Goal: Communication & Community: Answer question/provide support

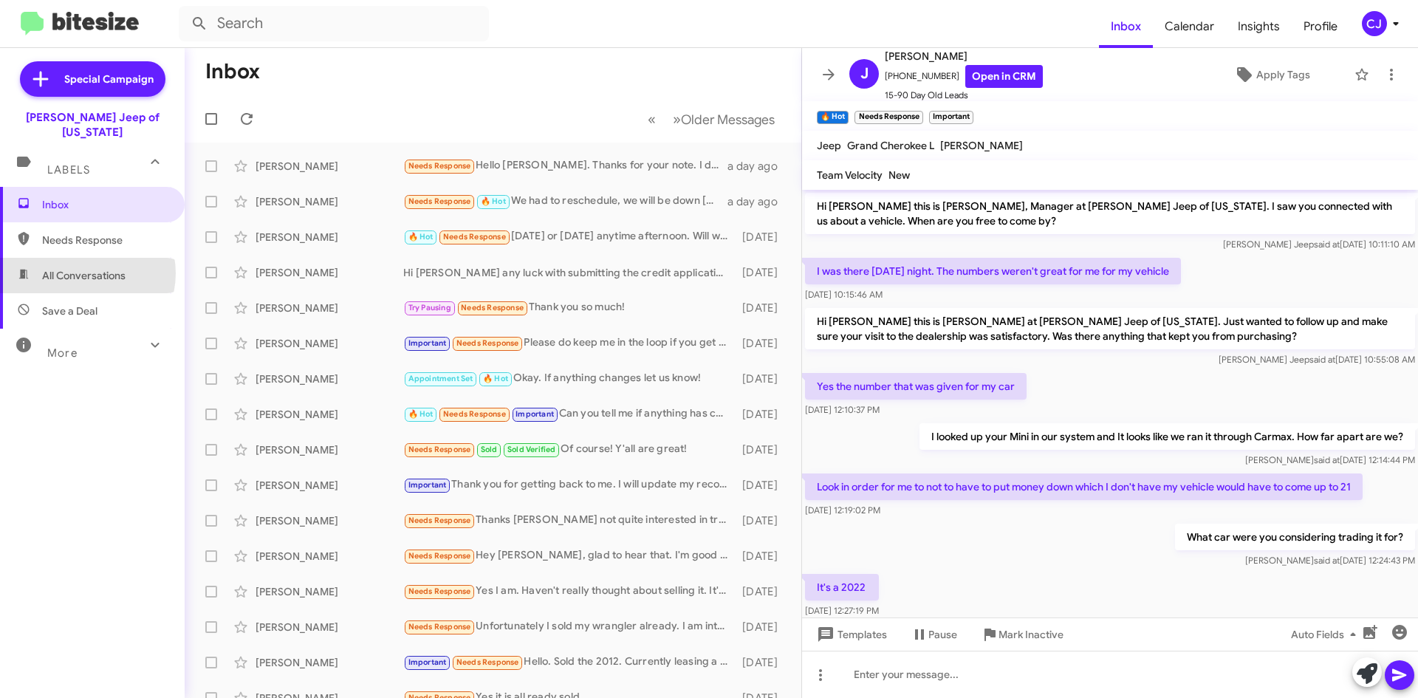
click at [85, 268] on span "All Conversations" at bounding box center [83, 275] width 83 height 15
type input "in:all-conversations"
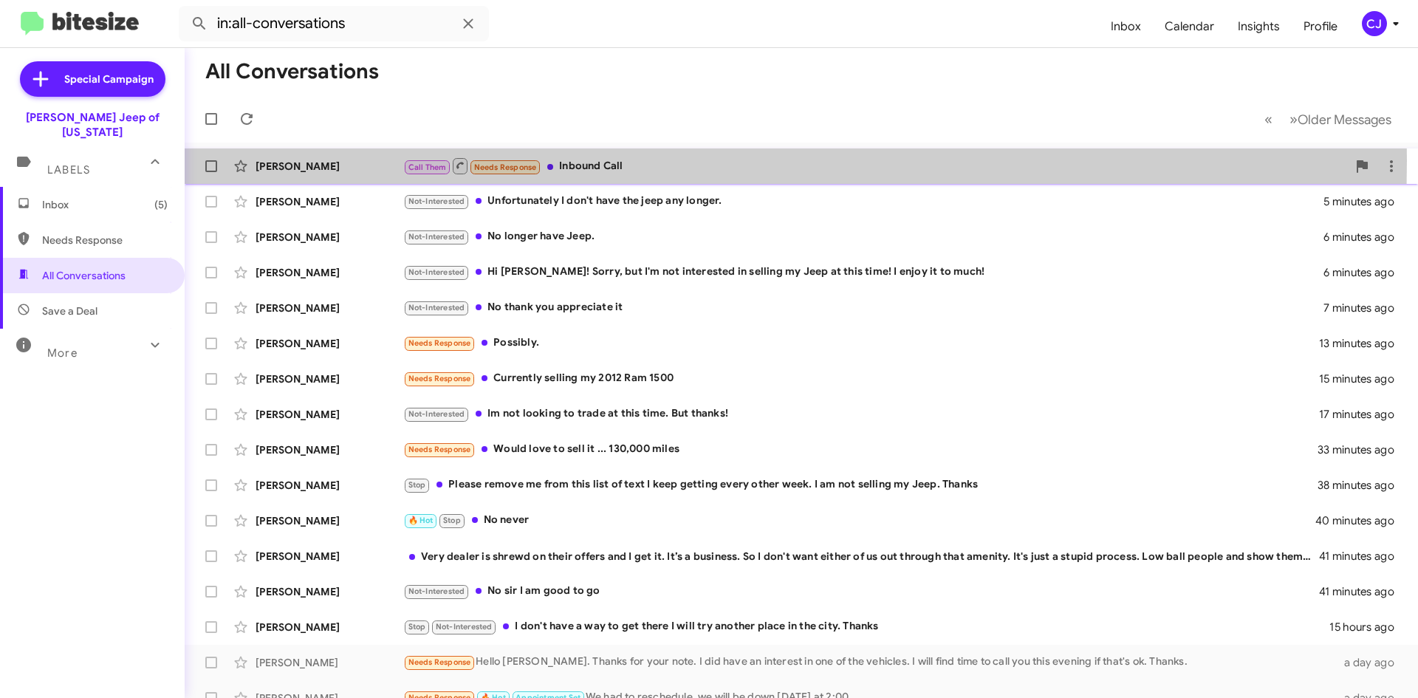
click at [380, 160] on div "[PERSON_NAME]" at bounding box center [330, 166] width 148 height 15
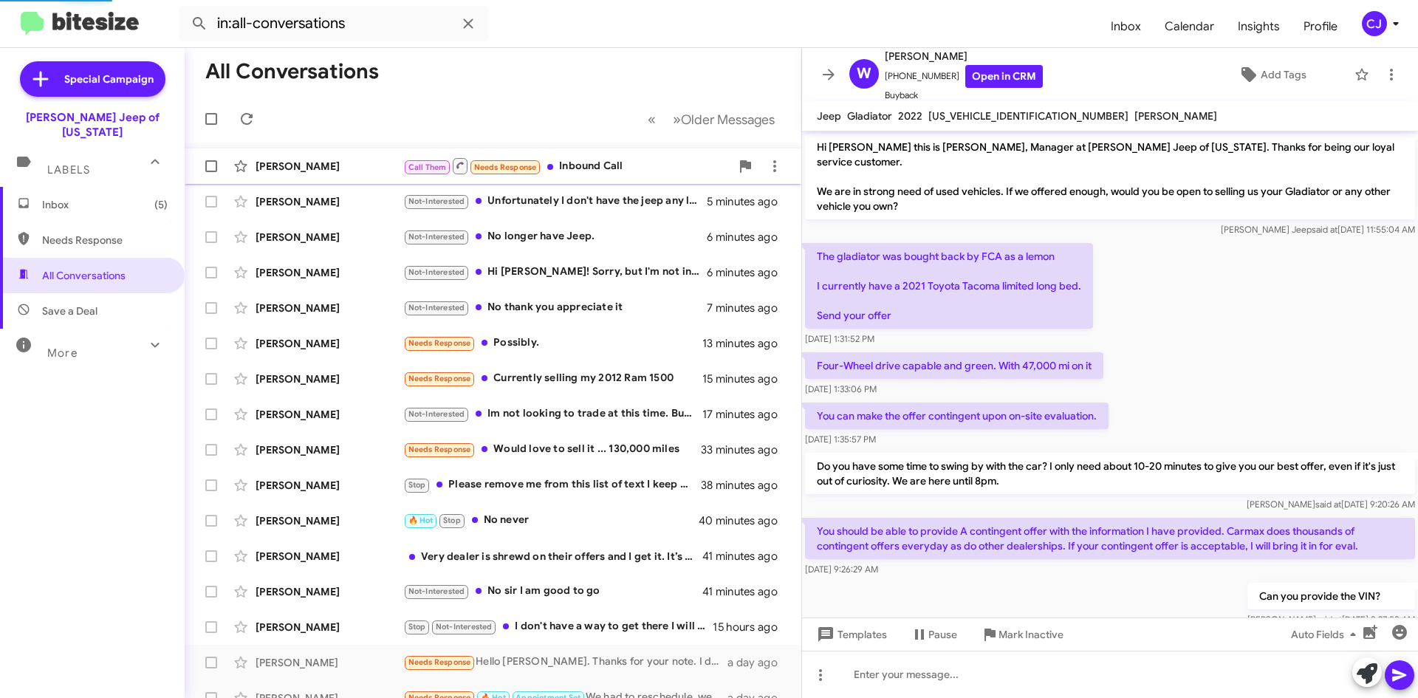
scroll to position [645, 0]
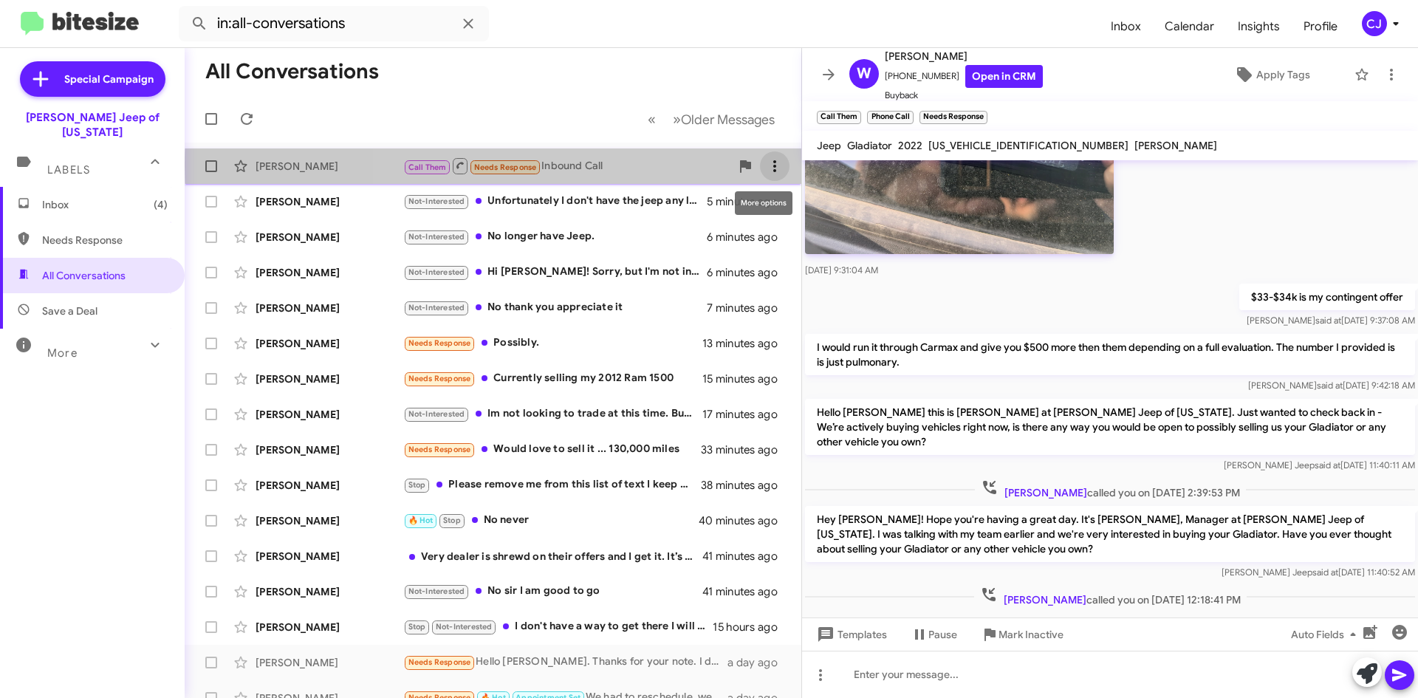
click at [766, 165] on icon at bounding box center [775, 166] width 18 height 18
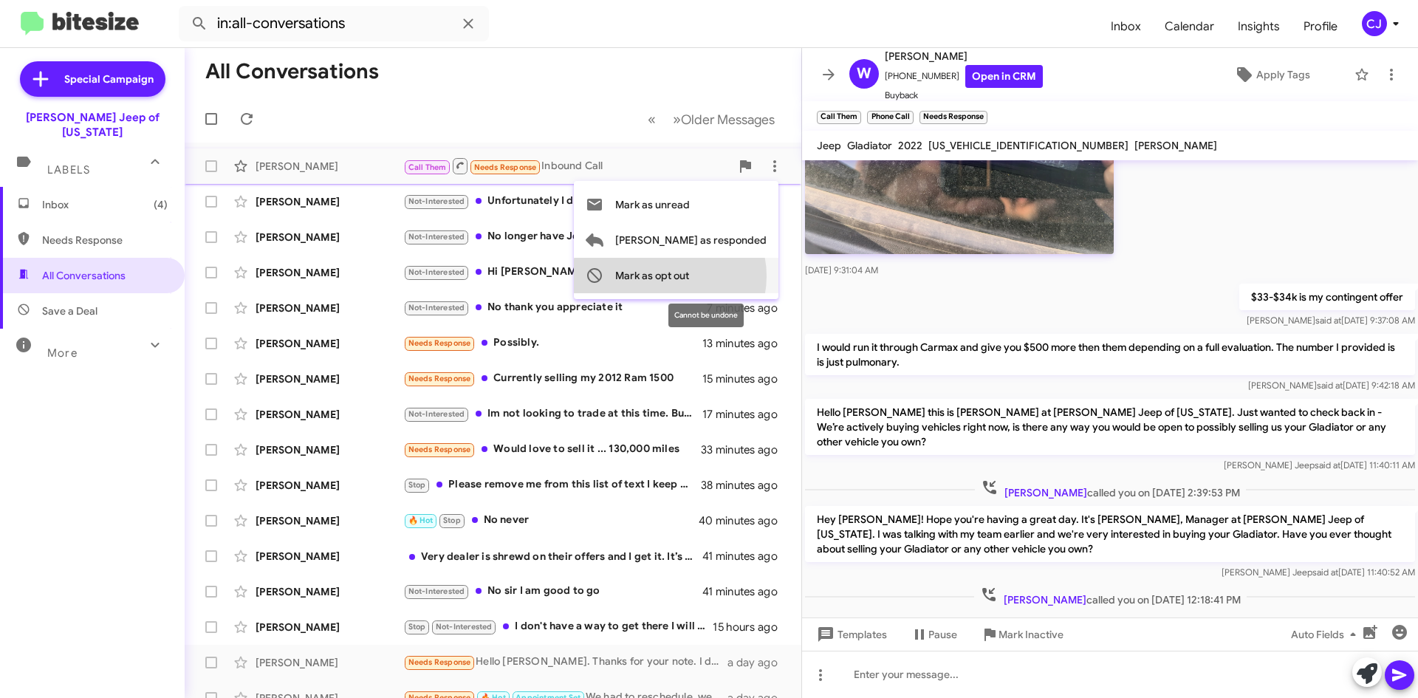
click at [689, 276] on span "Mark as opt out" at bounding box center [652, 275] width 74 height 35
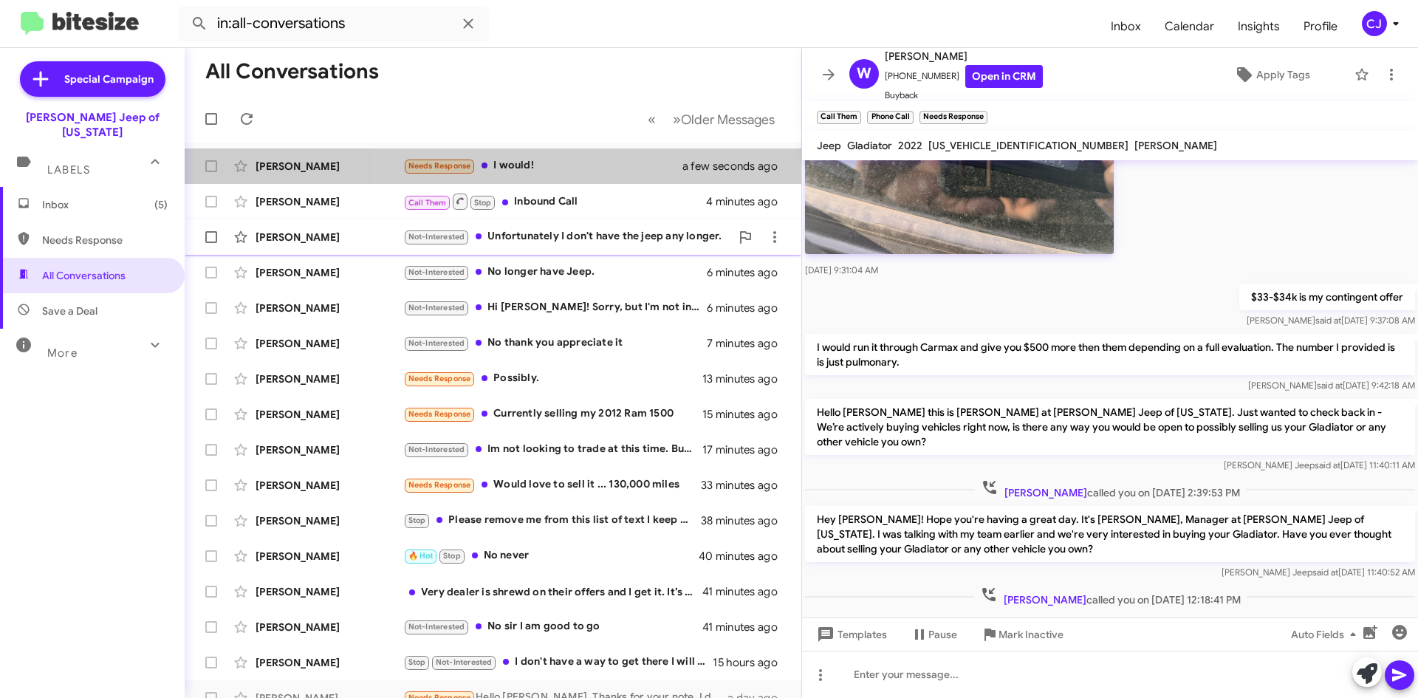
click at [628, 165] on div "Needs Response I would!" at bounding box center [552, 165] width 298 height 17
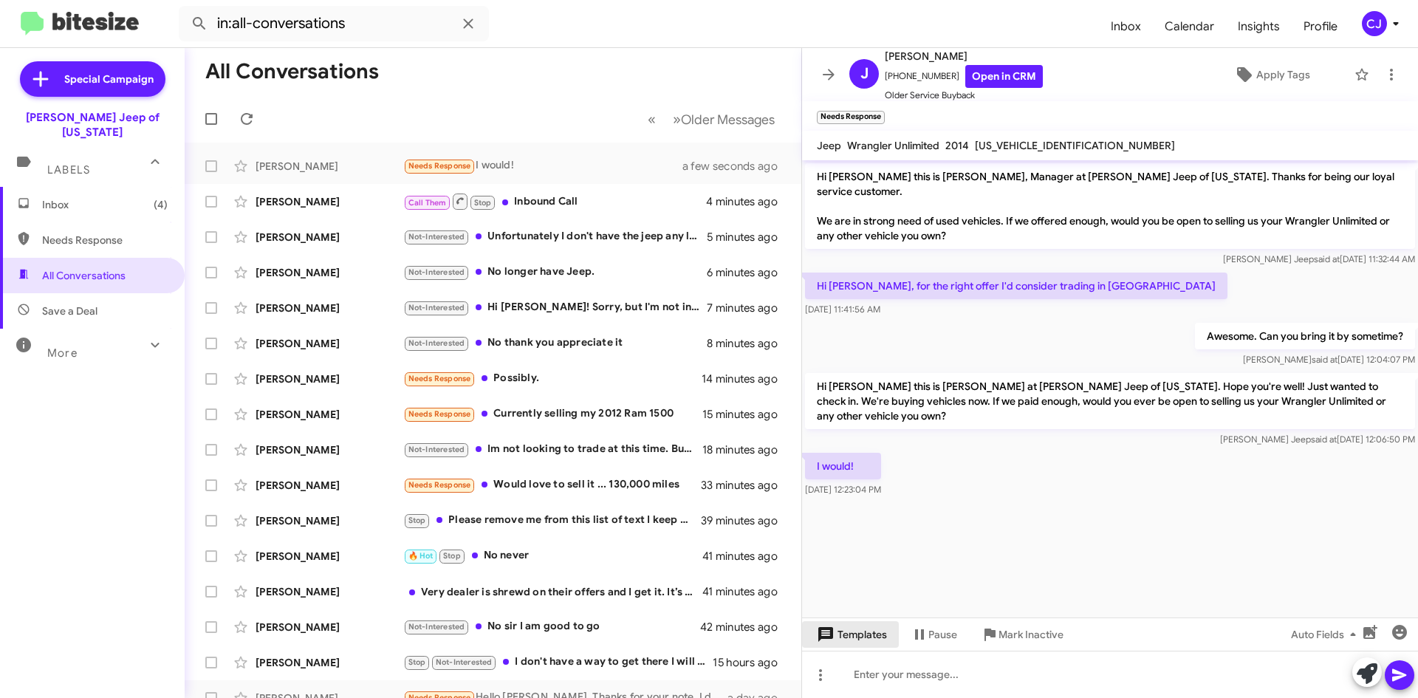
click at [868, 629] on span "Templates" at bounding box center [850, 634] width 73 height 27
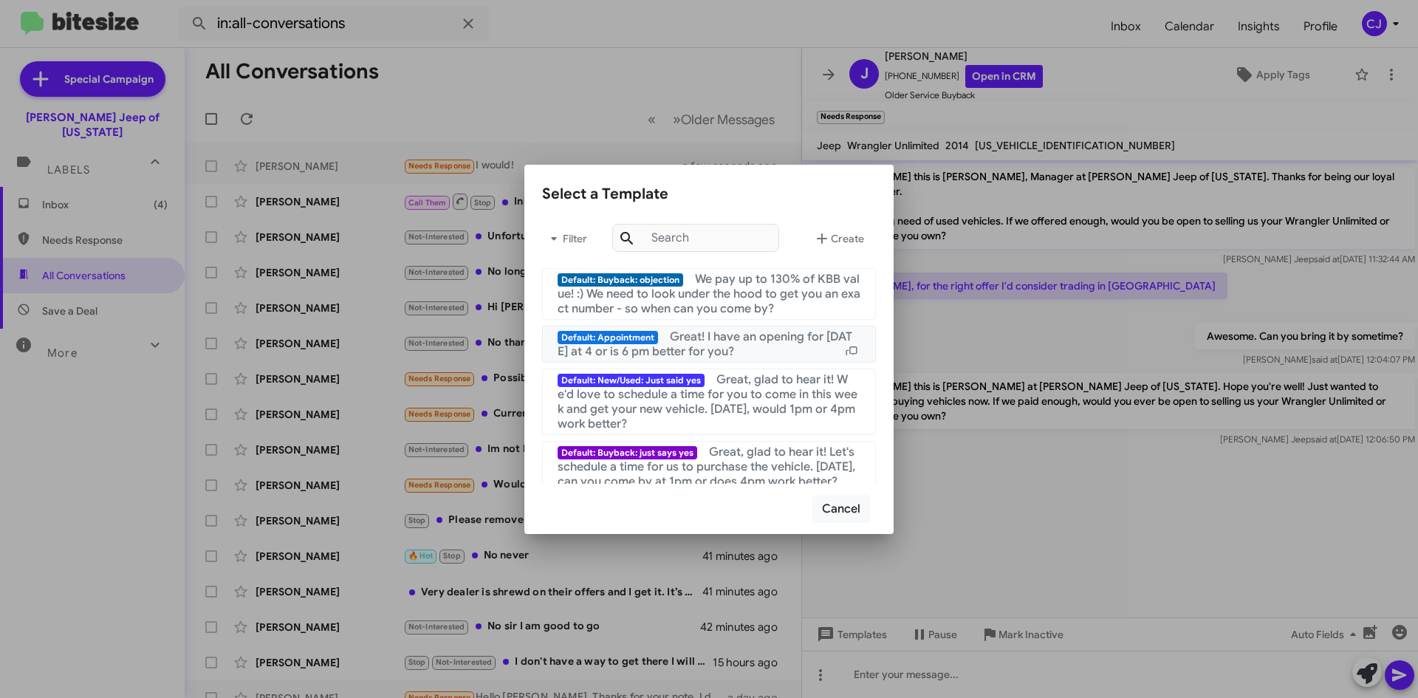
click at [711, 341] on span "Great! I have an opening for [DATE] at 4 or is 6 pm better for you?" at bounding box center [705, 344] width 295 height 30
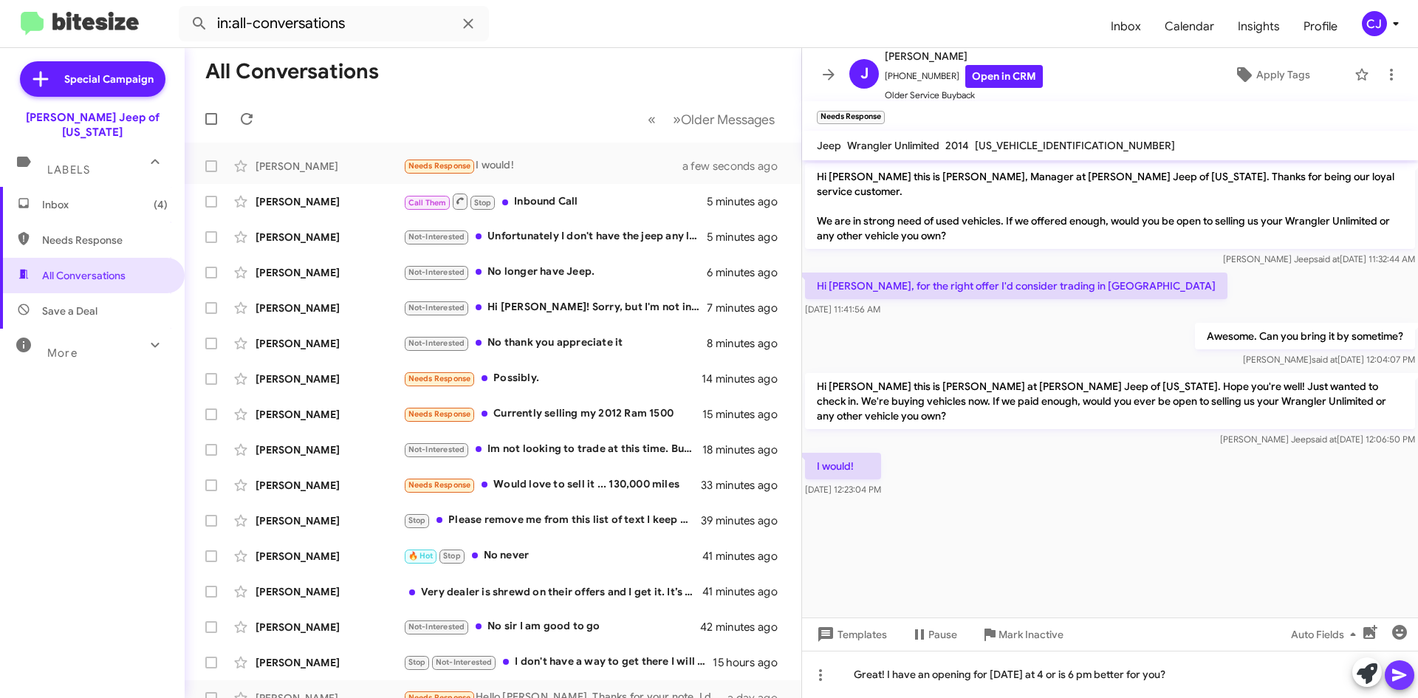
click at [1397, 674] on icon at bounding box center [1399, 675] width 14 height 13
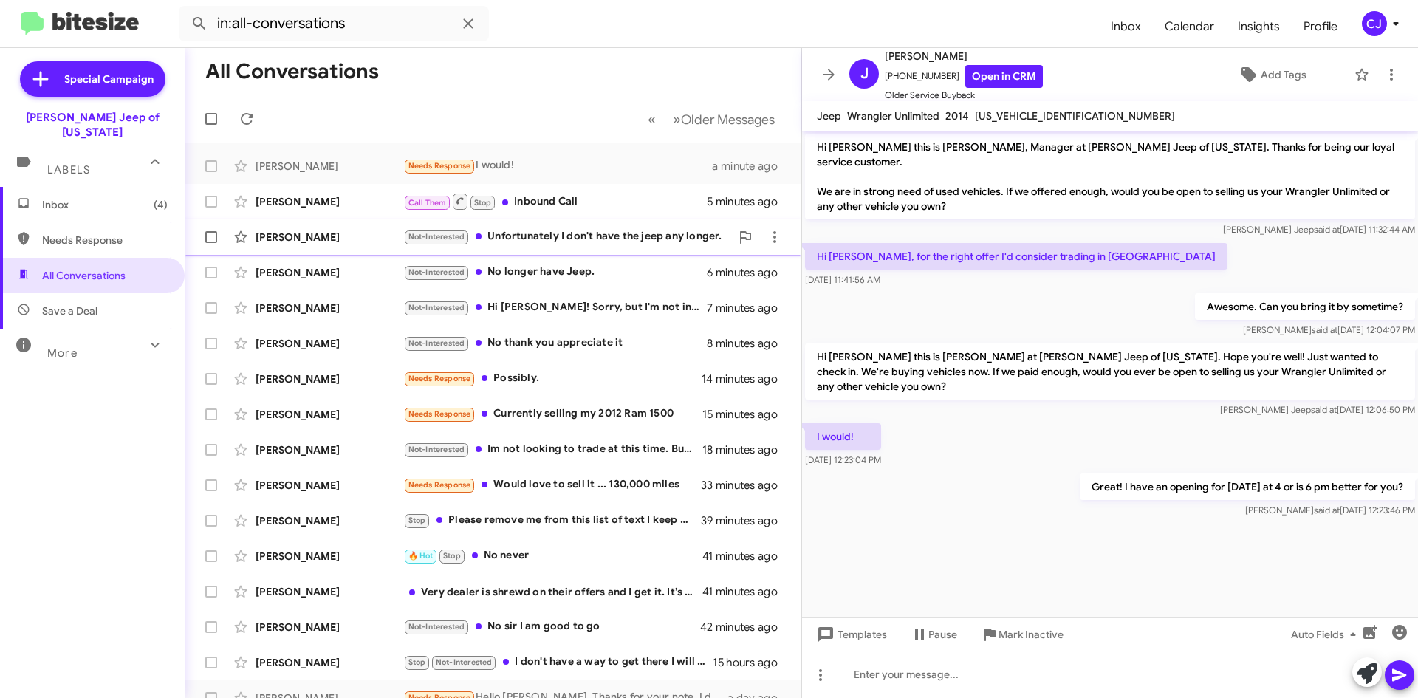
click at [610, 234] on div "Not-Interested Unfortunately I don't have the jeep any longer." at bounding box center [566, 236] width 327 height 17
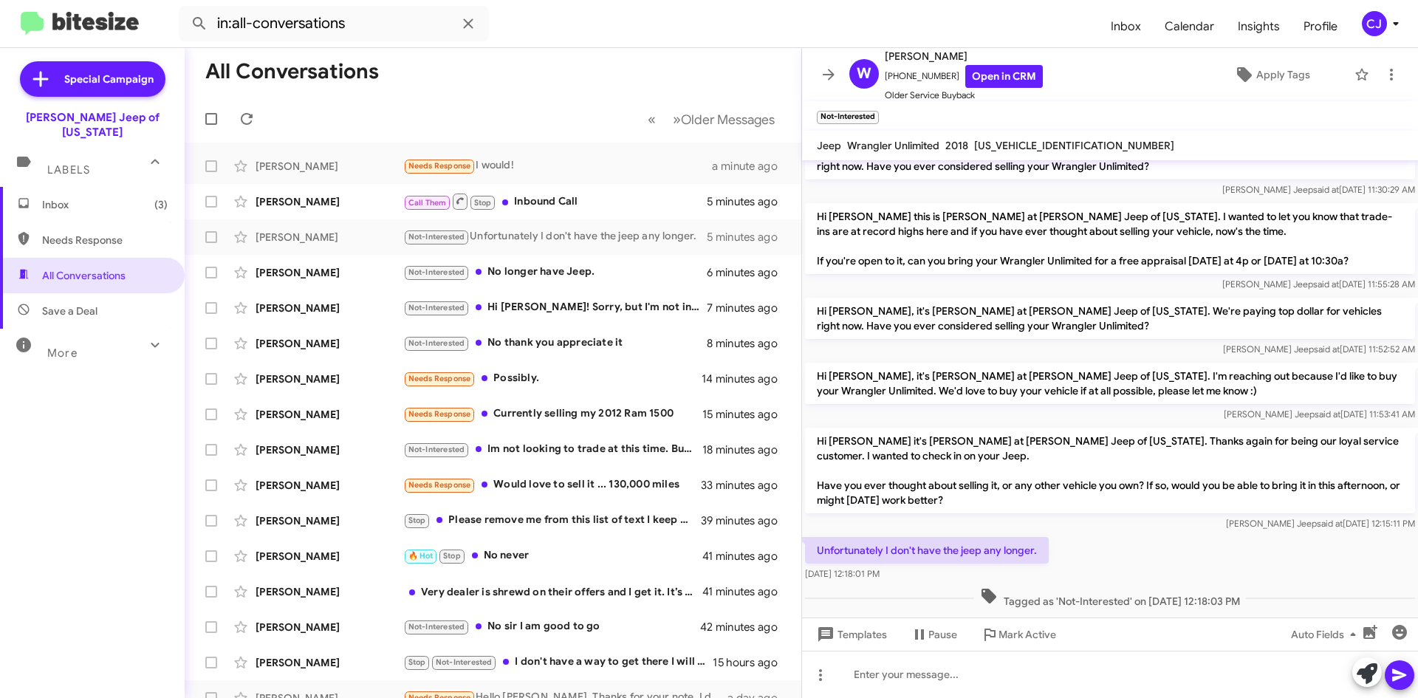
scroll to position [143, 0]
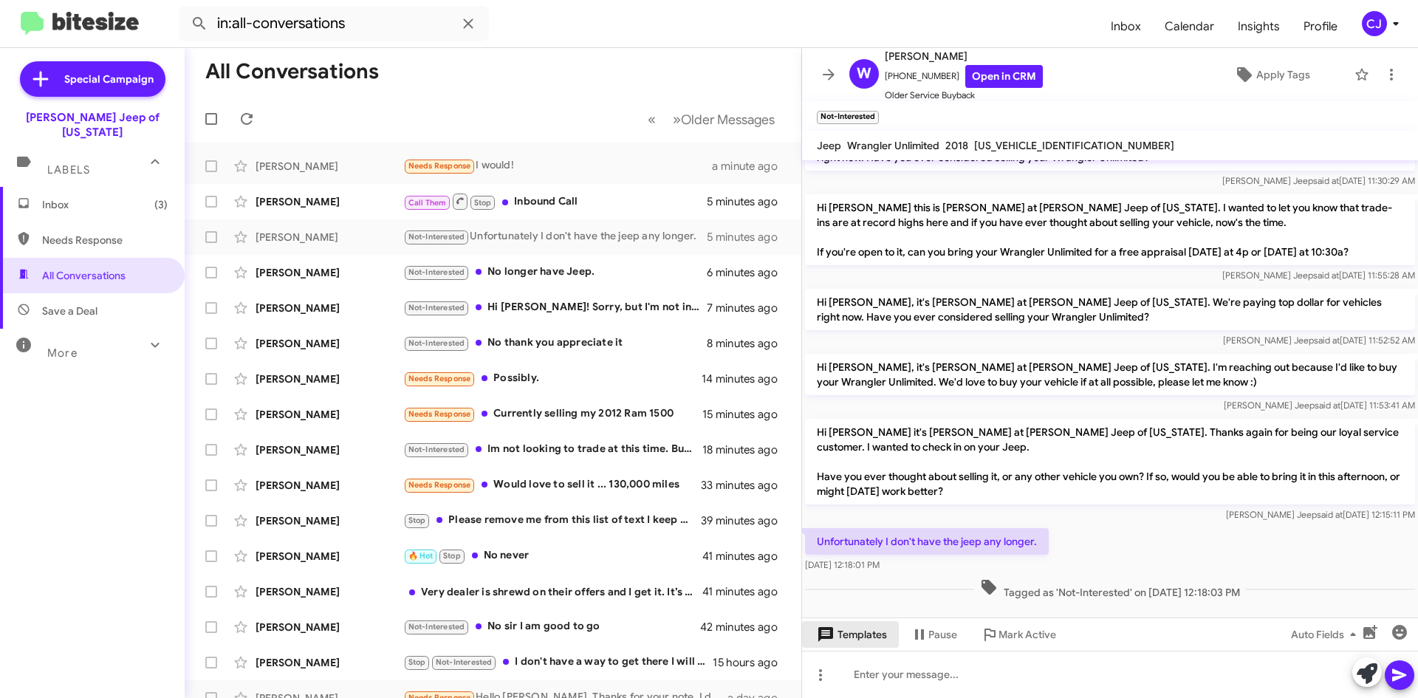
click at [863, 638] on span "Templates" at bounding box center [850, 634] width 73 height 27
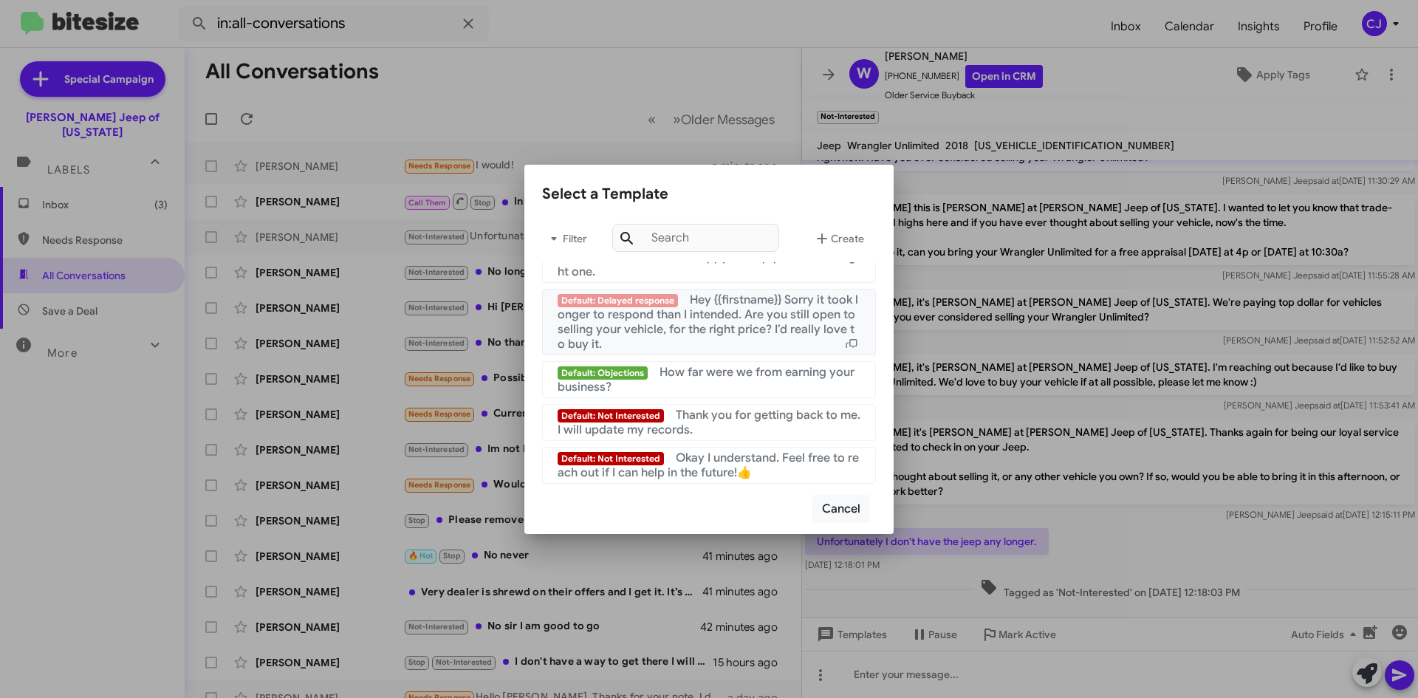
scroll to position [991, 0]
click at [725, 421] on span "Thank you for getting back to me. I will update my records." at bounding box center [709, 423] width 303 height 30
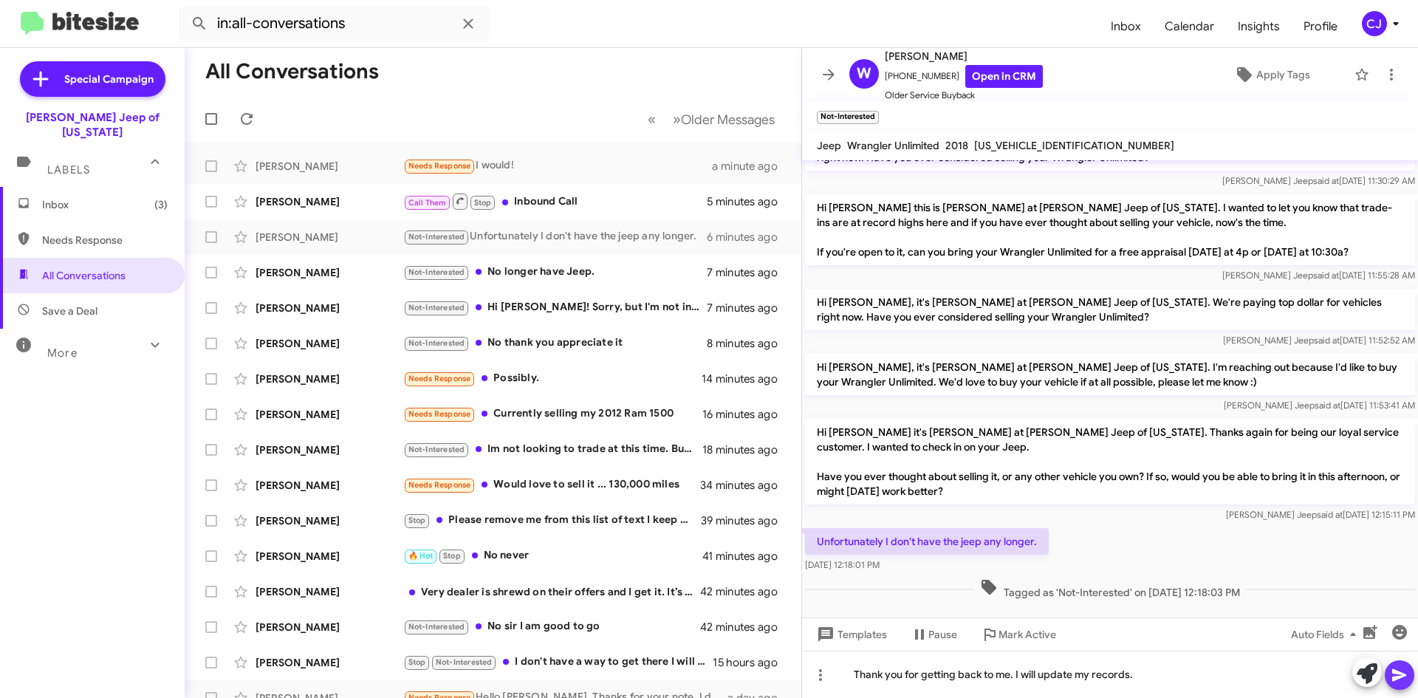
click at [1397, 674] on icon at bounding box center [1400, 675] width 18 height 18
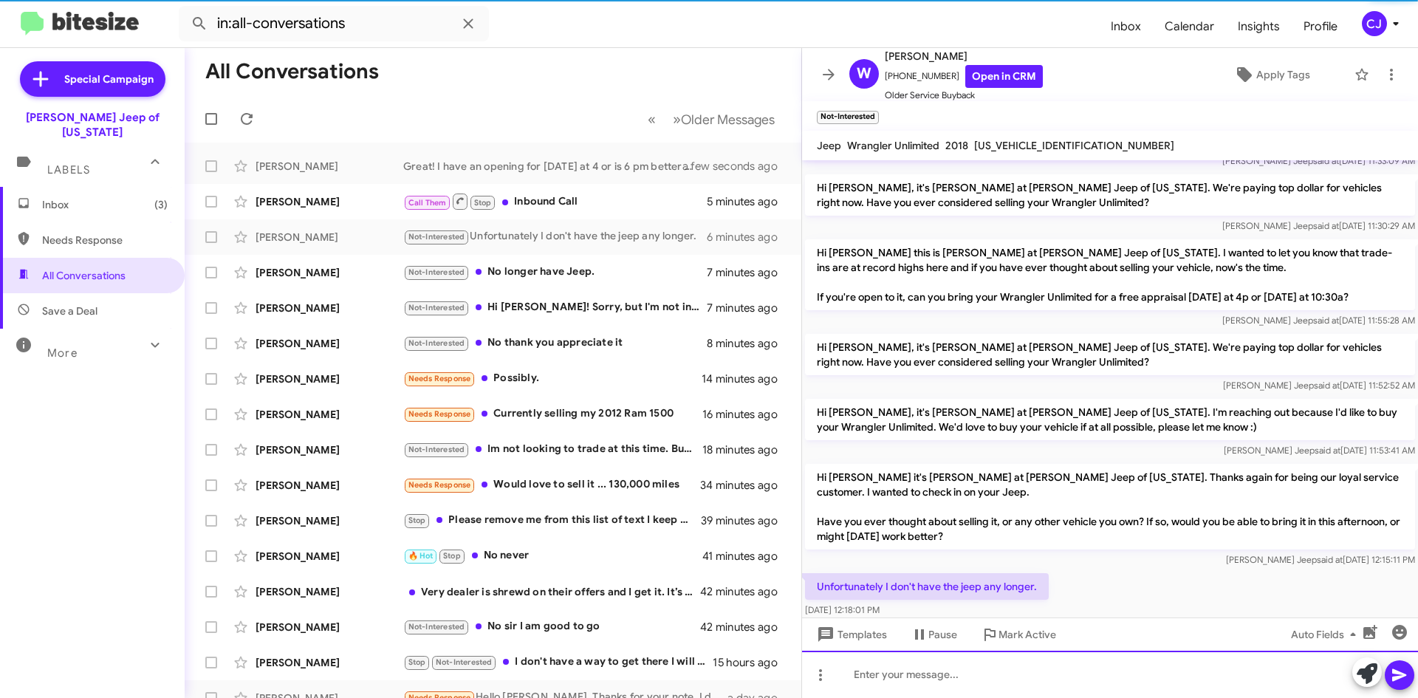
scroll to position [197, 0]
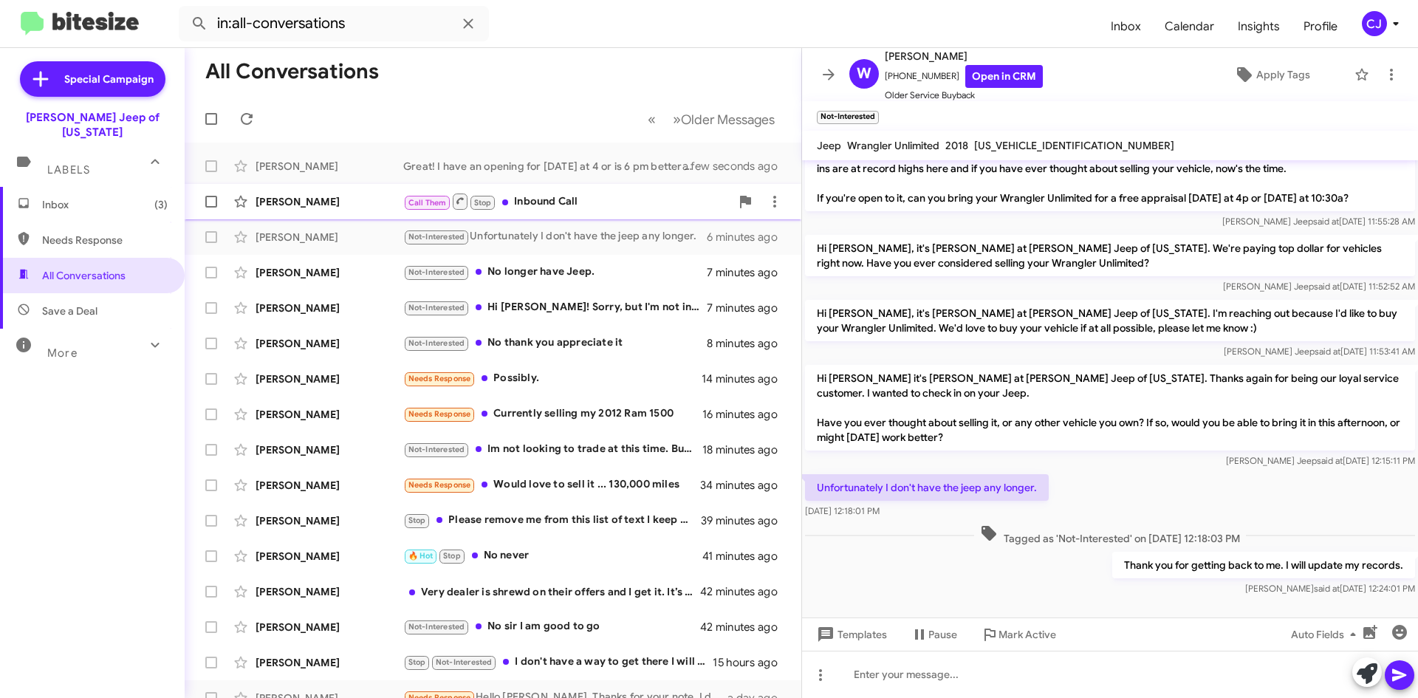
click at [607, 202] on div "Call Them Stop Inbound Call" at bounding box center [566, 201] width 327 height 18
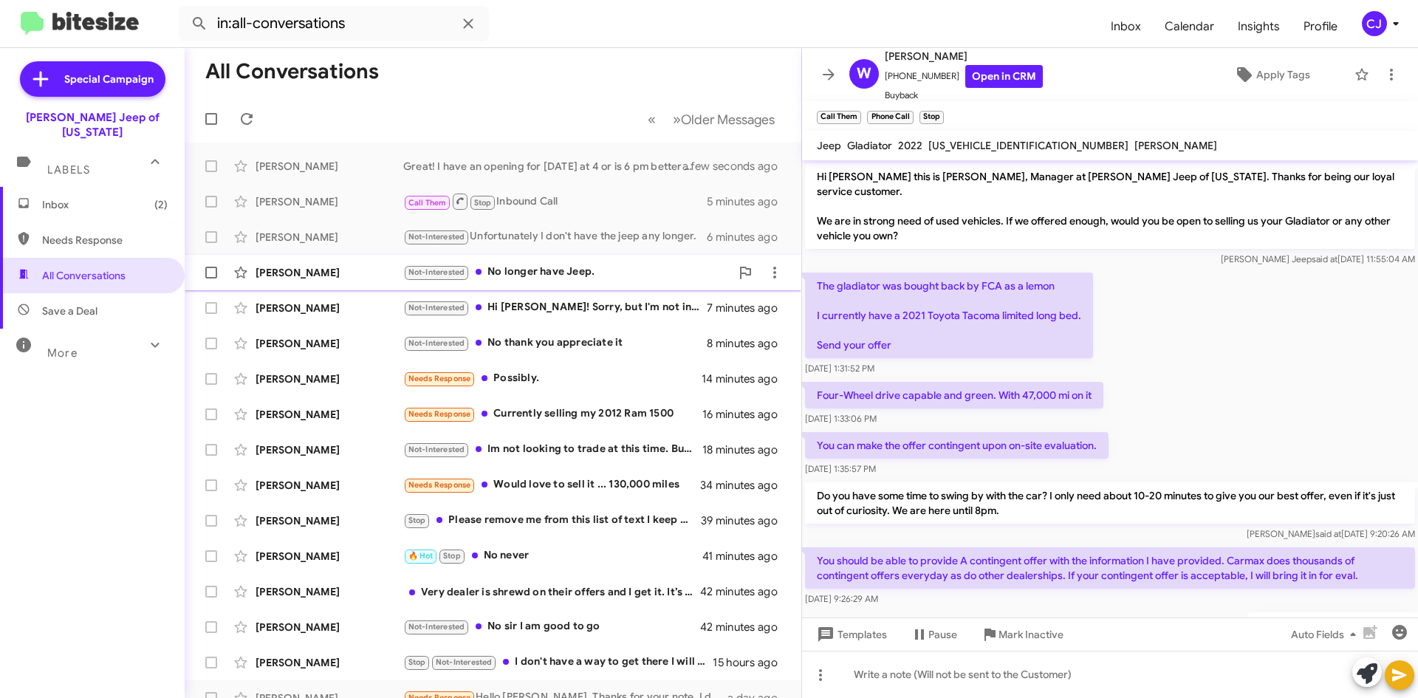
click at [632, 267] on div "Not-Interested No longer have Jeep." at bounding box center [566, 272] width 327 height 17
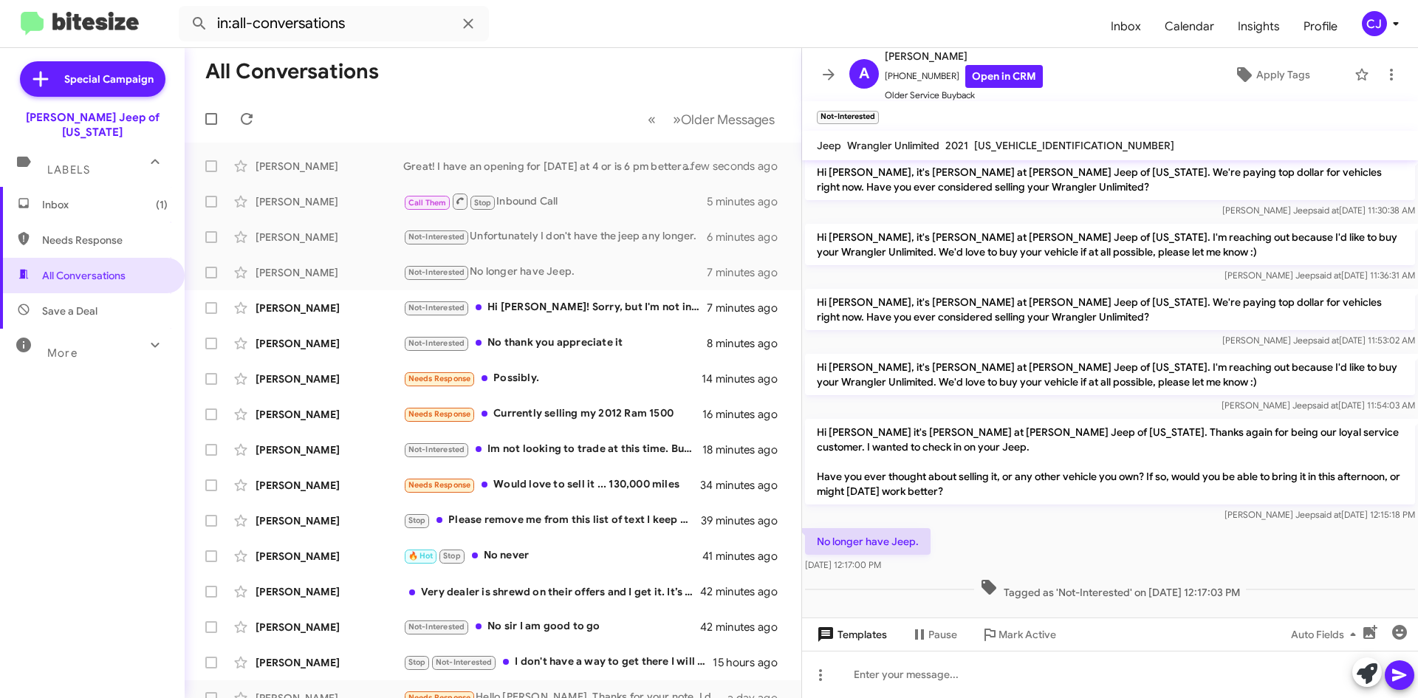
click at [849, 634] on span "Templates" at bounding box center [850, 634] width 73 height 27
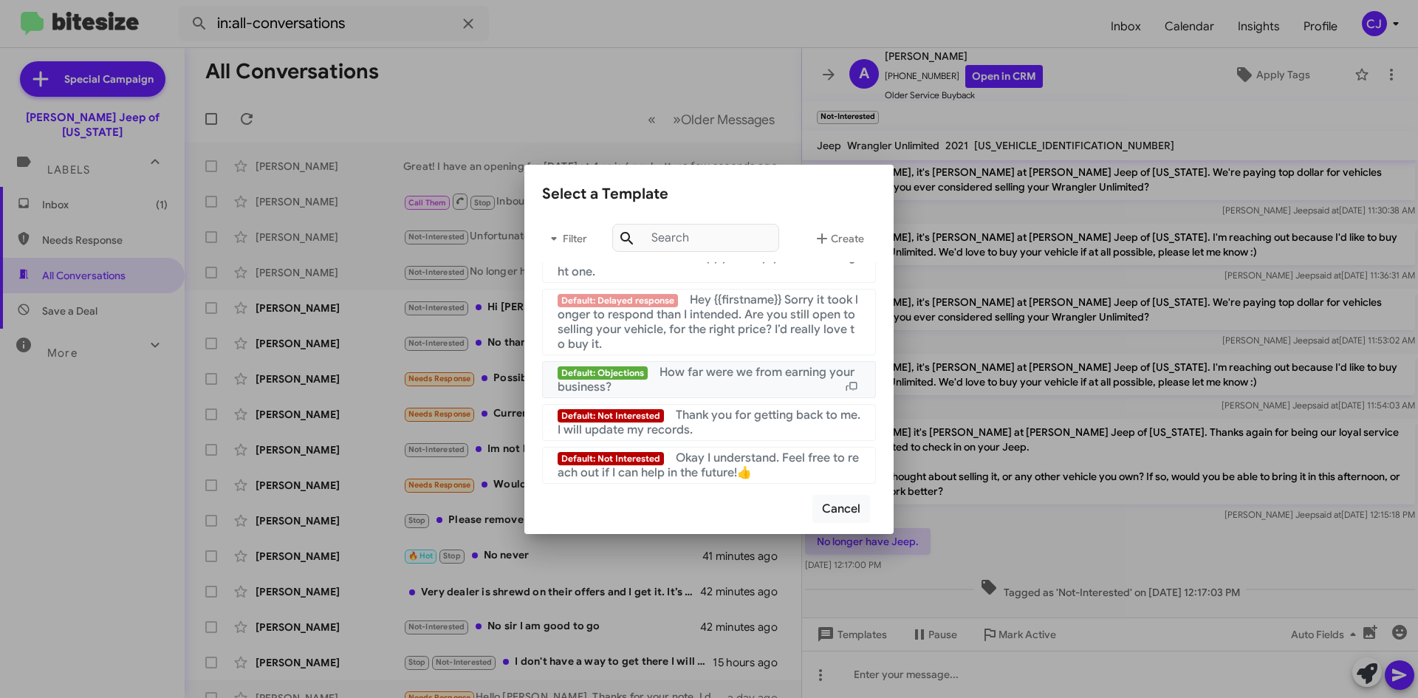
scroll to position [991, 0]
click at [710, 427] on div "Default: Not Interested Thank you for getting back to me. I will update my reco…" at bounding box center [709, 423] width 303 height 30
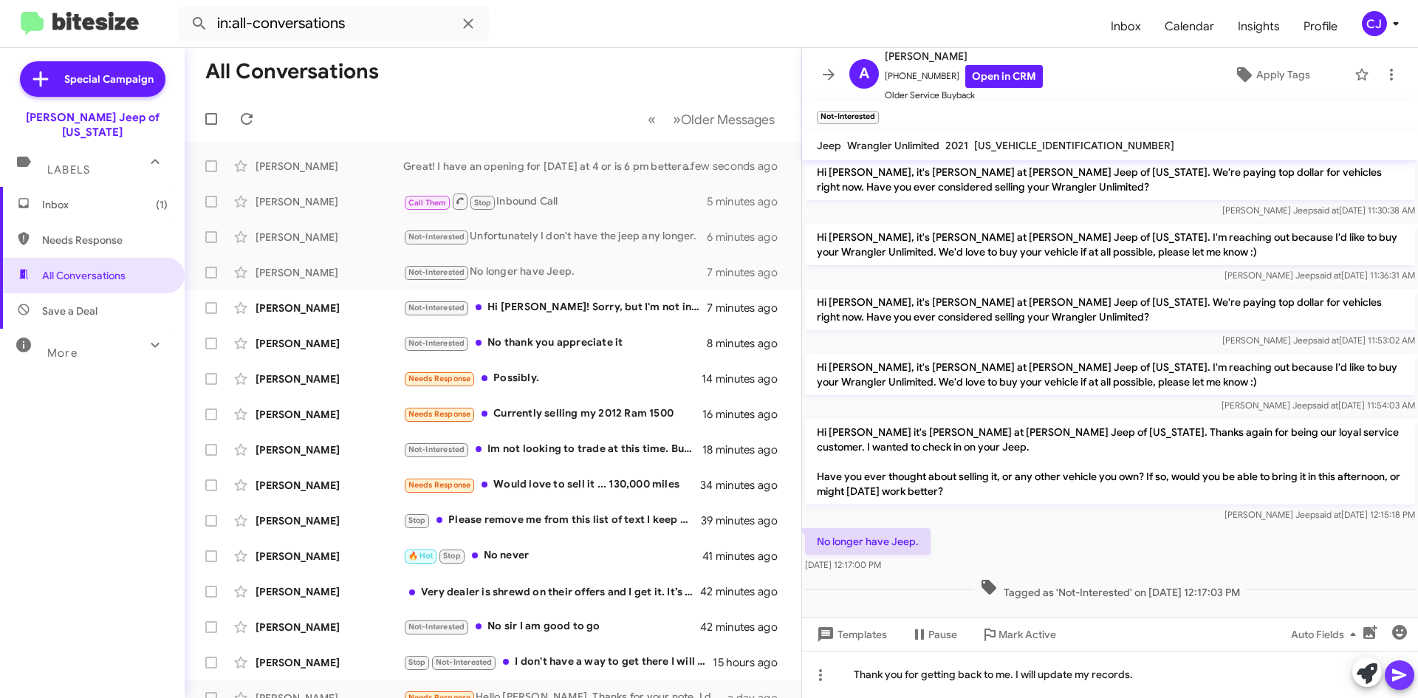
click at [1400, 678] on icon at bounding box center [1399, 675] width 14 height 13
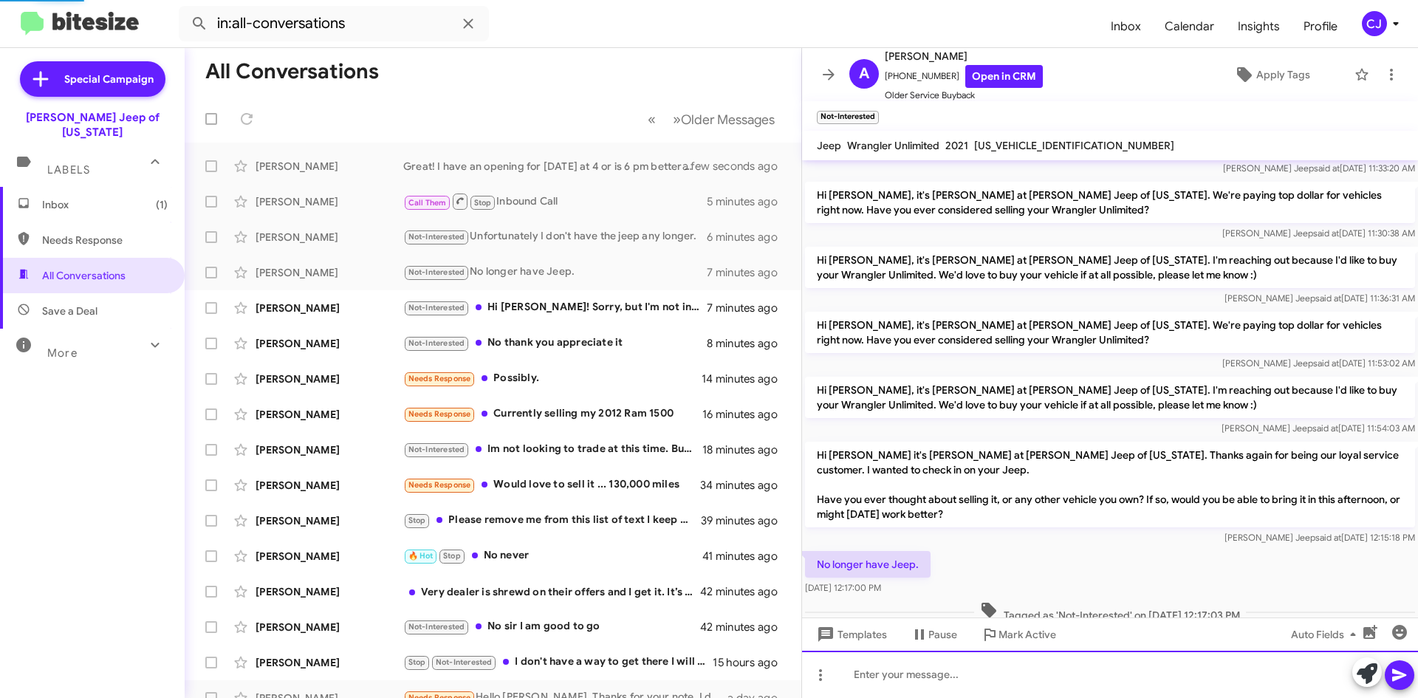
scroll to position [168, 0]
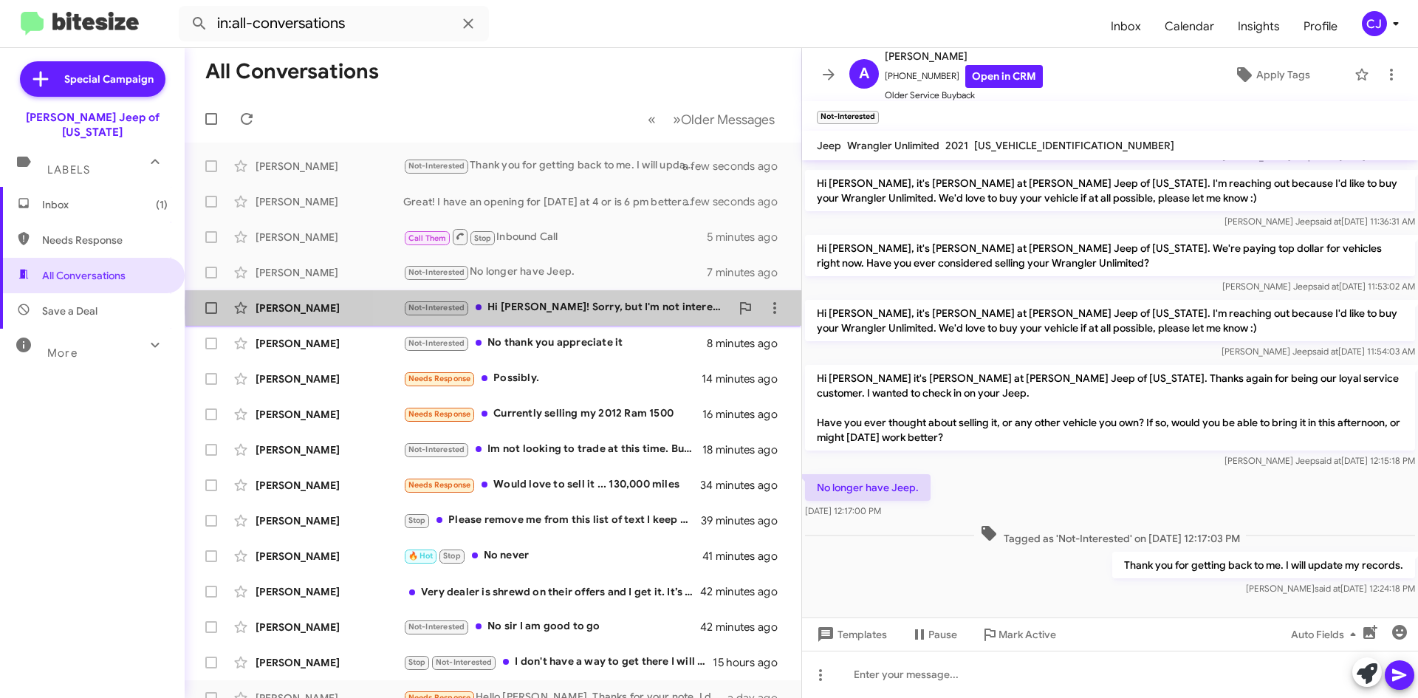
click at [673, 307] on div "Not-Interested Hi [PERSON_NAME]! Sorry, but I'm not interested in selling my Je…" at bounding box center [566, 307] width 327 height 17
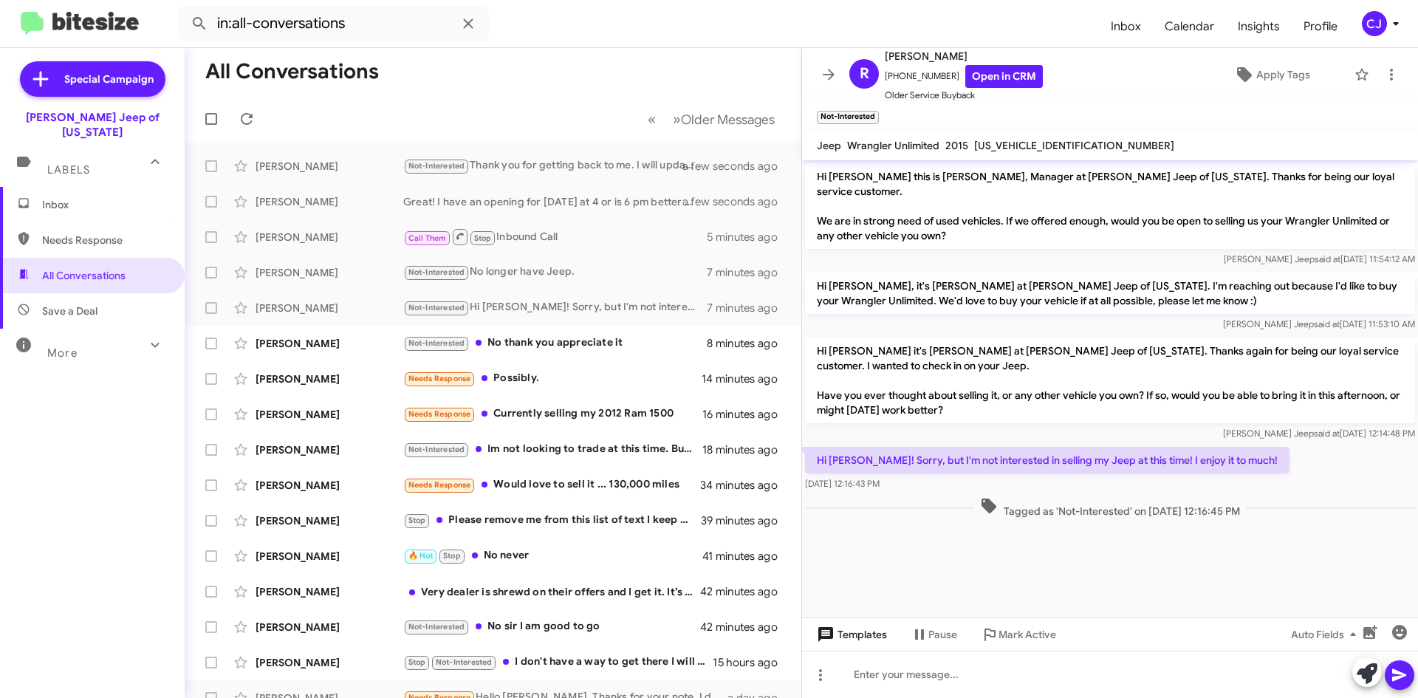
click at [849, 633] on span "Templates" at bounding box center [850, 634] width 73 height 27
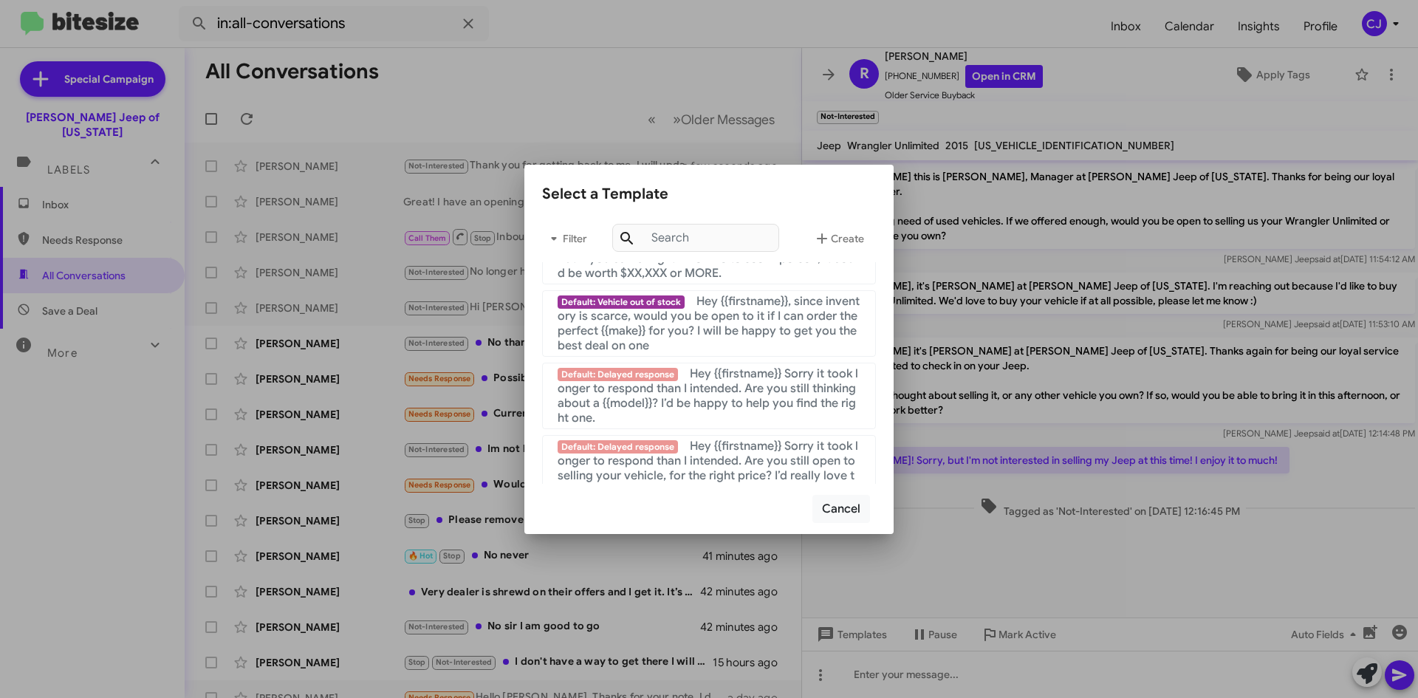
scroll to position [991, 0]
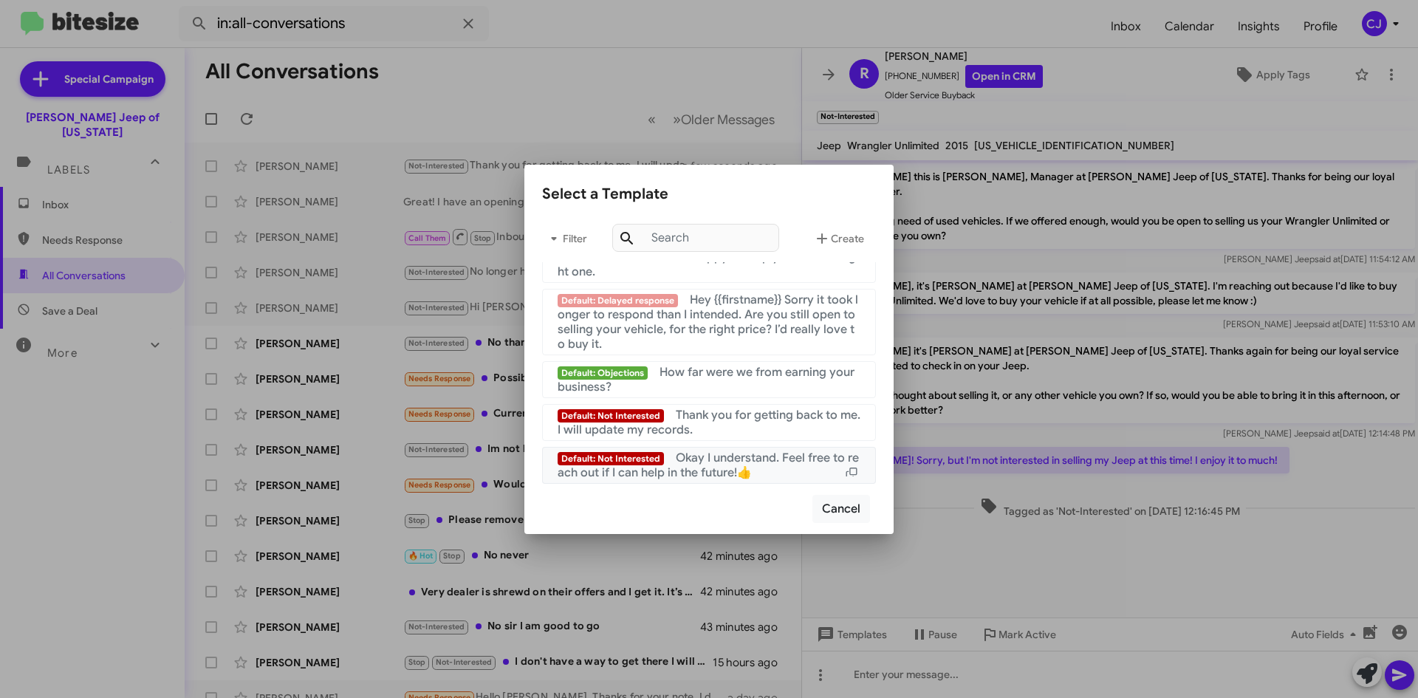
click at [750, 465] on span "Okay I understand. Feel free to reach out if I can help in the future!👍" at bounding box center [708, 466] width 301 height 30
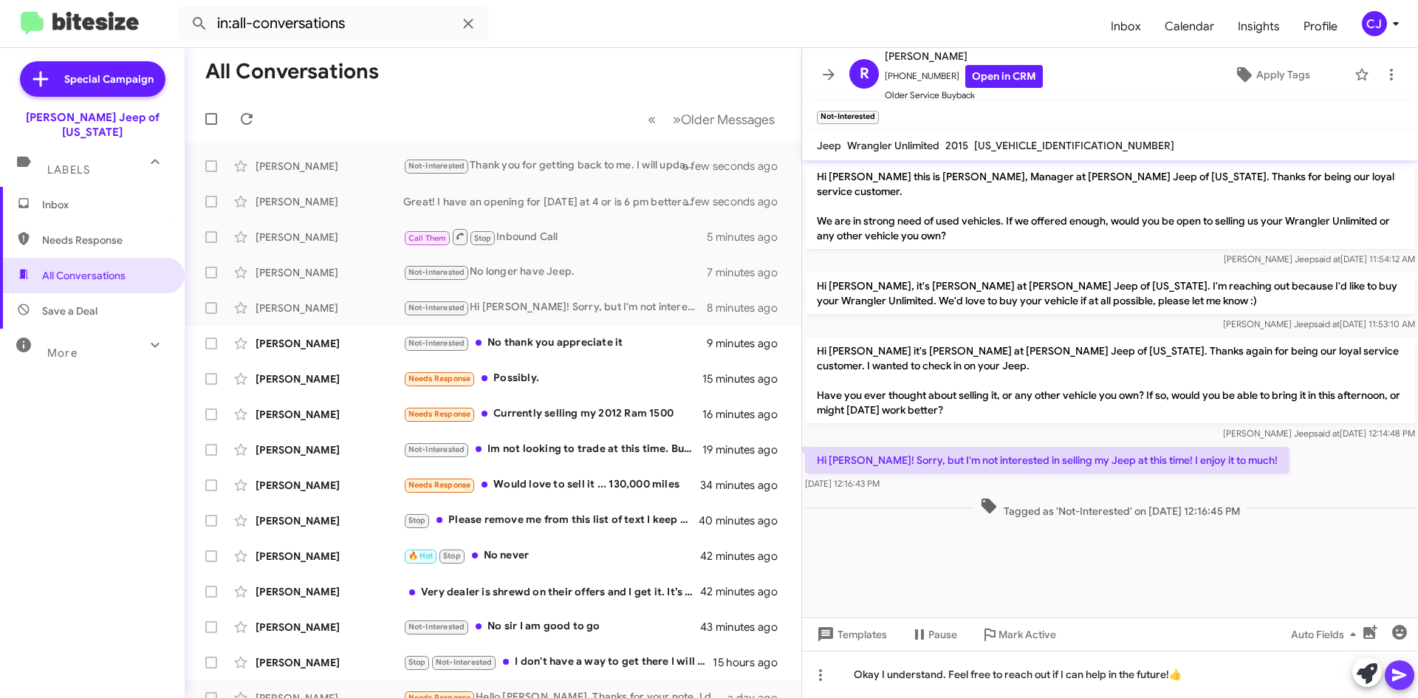
click at [1407, 667] on icon at bounding box center [1400, 675] width 18 height 18
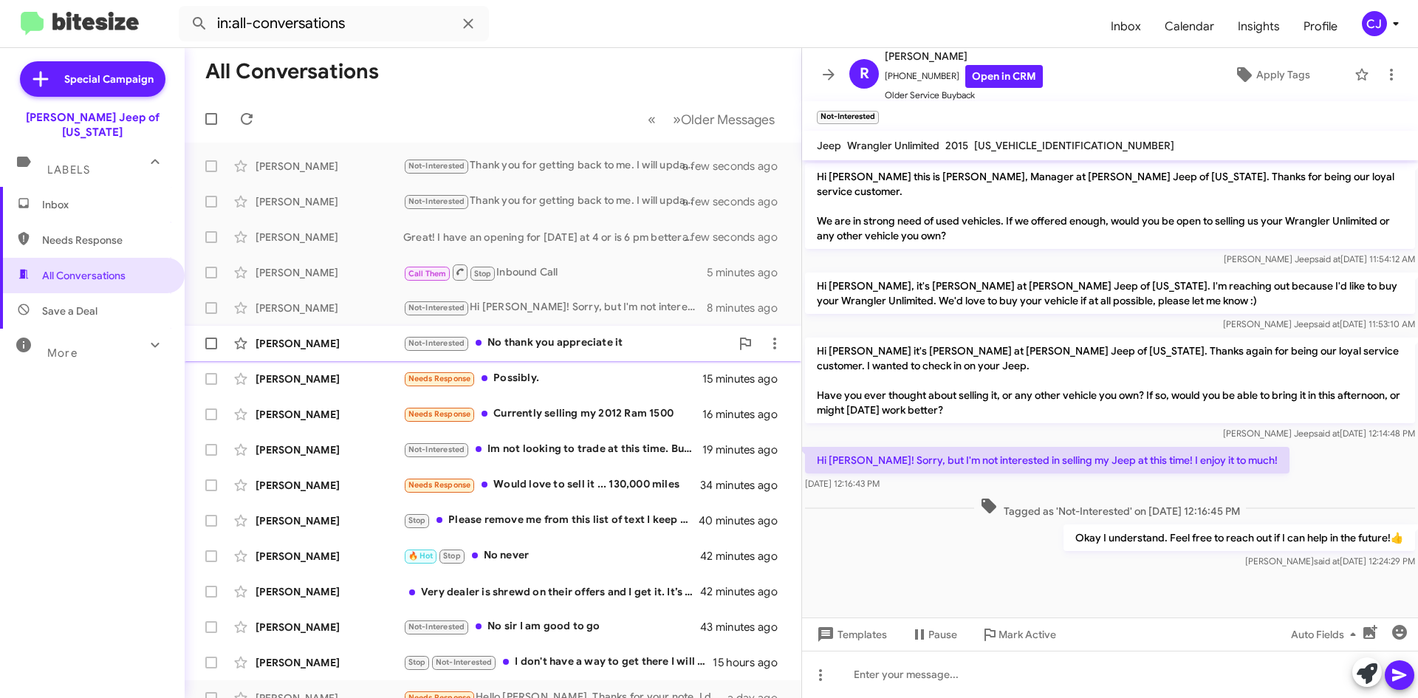
click at [663, 335] on div "Not-Interested No thank you appreciate it" at bounding box center [566, 343] width 327 height 17
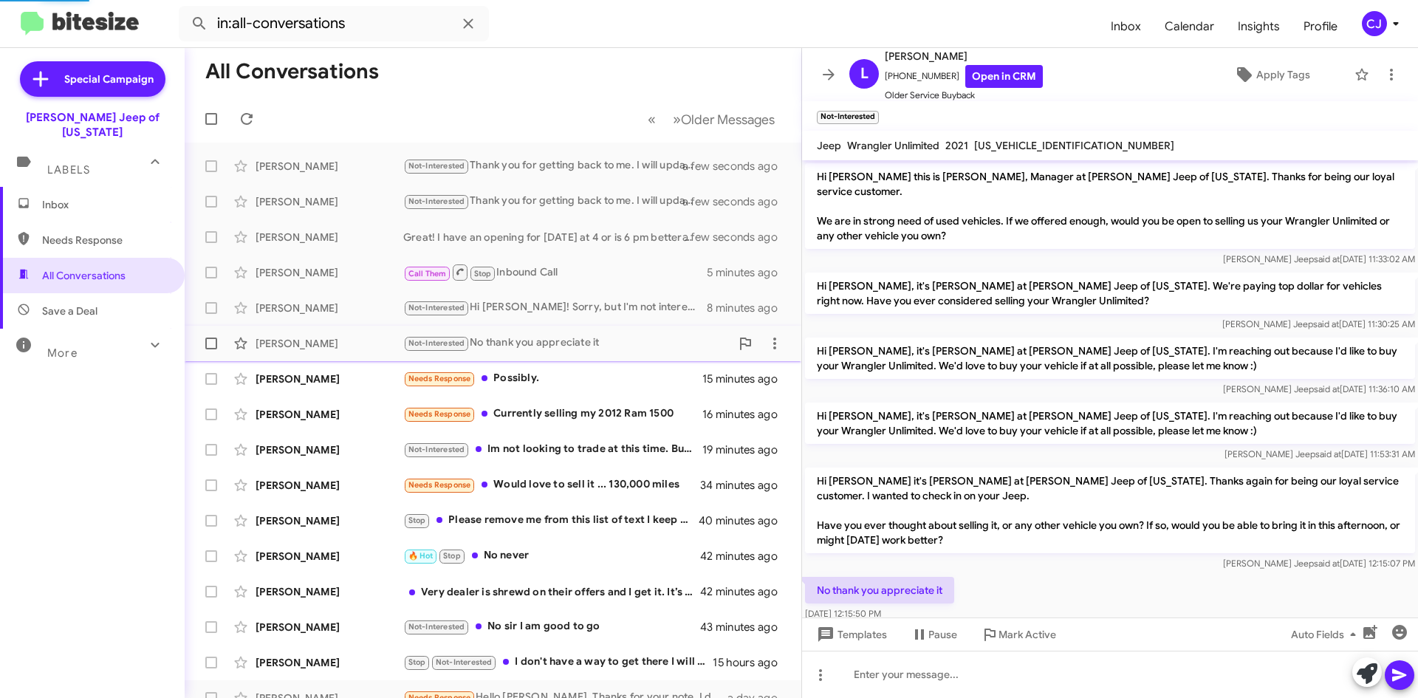
scroll to position [45, 0]
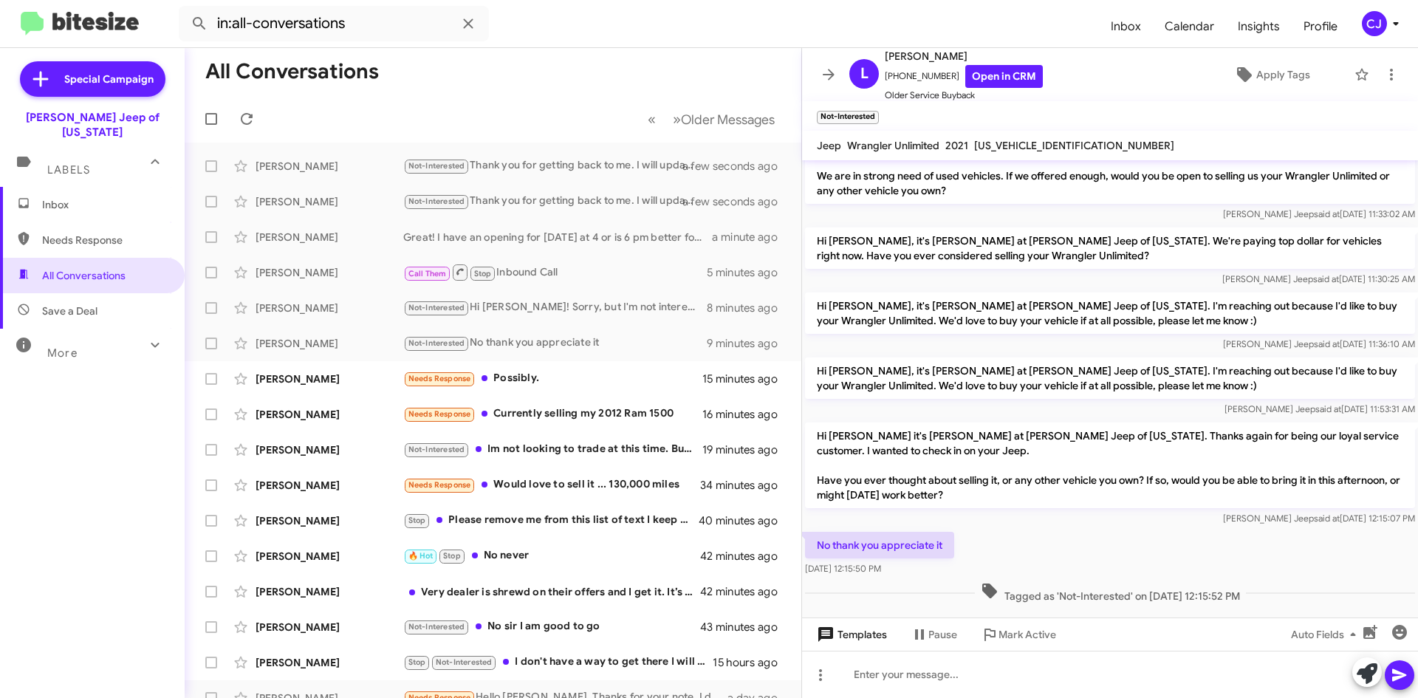
click at [881, 638] on span "Templates" at bounding box center [850, 634] width 73 height 27
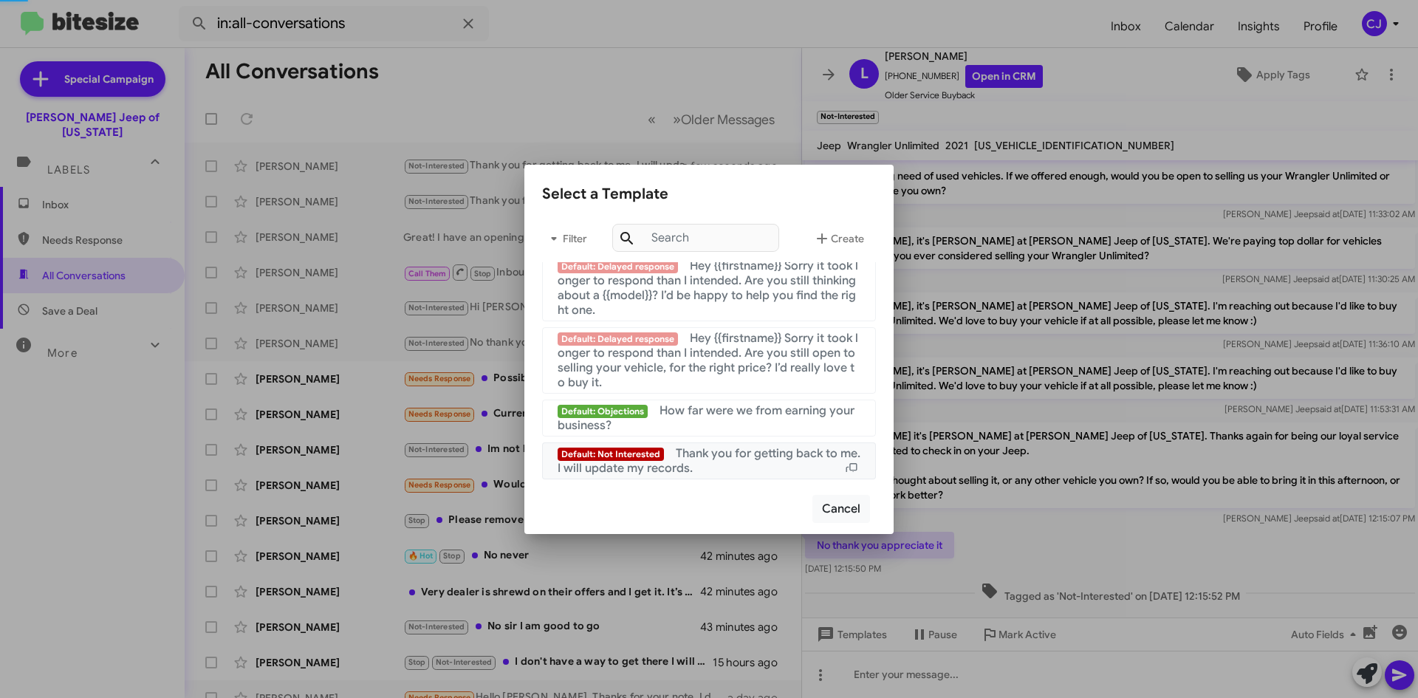
scroll to position [991, 0]
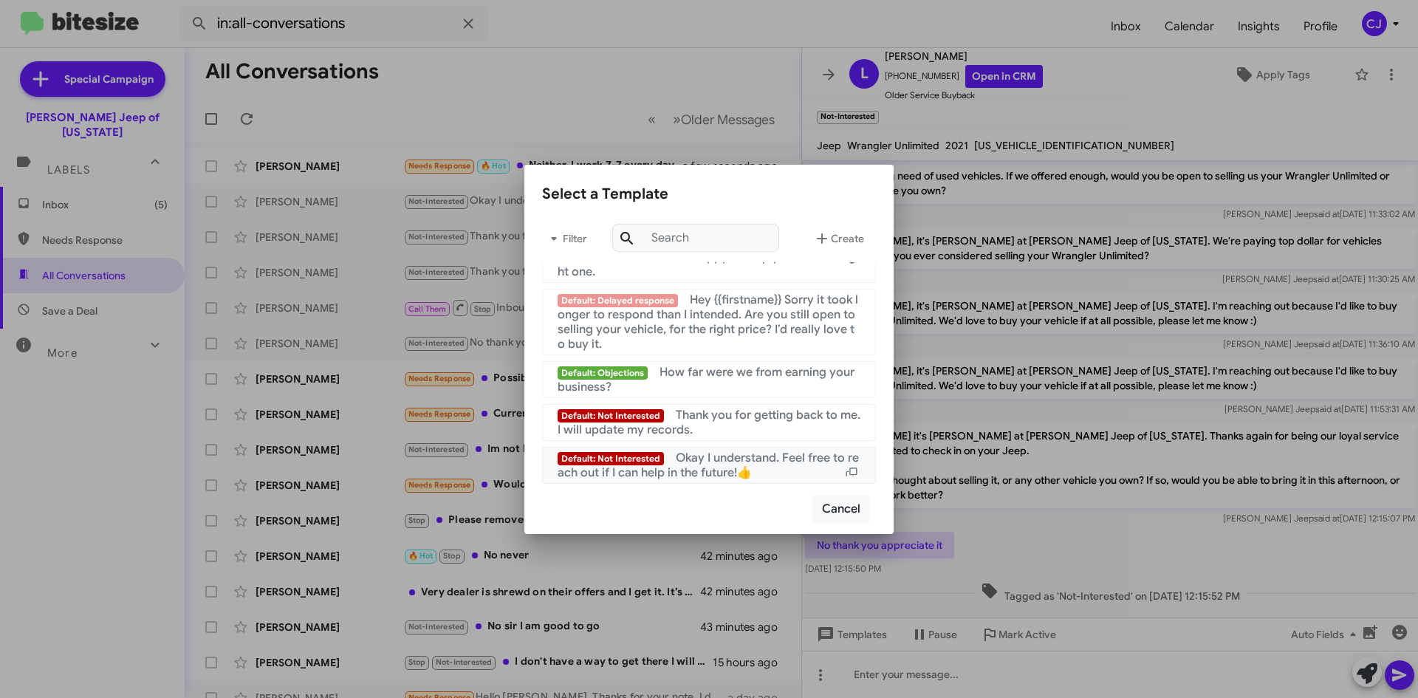
click at [763, 463] on span "Okay I understand. Feel free to reach out if I can help in the future!👍" at bounding box center [708, 466] width 301 height 30
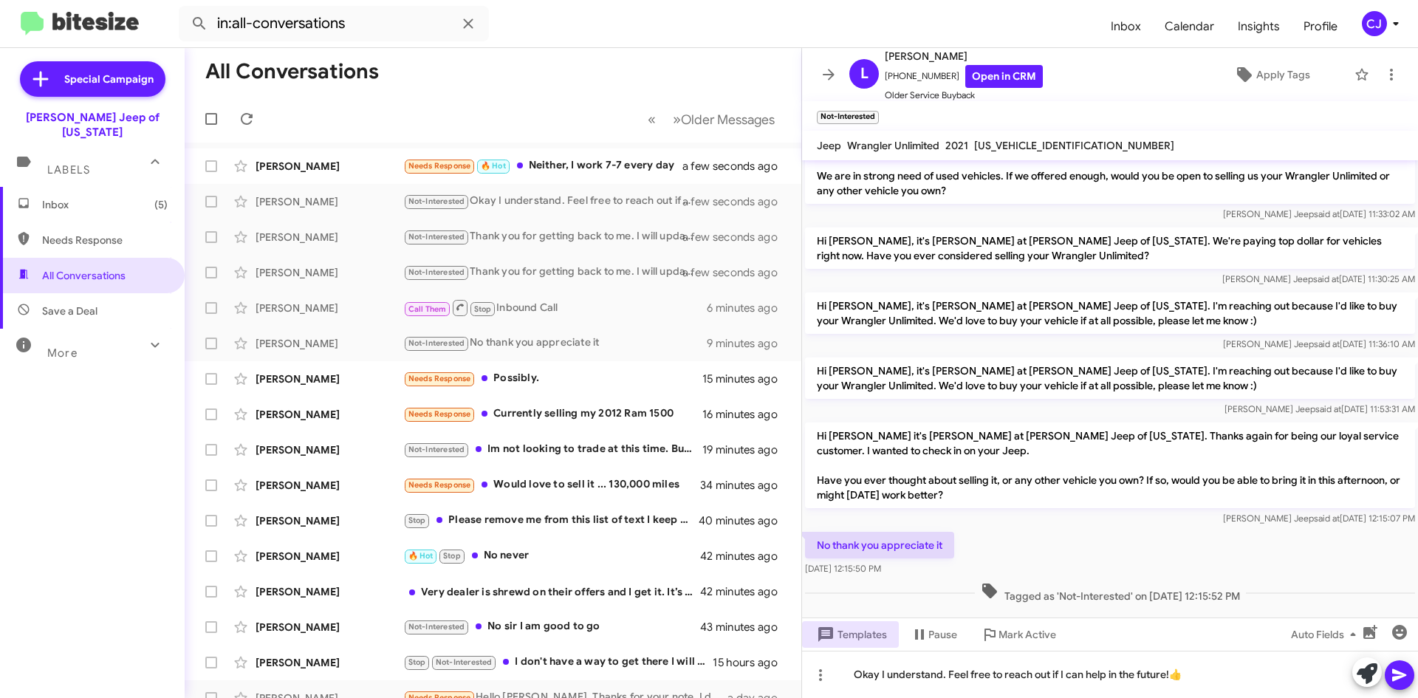
click at [1404, 680] on icon at bounding box center [1400, 675] width 18 height 18
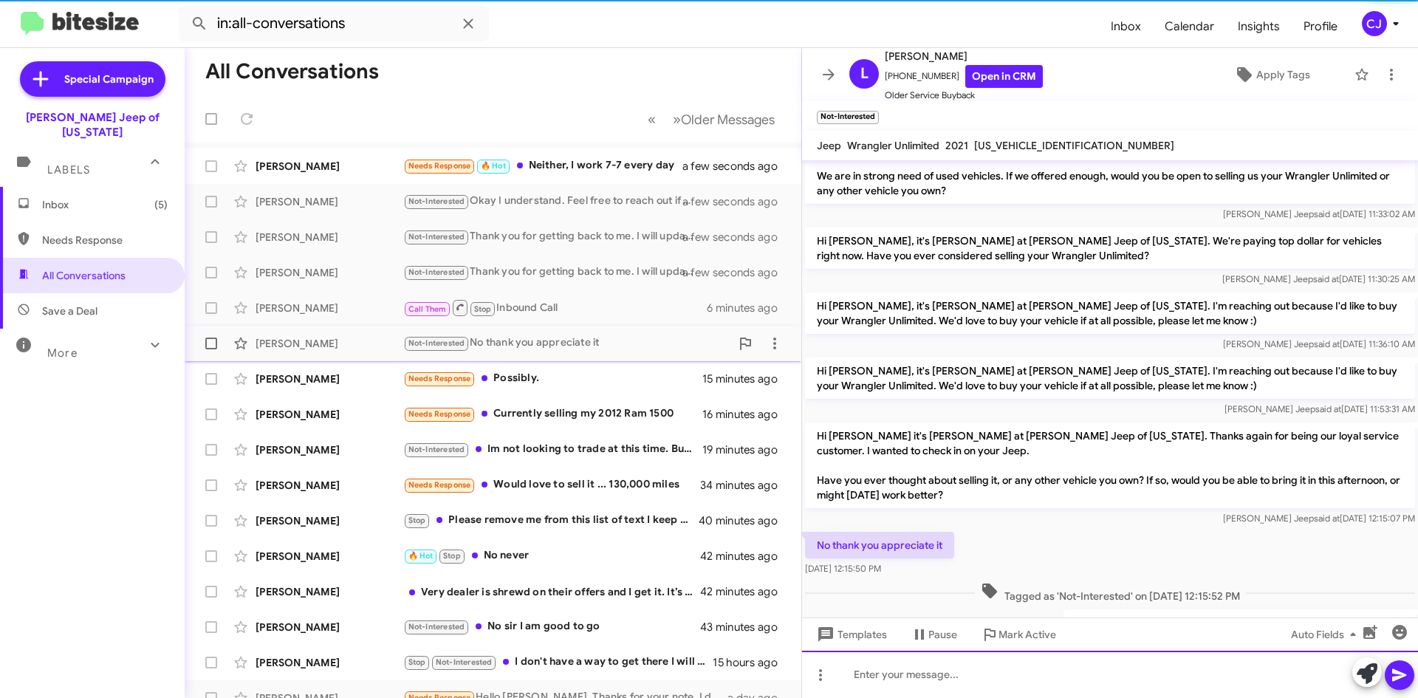
scroll to position [99, 0]
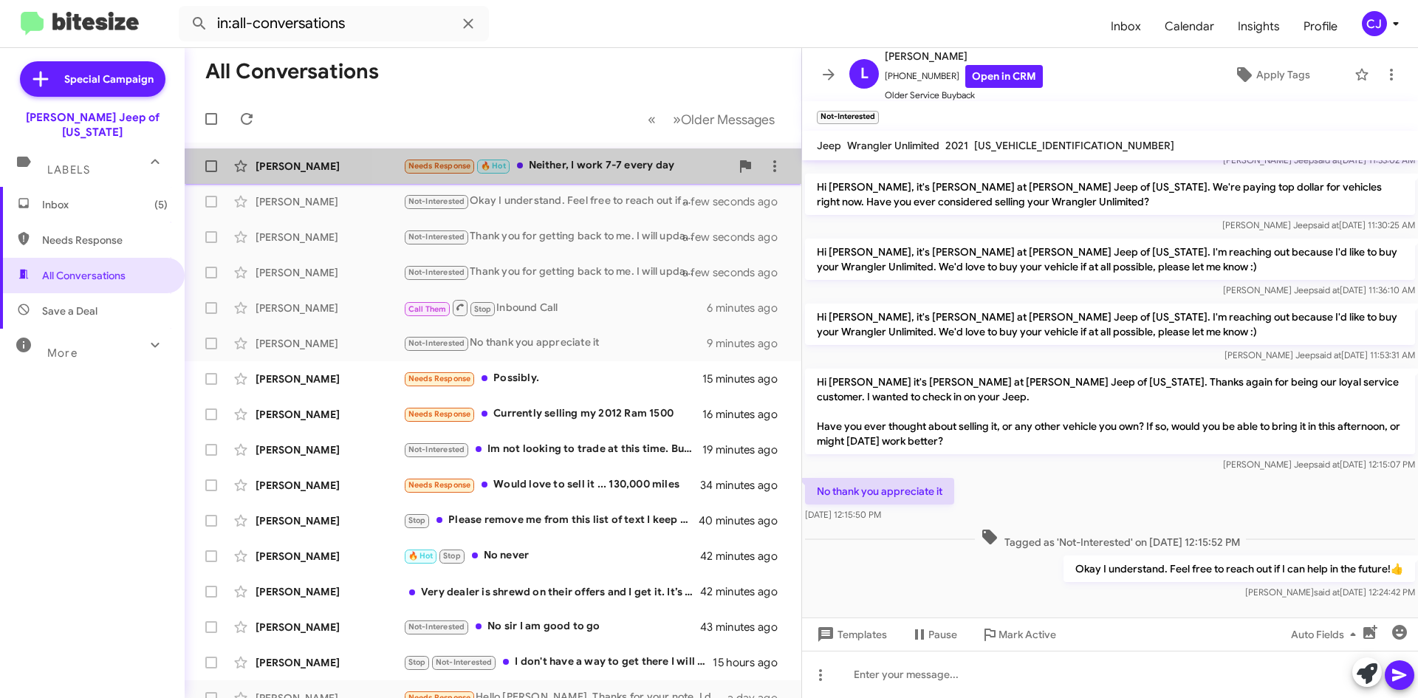
click at [599, 161] on div "Needs Response 🔥 Hot Neither, I work 7-7 every day" at bounding box center [566, 165] width 327 height 17
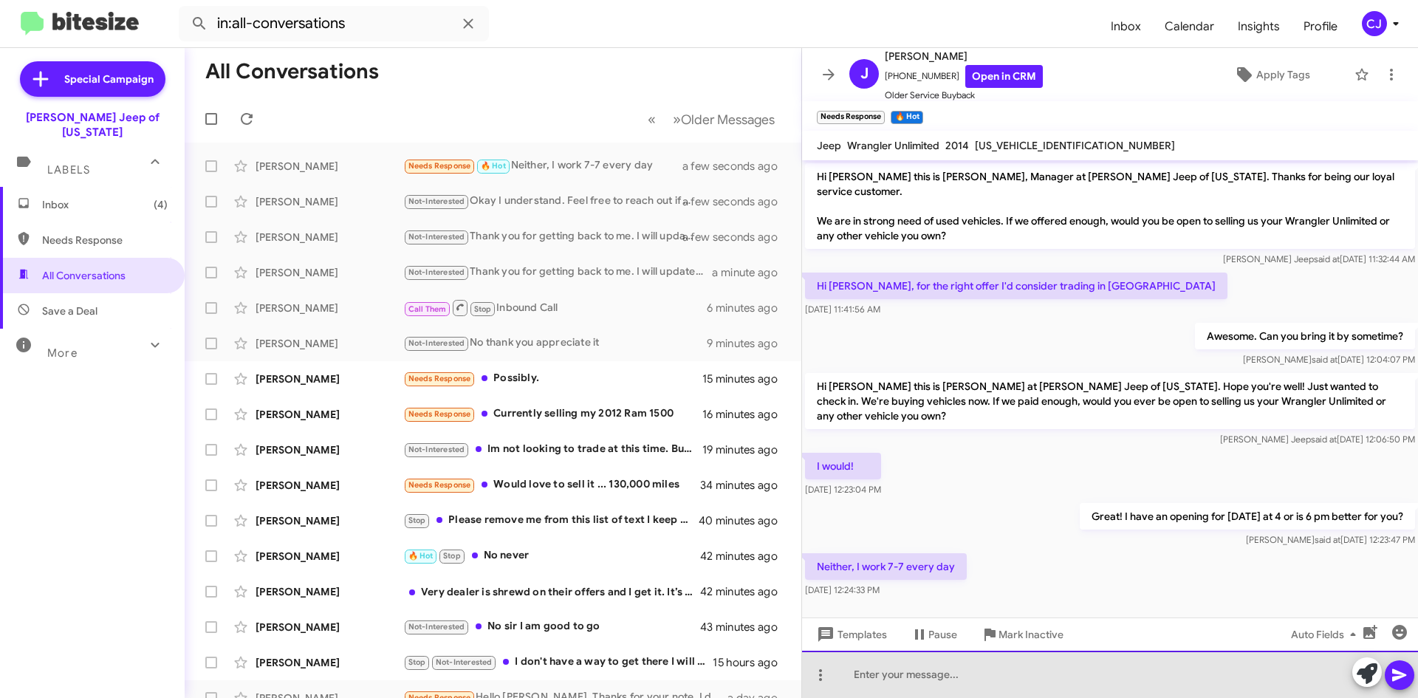
click at [914, 678] on div at bounding box center [1110, 674] width 616 height 47
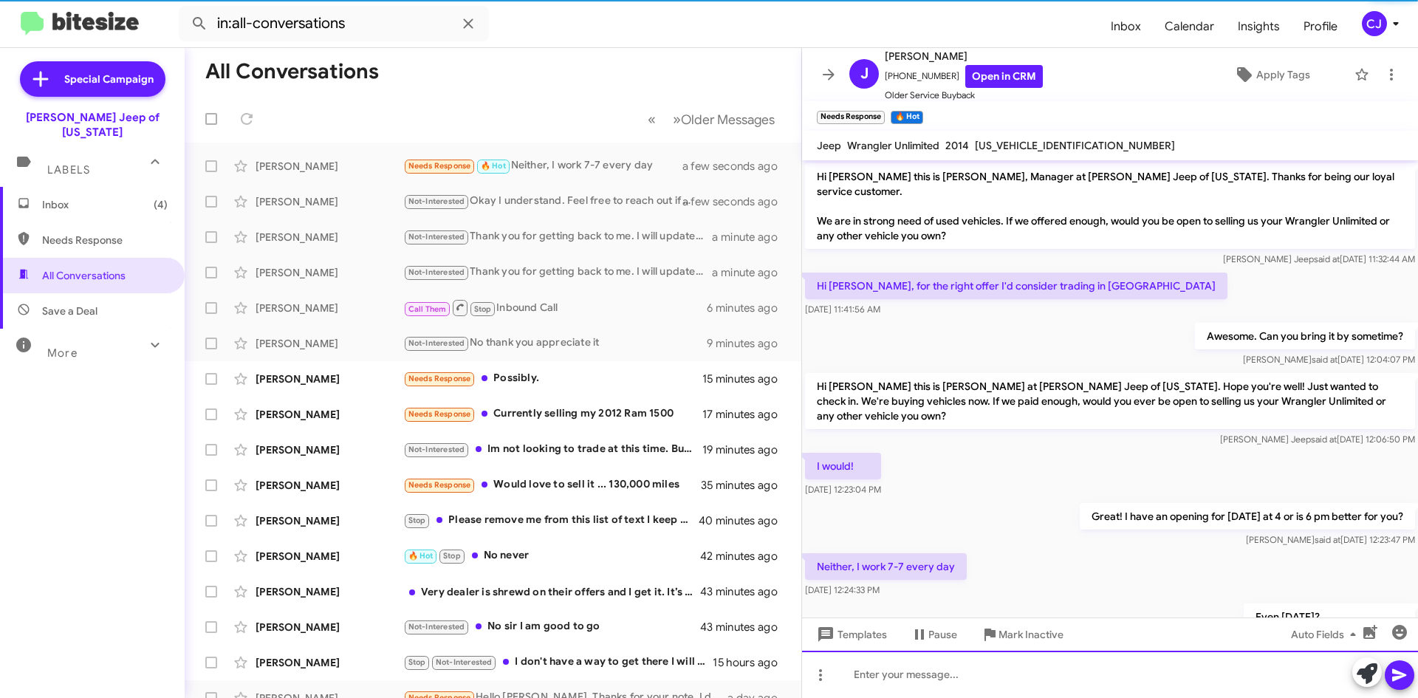
scroll to position [48, 0]
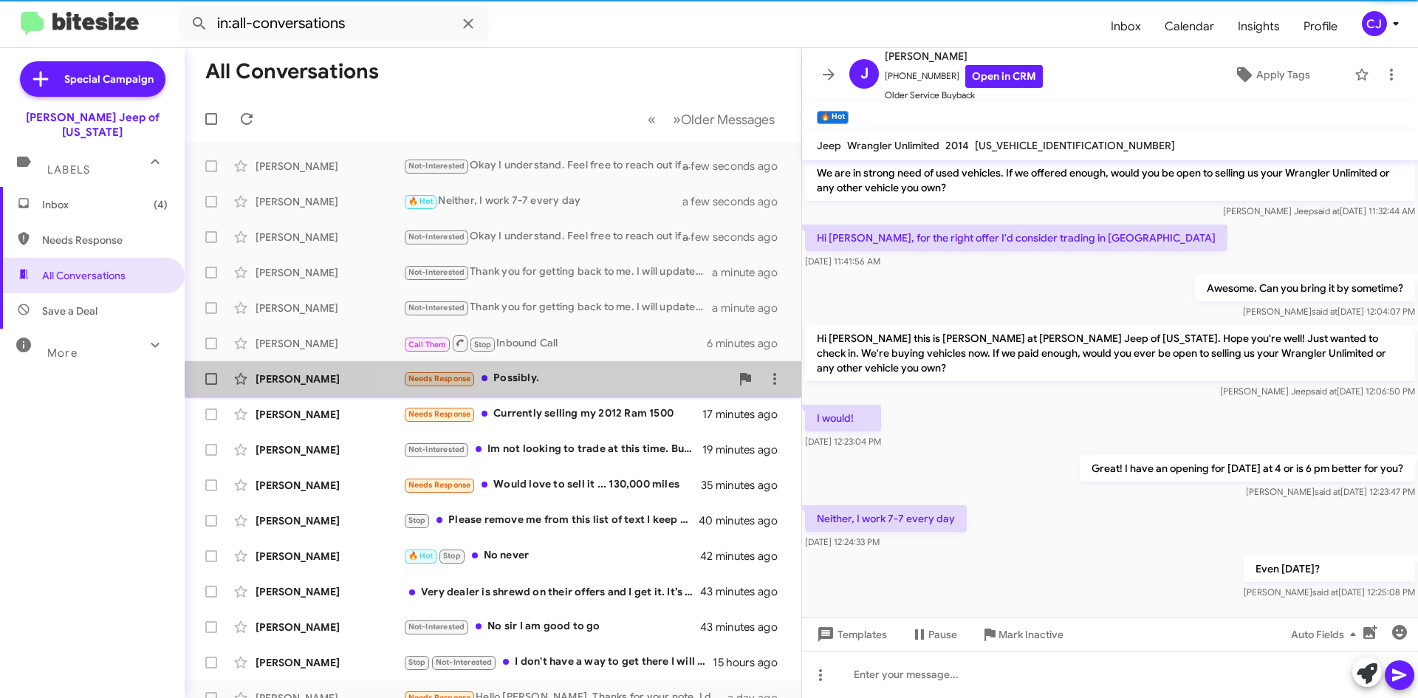
click at [589, 387] on div "Needs Response Possibly." at bounding box center [566, 378] width 327 height 17
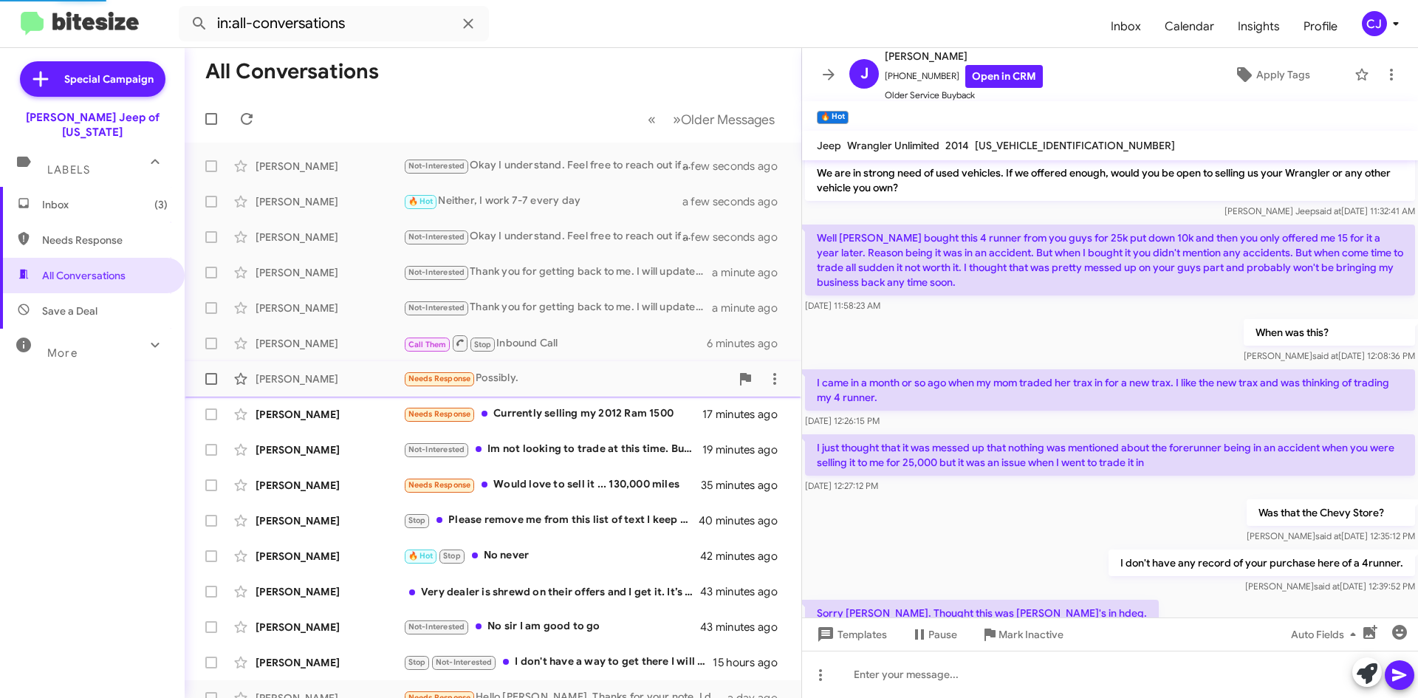
scroll to position [338, 0]
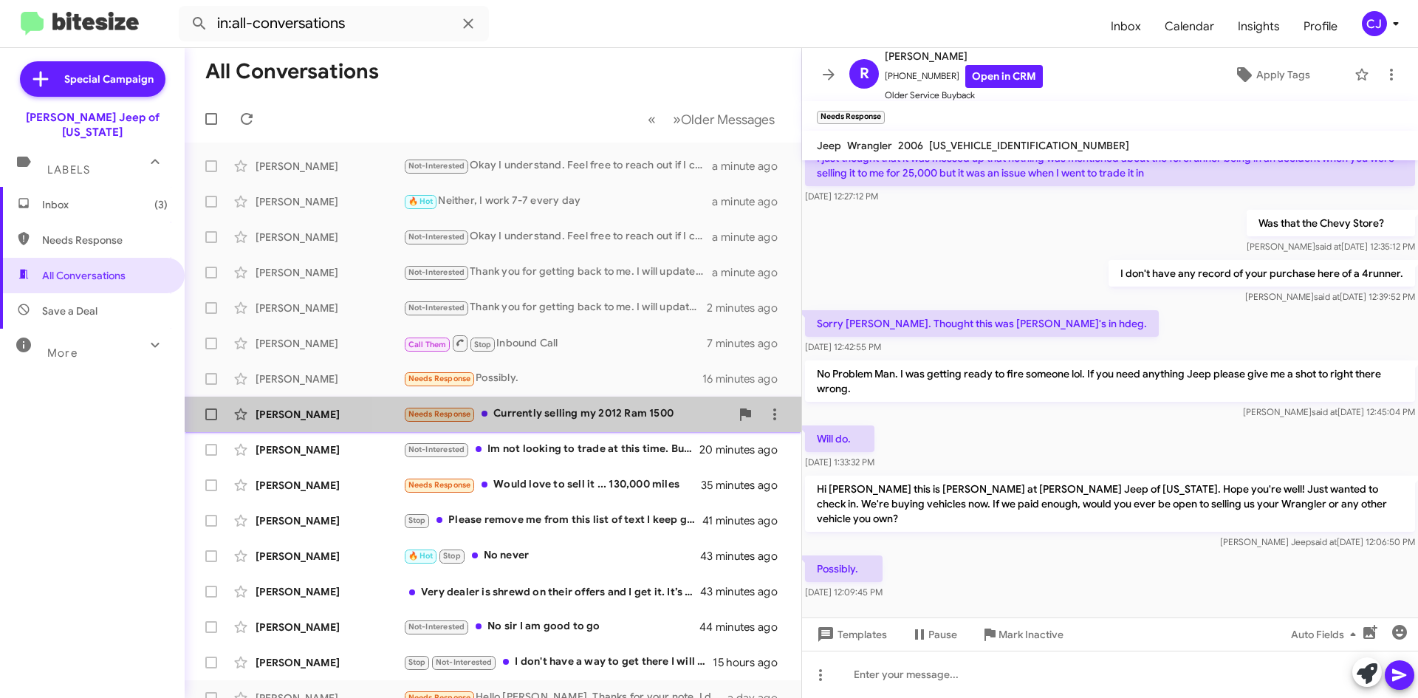
click at [657, 419] on div "Needs Response Currently selling my 2012 Ram 1500" at bounding box center [566, 414] width 327 height 17
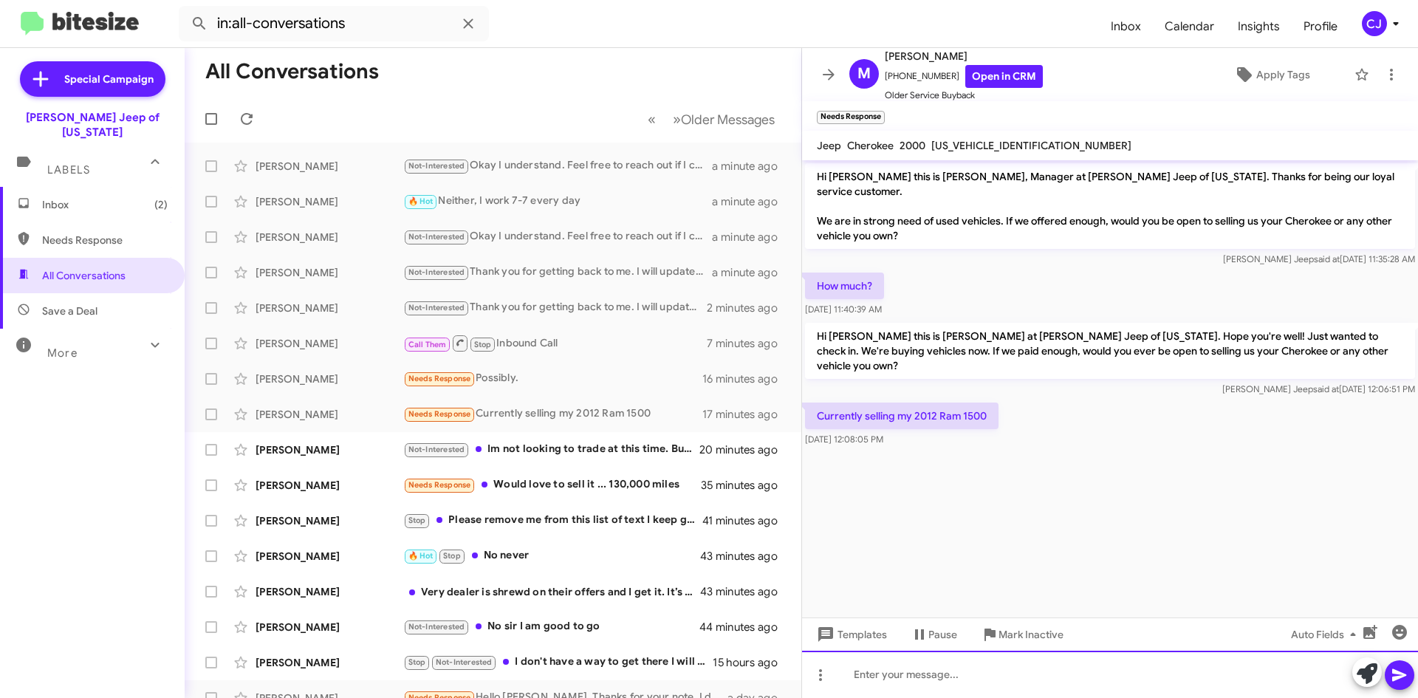
click at [890, 681] on div at bounding box center [1110, 674] width 616 height 47
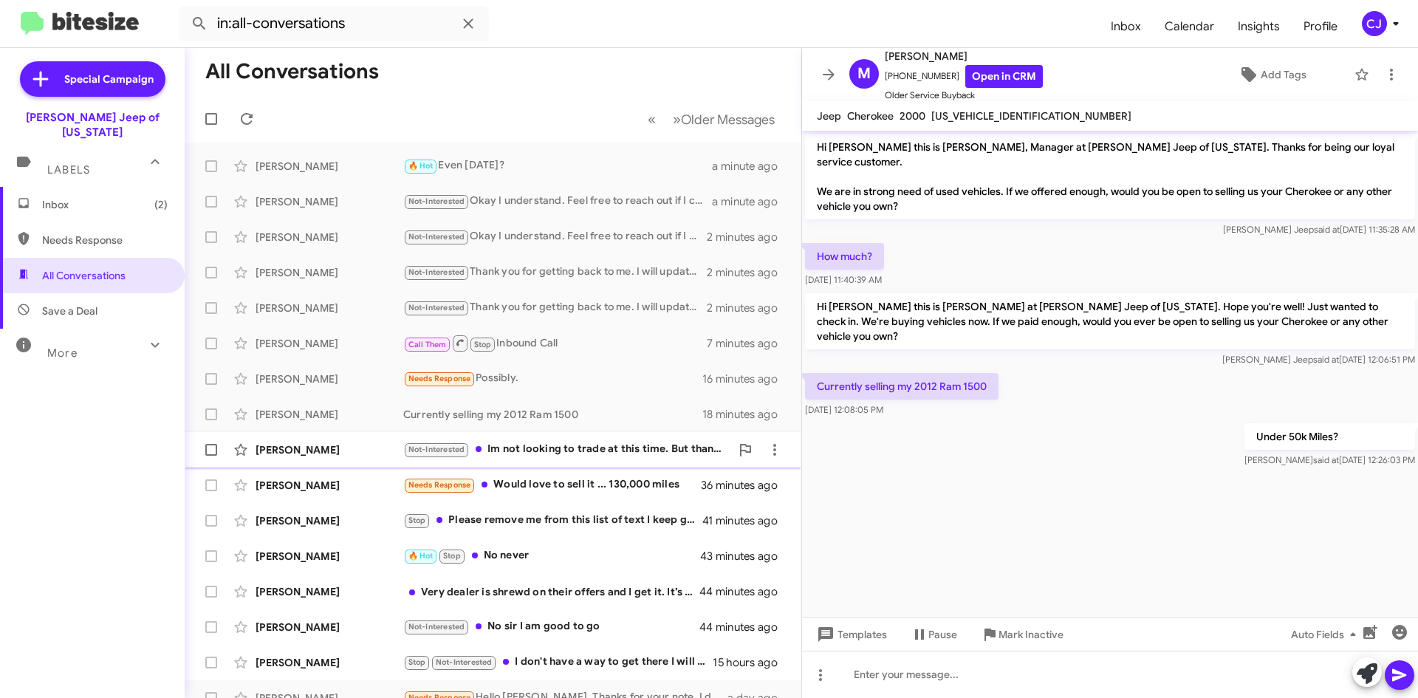
click at [576, 445] on div "Not-Interested Im not looking to trade at this time. But thanks!" at bounding box center [566, 449] width 327 height 17
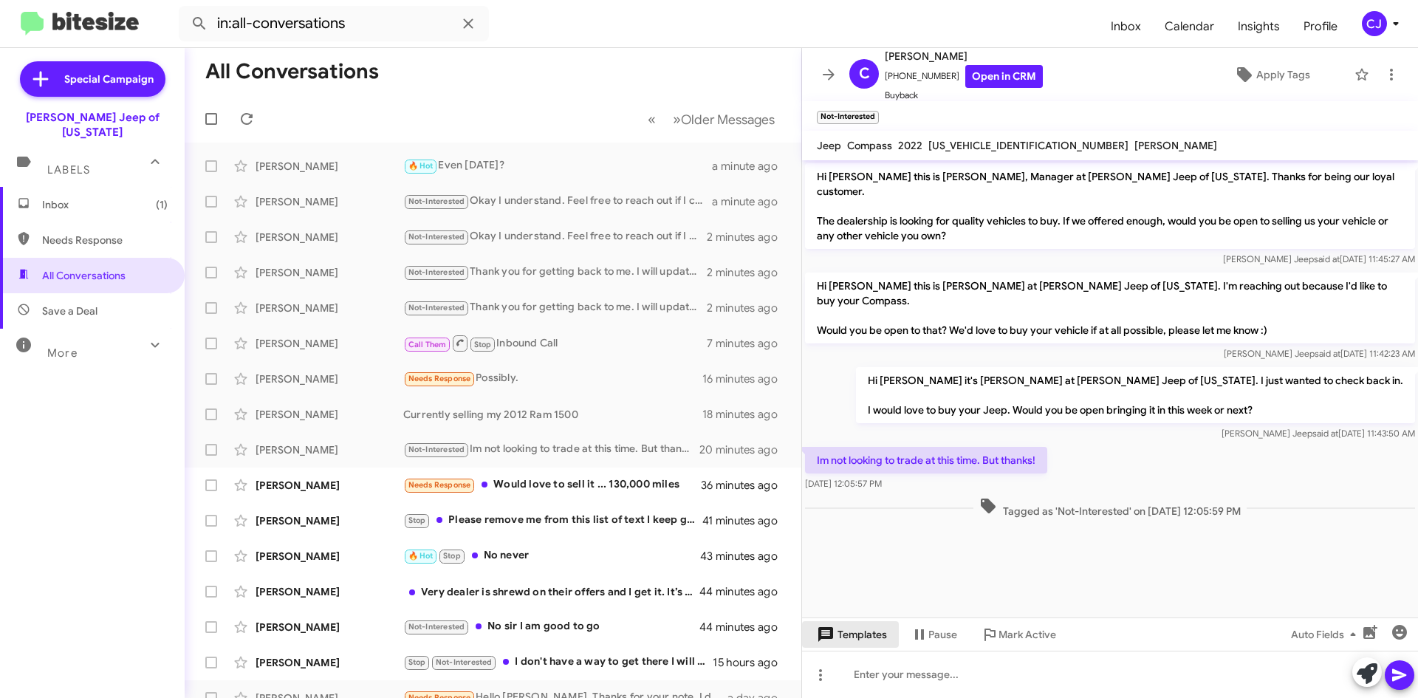
click at [862, 626] on span "Templates" at bounding box center [850, 634] width 73 height 27
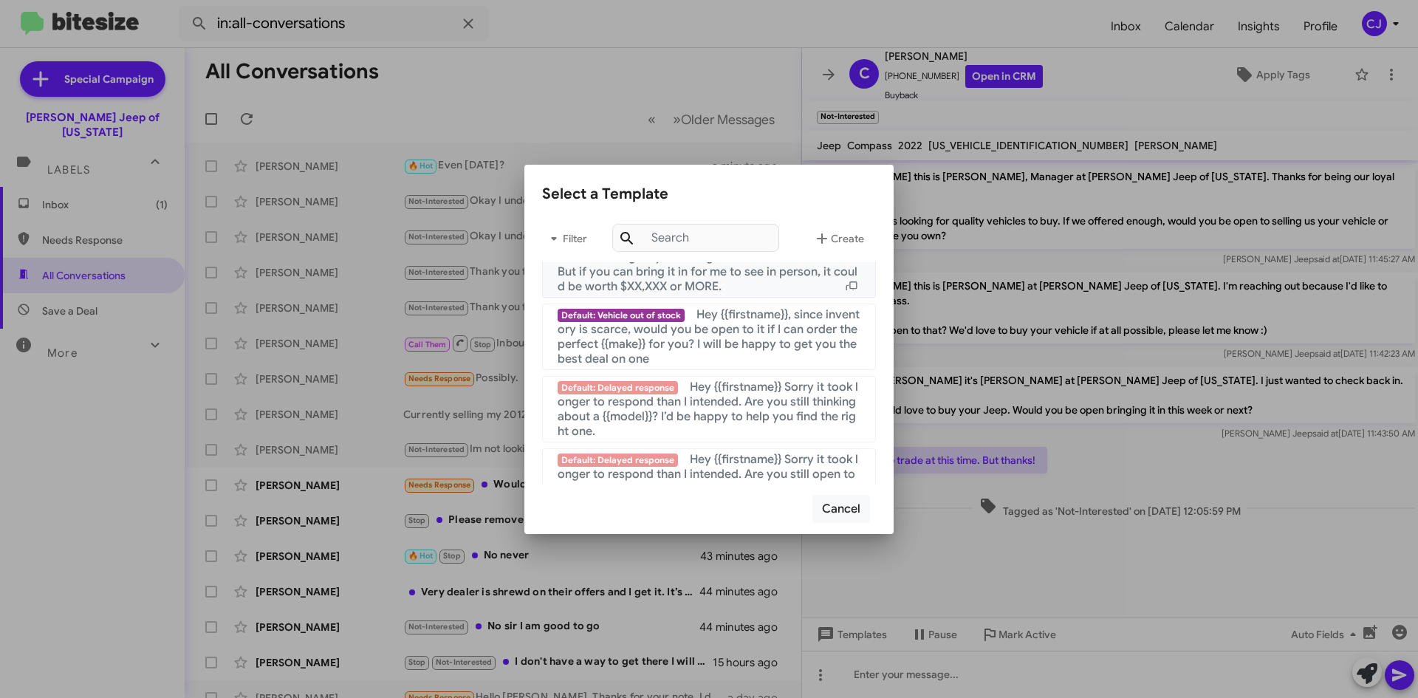
scroll to position [991, 0]
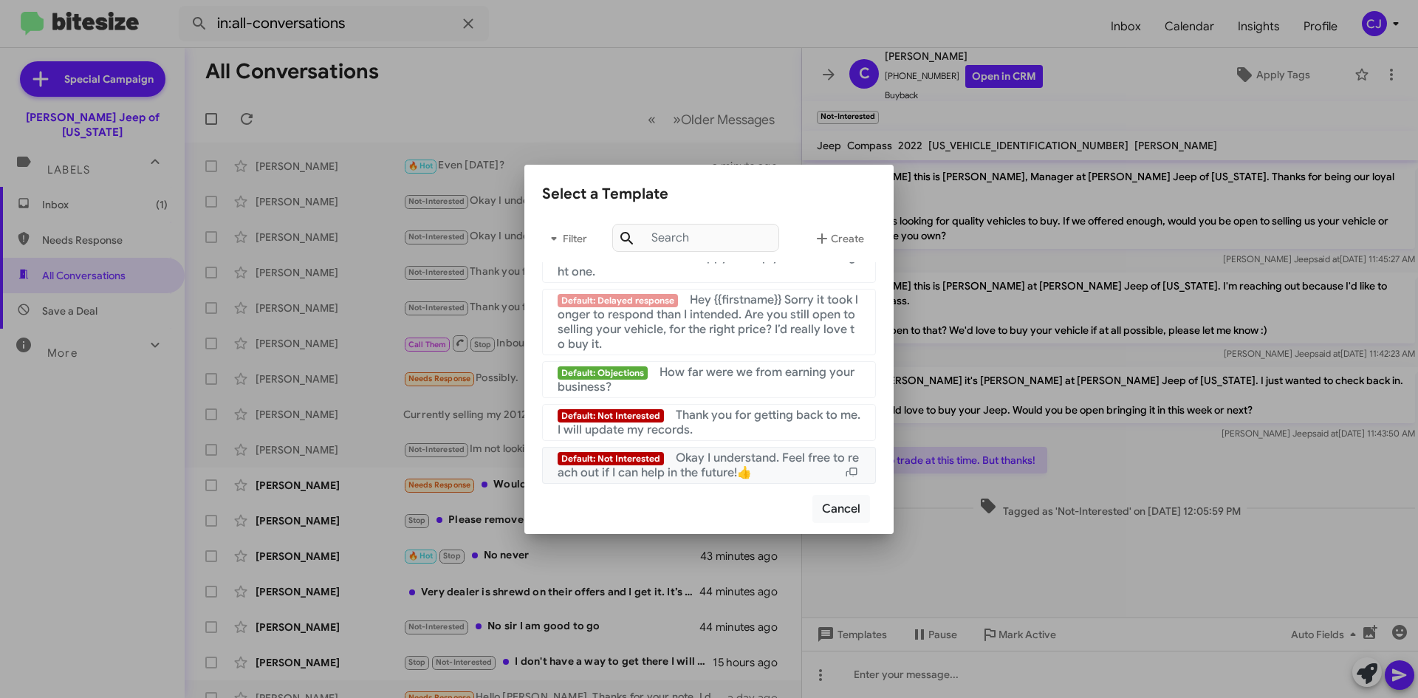
click at [810, 459] on span "Okay I understand. Feel free to reach out if I can help in the future!👍" at bounding box center [708, 466] width 301 height 30
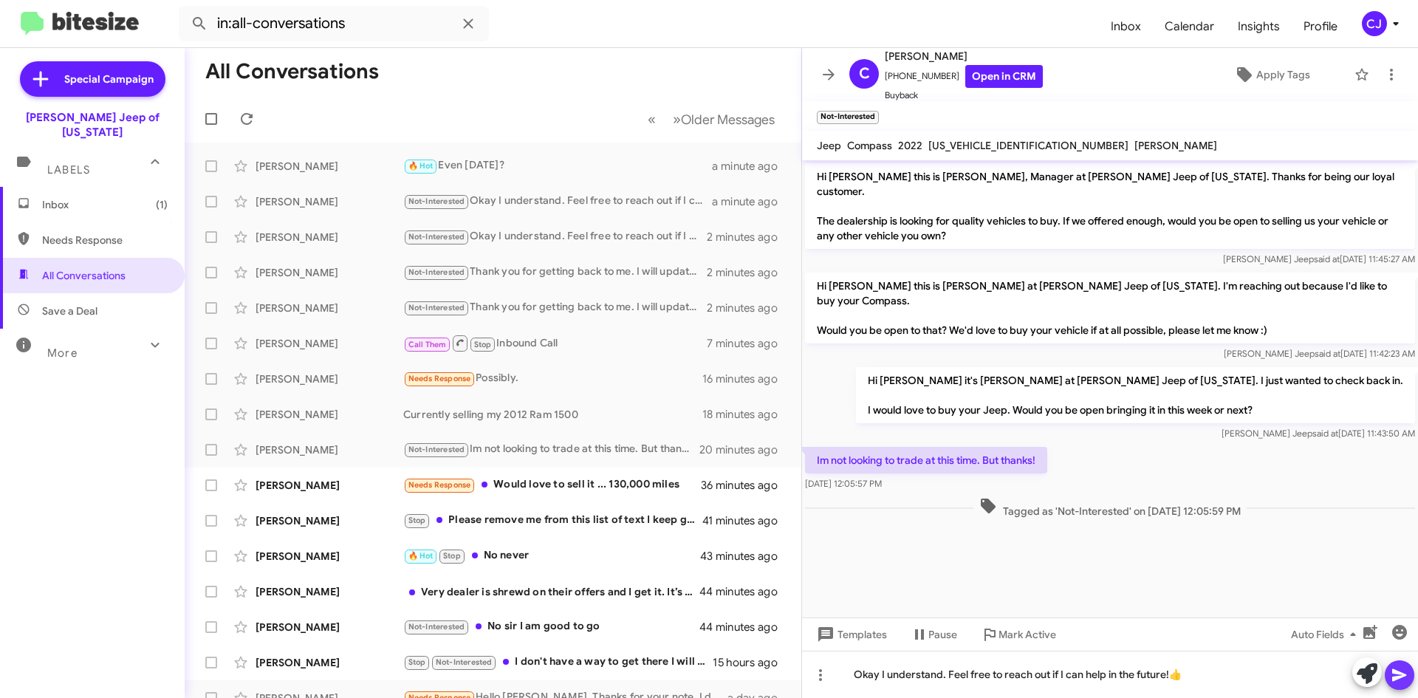
click at [1403, 671] on icon at bounding box center [1400, 675] width 18 height 18
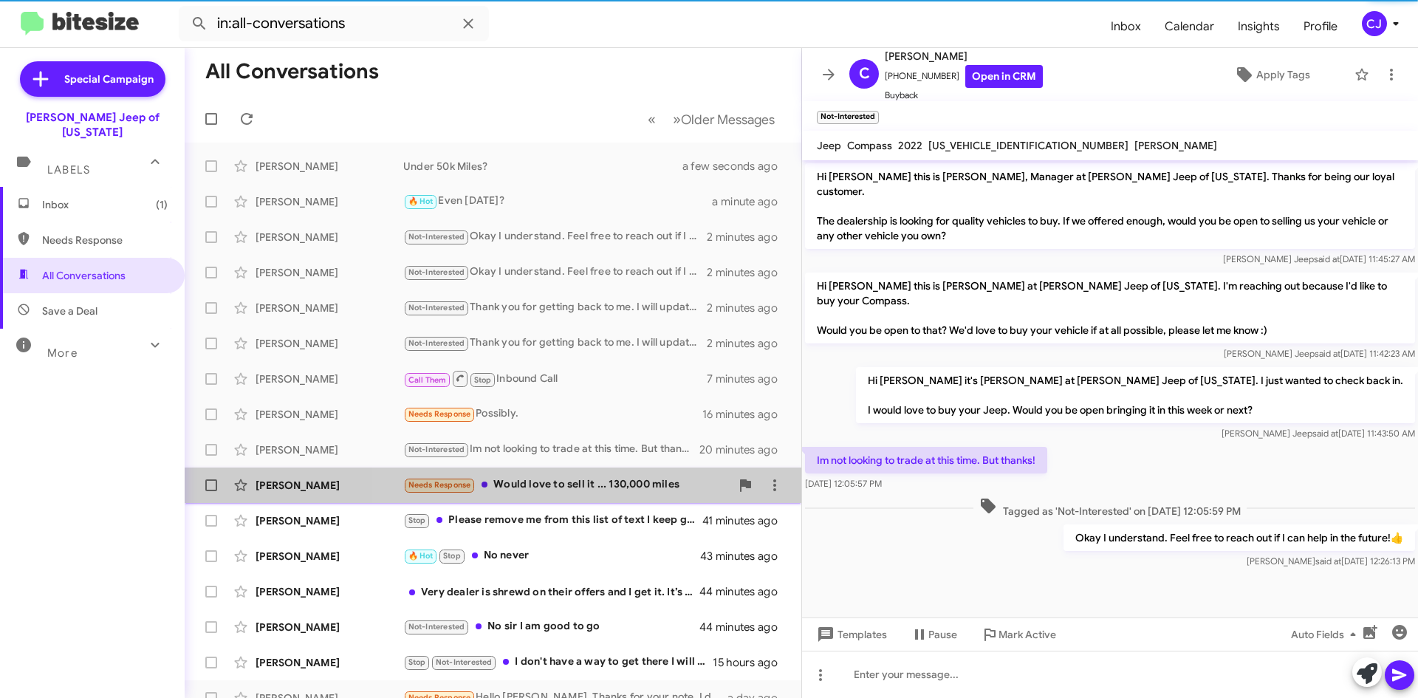
click at [596, 480] on div "Needs Response Would love to sell it ... 130,000 miles" at bounding box center [566, 484] width 327 height 17
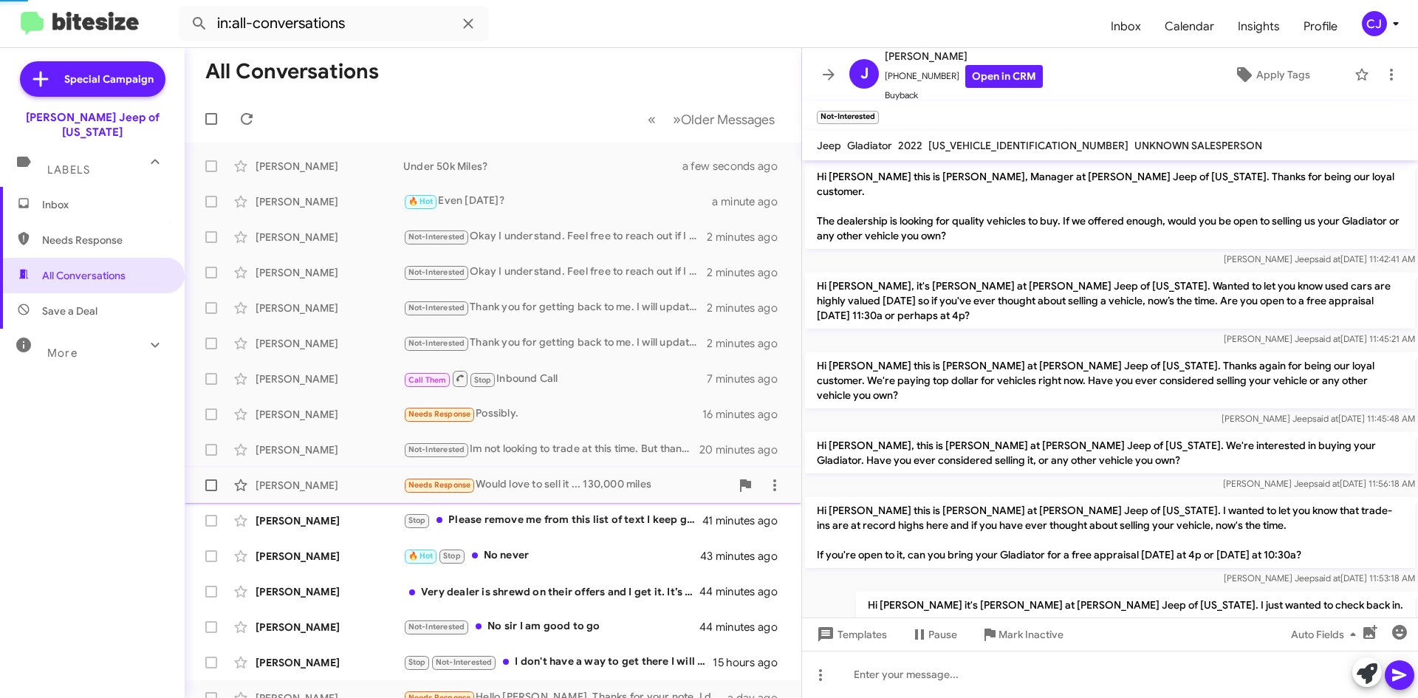
scroll to position [97, 0]
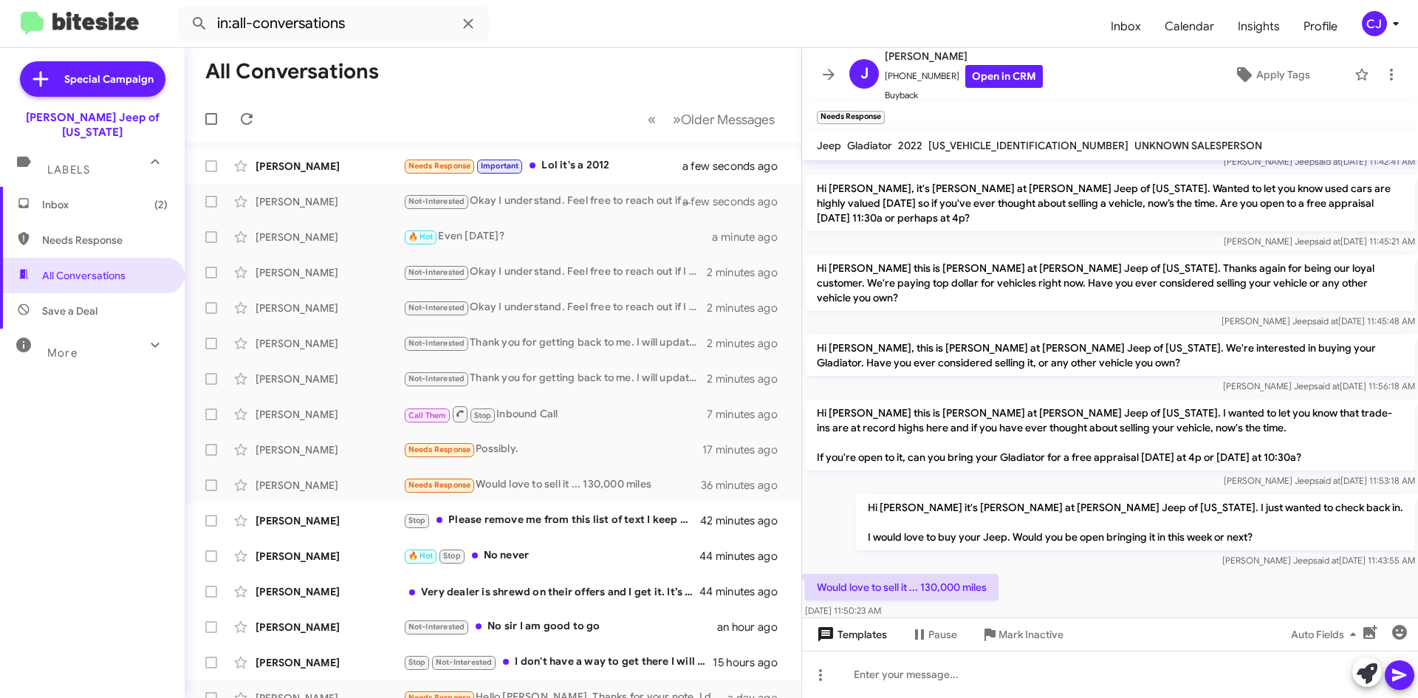
click at [849, 638] on span "Templates" at bounding box center [850, 634] width 73 height 27
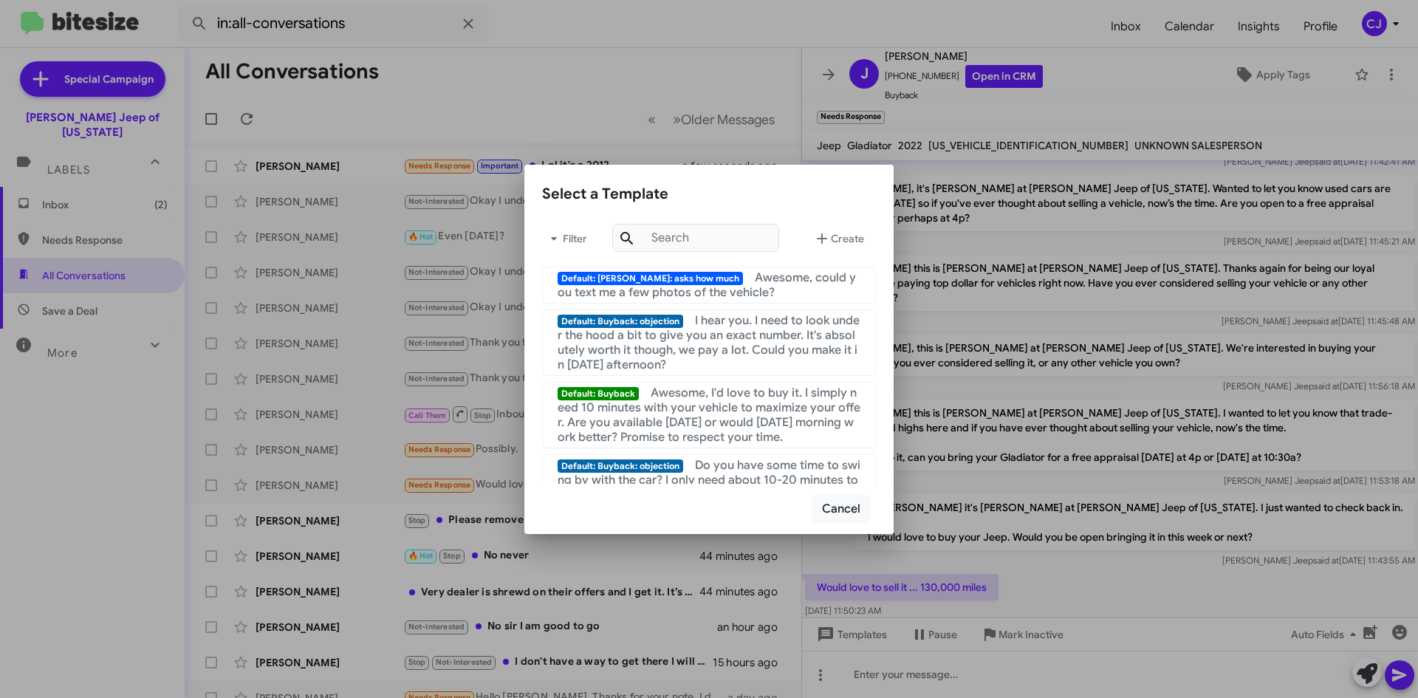
scroll to position [179, 0]
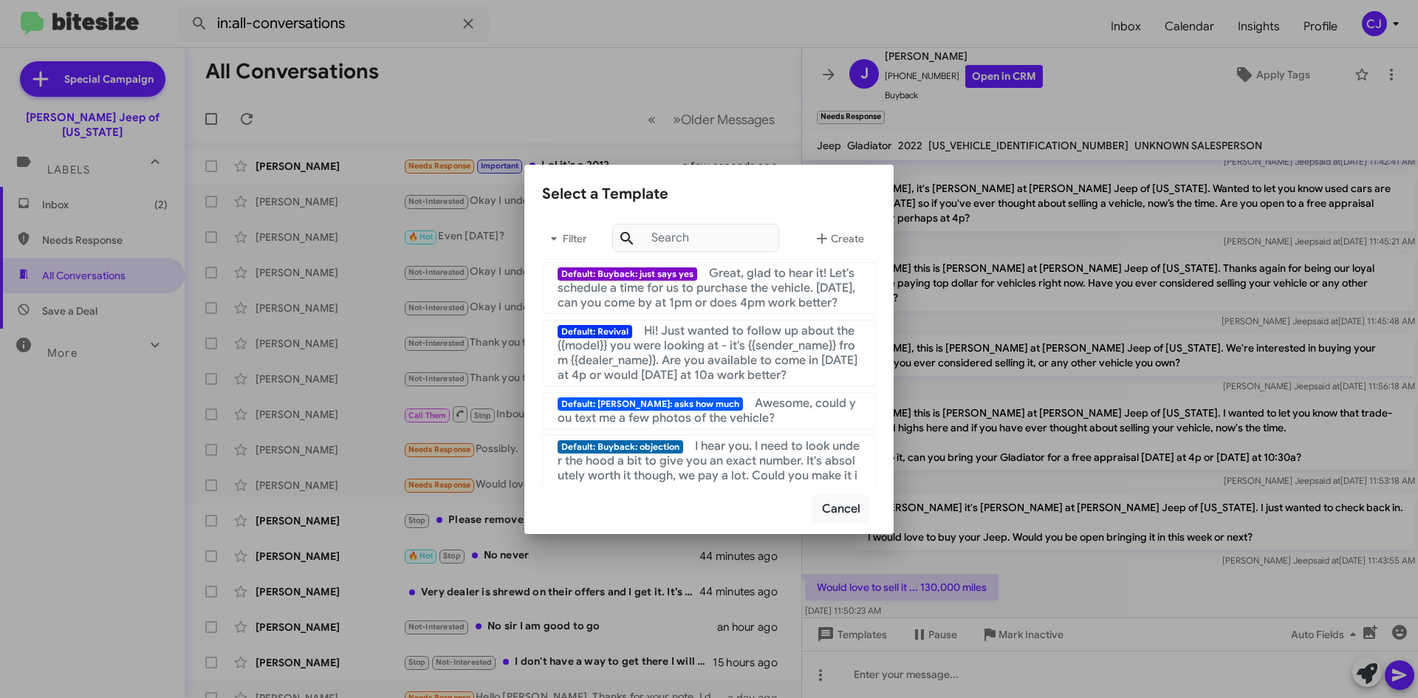
drag, startPoint x: 917, startPoint y: 476, endPoint x: 921, endPoint y: 510, distance: 34.2
click at [917, 477] on div at bounding box center [709, 349] width 1418 height 698
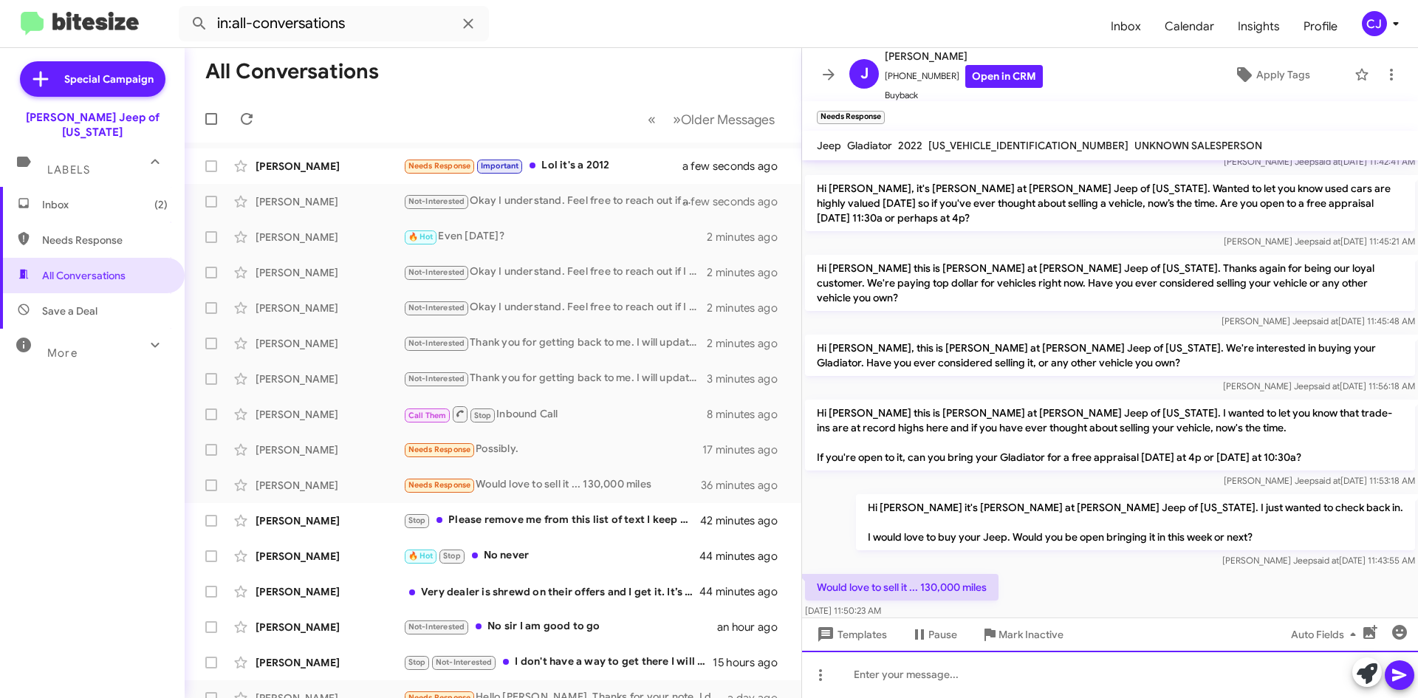
click at [860, 674] on div at bounding box center [1110, 674] width 616 height 47
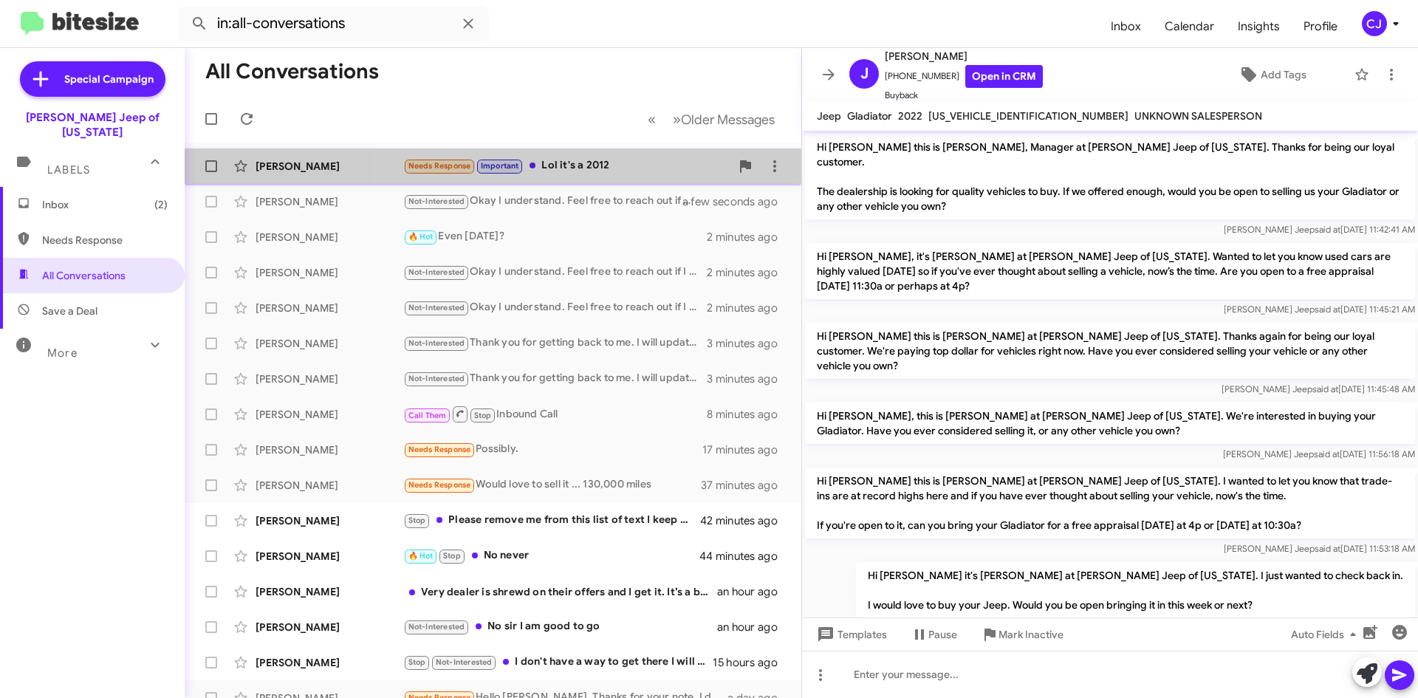
click at [612, 164] on div "Needs Response Important Lol it's a 2012" at bounding box center [566, 165] width 327 height 17
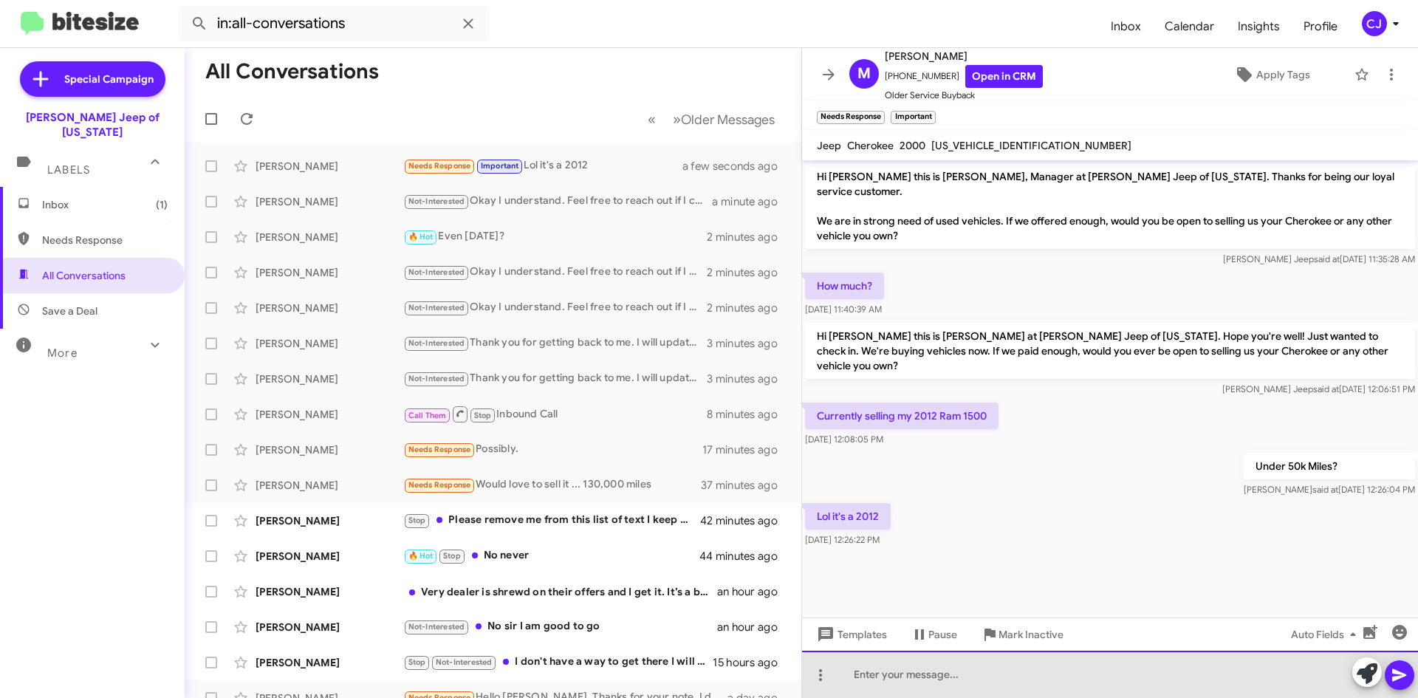
click at [901, 680] on div at bounding box center [1110, 674] width 616 height 47
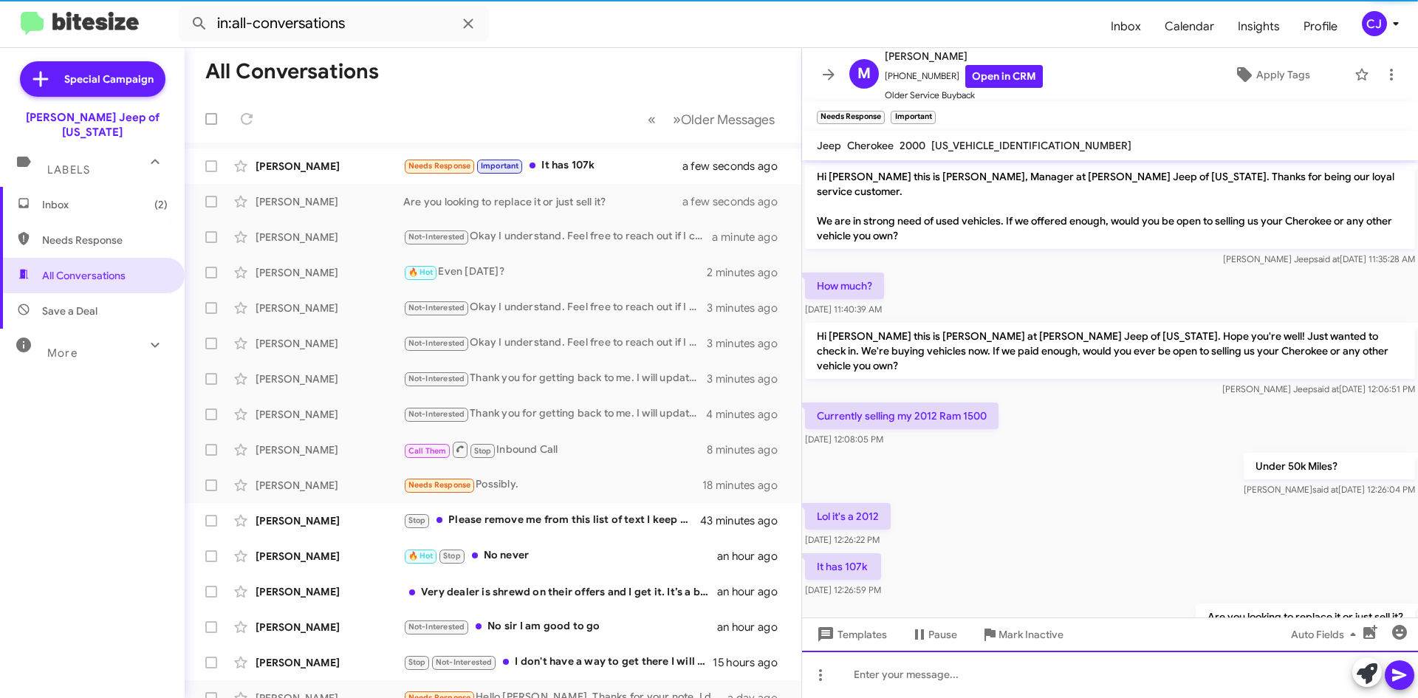
scroll to position [33, 0]
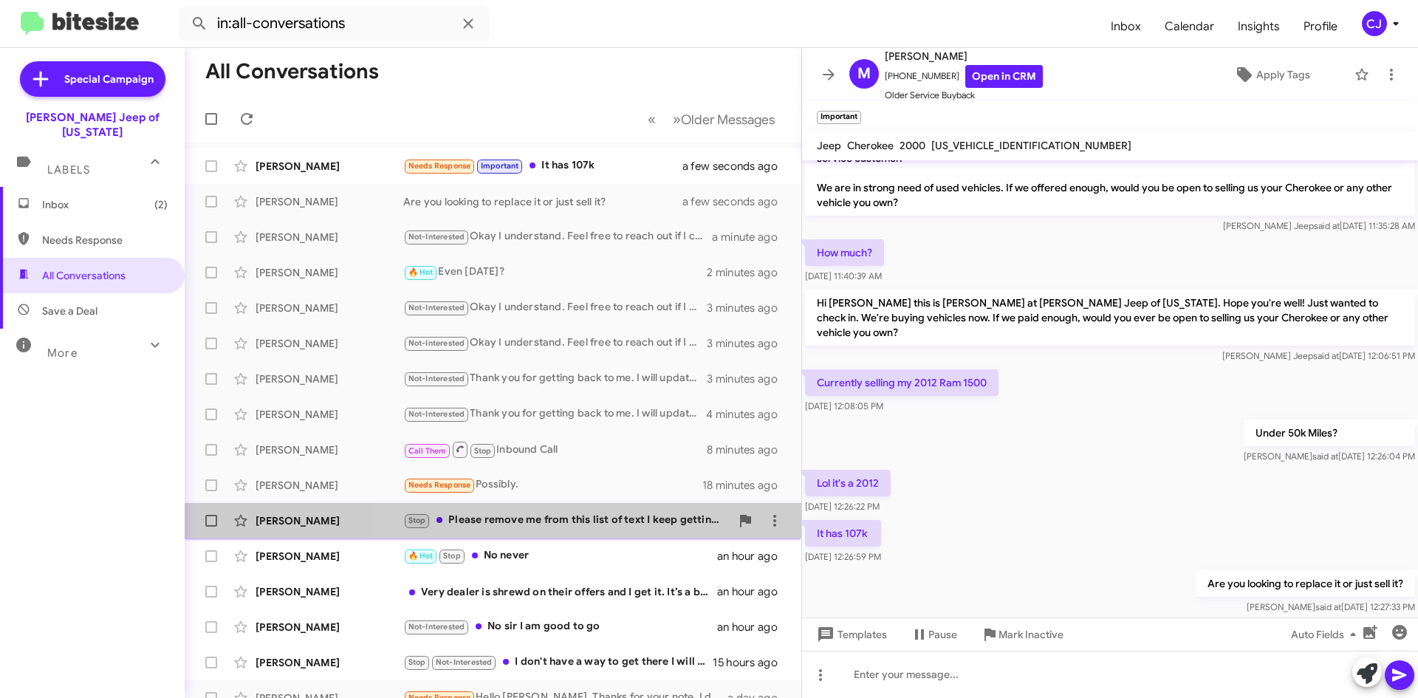
click at [623, 521] on div "Stop Please remove me from this list of text I keep getting every other week. I…" at bounding box center [566, 520] width 327 height 17
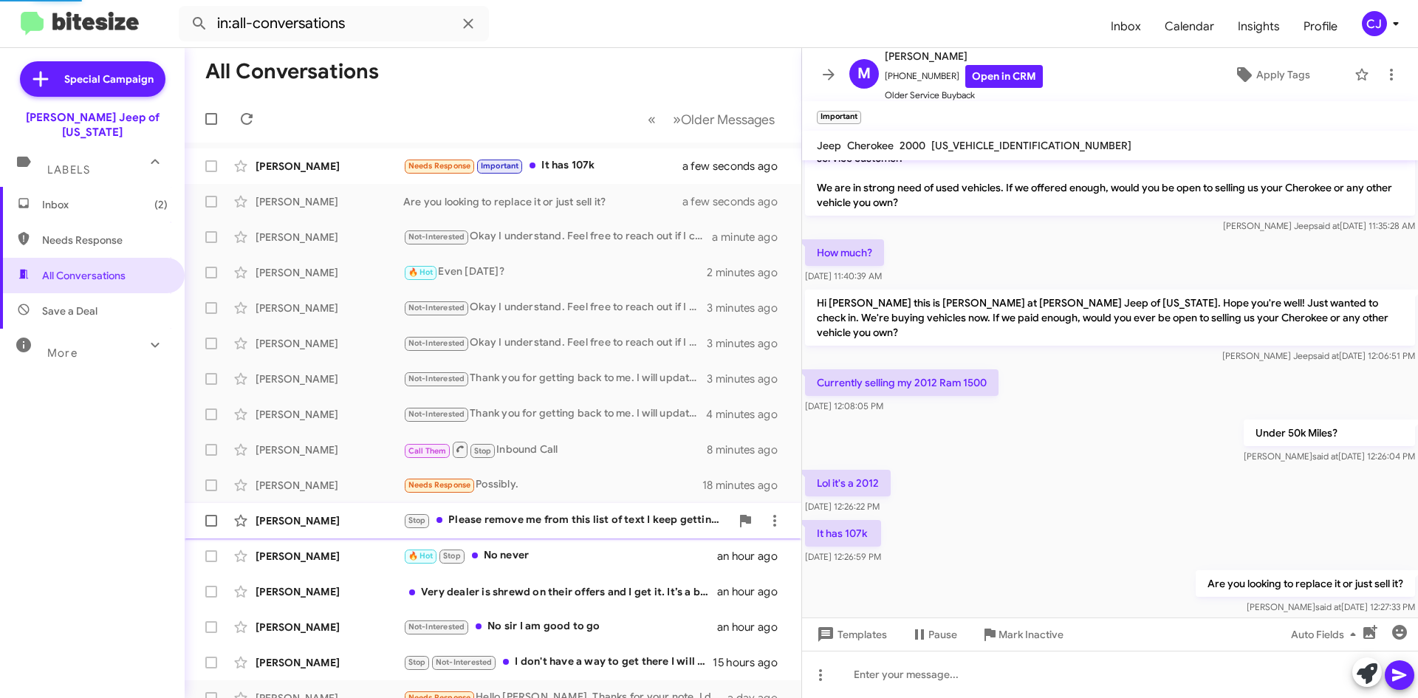
scroll to position [127, 0]
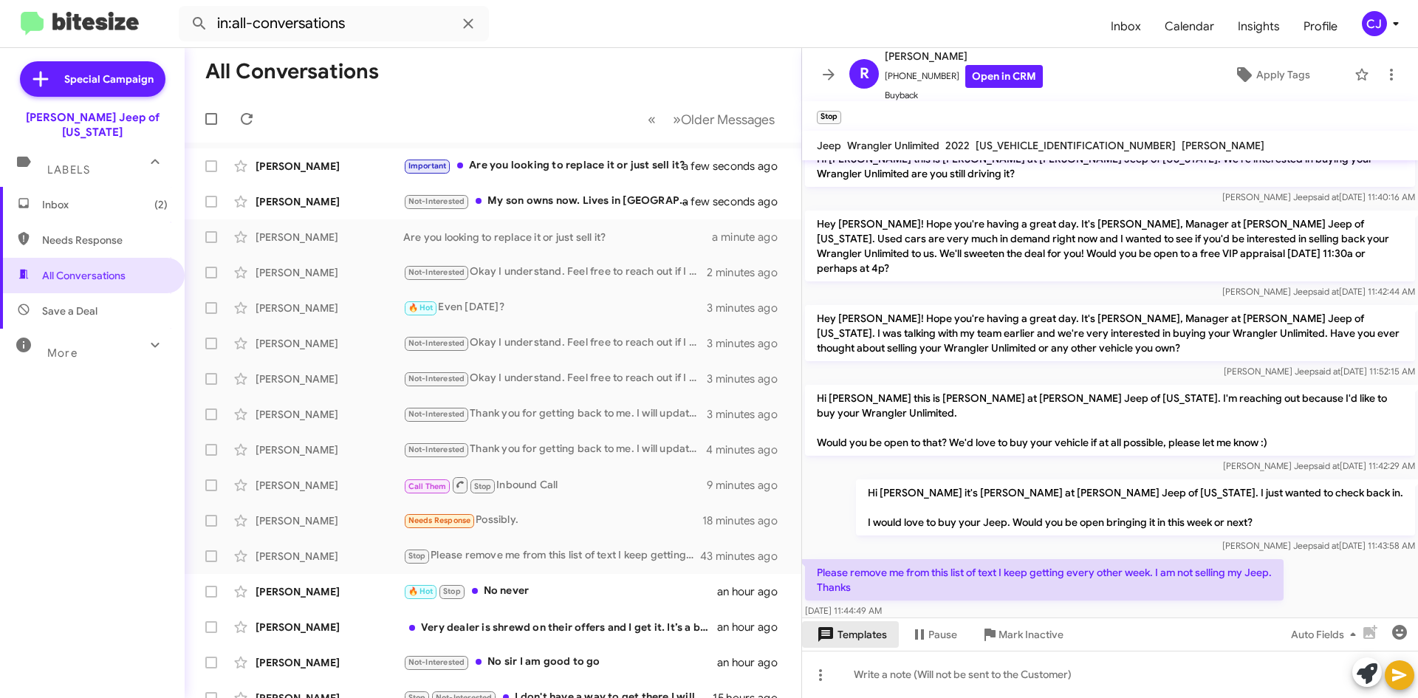
click at [858, 637] on span "Templates" at bounding box center [850, 634] width 73 height 27
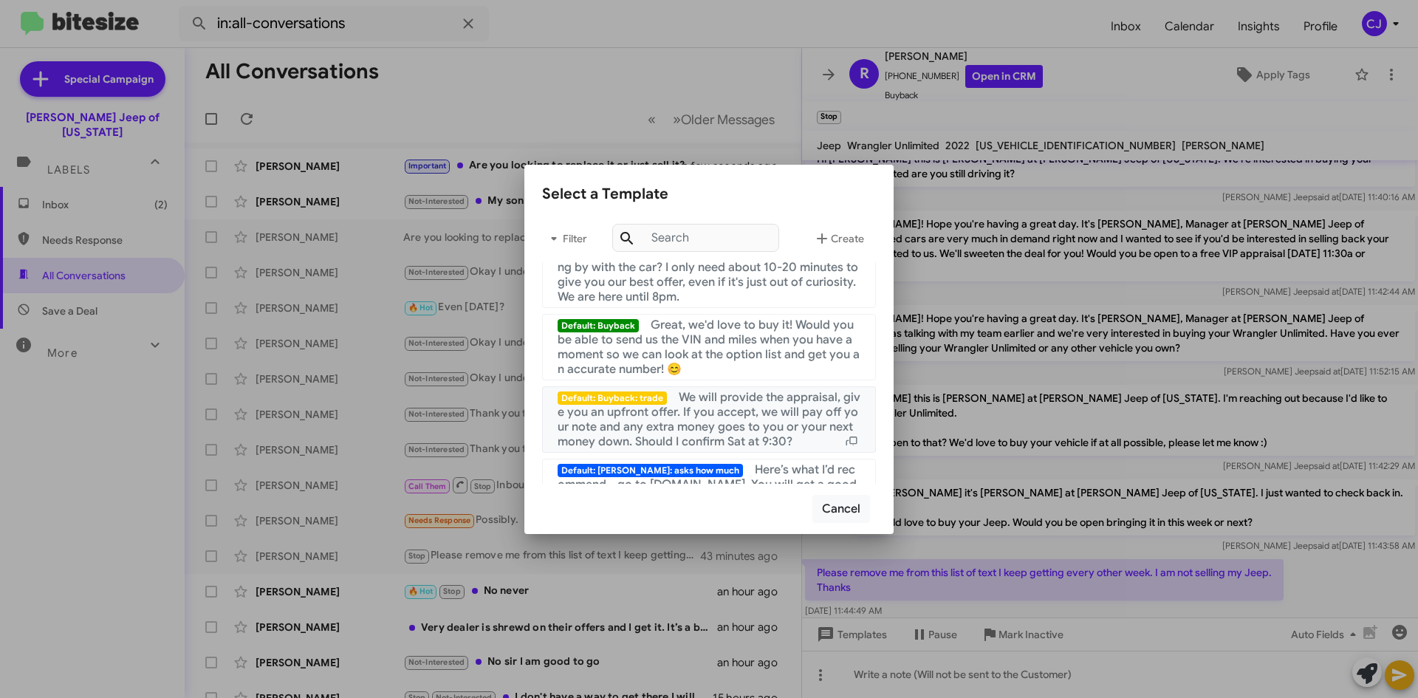
scroll to position [991, 0]
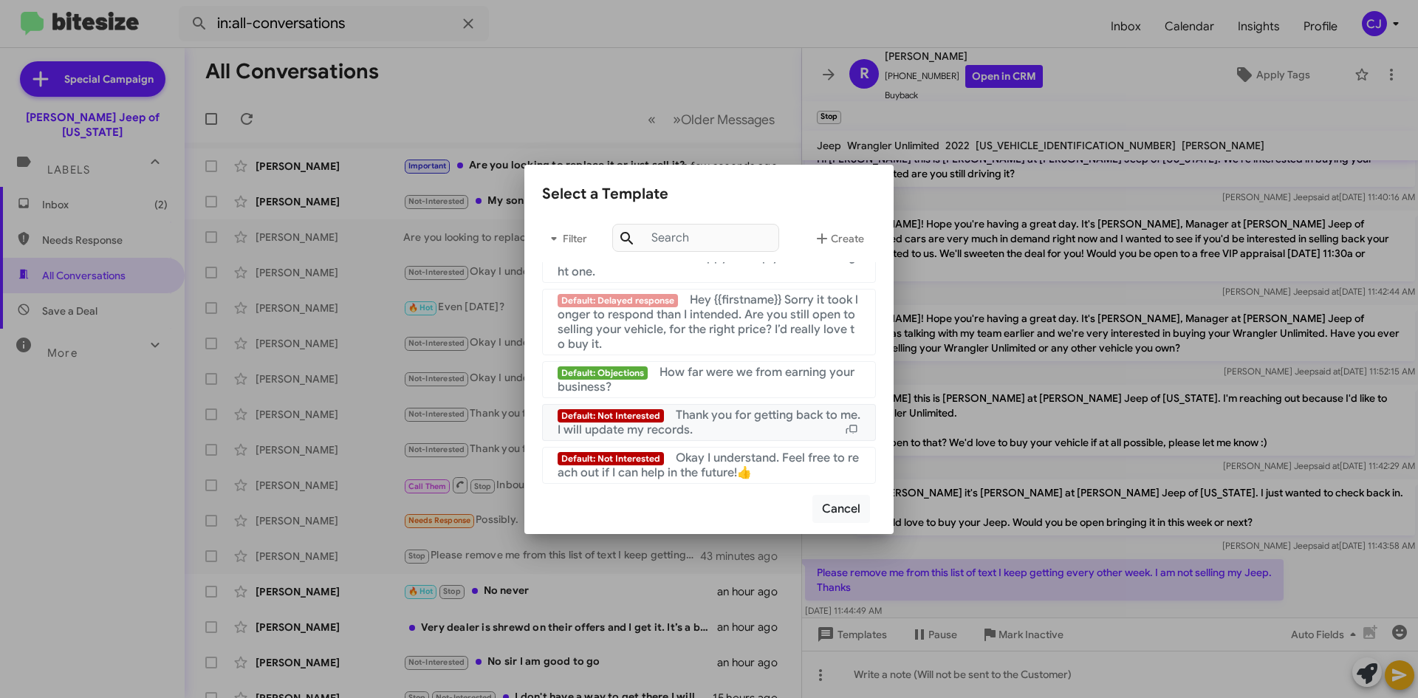
click at [742, 411] on span "Thank you for getting back to me. I will update my records." at bounding box center [709, 423] width 303 height 30
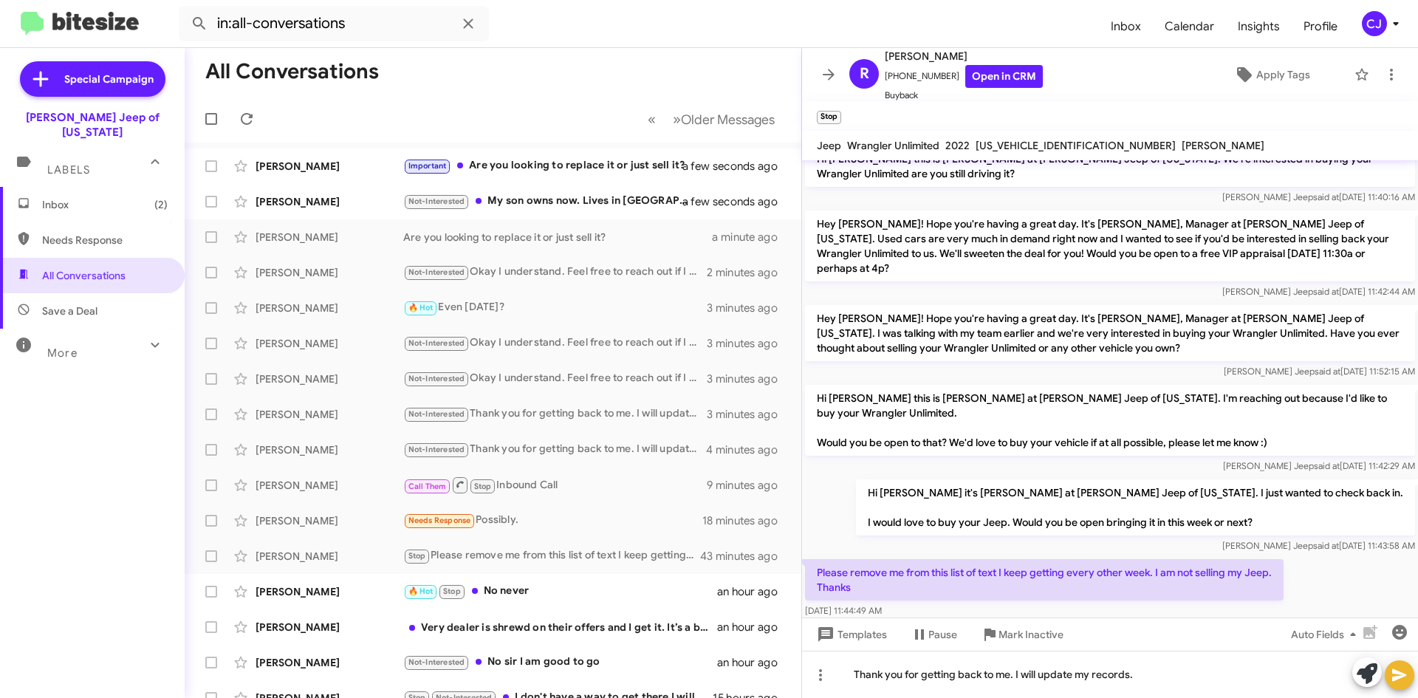
click at [1396, 677] on icon at bounding box center [1399, 675] width 14 height 13
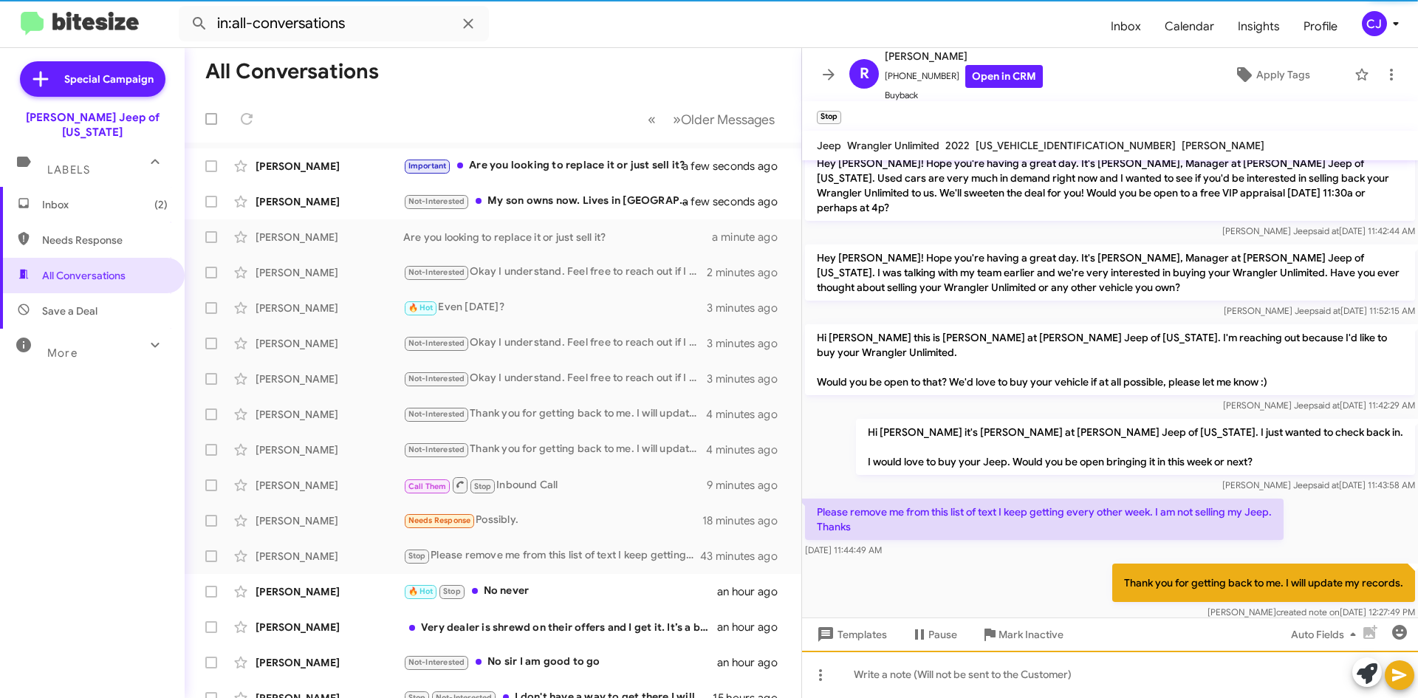
scroll to position [193, 0]
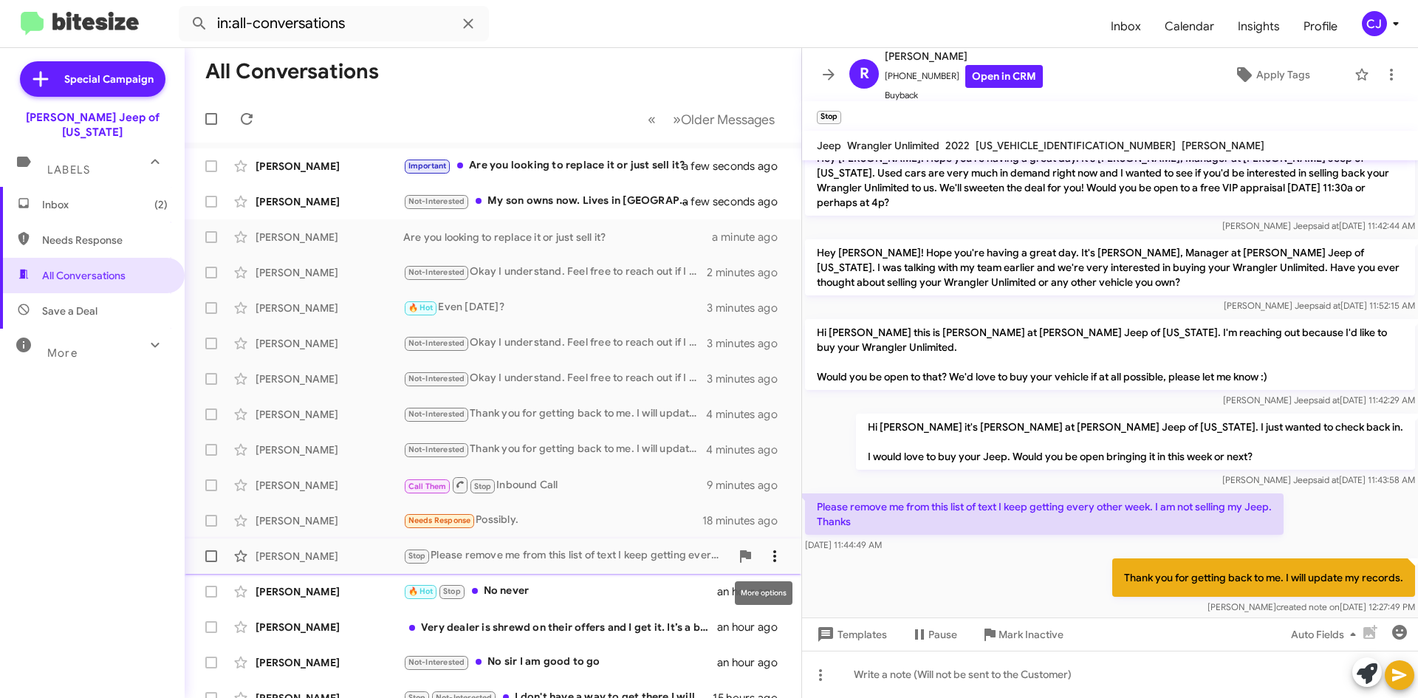
click at [766, 552] on icon at bounding box center [775, 556] width 18 height 18
click at [886, 556] on div at bounding box center [709, 349] width 1418 height 698
click at [598, 595] on div "🔥 Hot Stop No never" at bounding box center [566, 591] width 327 height 17
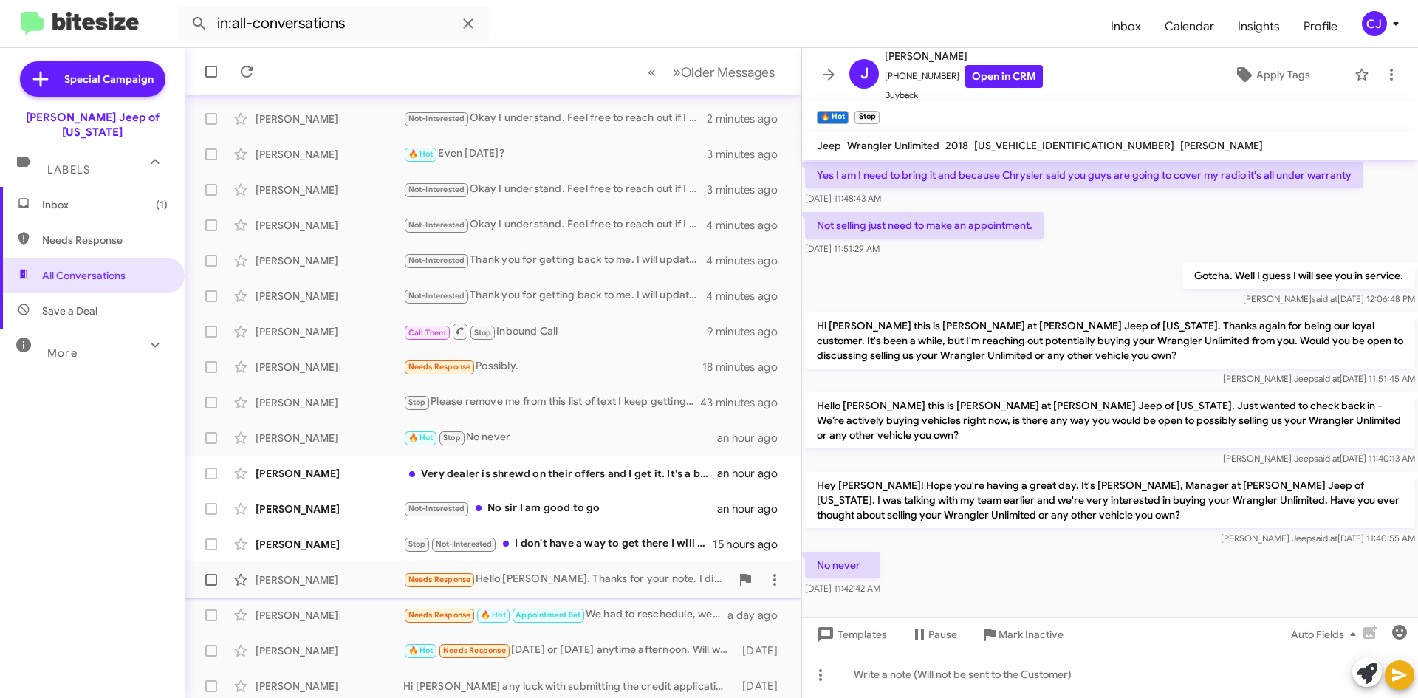
scroll to position [160, 0]
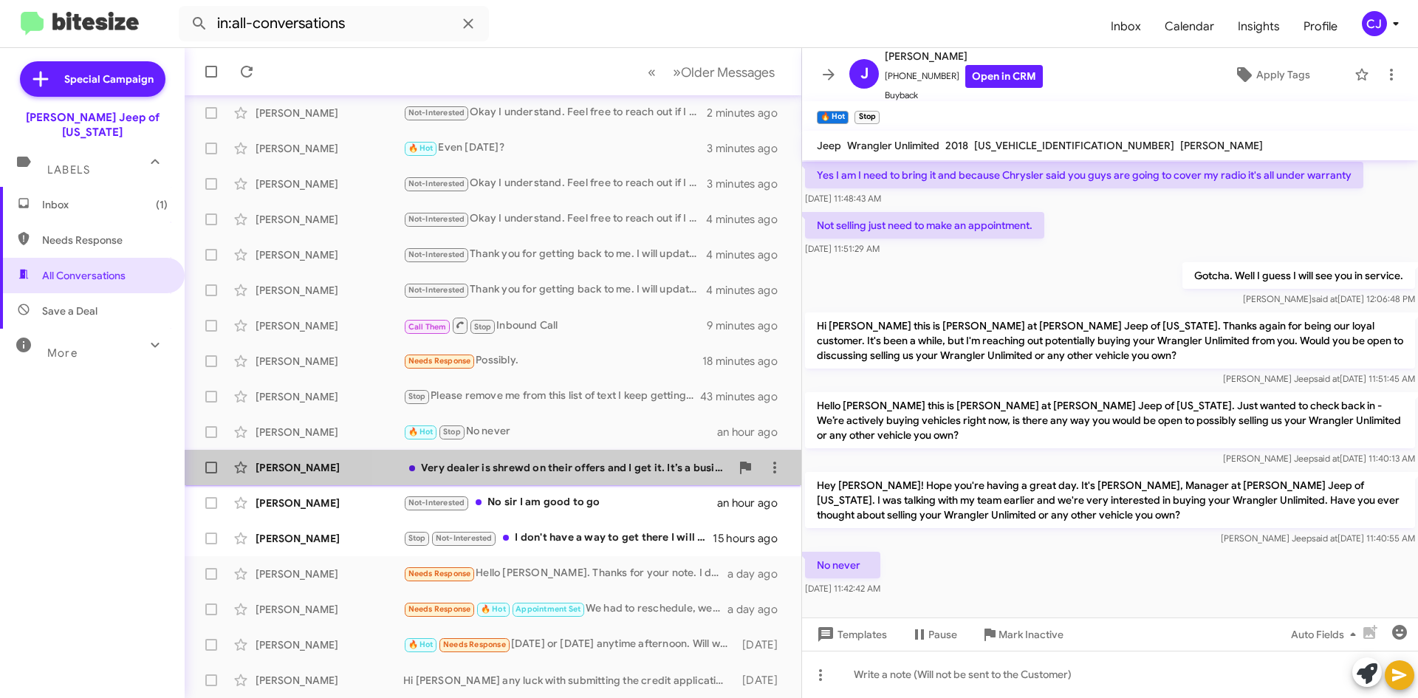
click at [597, 474] on div "Very dealer is shrewd on their offers and I get it. It’s a business. So I don't…" at bounding box center [566, 467] width 327 height 15
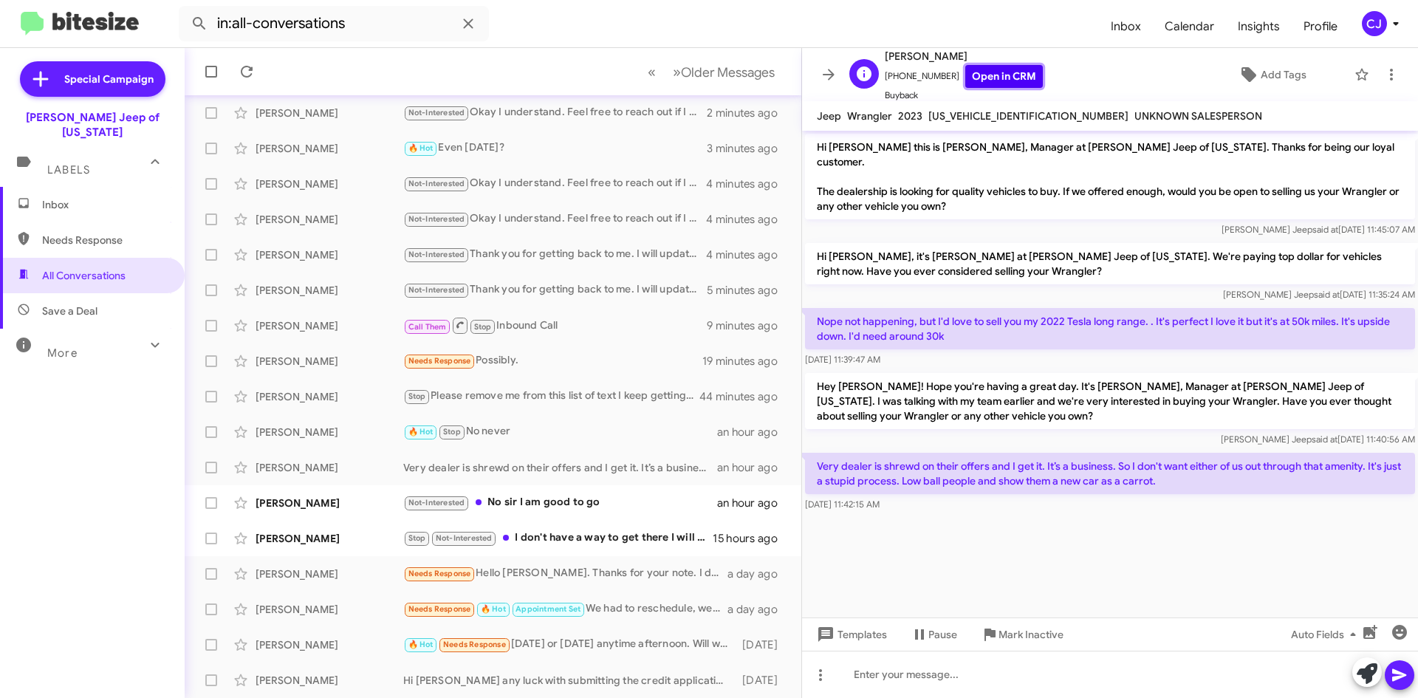
click at [988, 75] on link "Open in CRM" at bounding box center [1004, 76] width 78 height 23
click at [773, 467] on icon at bounding box center [774, 468] width 3 height 12
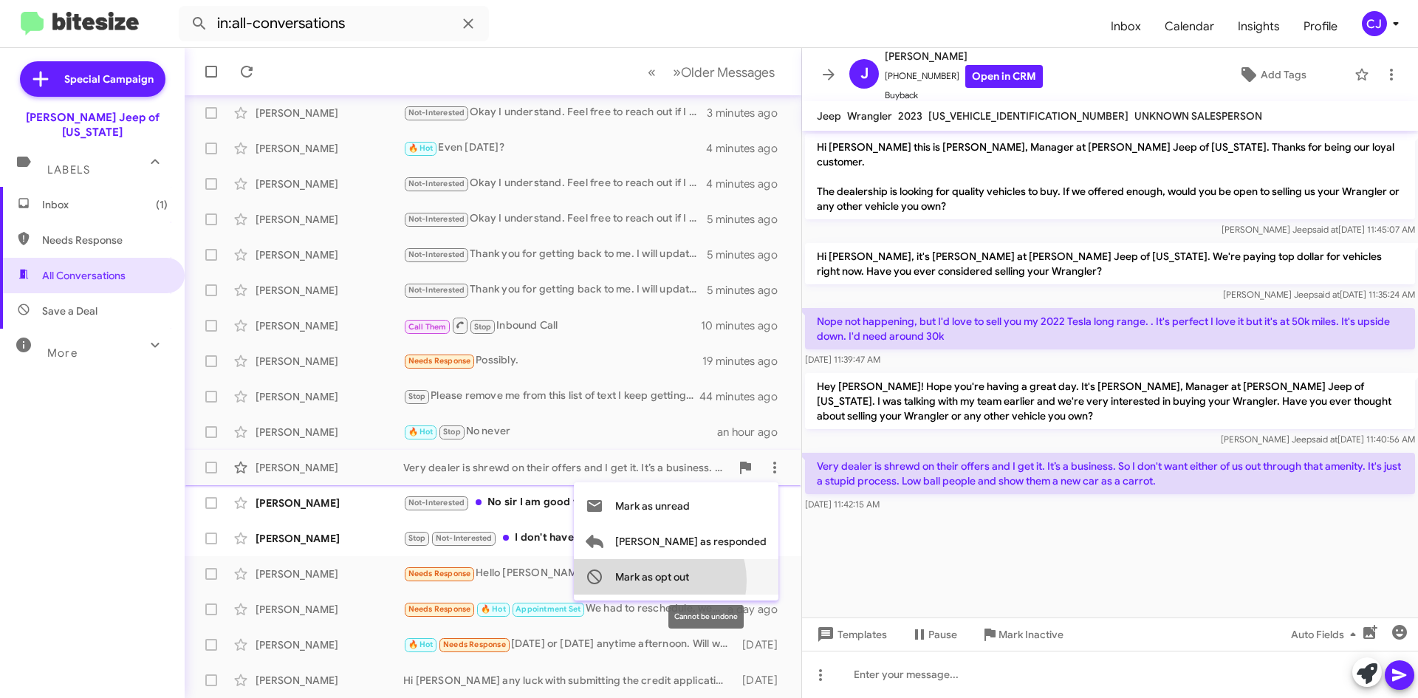
click at [689, 581] on span "Mark as opt out" at bounding box center [652, 576] width 74 height 35
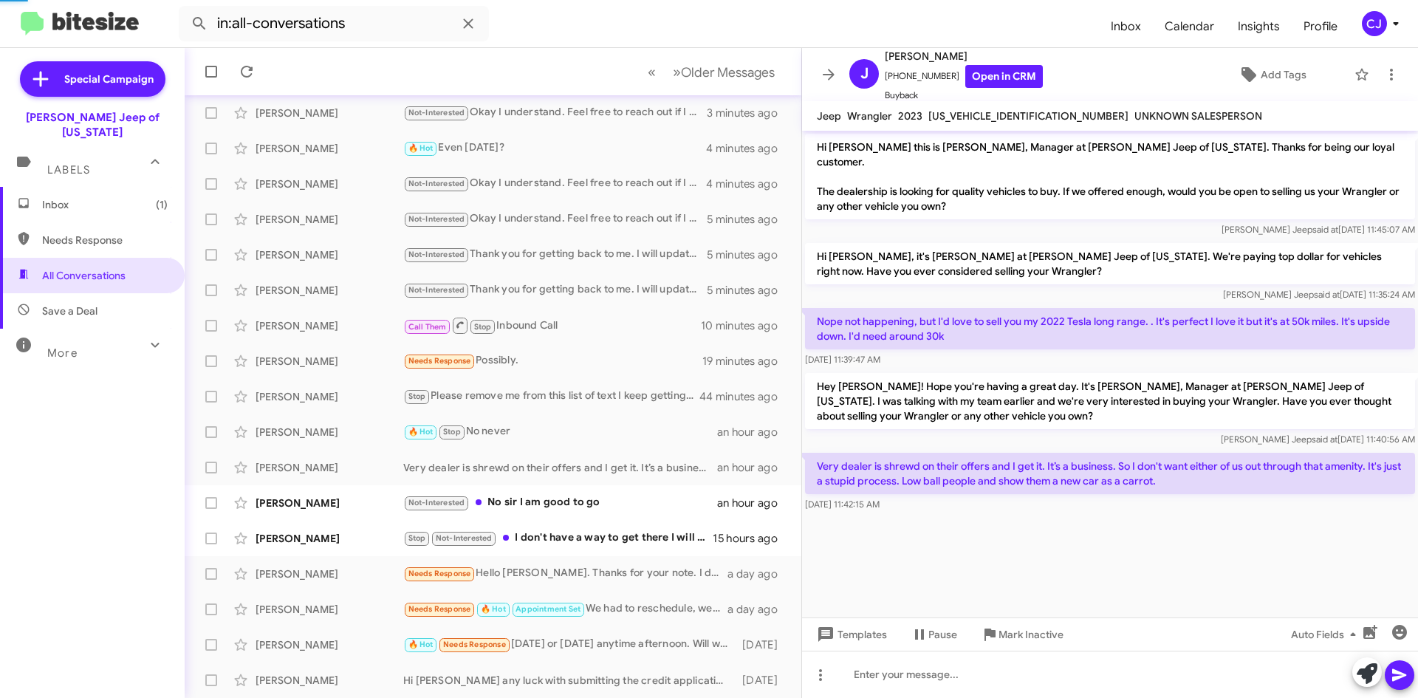
scroll to position [124, 0]
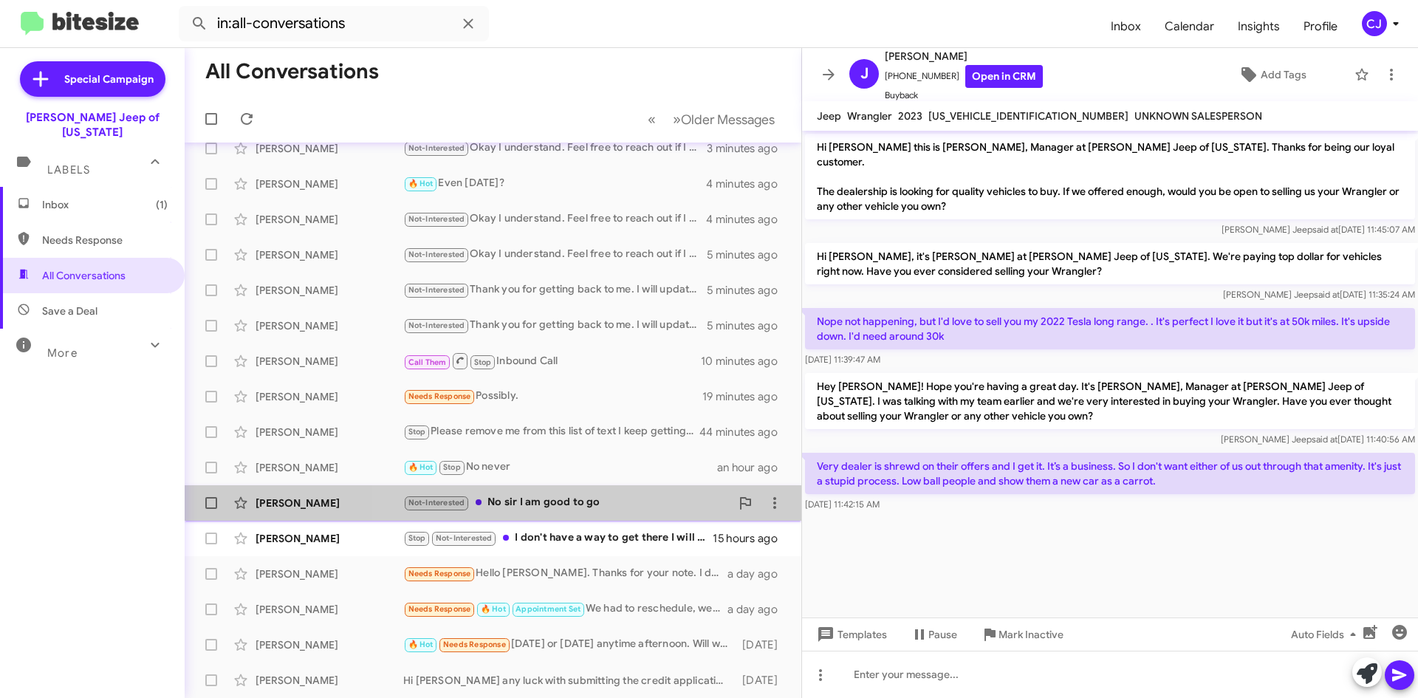
click at [649, 507] on div "Not-Interested No sir I am good to go" at bounding box center [566, 502] width 327 height 17
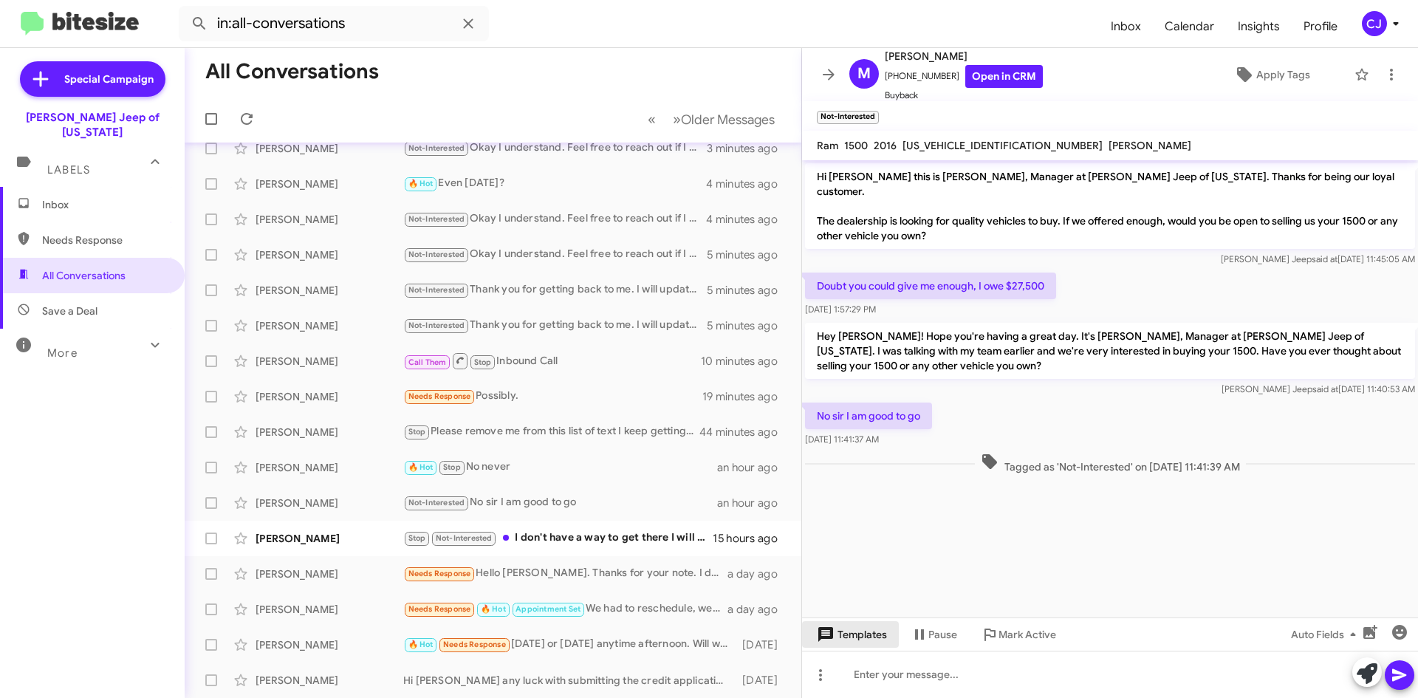
click at [835, 637] on span "Templates" at bounding box center [850, 634] width 73 height 27
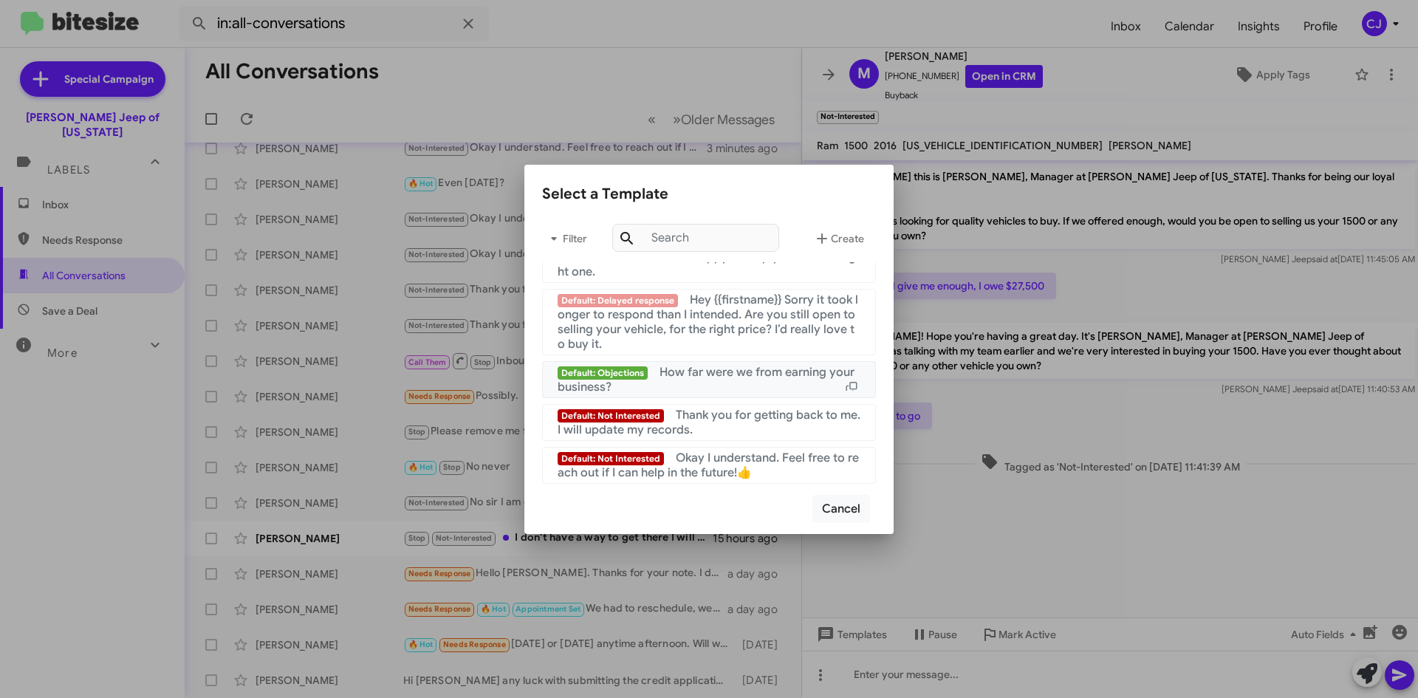
scroll to position [991, 0]
click at [742, 457] on span "Okay I understand. Feel free to reach out if I can help in the future!👍" at bounding box center [708, 466] width 301 height 30
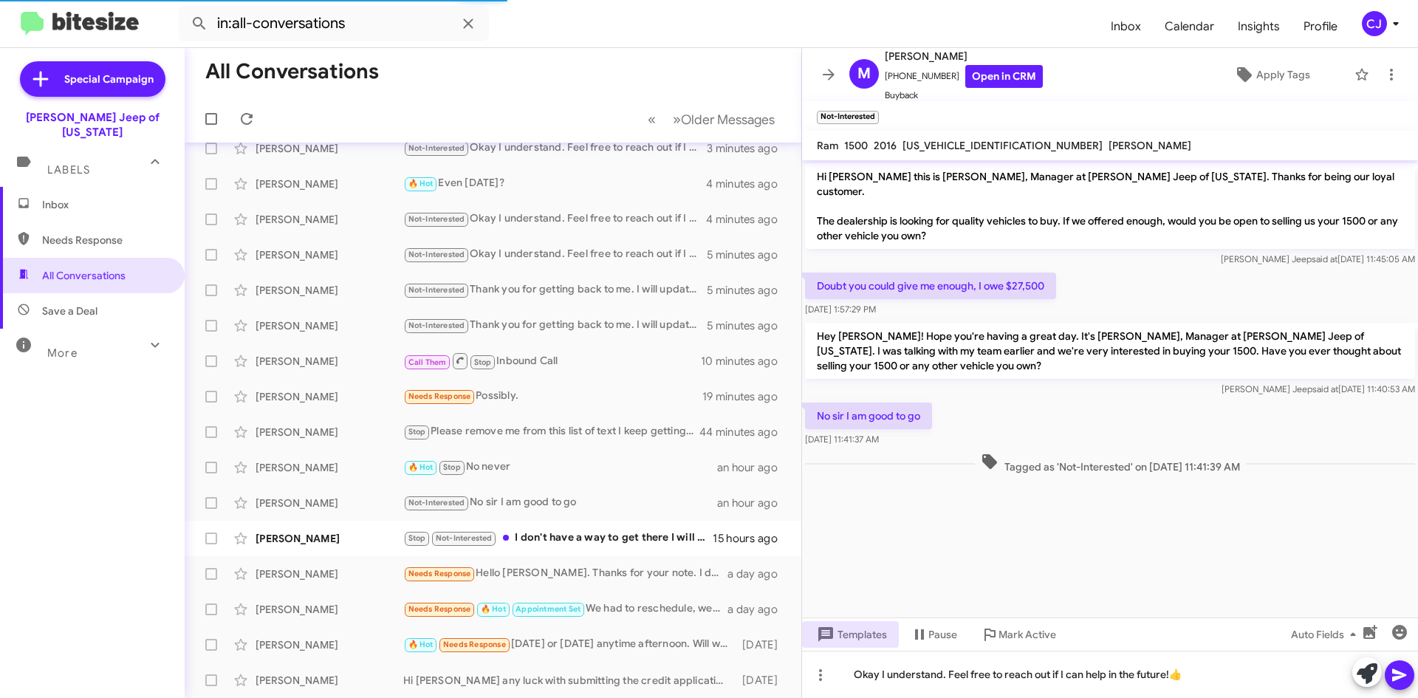
click at [1397, 679] on icon at bounding box center [1399, 675] width 14 height 13
click at [585, 536] on div "Stop Not-Interested I don't have a way to get there I will try another place in…" at bounding box center [566, 538] width 327 height 17
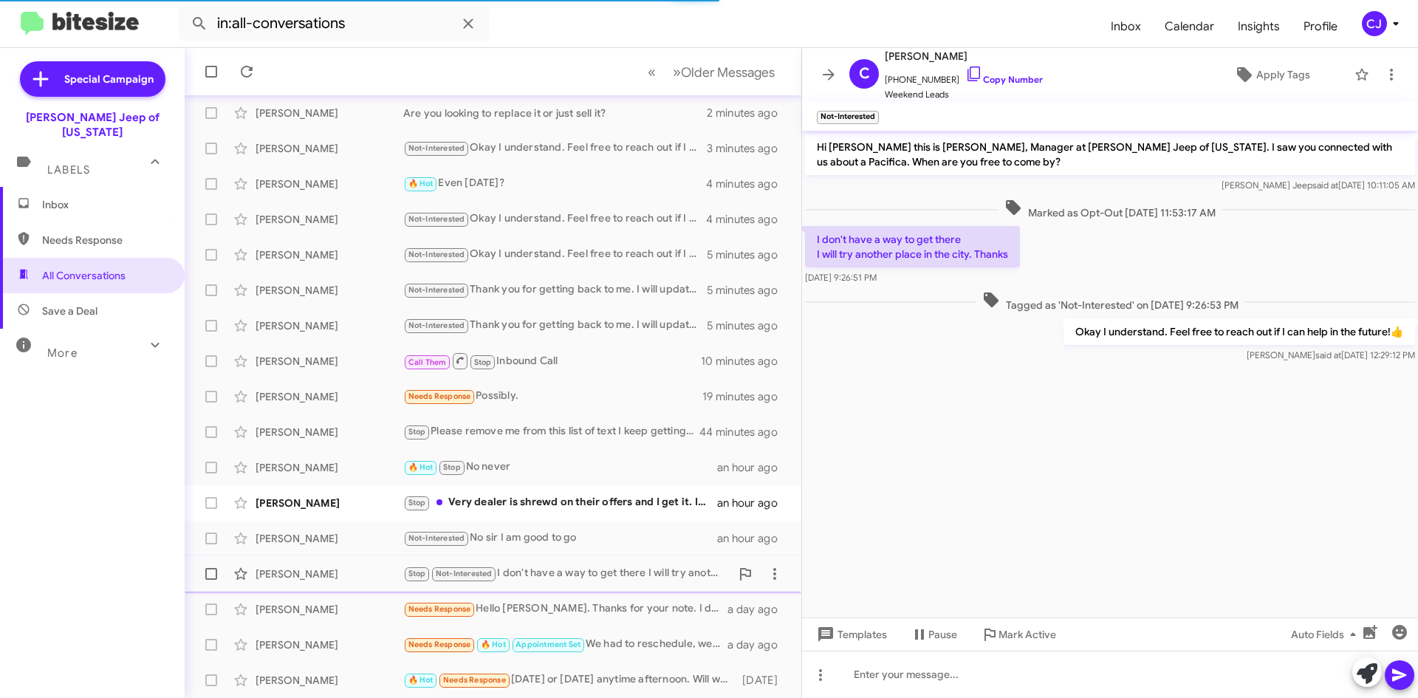
scroll to position [160, 0]
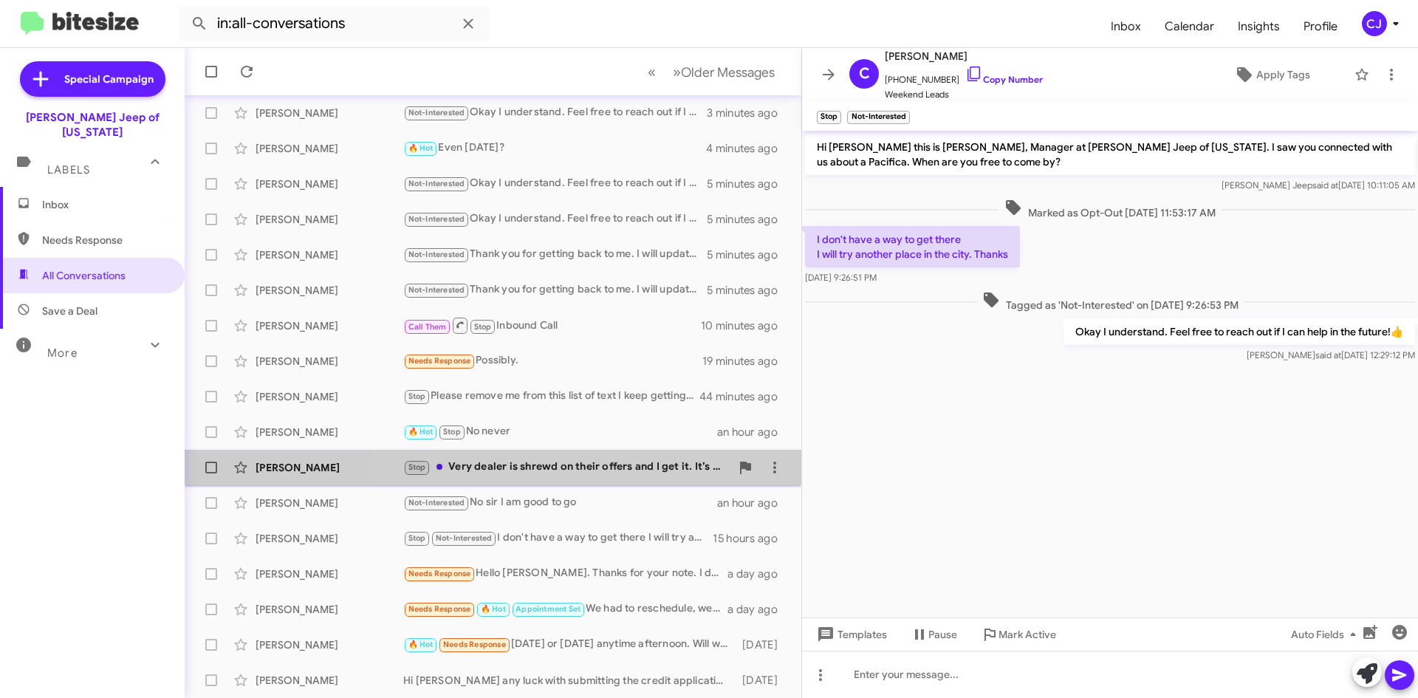
click at [593, 465] on div "Stop Very dealer is shrewd on their offers and I get it. It’s a business. So I …" at bounding box center [566, 467] width 327 height 17
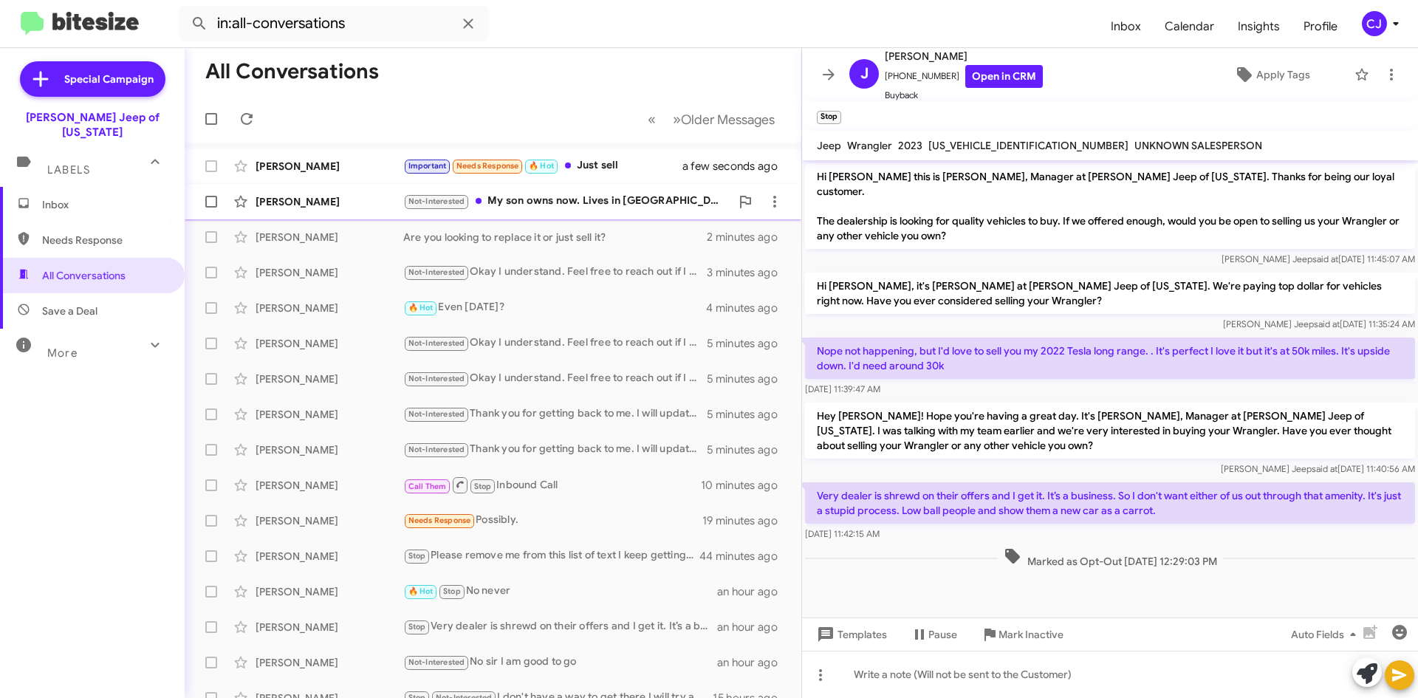
click at [592, 194] on div "Not-Interested My son owns now. Lives in [GEOGRAPHIC_DATA]" at bounding box center [566, 201] width 327 height 17
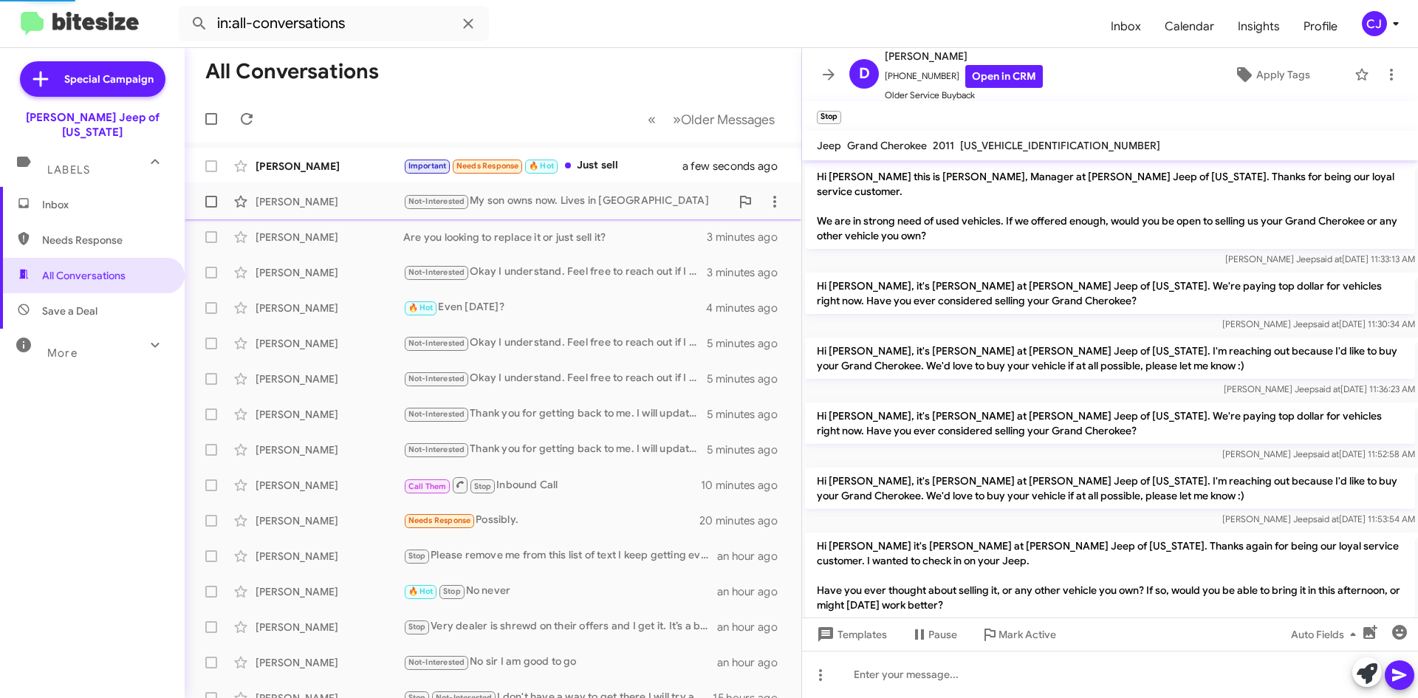
scroll to position [114, 0]
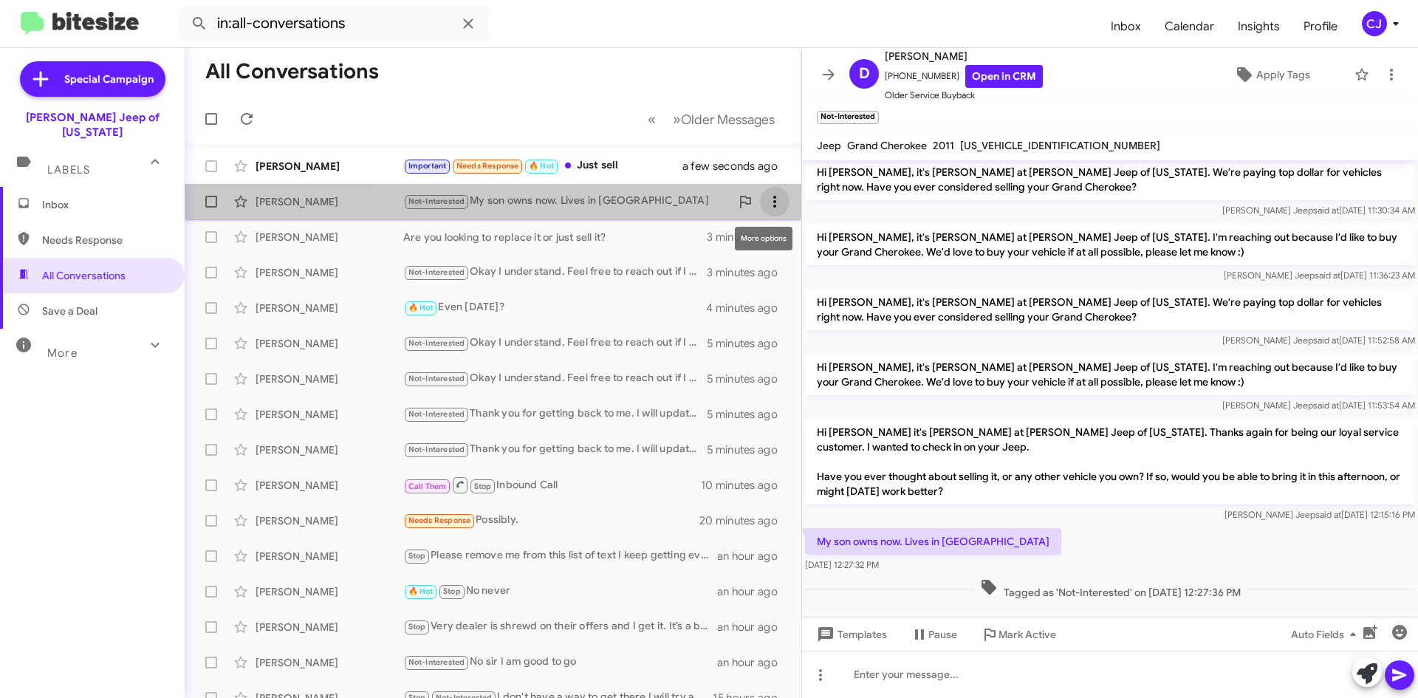
click at [768, 197] on icon at bounding box center [775, 202] width 18 height 18
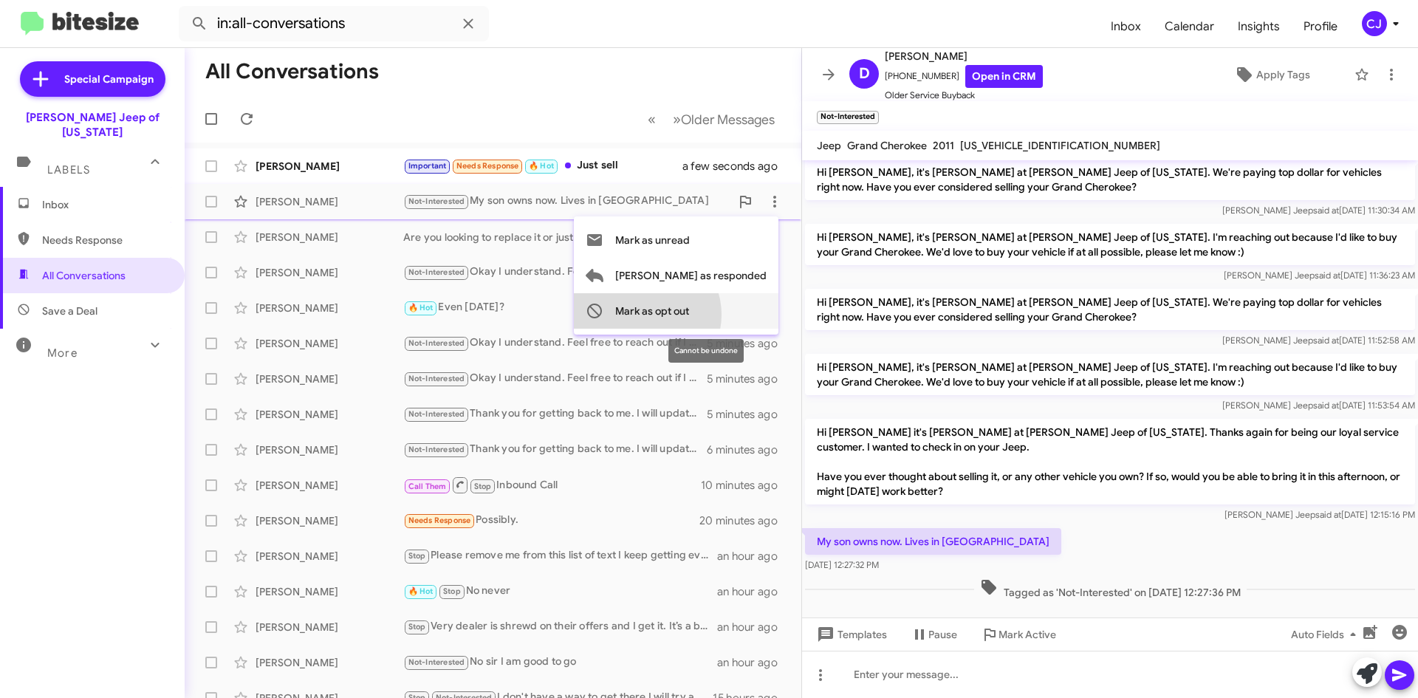
click at [689, 315] on span "Mark as opt out" at bounding box center [652, 310] width 74 height 35
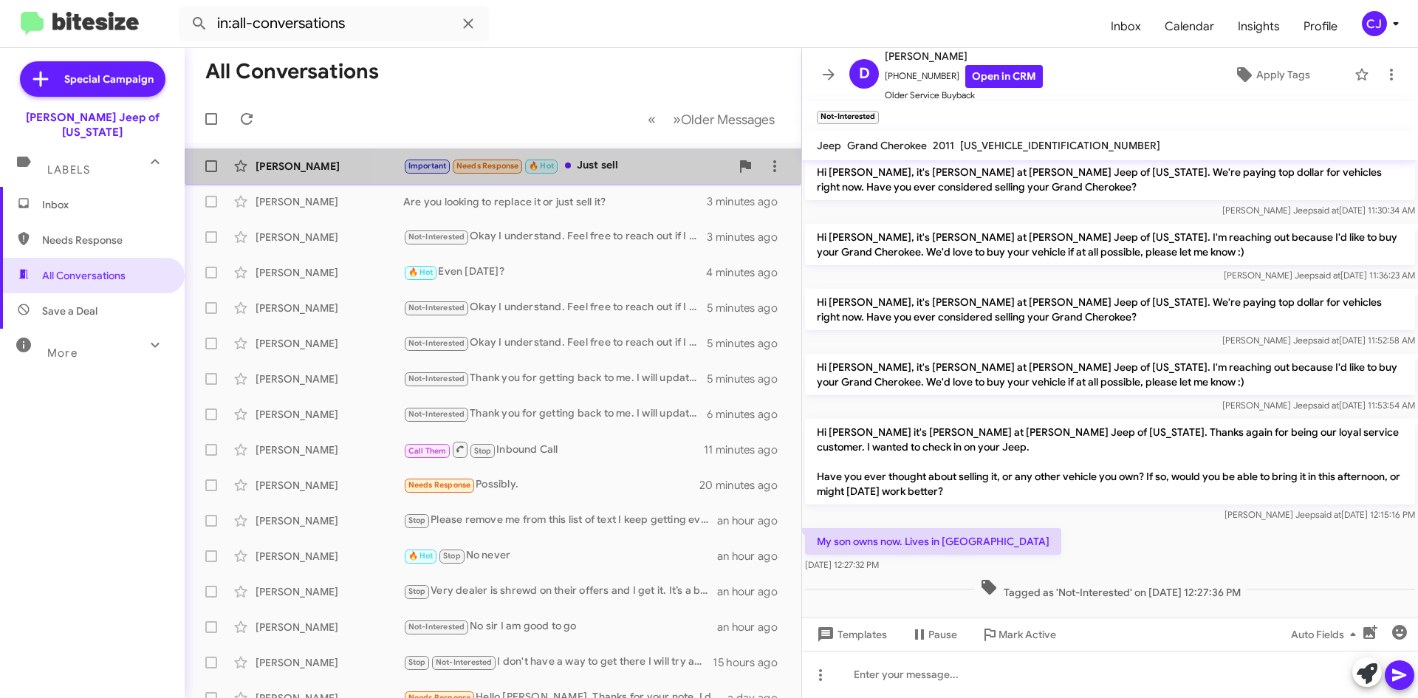
click at [666, 164] on div "Important Needs Response 🔥 Hot Just sell" at bounding box center [566, 165] width 327 height 17
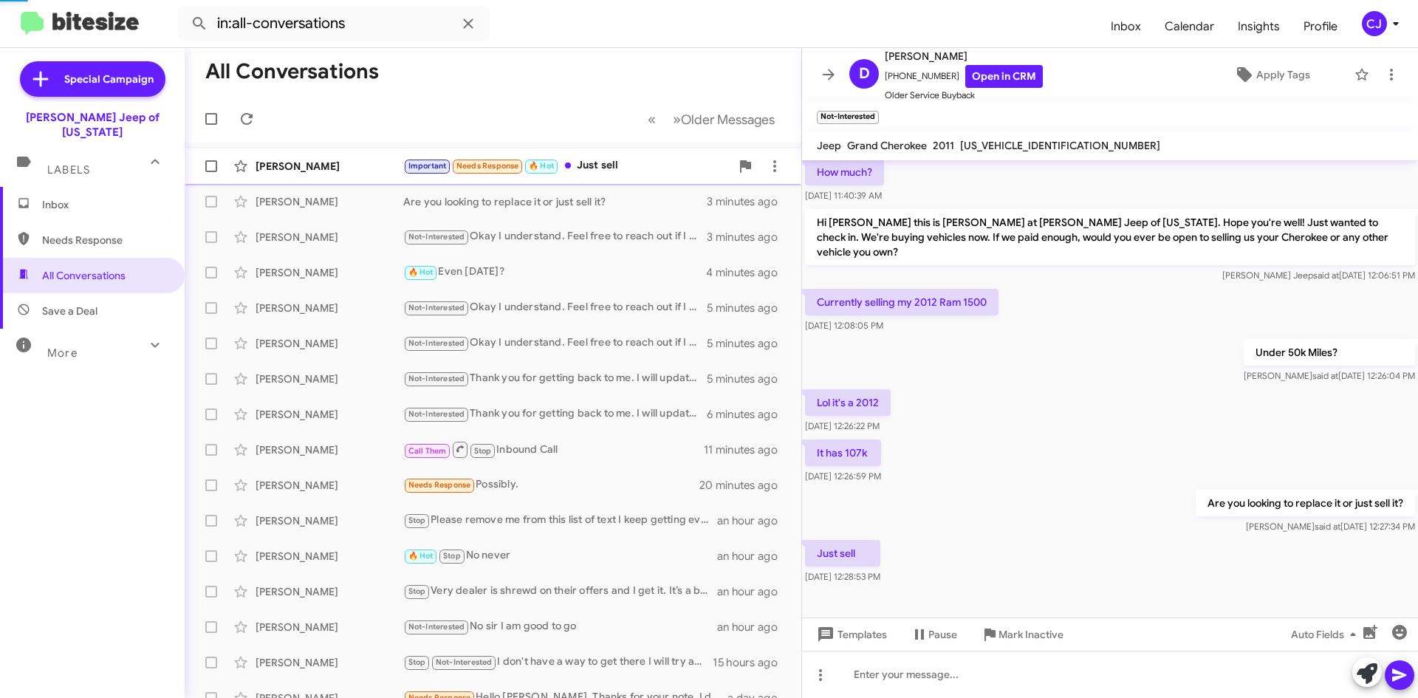
scroll to position [87, 0]
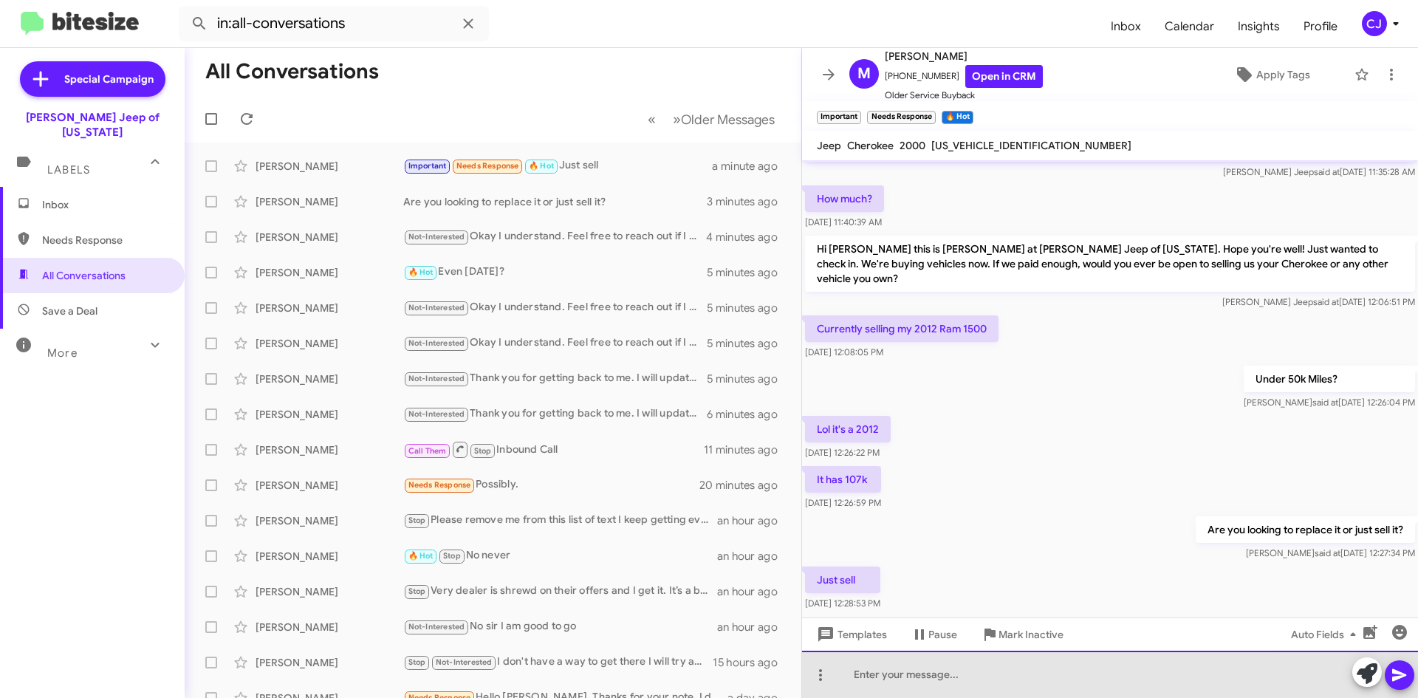
click at [879, 672] on div at bounding box center [1110, 674] width 616 height 47
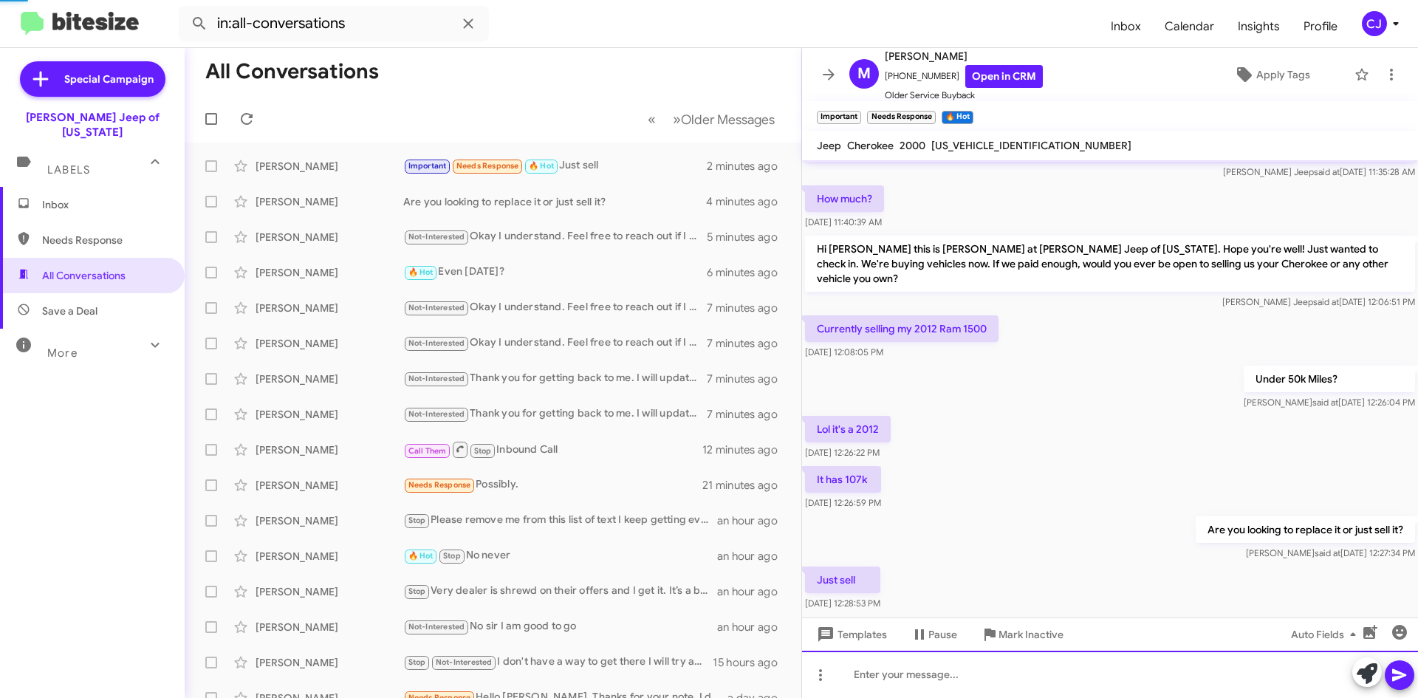
scroll to position [0, 0]
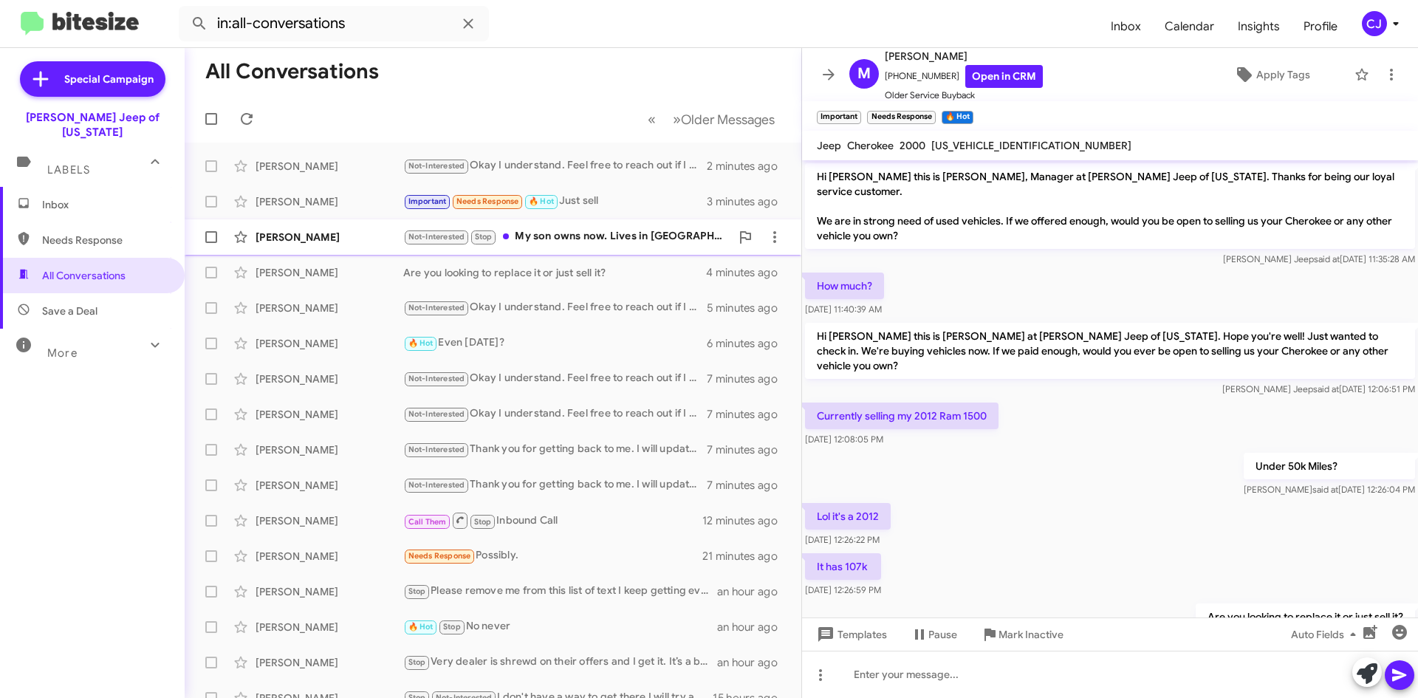
click at [571, 237] on div "Not-Interested Stop My son owns now. Lives in [GEOGRAPHIC_DATA]" at bounding box center [566, 236] width 327 height 17
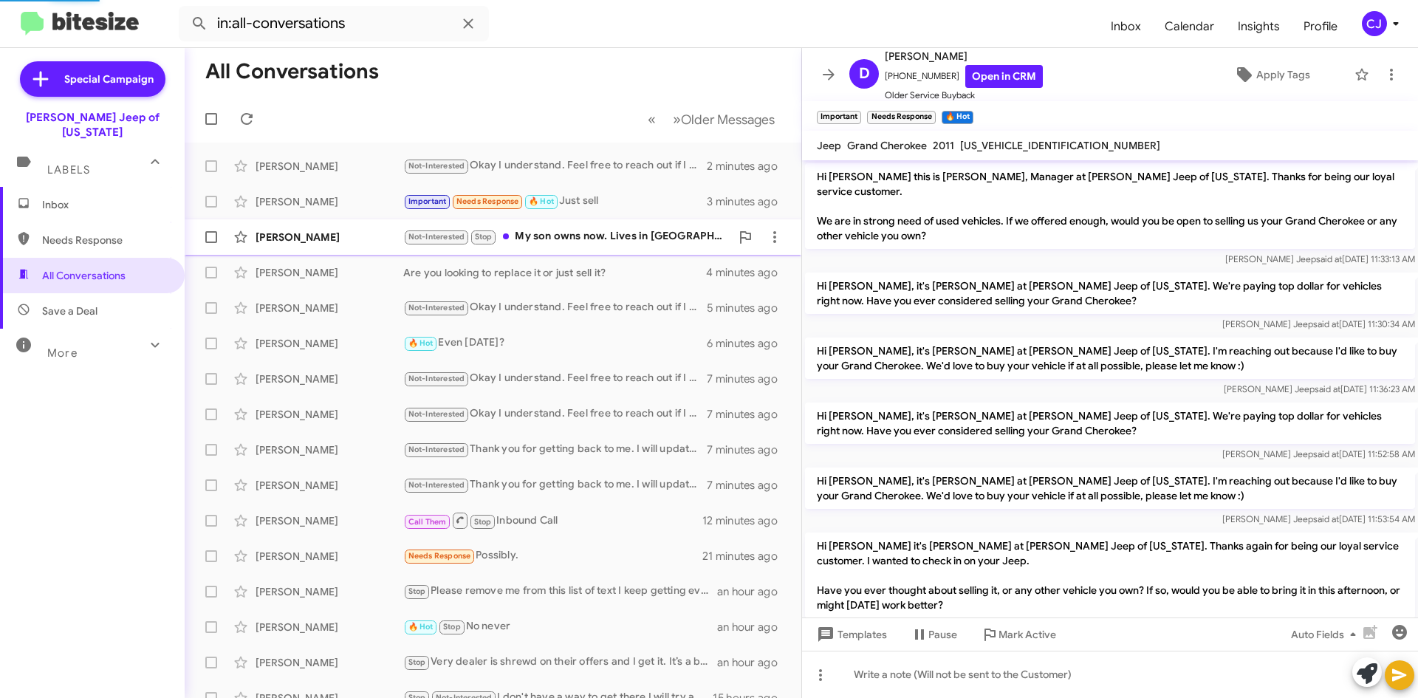
scroll to position [145, 0]
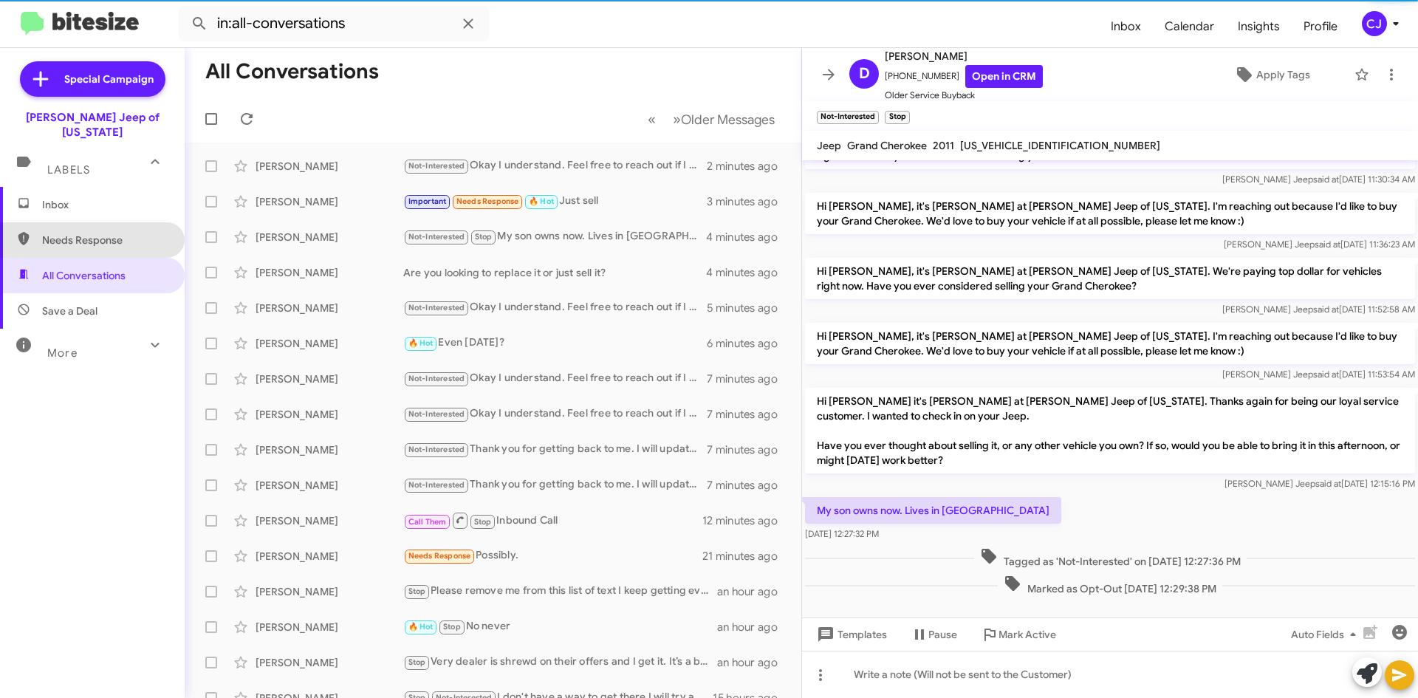
click at [106, 233] on span "Needs Response" at bounding box center [105, 240] width 126 height 15
type input "in:needs-response"
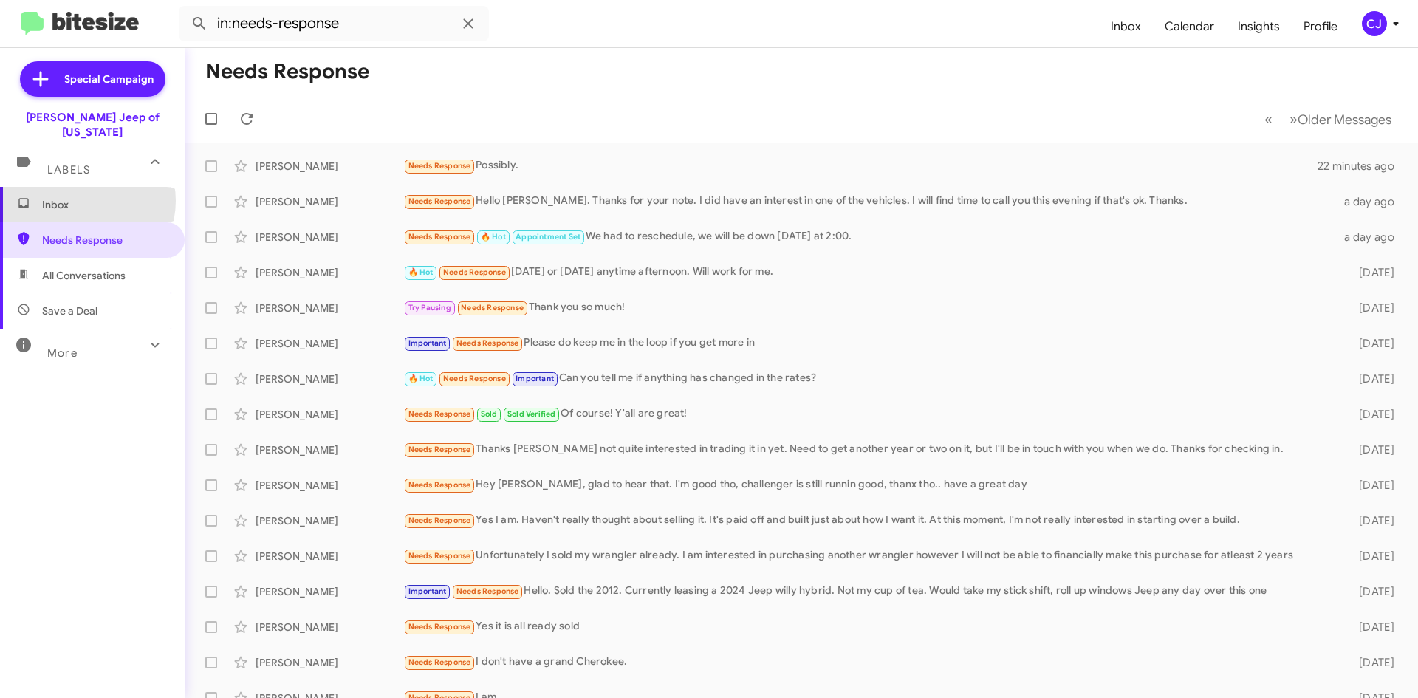
click at [83, 197] on span "Inbox" at bounding box center [105, 204] width 126 height 15
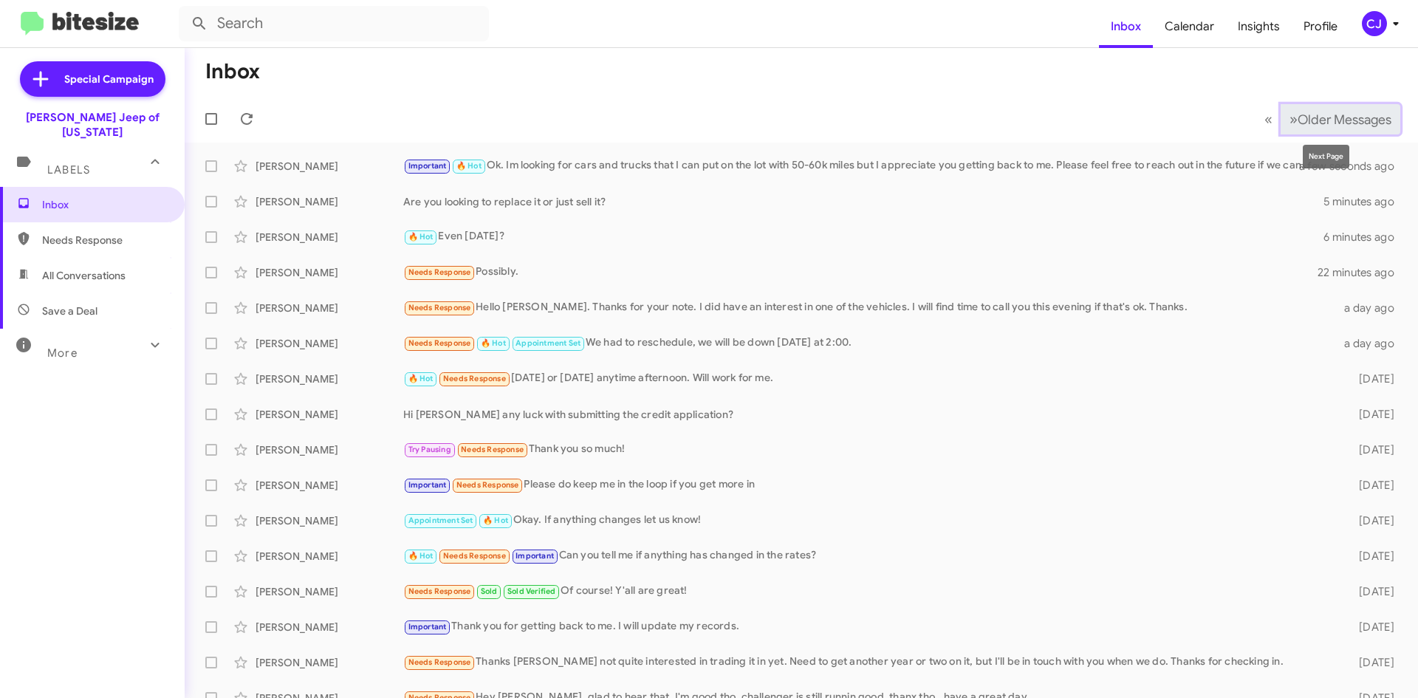
click at [1290, 117] on span "»" at bounding box center [1294, 119] width 8 height 18
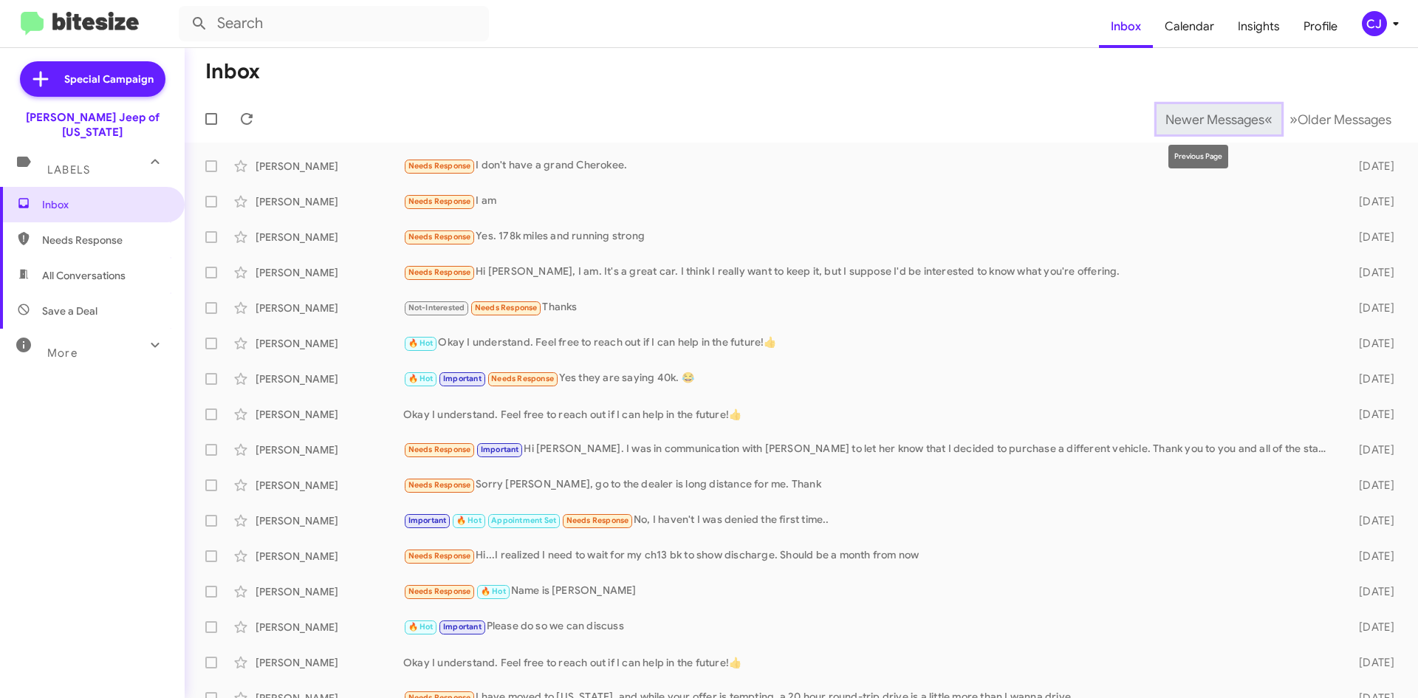
click at [1191, 117] on span "Newer Messages" at bounding box center [1215, 120] width 99 height 16
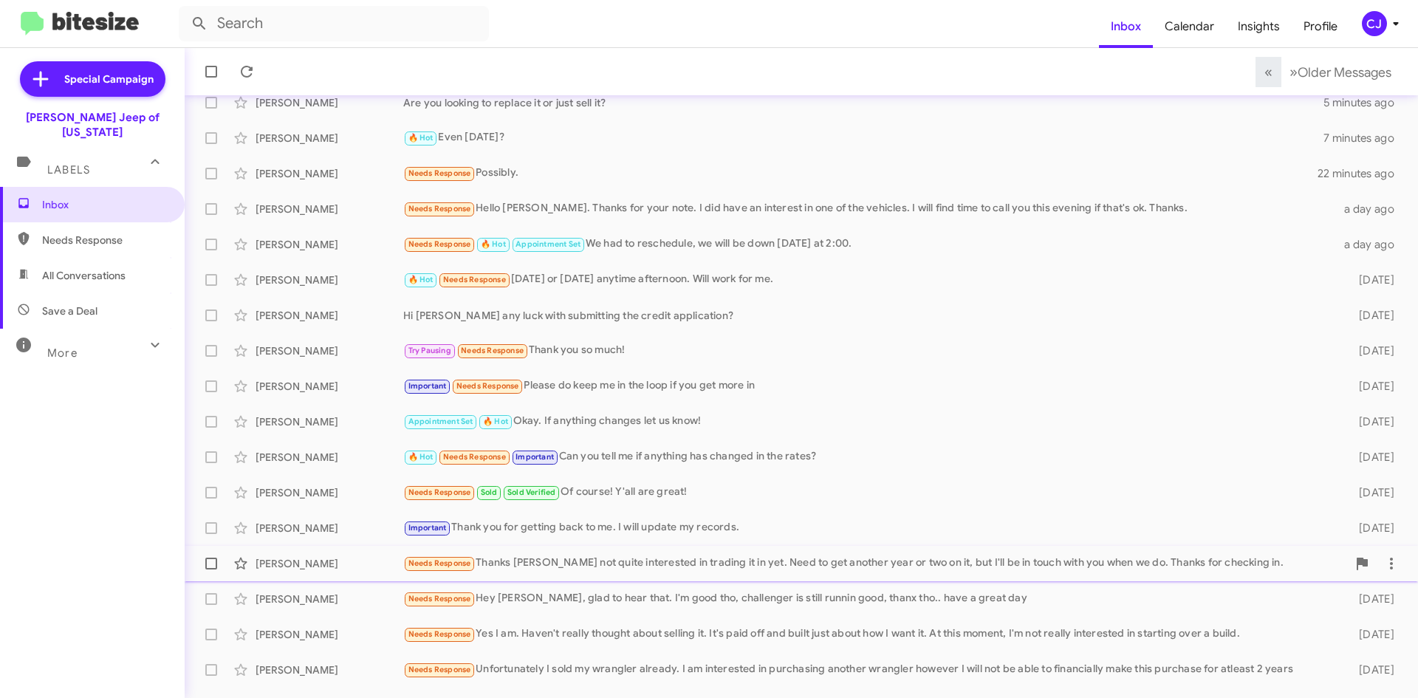
scroll to position [160, 0]
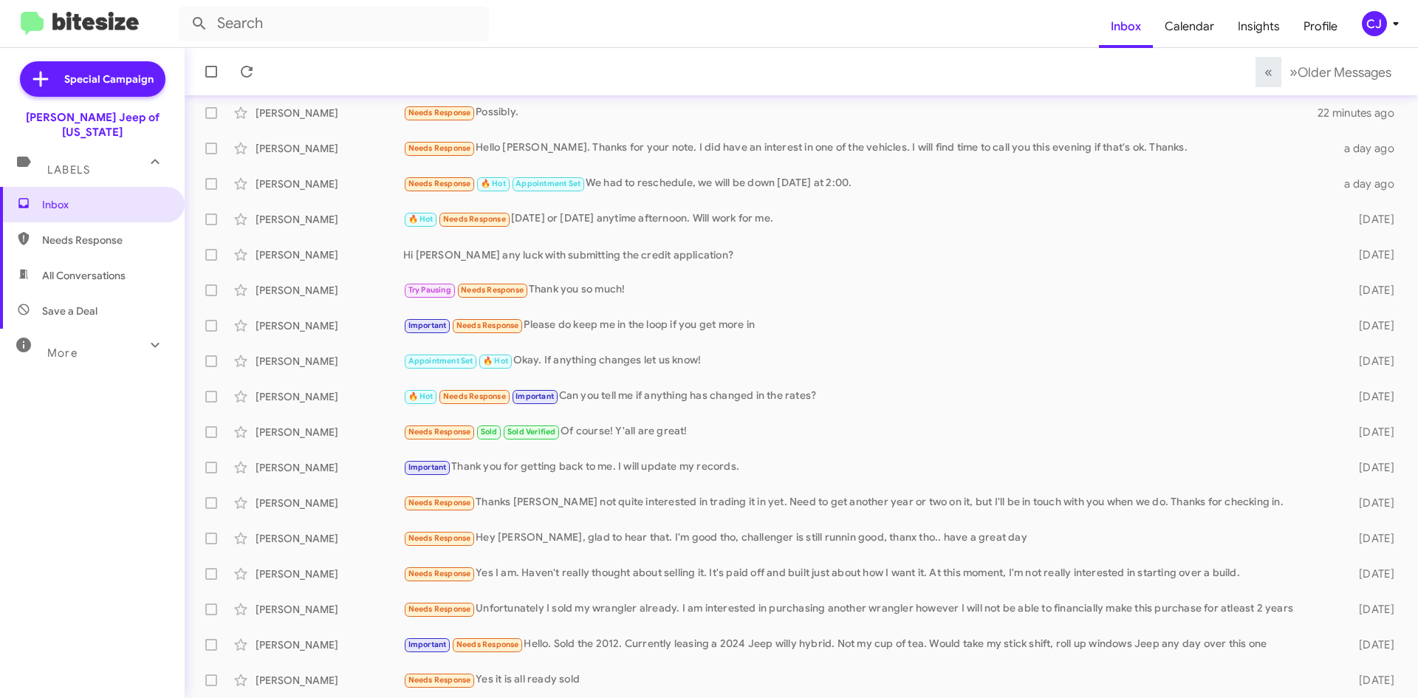
click at [106, 268] on span "All Conversations" at bounding box center [83, 275] width 83 height 15
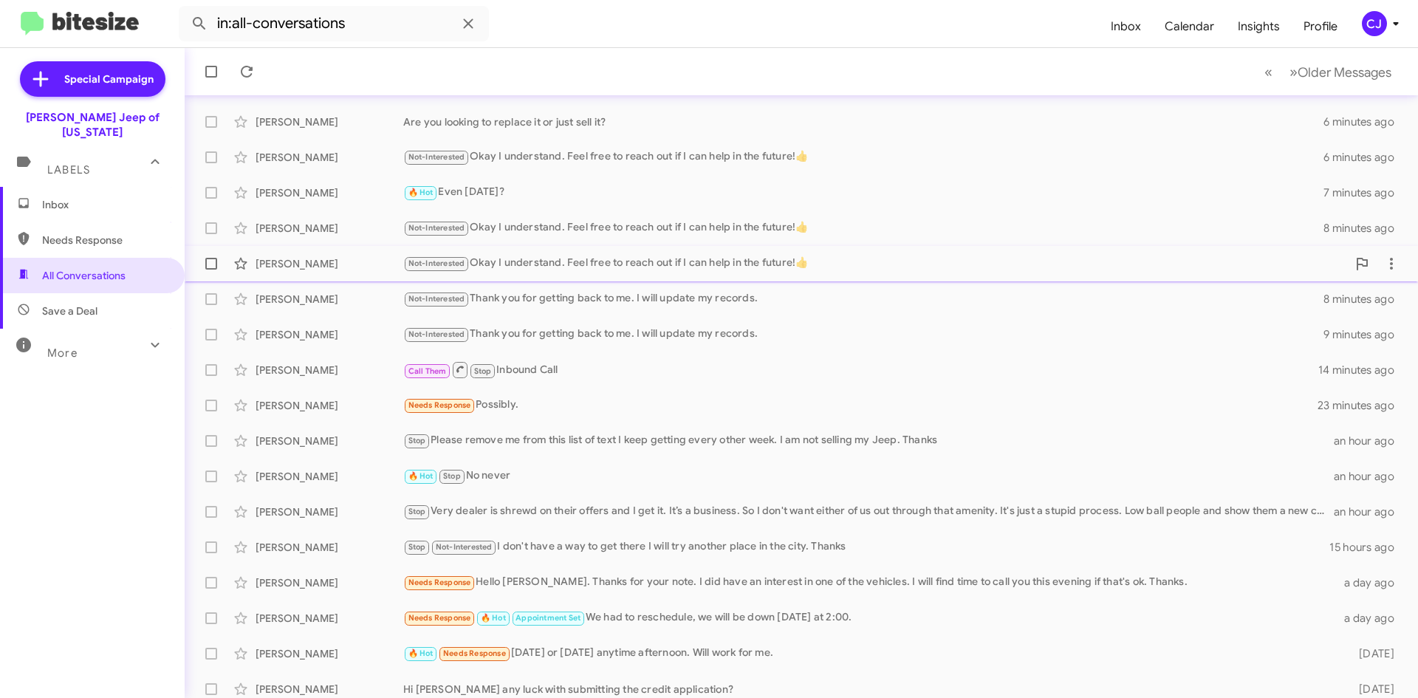
scroll to position [160, 0]
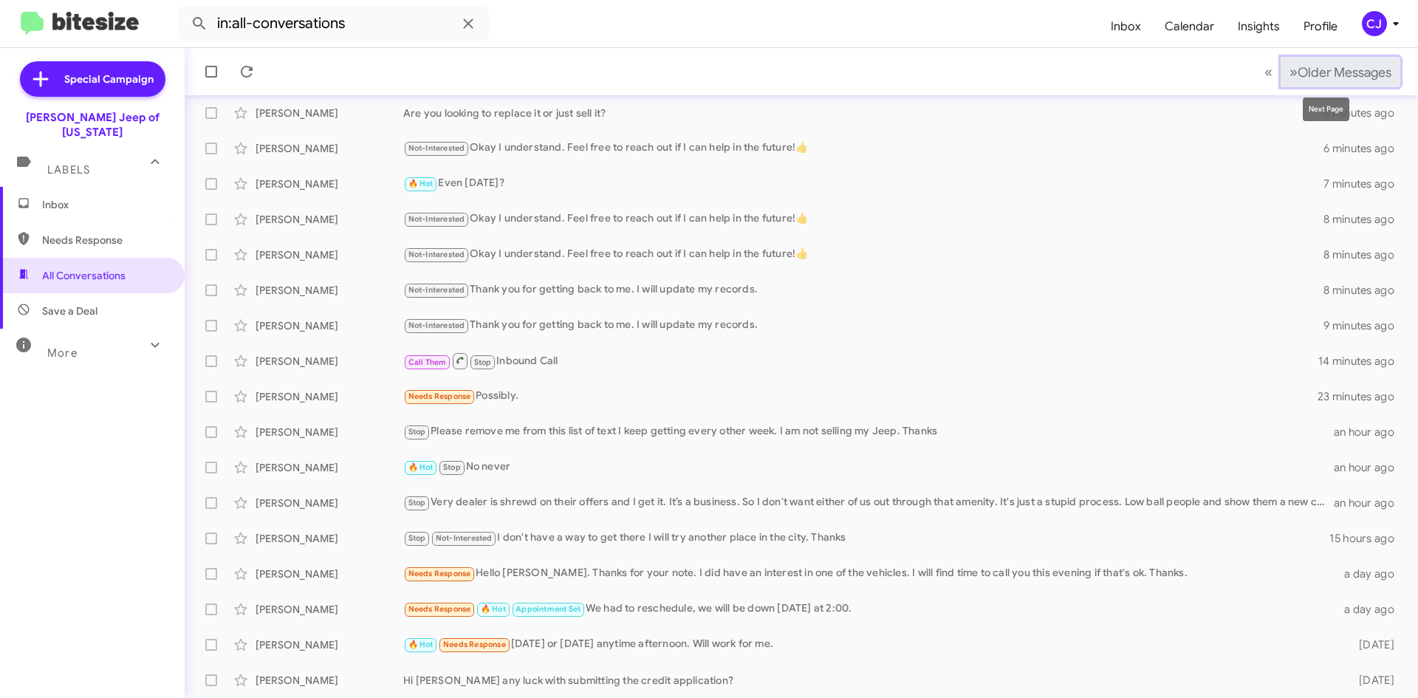
click at [1298, 69] on span "Older Messages" at bounding box center [1345, 72] width 94 height 16
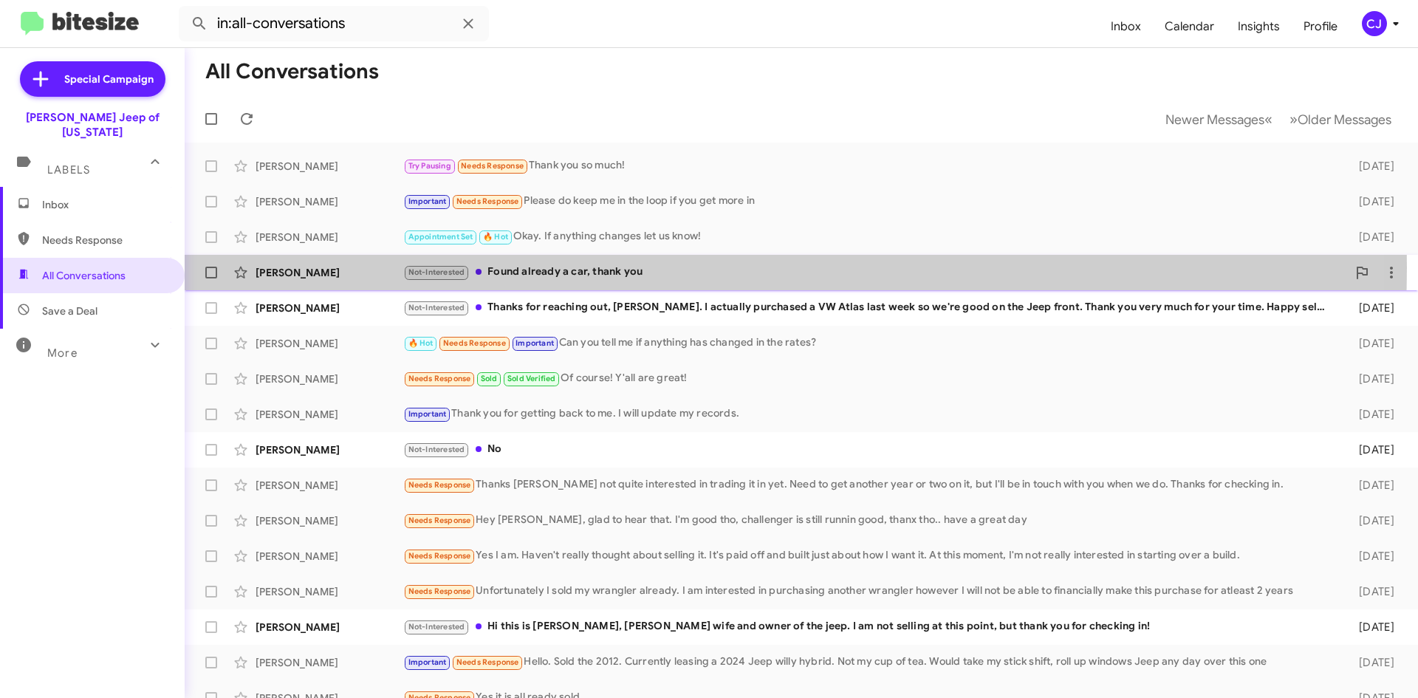
click at [551, 267] on div "Not-Interested Found already a car, thank you" at bounding box center [875, 272] width 944 height 17
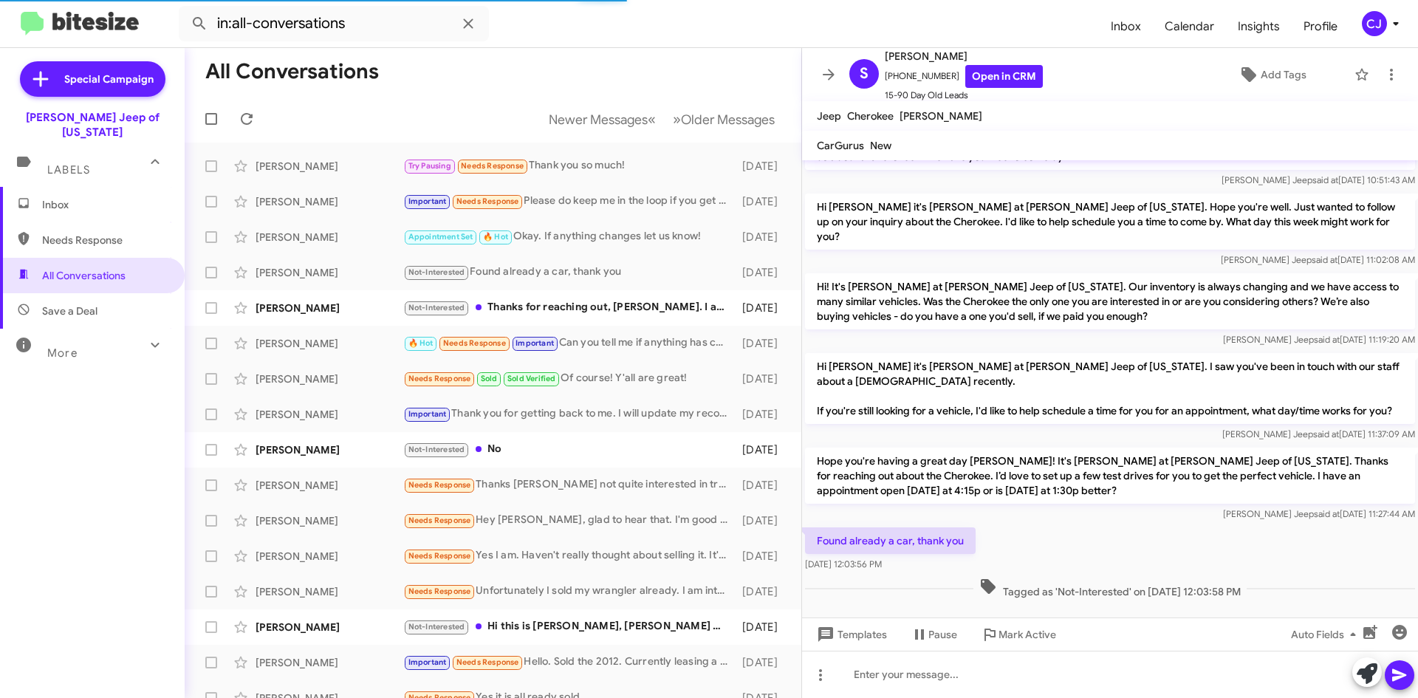
scroll to position [45, 0]
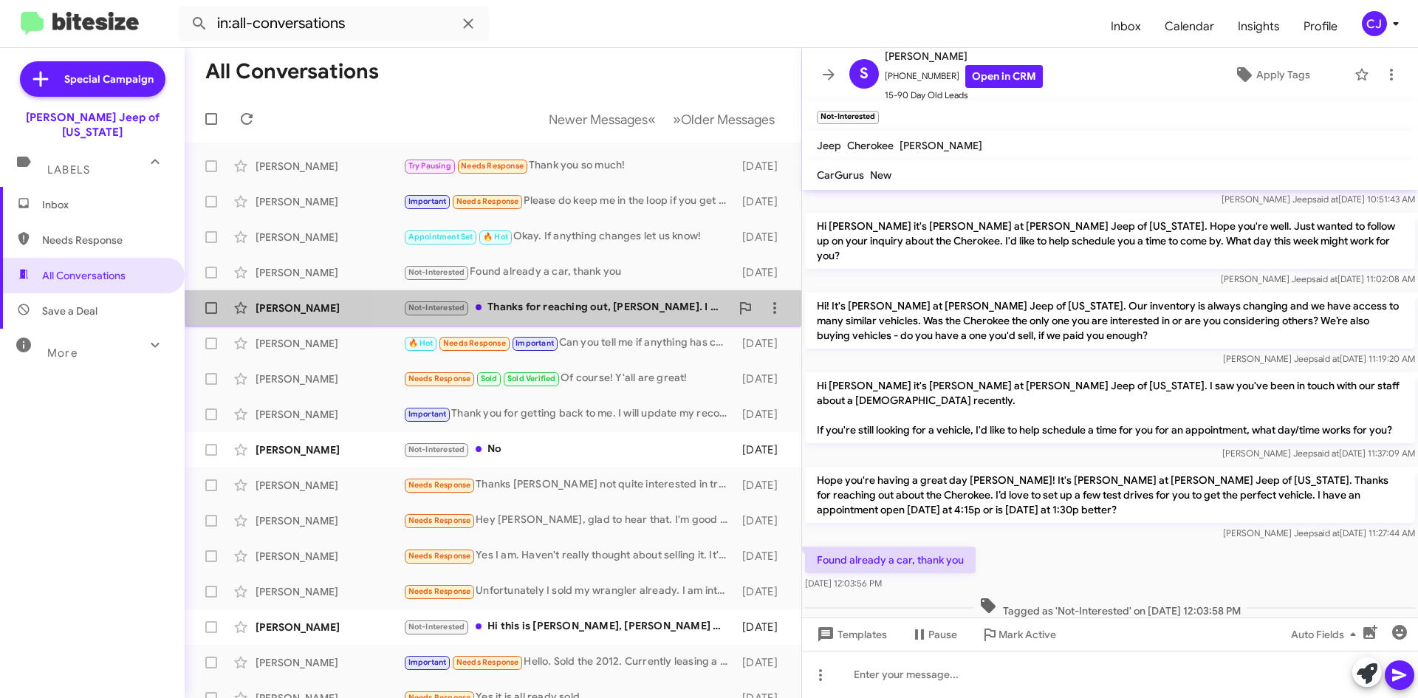
click at [615, 298] on div "[PERSON_NAME] Not-Interested Thanks for reaching out, [PERSON_NAME]. I actually…" at bounding box center [492, 308] width 593 height 30
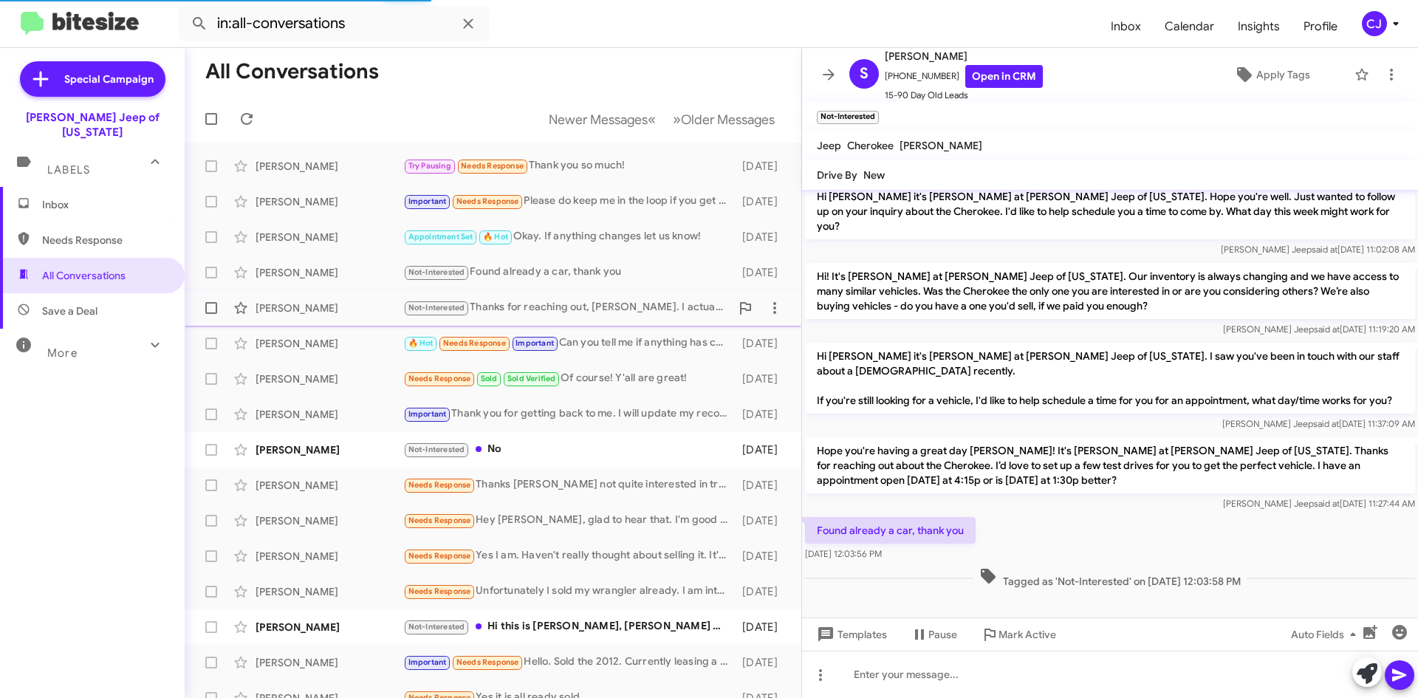
scroll to position [202, 0]
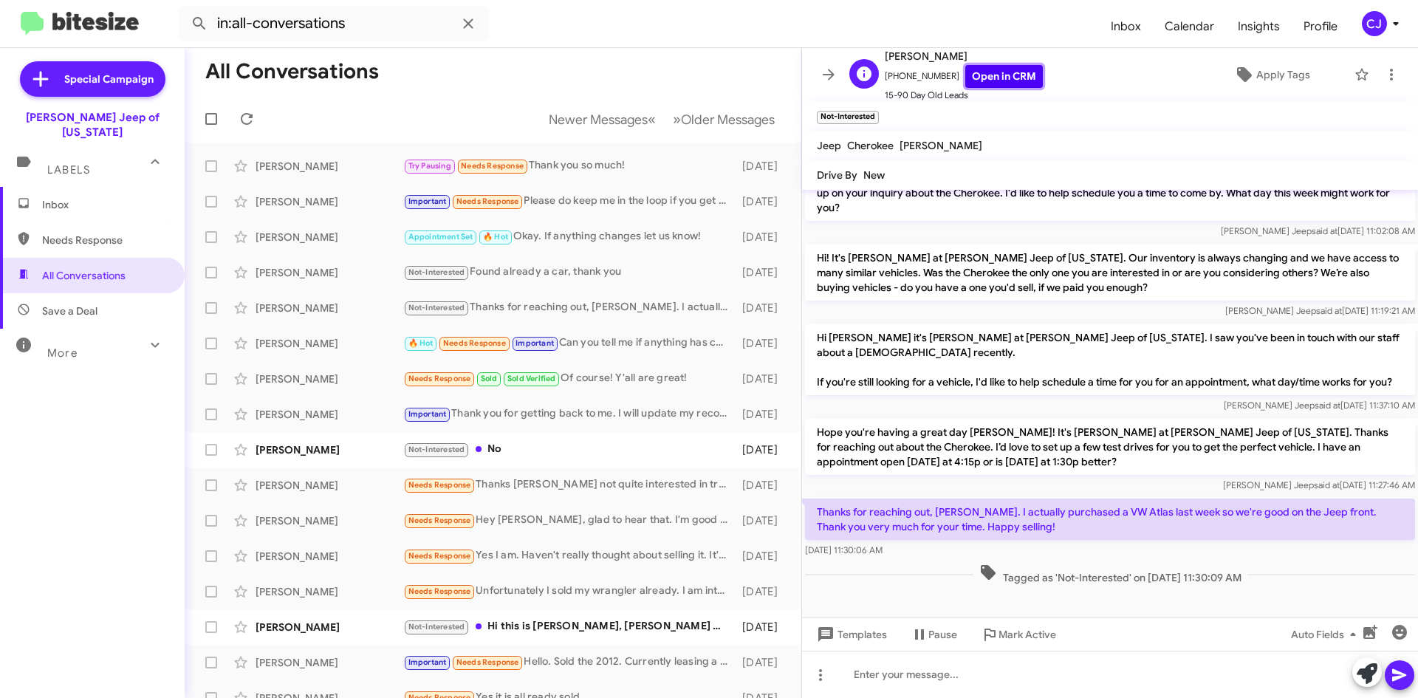
click at [1007, 78] on link "Open in CRM" at bounding box center [1004, 76] width 78 height 23
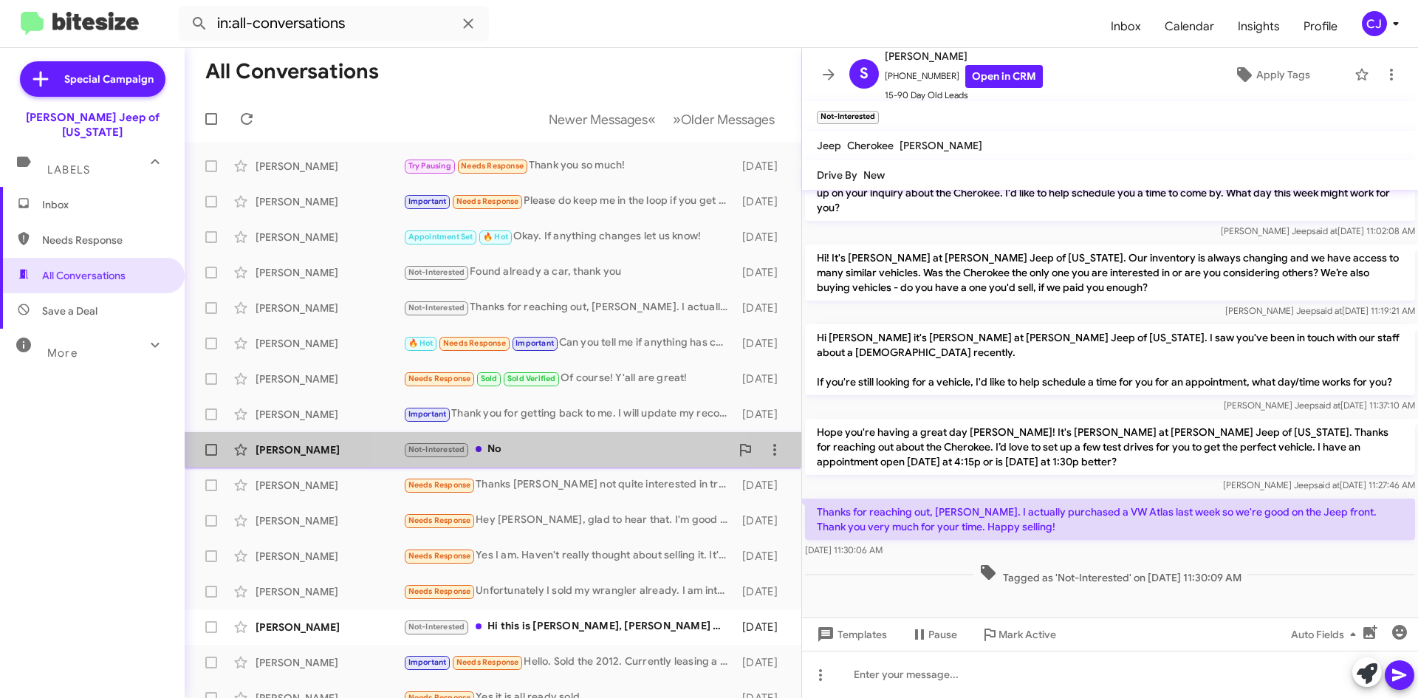
click at [560, 446] on div "Not-Interested No" at bounding box center [566, 449] width 327 height 17
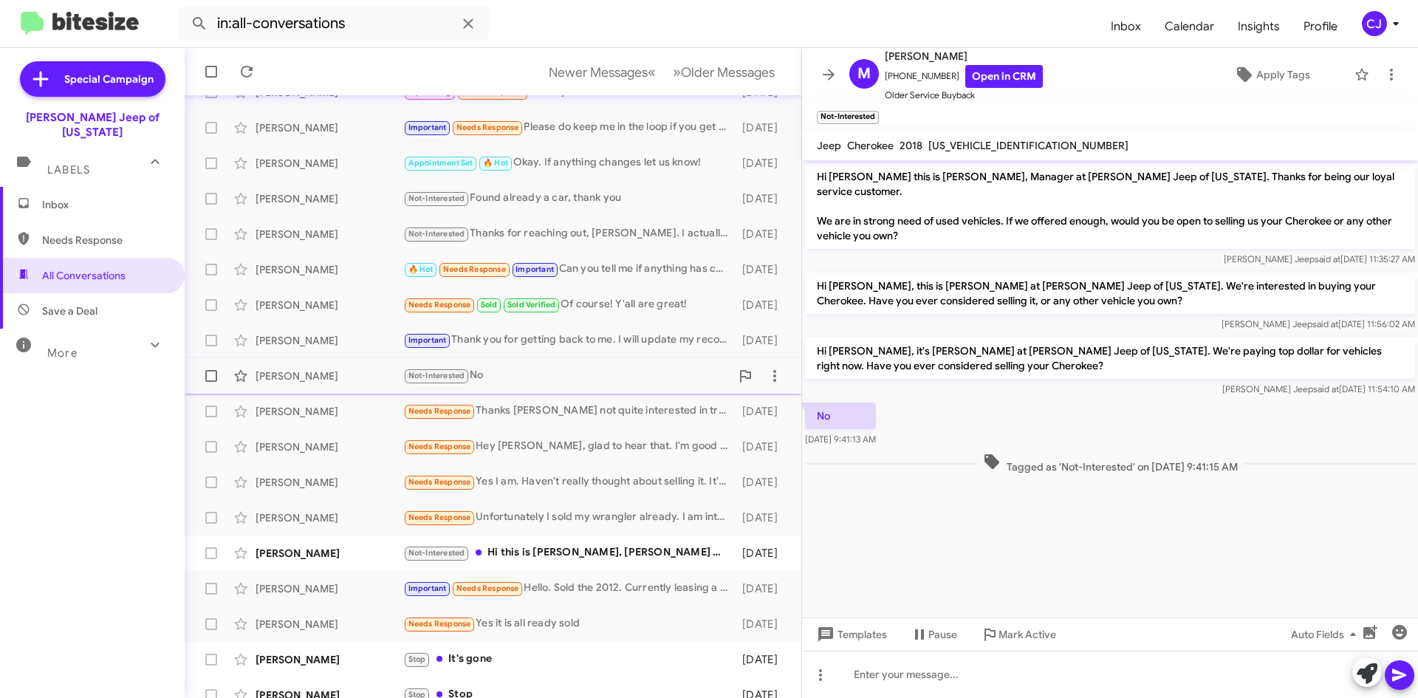
scroll to position [148, 0]
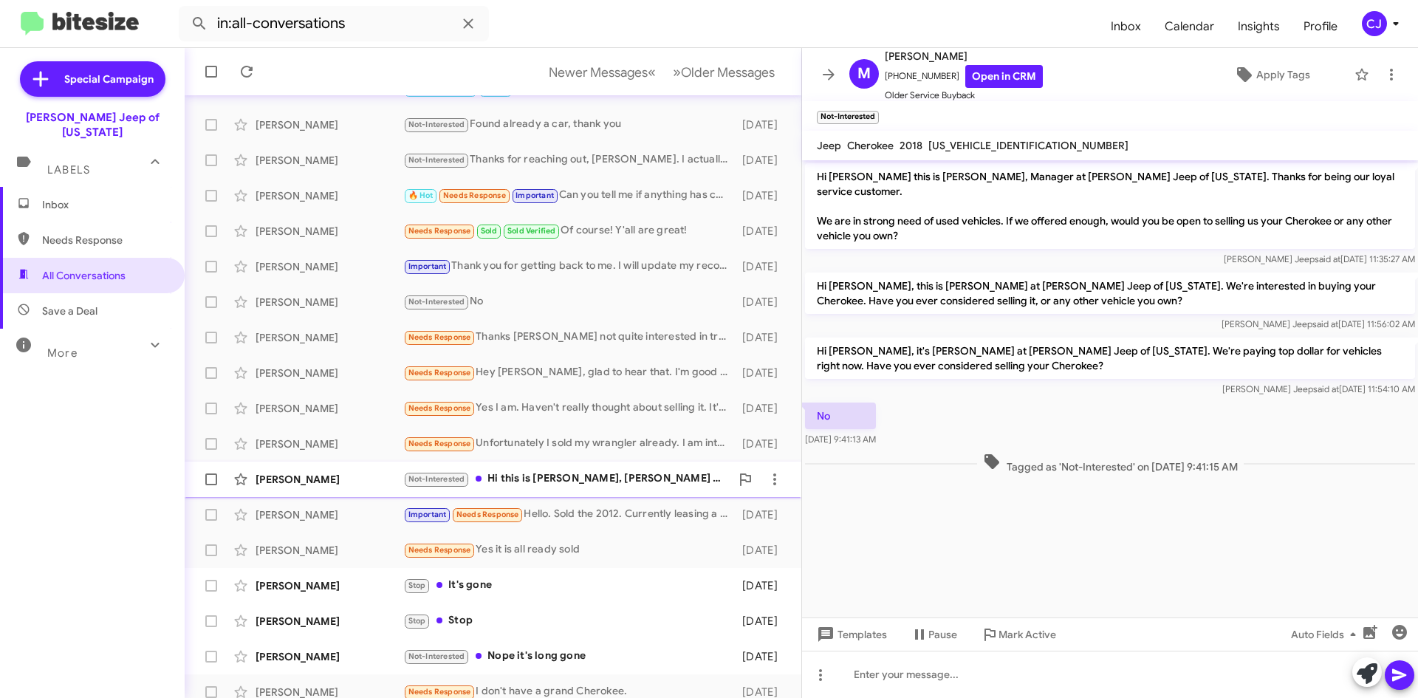
click at [552, 485] on div "Not-Interested Hi this is [PERSON_NAME], [PERSON_NAME] wife and owner of the je…" at bounding box center [566, 479] width 327 height 17
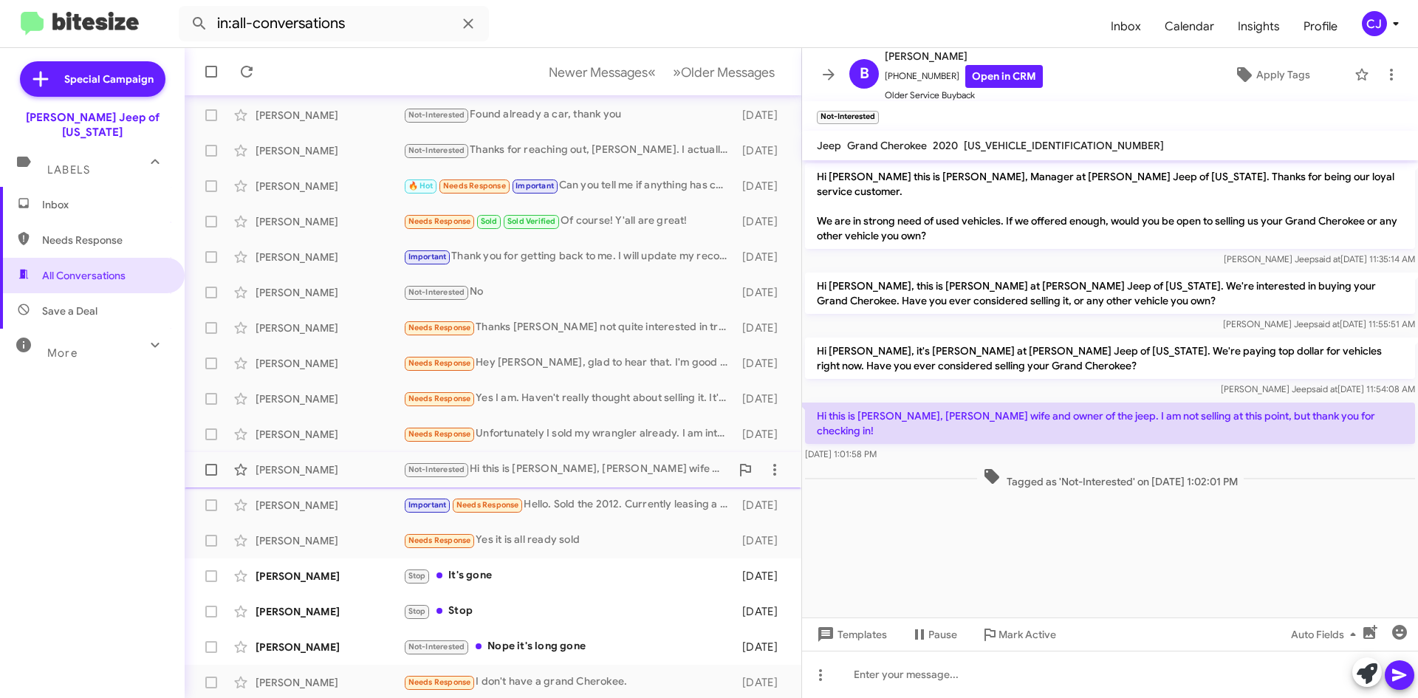
scroll to position [160, 0]
click at [527, 572] on div "Stop It's gone" at bounding box center [566, 573] width 327 height 17
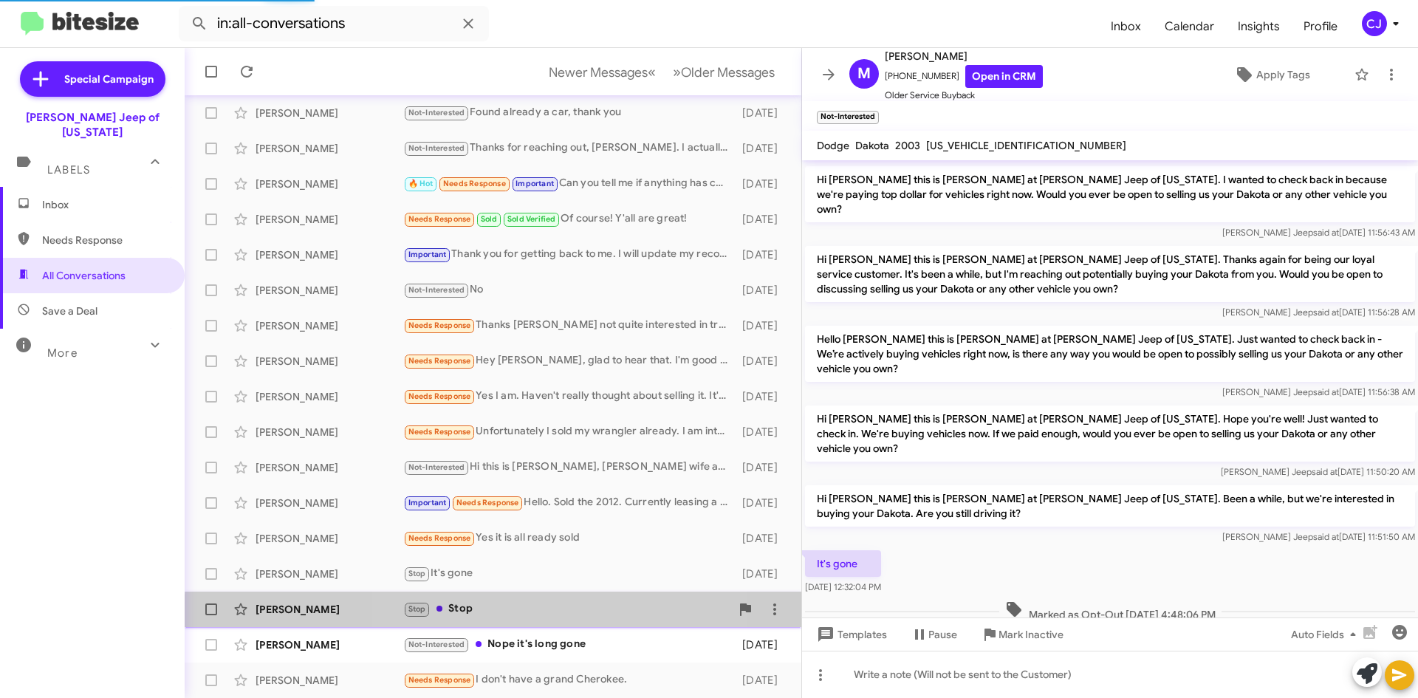
click at [519, 615] on div "Stop Stop" at bounding box center [566, 609] width 327 height 17
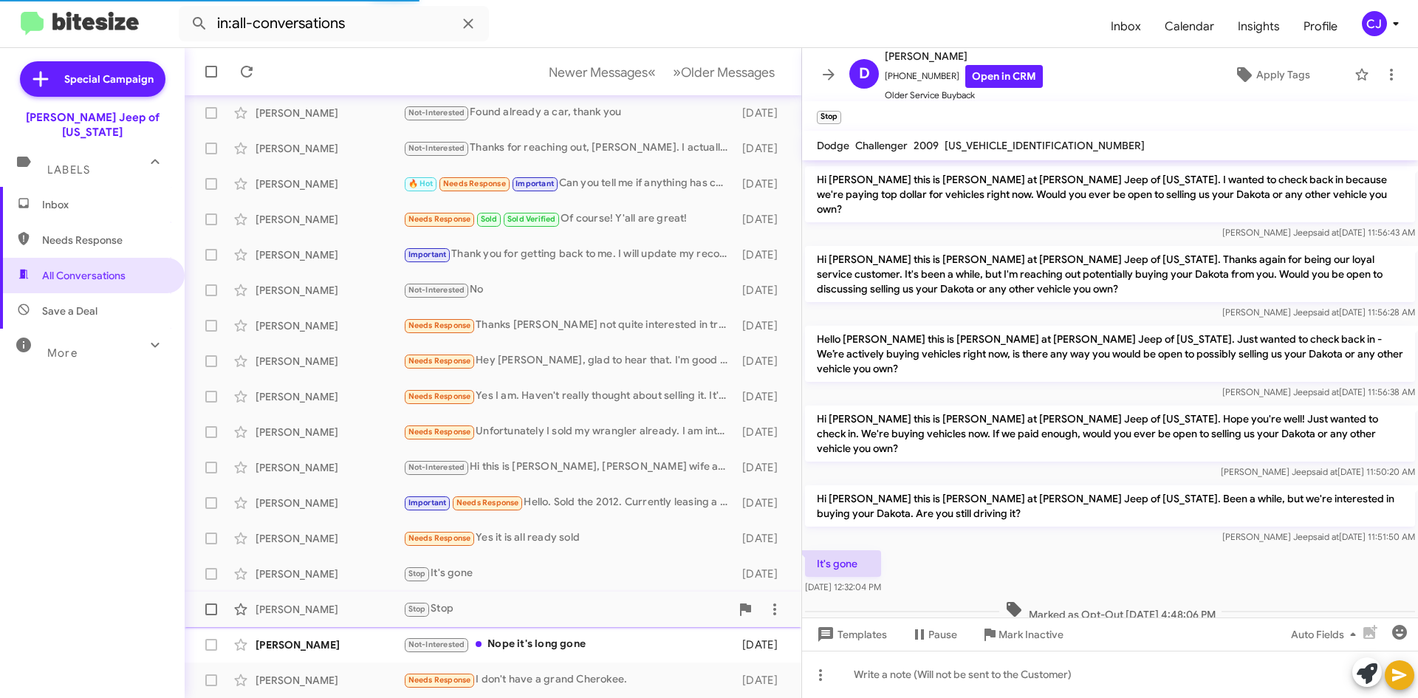
scroll to position [97, 0]
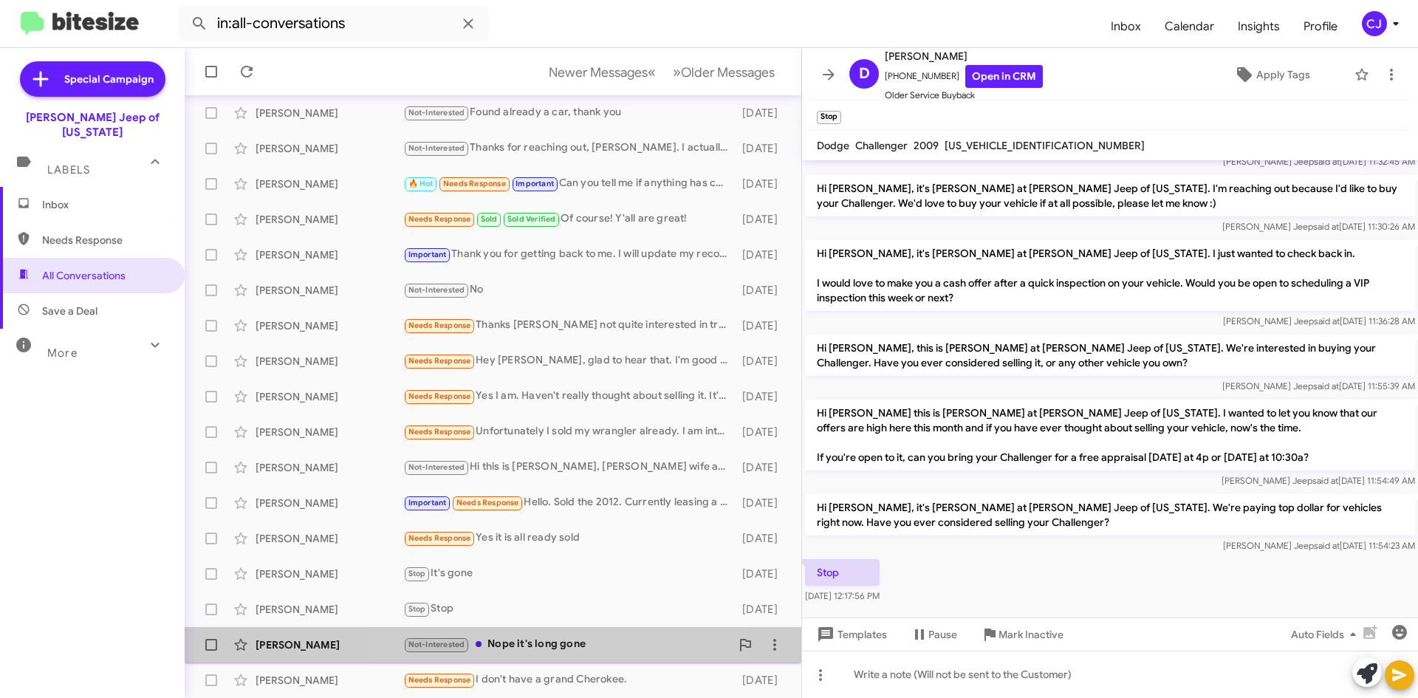
click at [557, 643] on div "Not-Interested Nope it's long gone" at bounding box center [566, 644] width 327 height 17
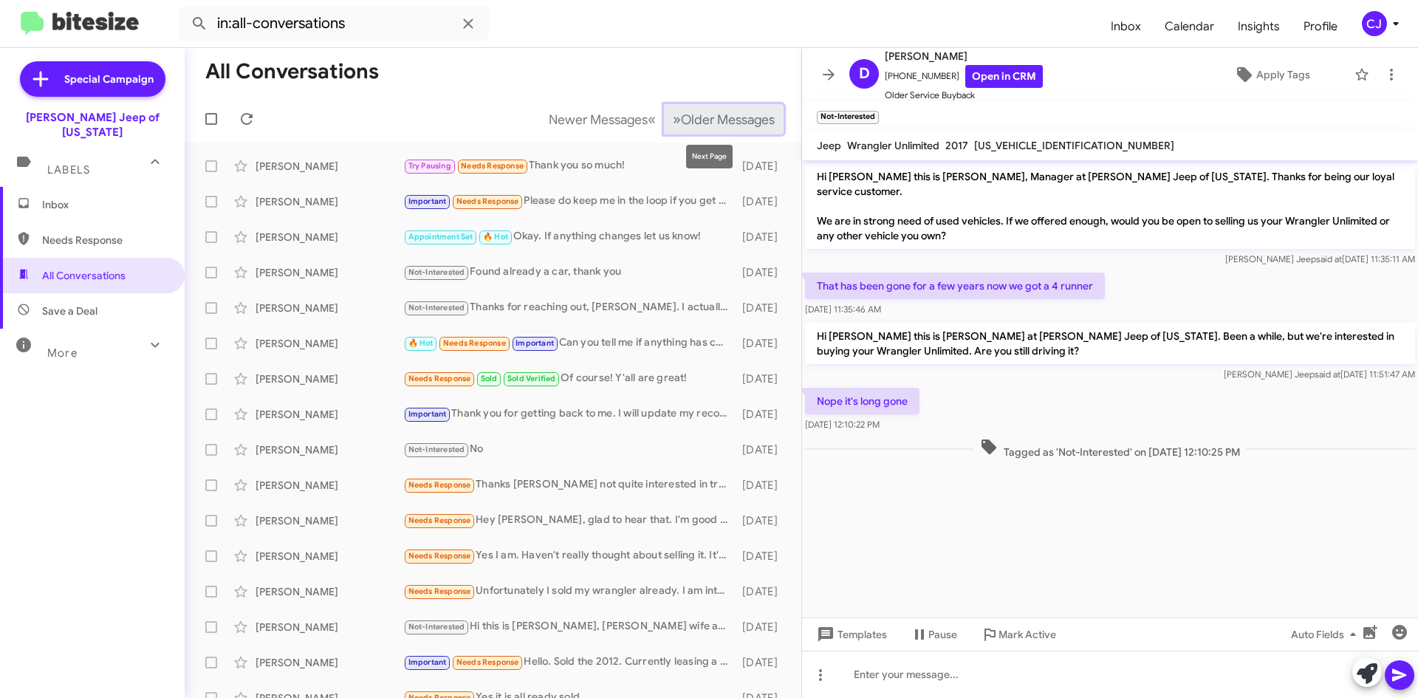
click at [703, 120] on span "Older Messages" at bounding box center [728, 120] width 94 height 16
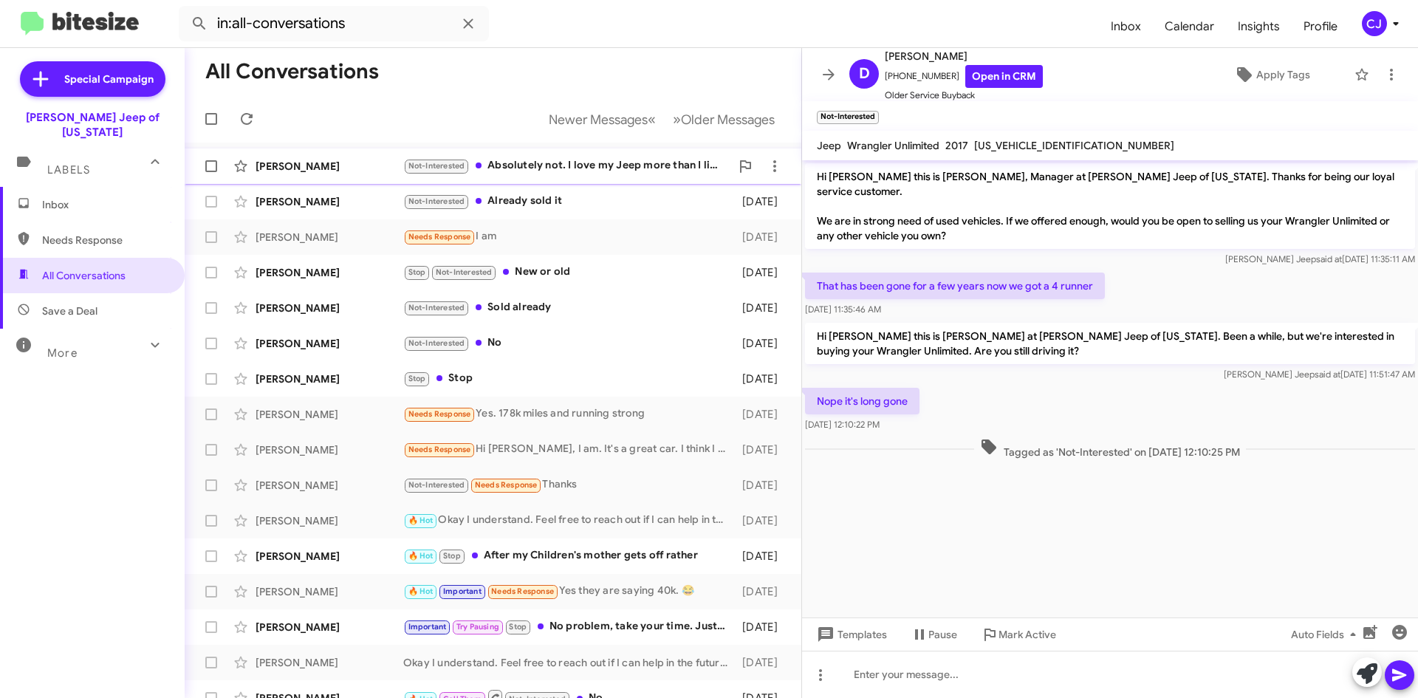
click at [595, 162] on div "Not-Interested Absolutely not. I love my Jeep more than I like most people" at bounding box center [566, 165] width 327 height 17
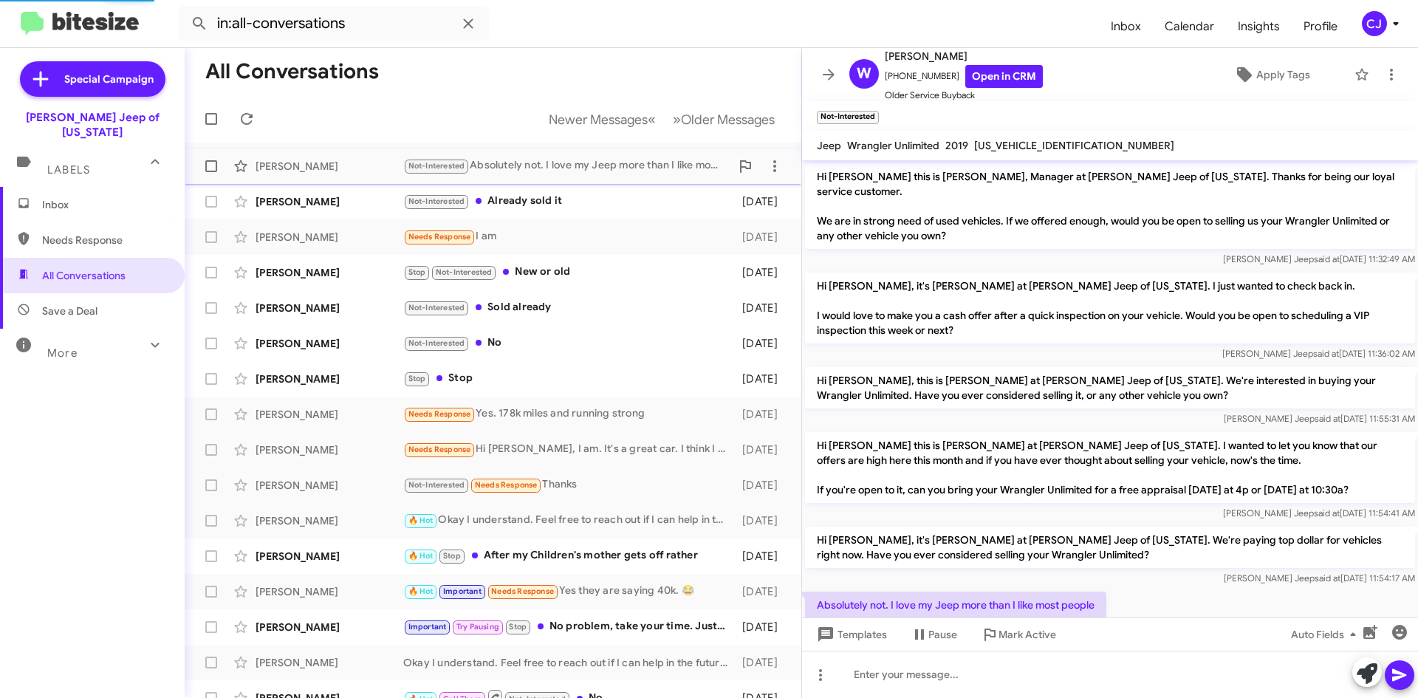
scroll to position [60, 0]
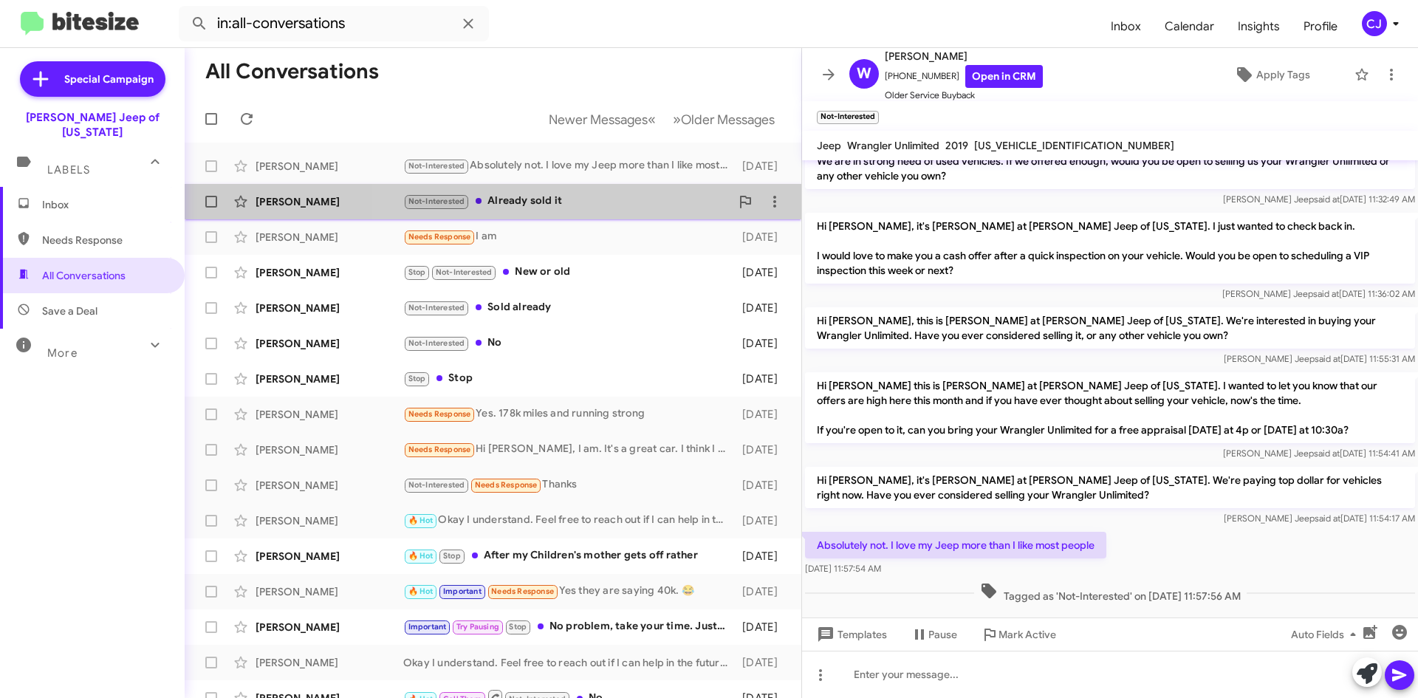
click at [602, 195] on div "Not-Interested Already sold it" at bounding box center [566, 201] width 327 height 17
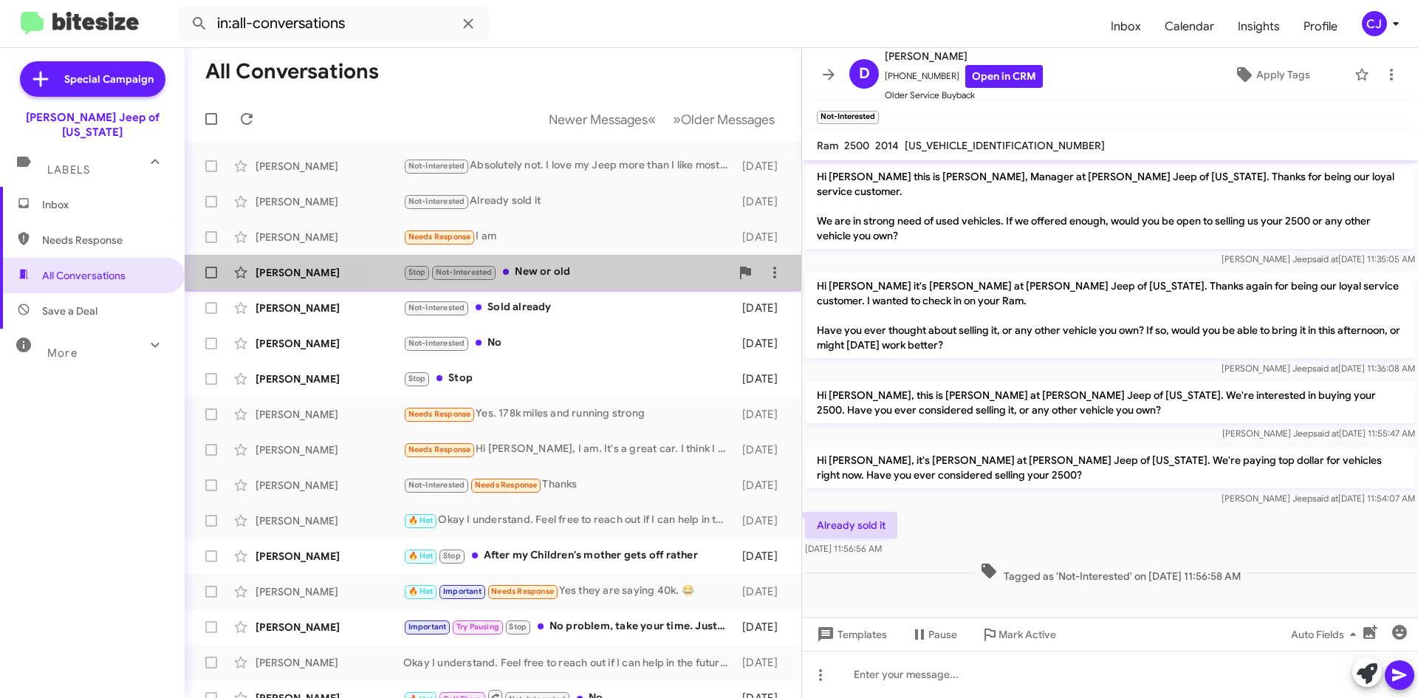
click at [597, 275] on div "Stop Not-Interested New or old" at bounding box center [566, 272] width 327 height 17
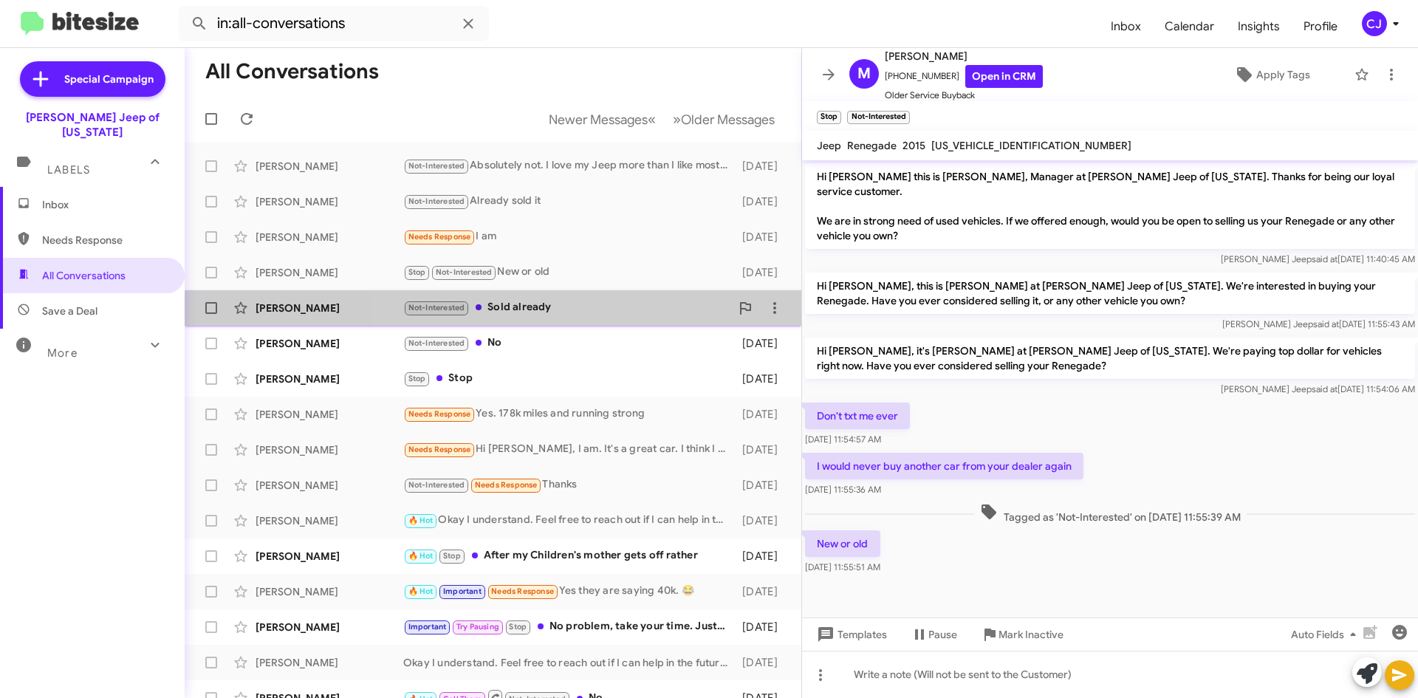
click at [609, 317] on div "[PERSON_NAME] Not-Interested Sold already [DATE]" at bounding box center [492, 308] width 593 height 30
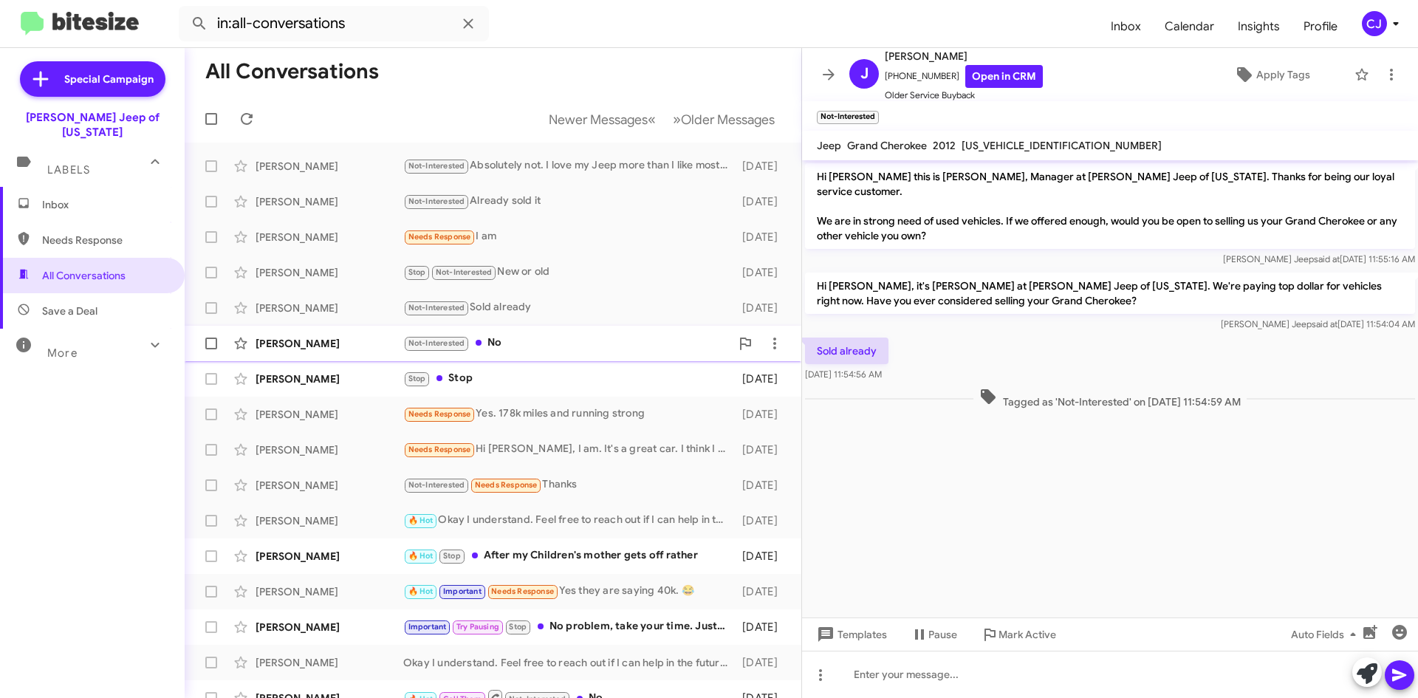
click at [602, 347] on div "Not-Interested No" at bounding box center [566, 343] width 327 height 17
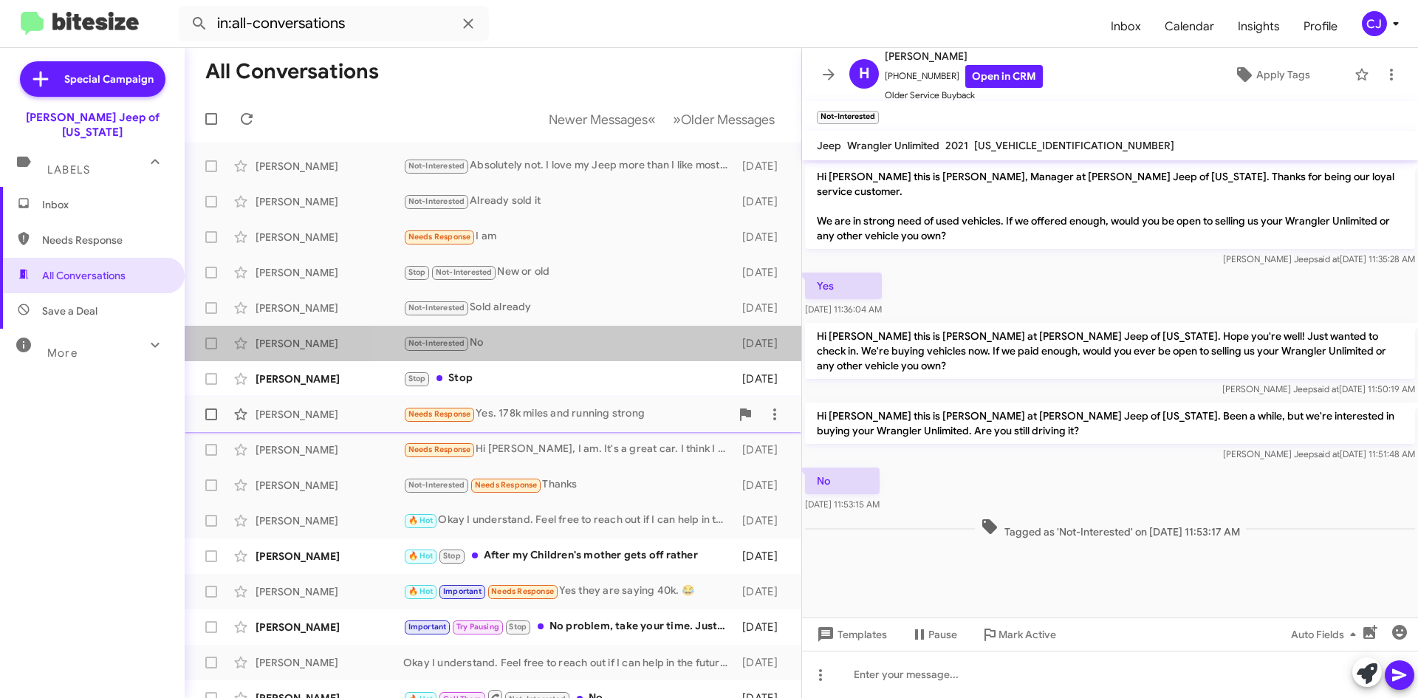
drag, startPoint x: 600, startPoint y: 394, endPoint x: 599, endPoint y: 411, distance: 17.0
click at [598, 415] on mat-action-list "[PERSON_NAME] Not-Interested Absolutely not. I love my Jeep more than I like mo…" at bounding box center [493, 500] width 617 height 715
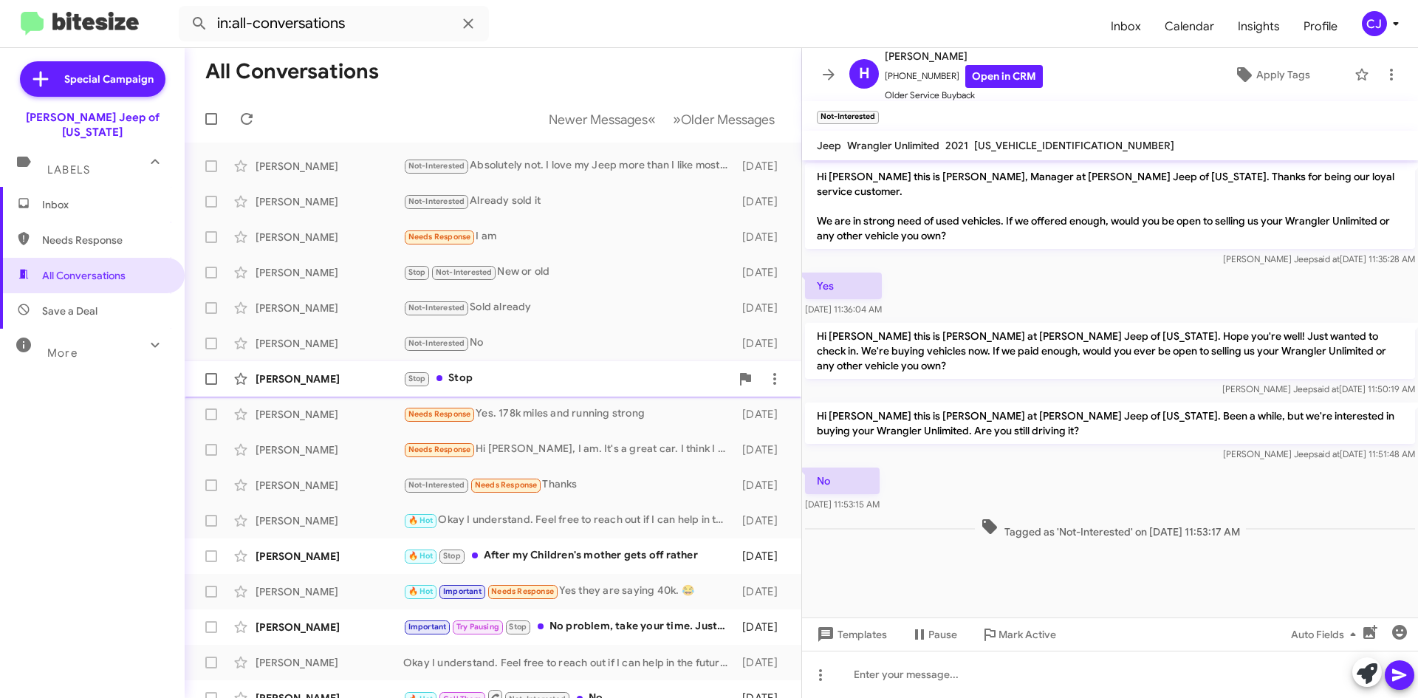
click at [603, 375] on div "Stop Stop" at bounding box center [566, 378] width 327 height 17
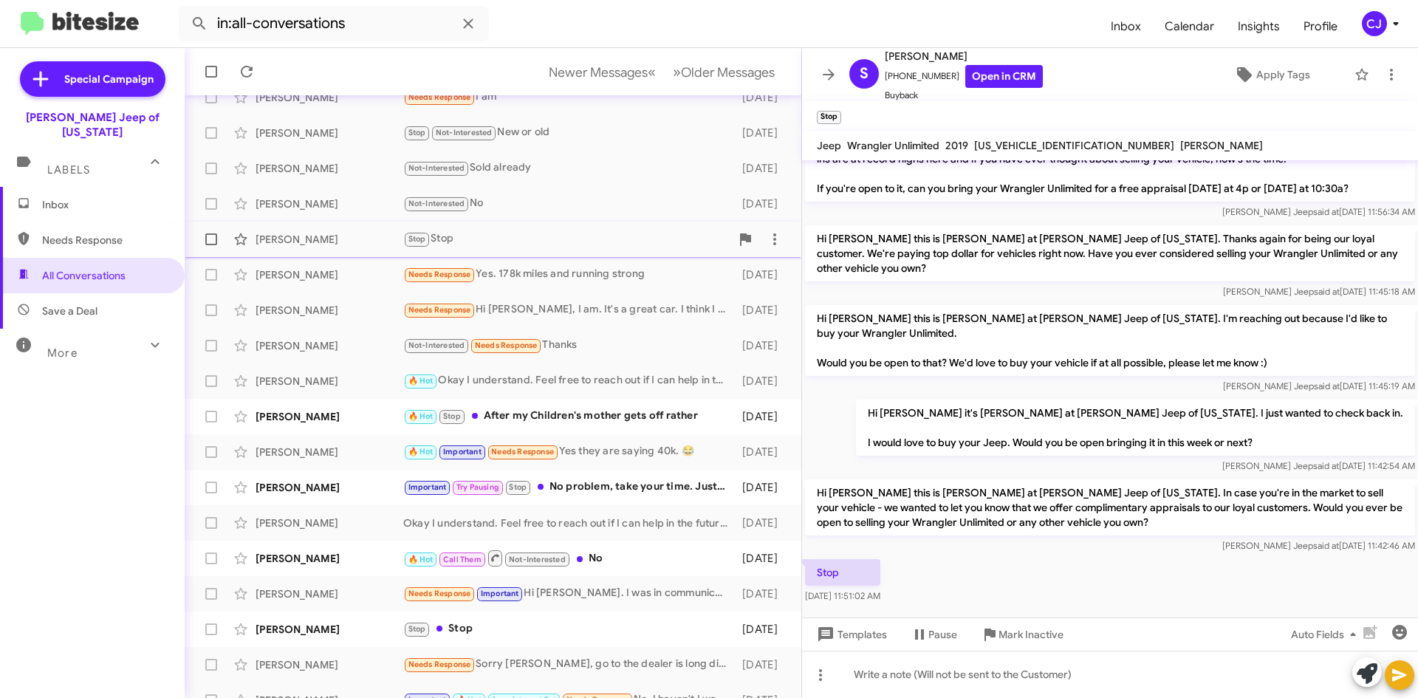
scroll to position [160, 0]
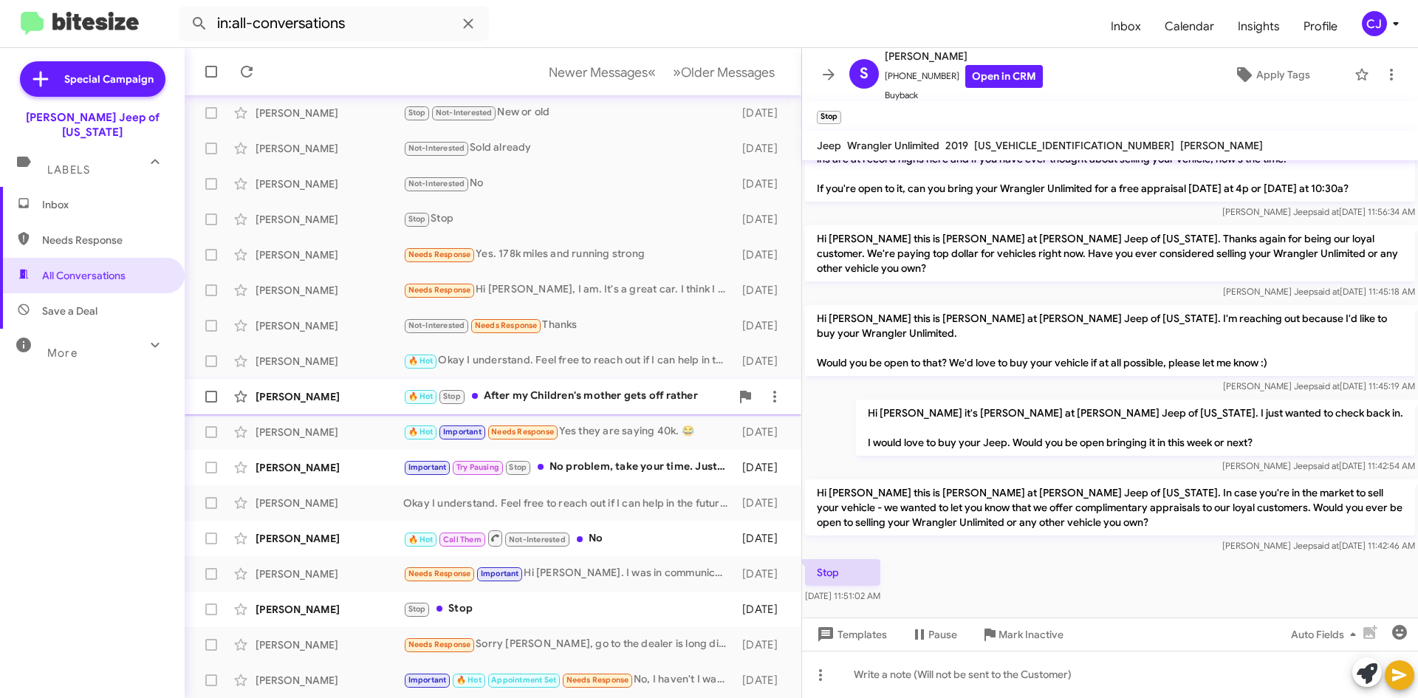
click at [584, 389] on div "🔥 Hot Stop After my Children's mother gets off rather" at bounding box center [566, 396] width 327 height 17
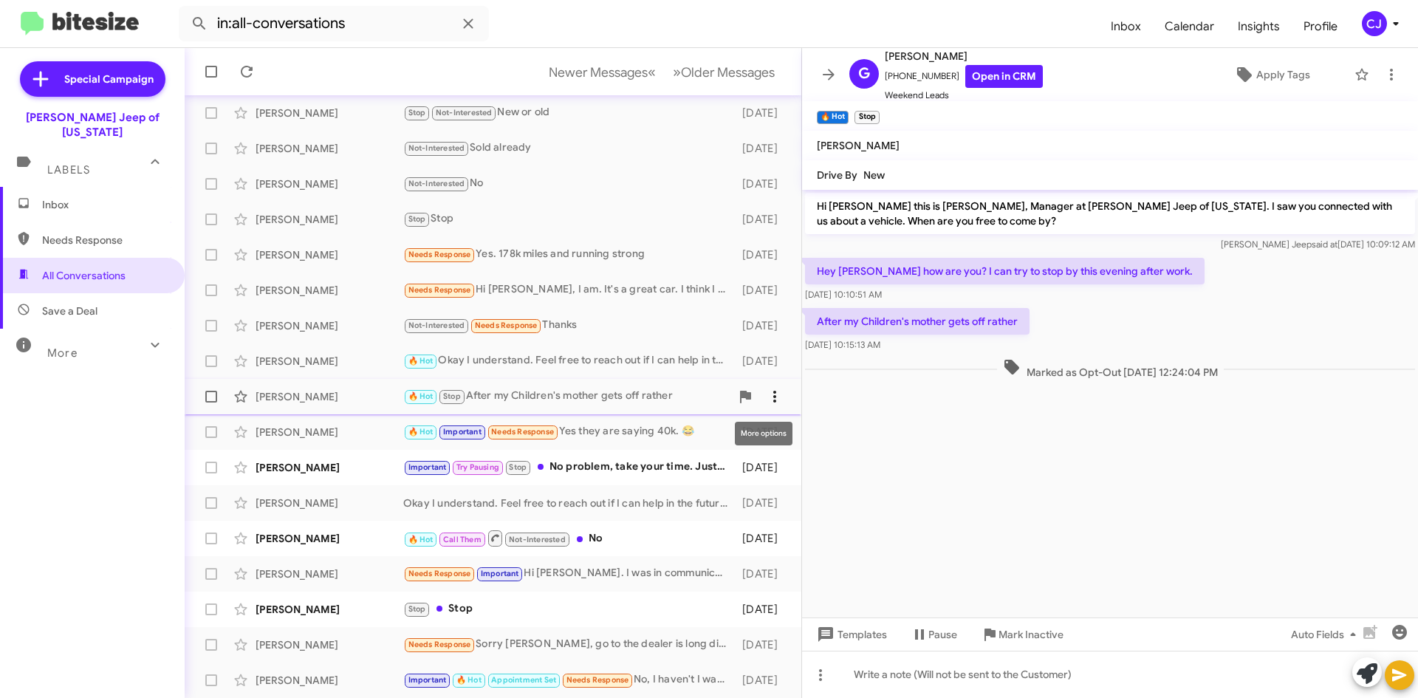
click at [766, 394] on icon at bounding box center [775, 397] width 18 height 18
click at [599, 468] on div at bounding box center [709, 349] width 1418 height 698
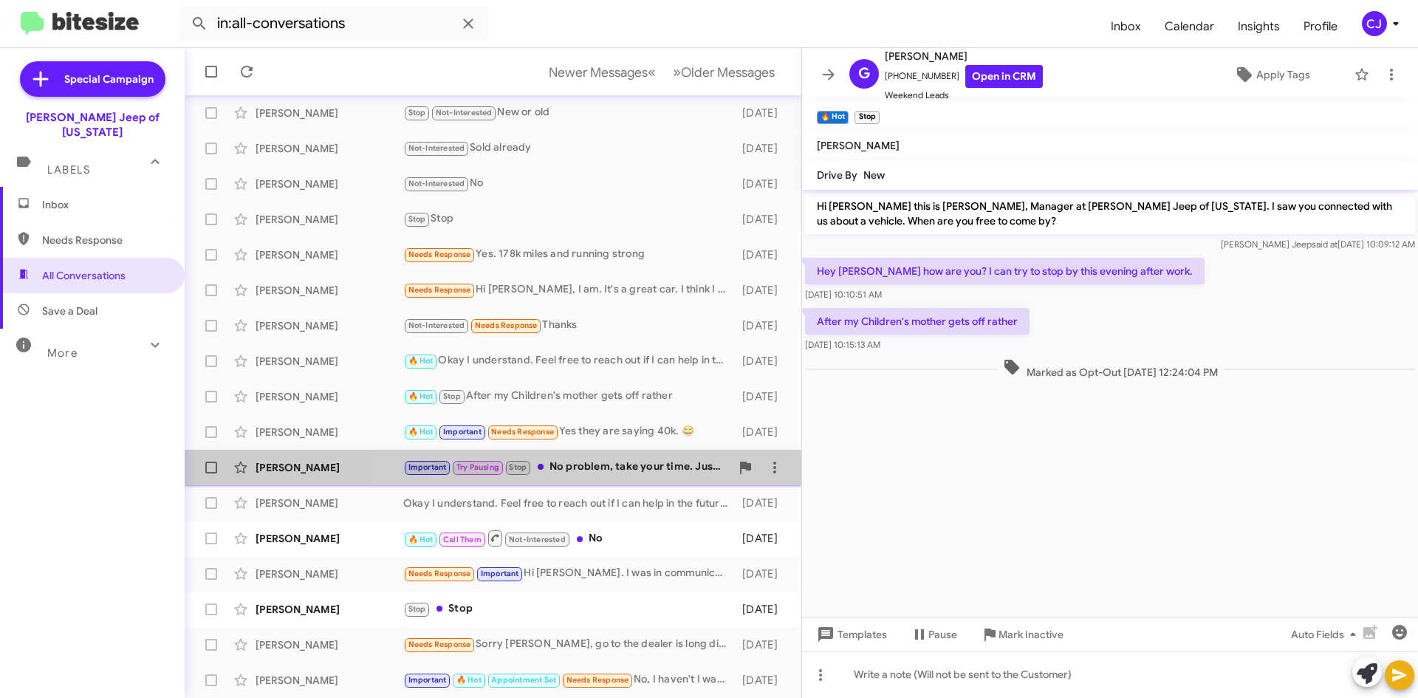
click at [601, 462] on div "Important Try Pausing Stop No problem, take your time. Just let me know when yo…" at bounding box center [566, 467] width 327 height 17
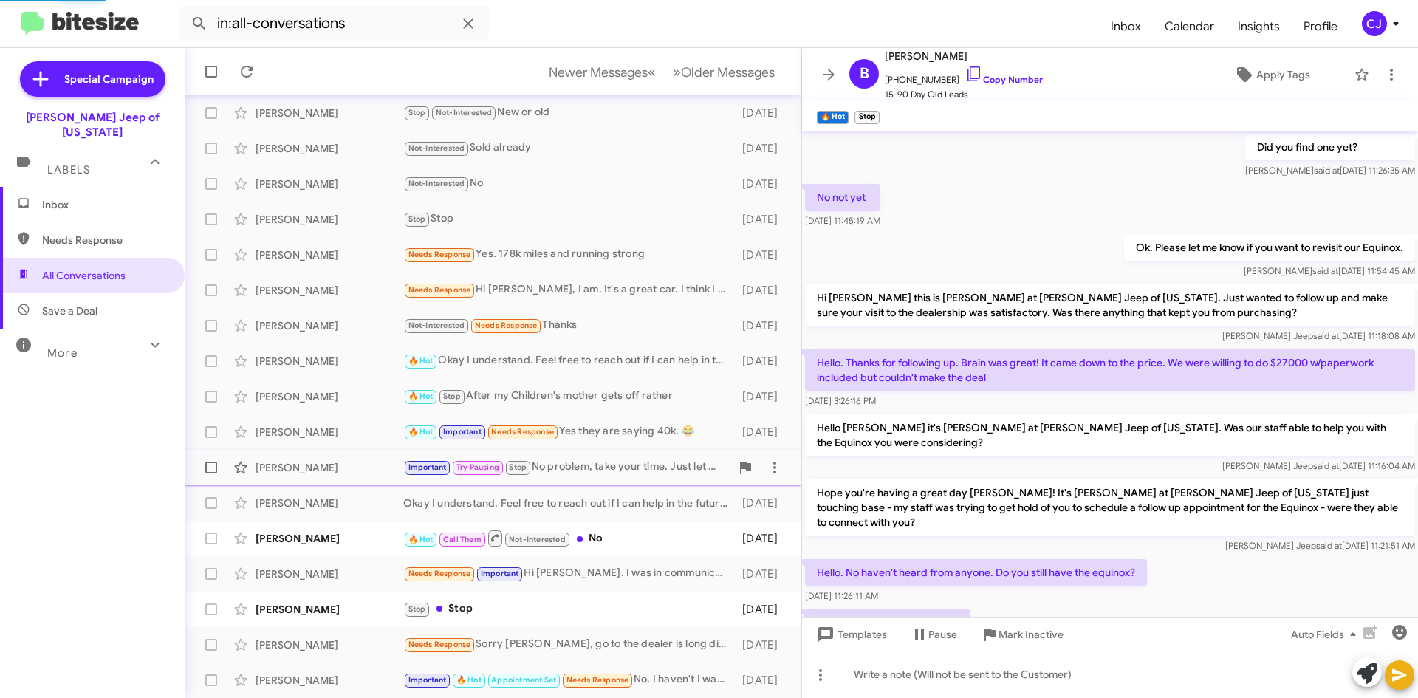
scroll to position [672, 0]
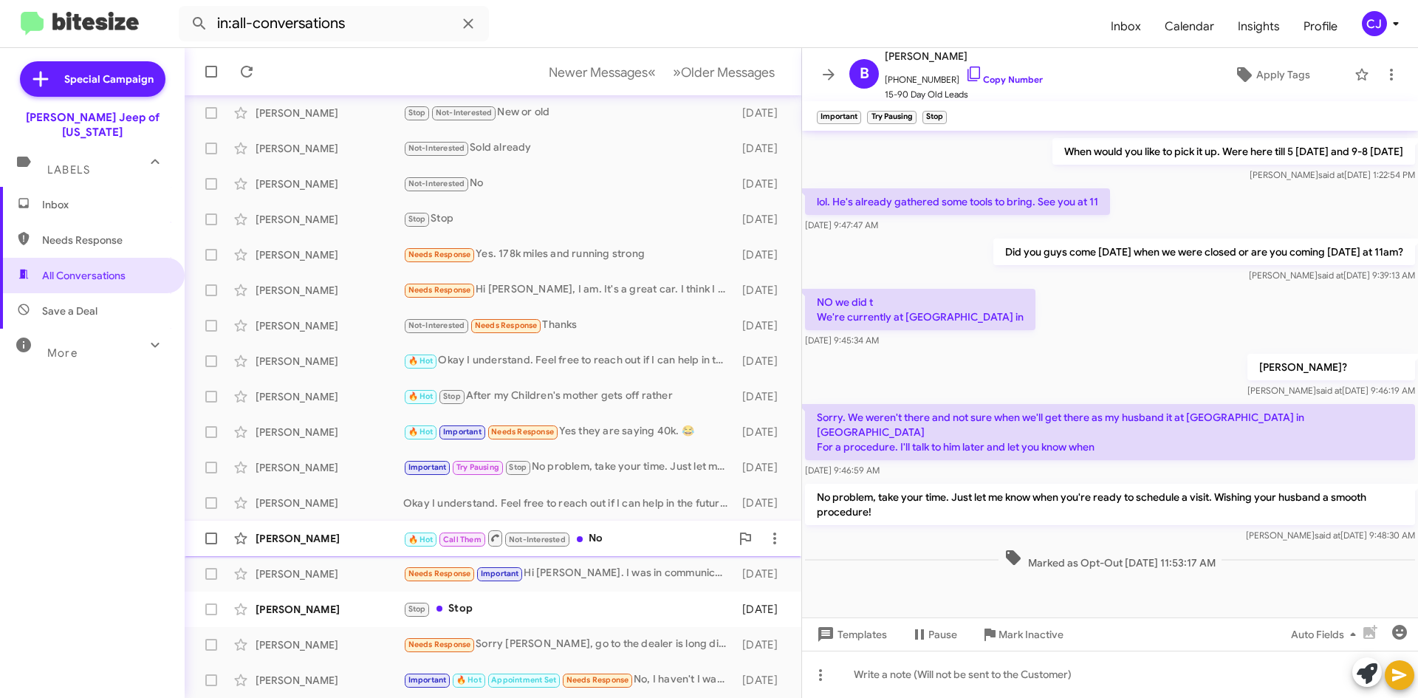
click at [633, 540] on div "🔥 Hot Call Them Not-Interested No" at bounding box center [566, 538] width 327 height 18
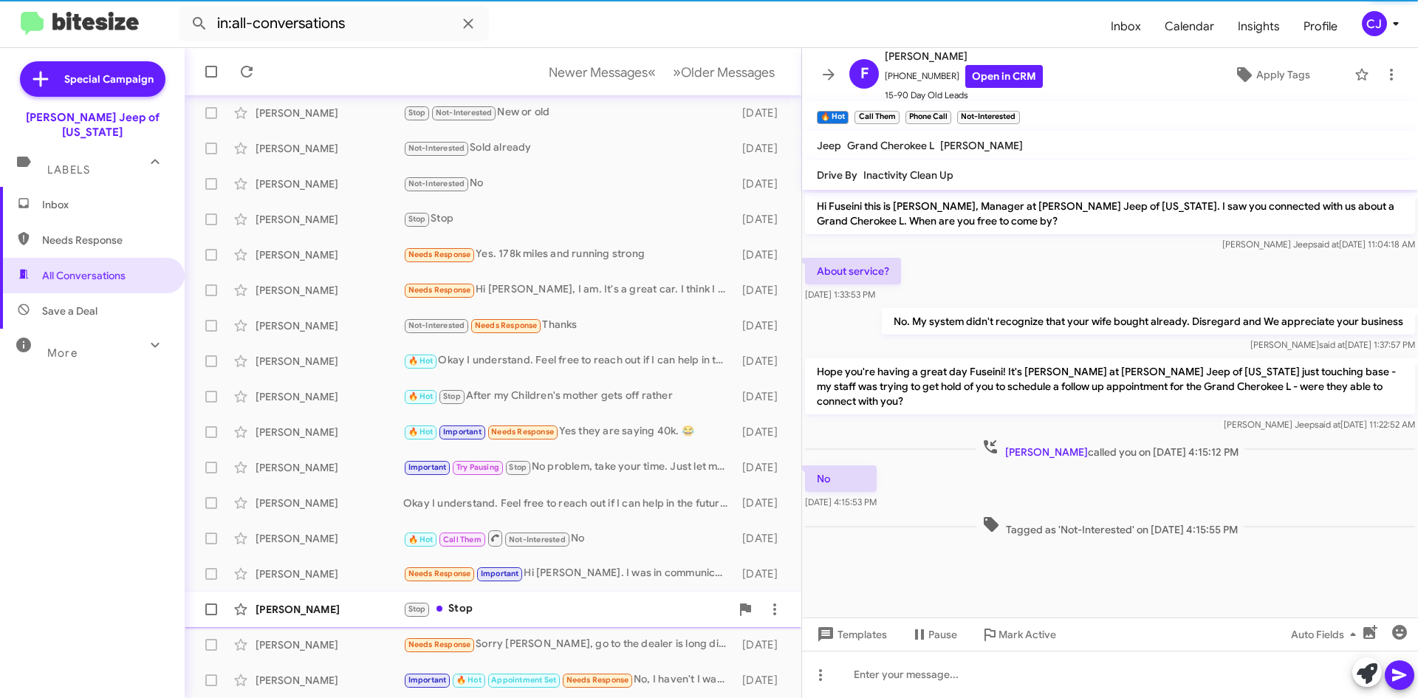
click at [601, 615] on div "Stop Stop" at bounding box center [566, 609] width 327 height 17
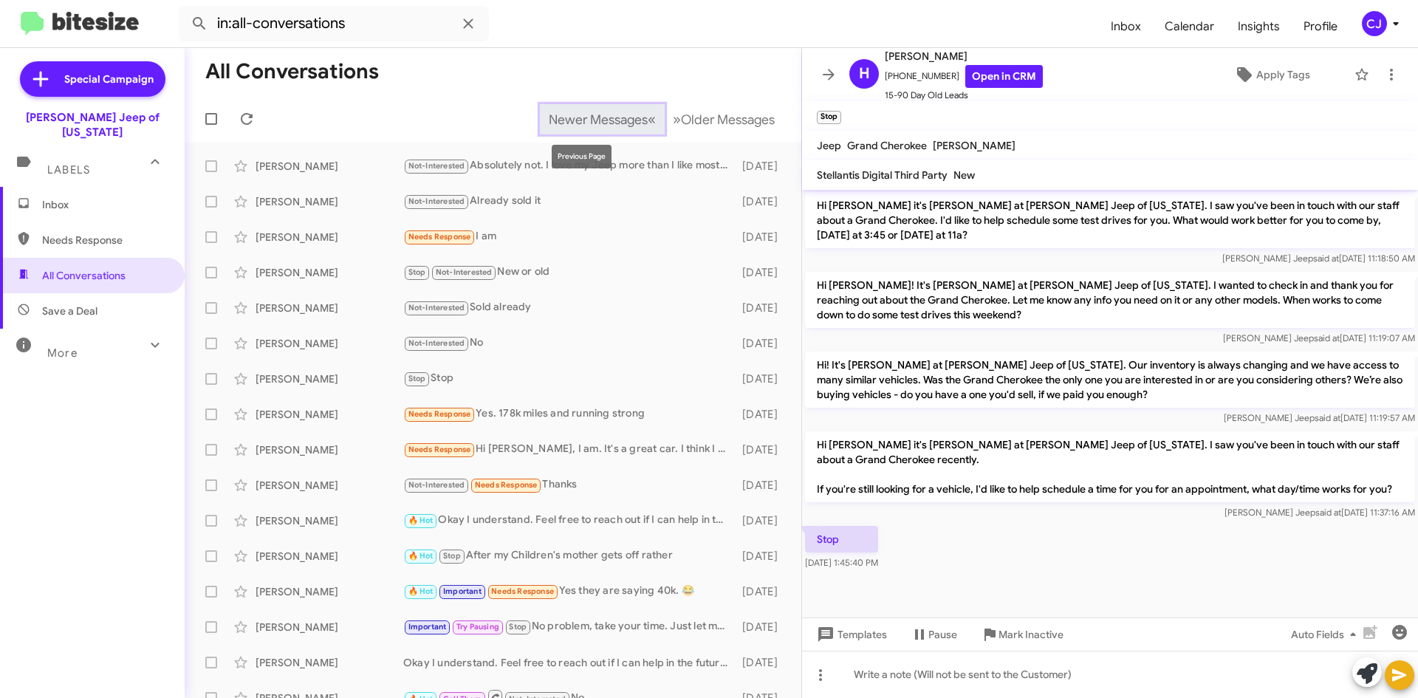
click at [581, 119] on span "Newer Messages" at bounding box center [598, 120] width 99 height 16
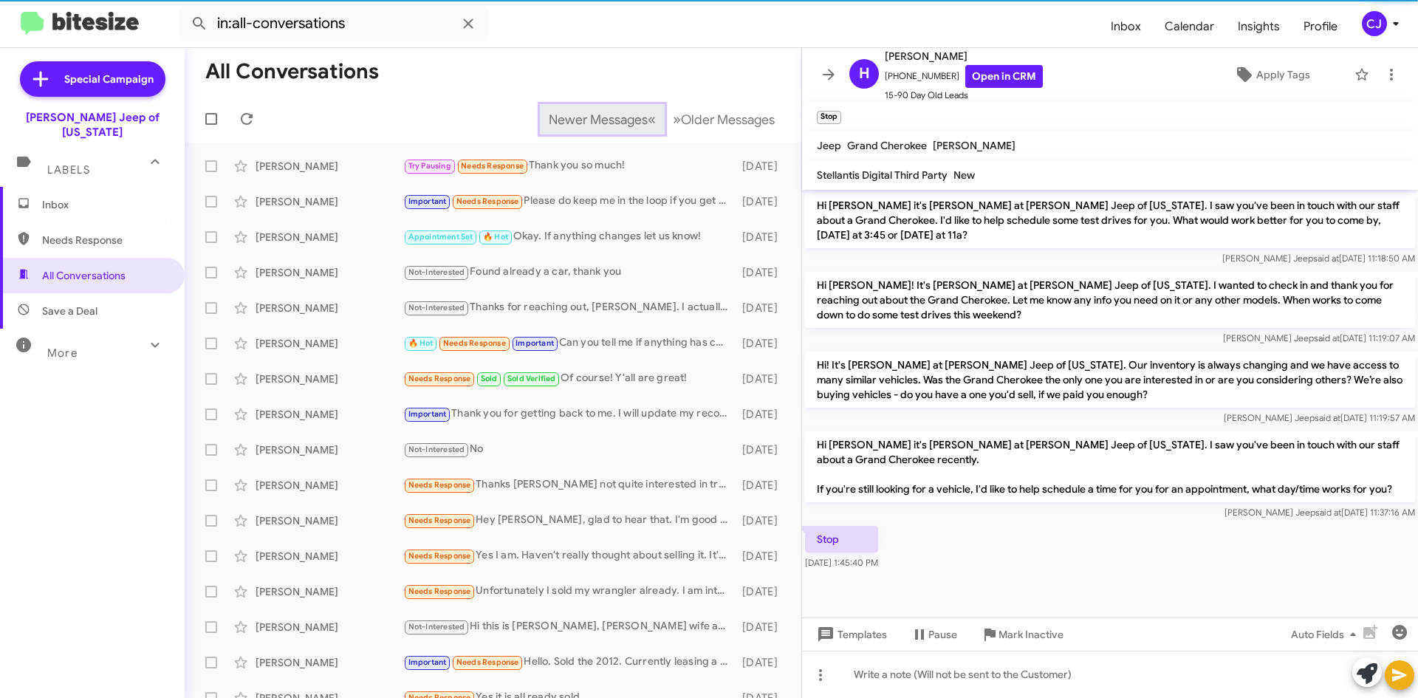
click at [581, 119] on span "Newer Messages" at bounding box center [598, 120] width 99 height 16
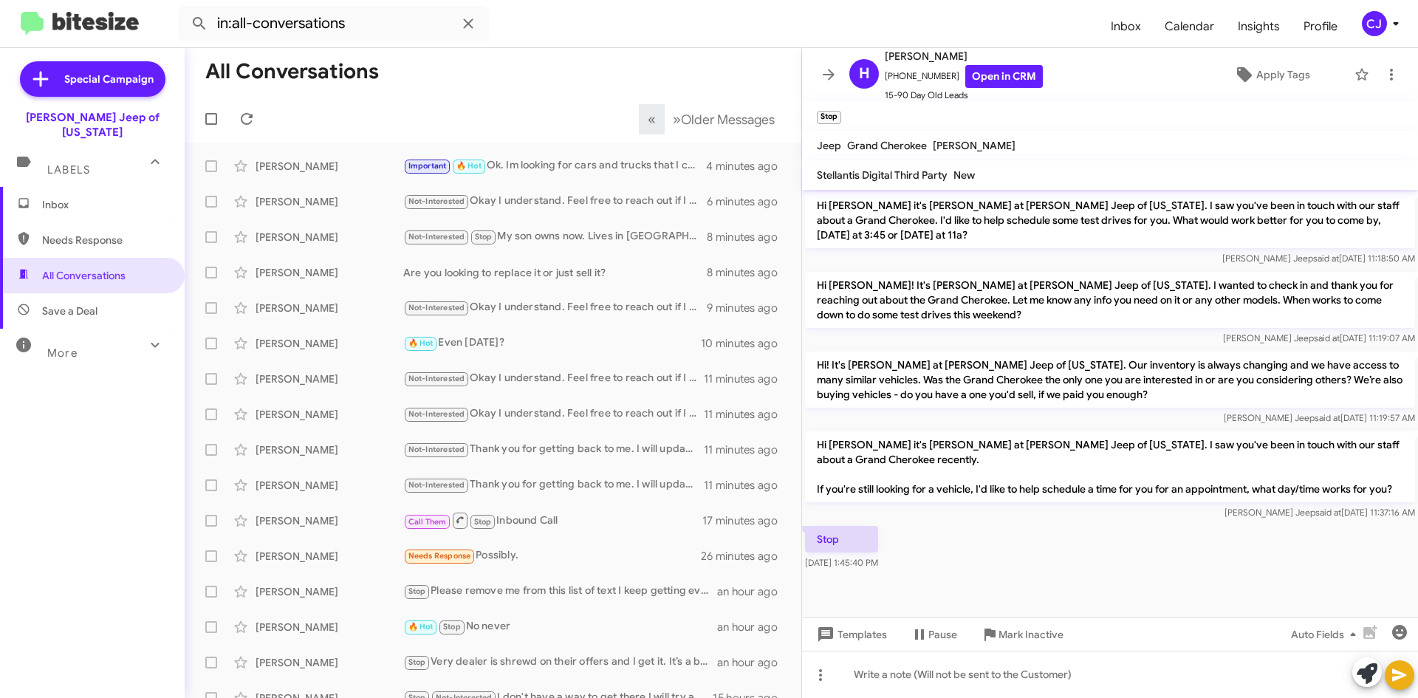
click at [81, 233] on span "Needs Response" at bounding box center [105, 240] width 126 height 15
type input "in:needs-response"
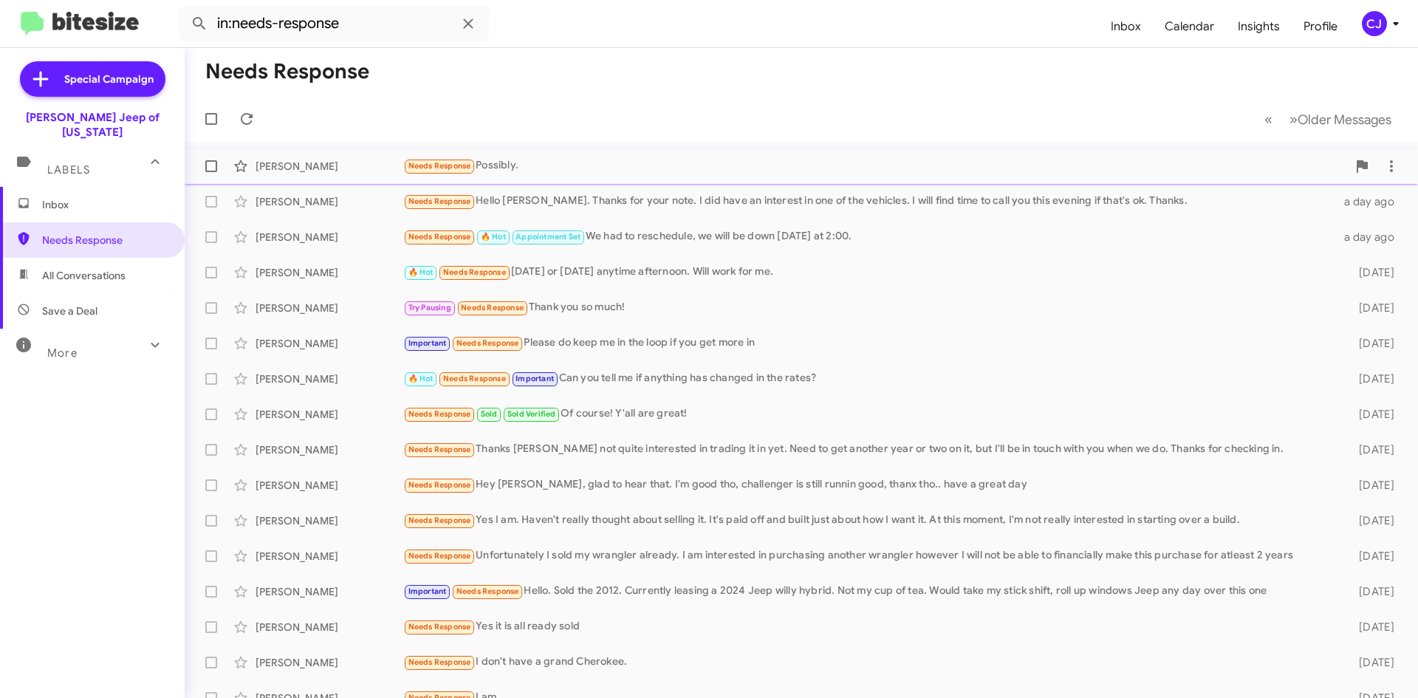
click at [555, 156] on div "[PERSON_NAME] Needs Response Possibly. 26 minutes ago" at bounding box center [801, 166] width 1210 height 30
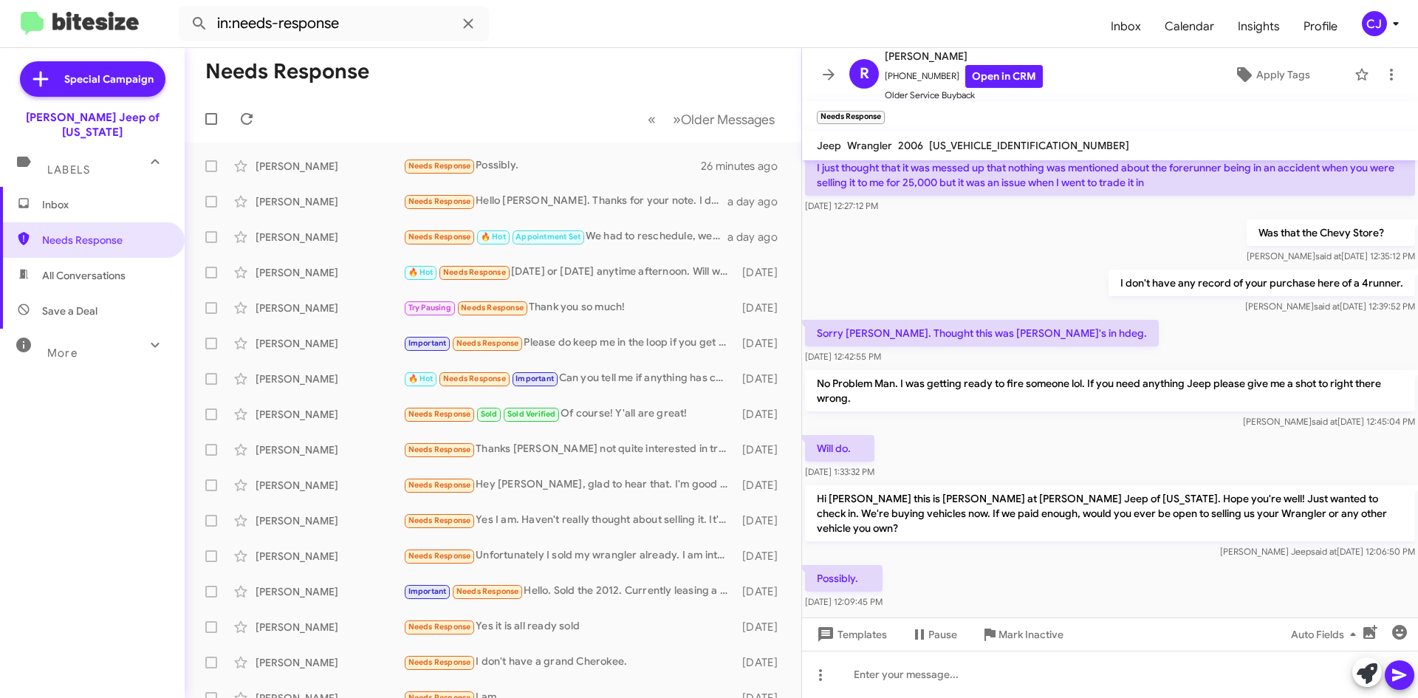
scroll to position [338, 0]
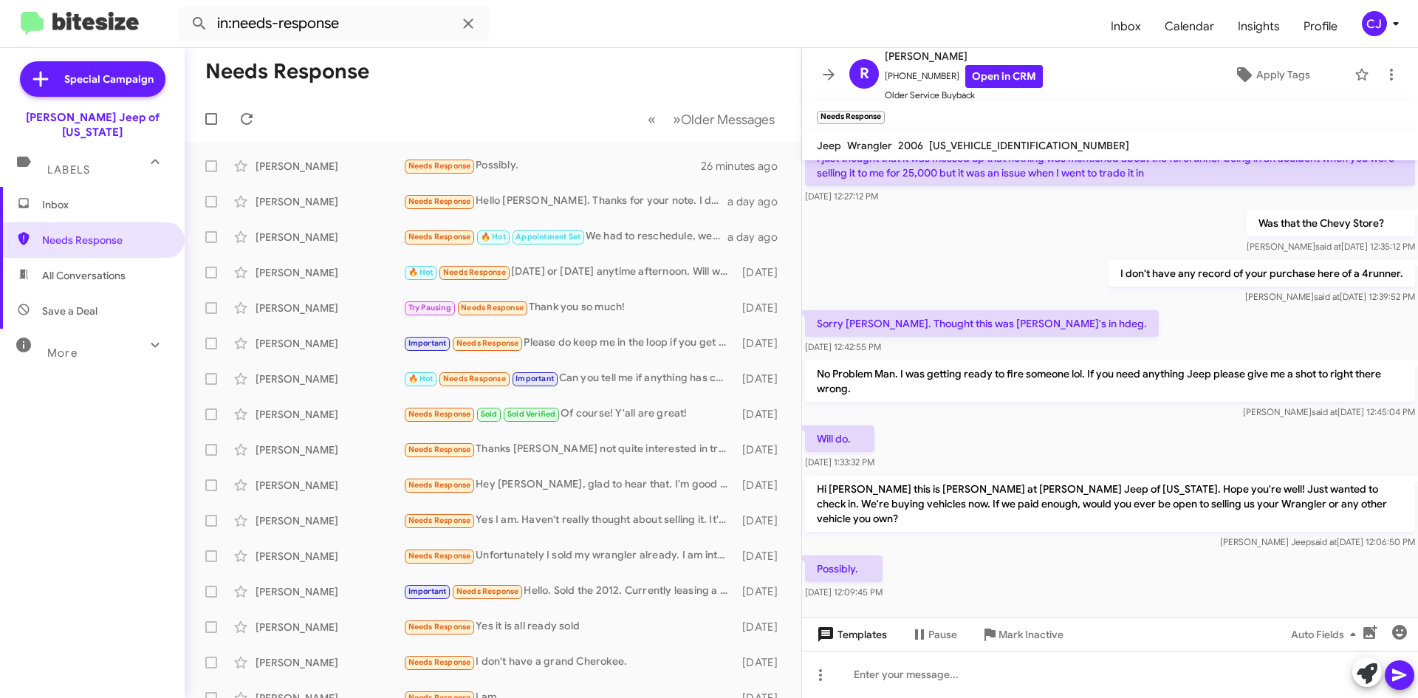
click at [865, 633] on span "Templates" at bounding box center [850, 634] width 73 height 27
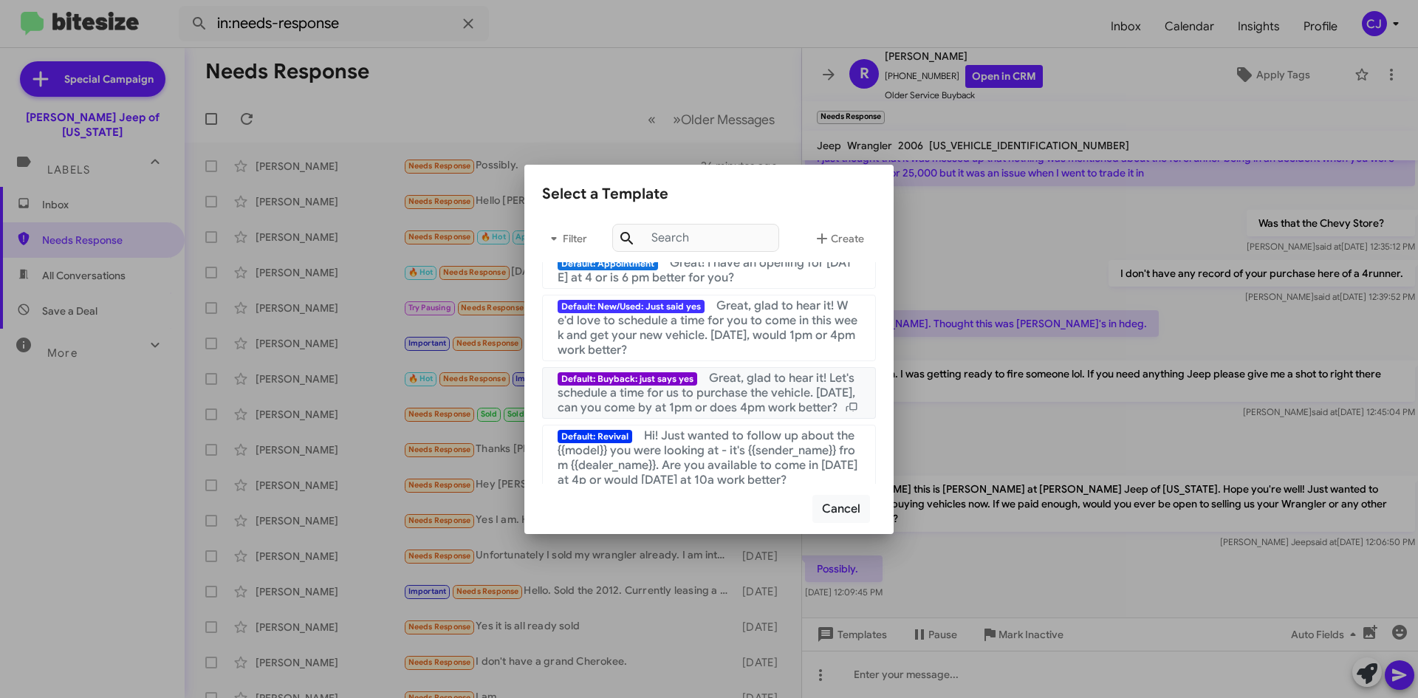
scroll to position [0, 0]
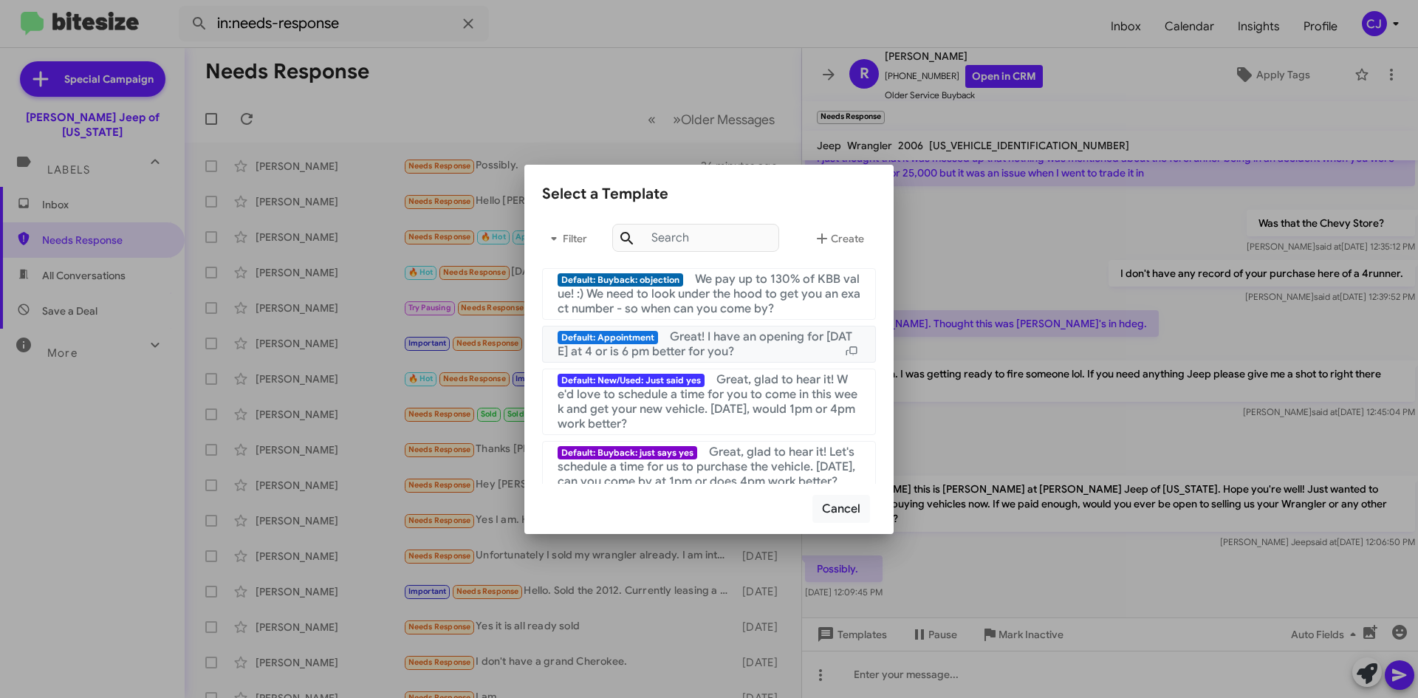
click at [741, 349] on div "Default: Appointment Great! I have an opening for [DATE] at 4 or is 6 pm better…" at bounding box center [709, 344] width 303 height 30
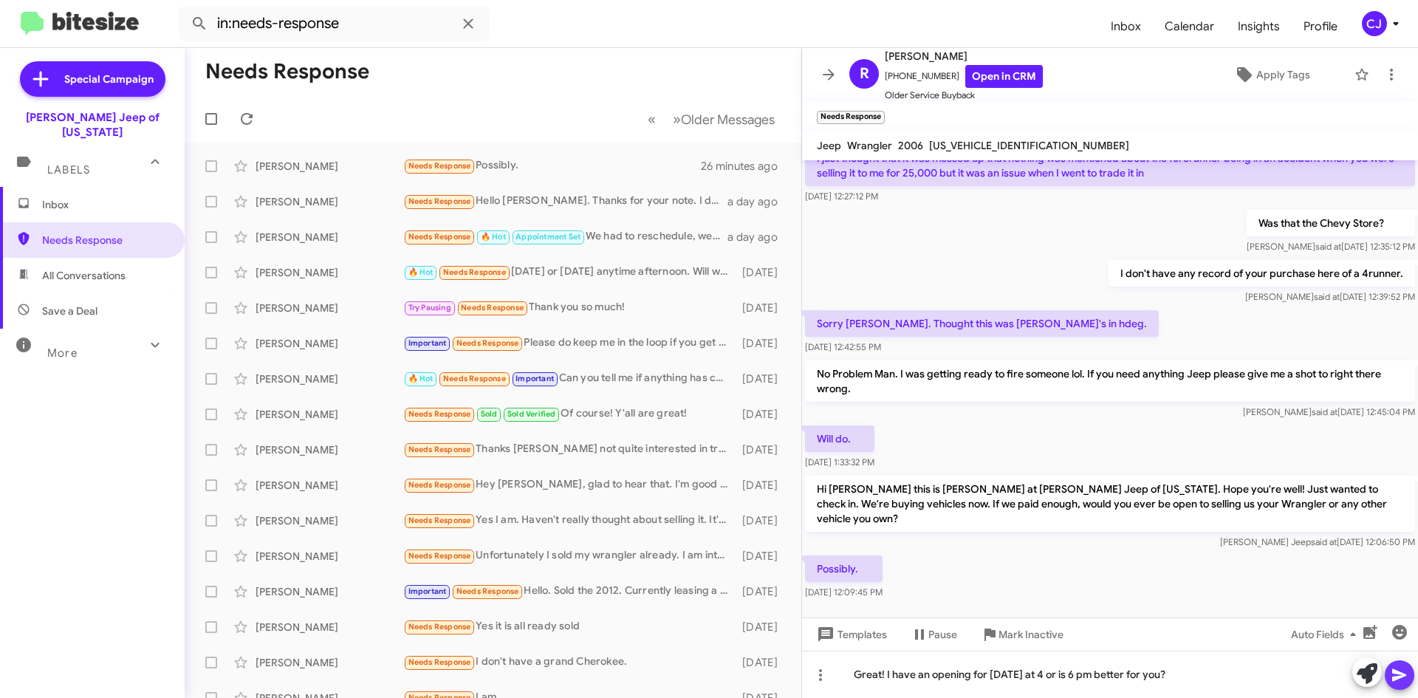
click at [1412, 670] on button at bounding box center [1400, 675] width 30 height 30
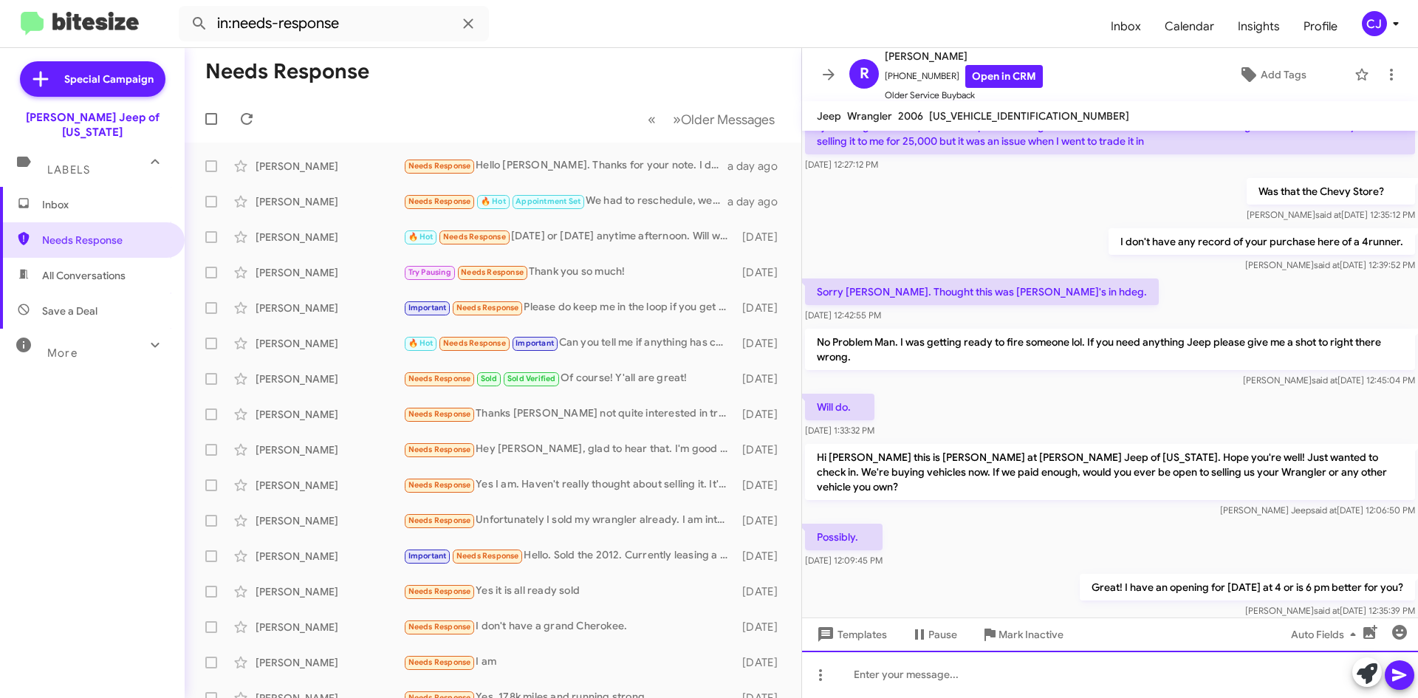
scroll to position [362, 0]
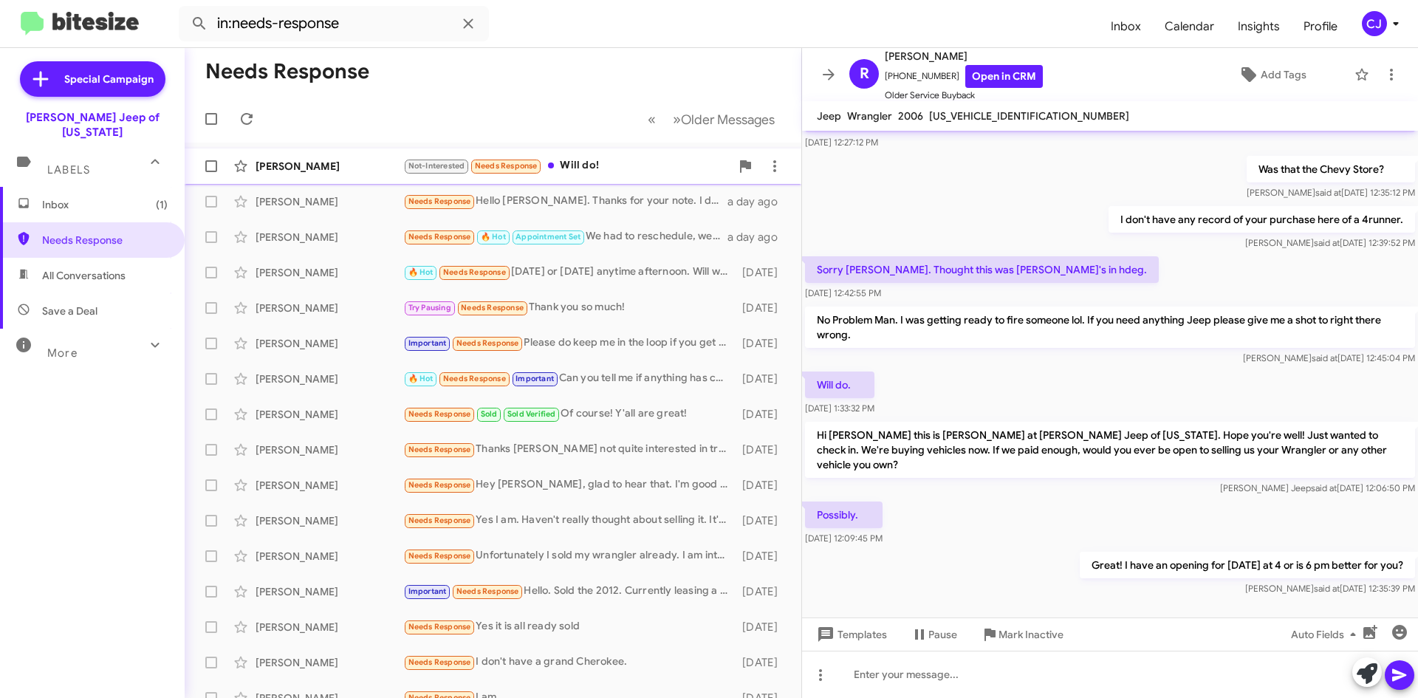
click at [640, 162] on div "Not-Interested Needs Response Will do!" at bounding box center [566, 165] width 327 height 17
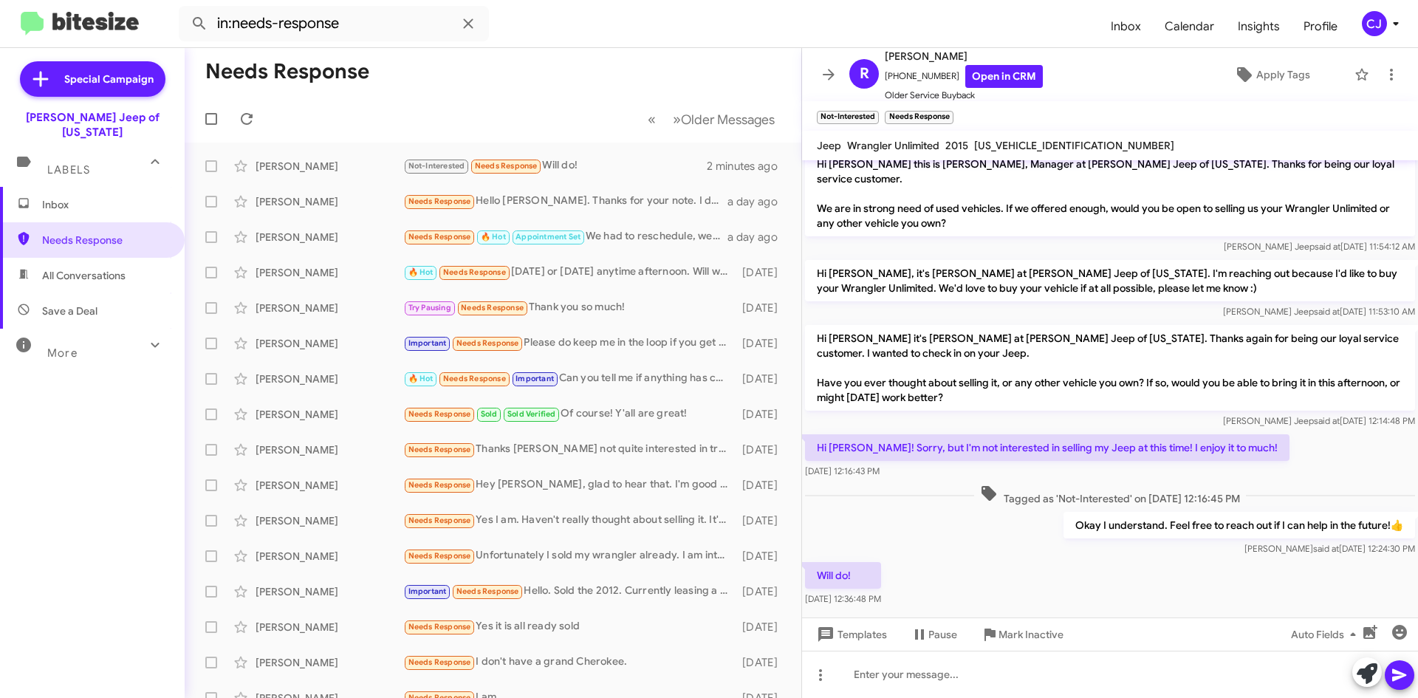
scroll to position [16, 0]
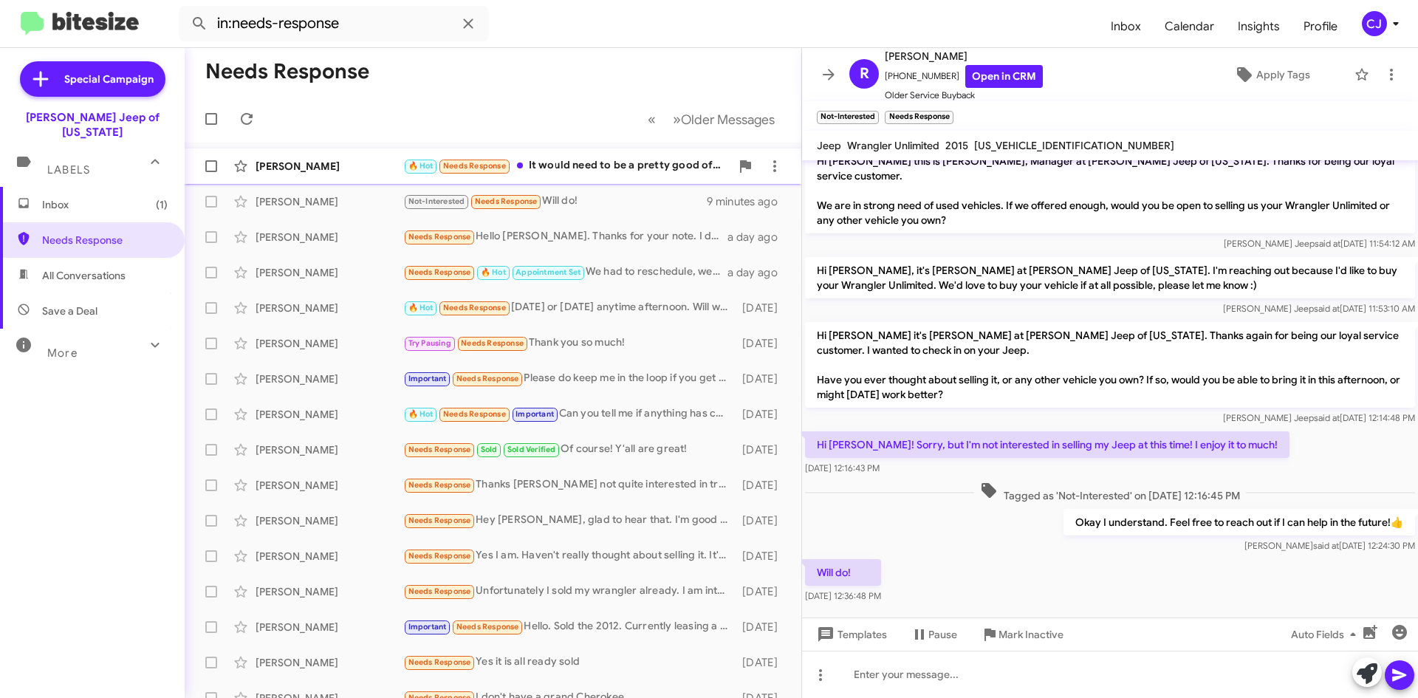
click at [663, 168] on div "🔥 Hot Needs Response It would need to be a pretty good offer for me to part wit…" at bounding box center [566, 165] width 327 height 17
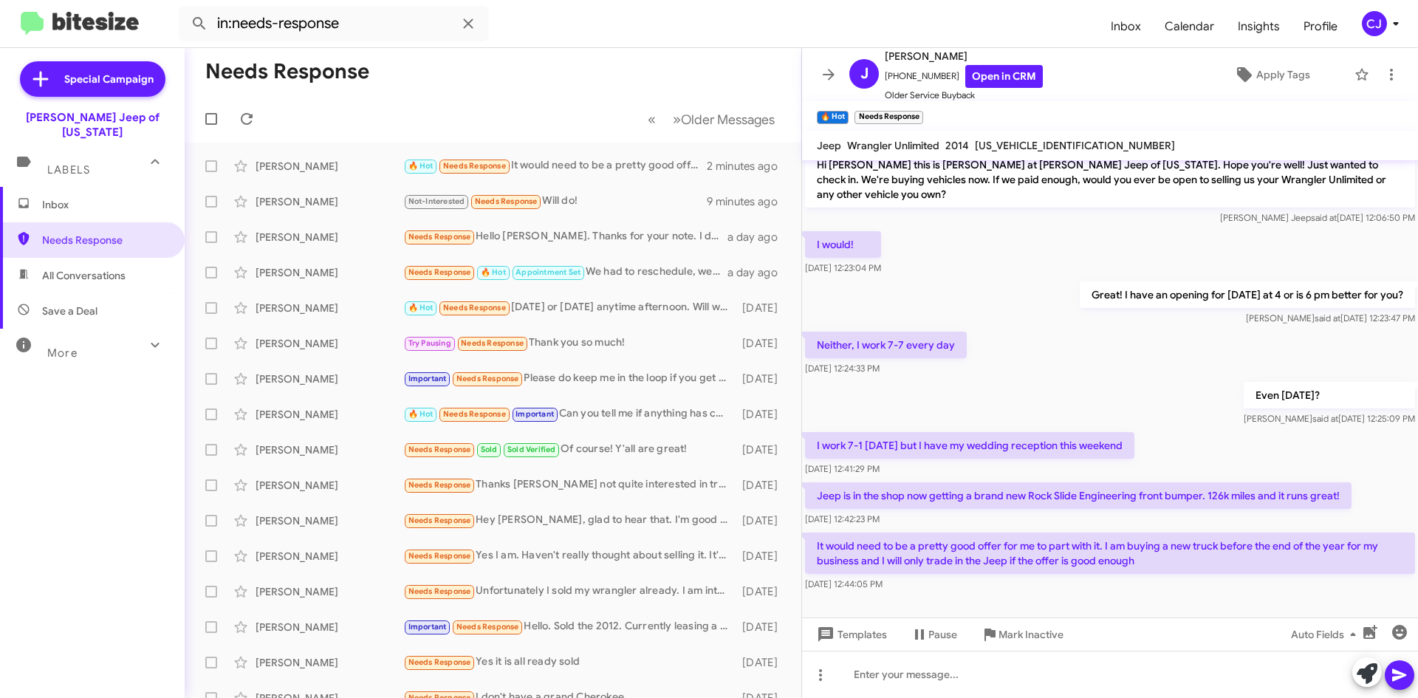
scroll to position [225, 0]
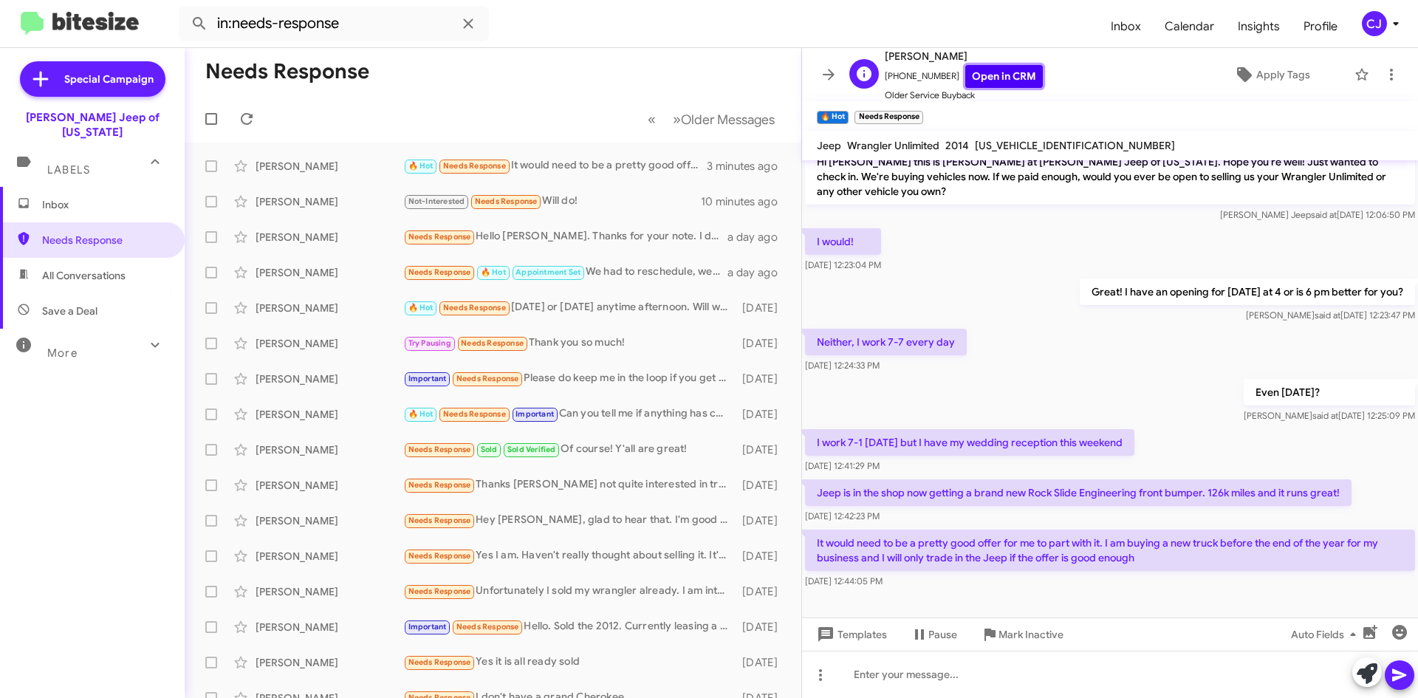
click at [976, 86] on link "Open in CRM" at bounding box center [1004, 76] width 78 height 23
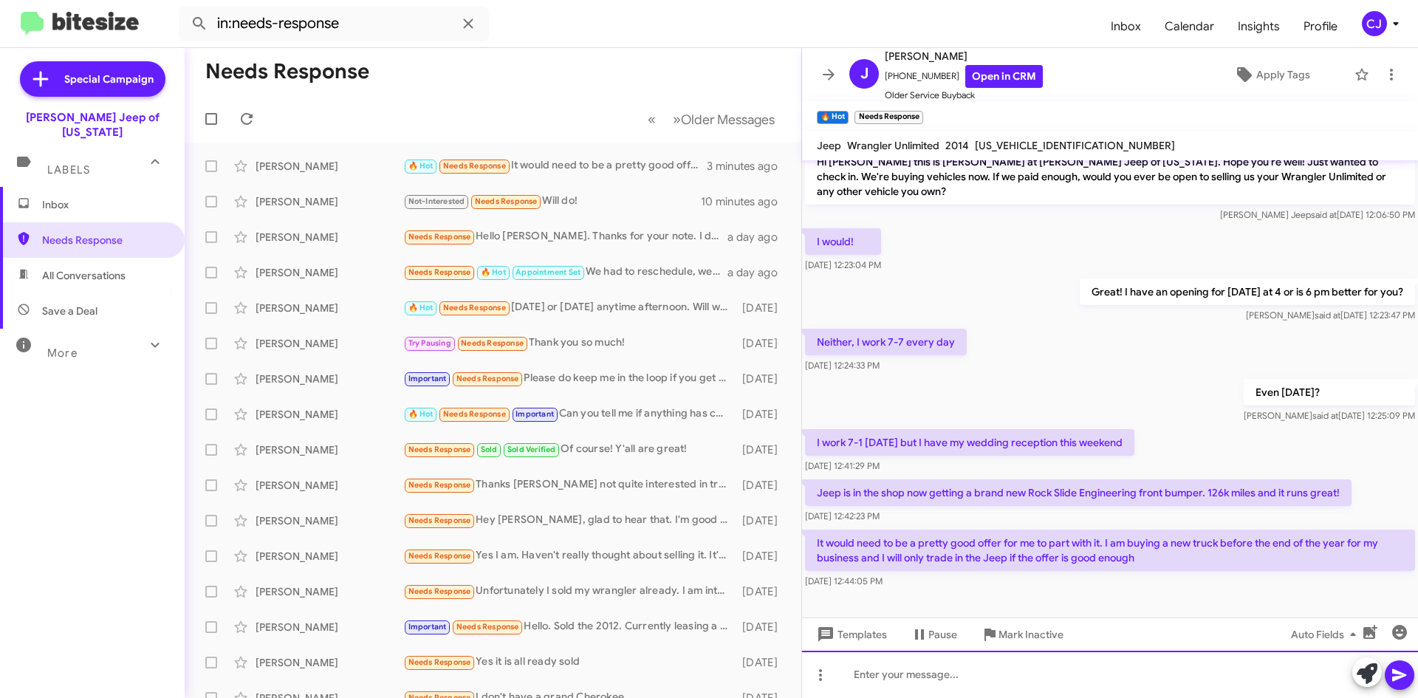
click at [910, 677] on div at bounding box center [1110, 674] width 616 height 47
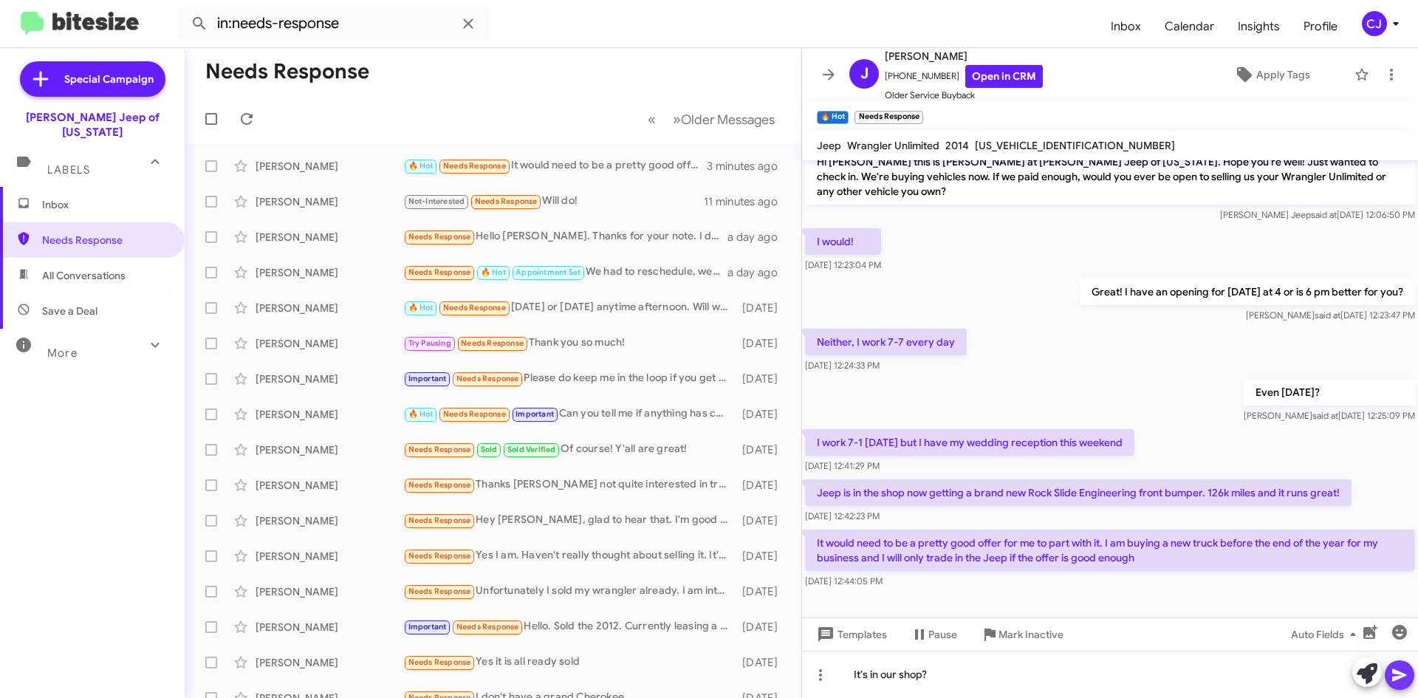
click at [1406, 676] on icon at bounding box center [1400, 675] width 18 height 18
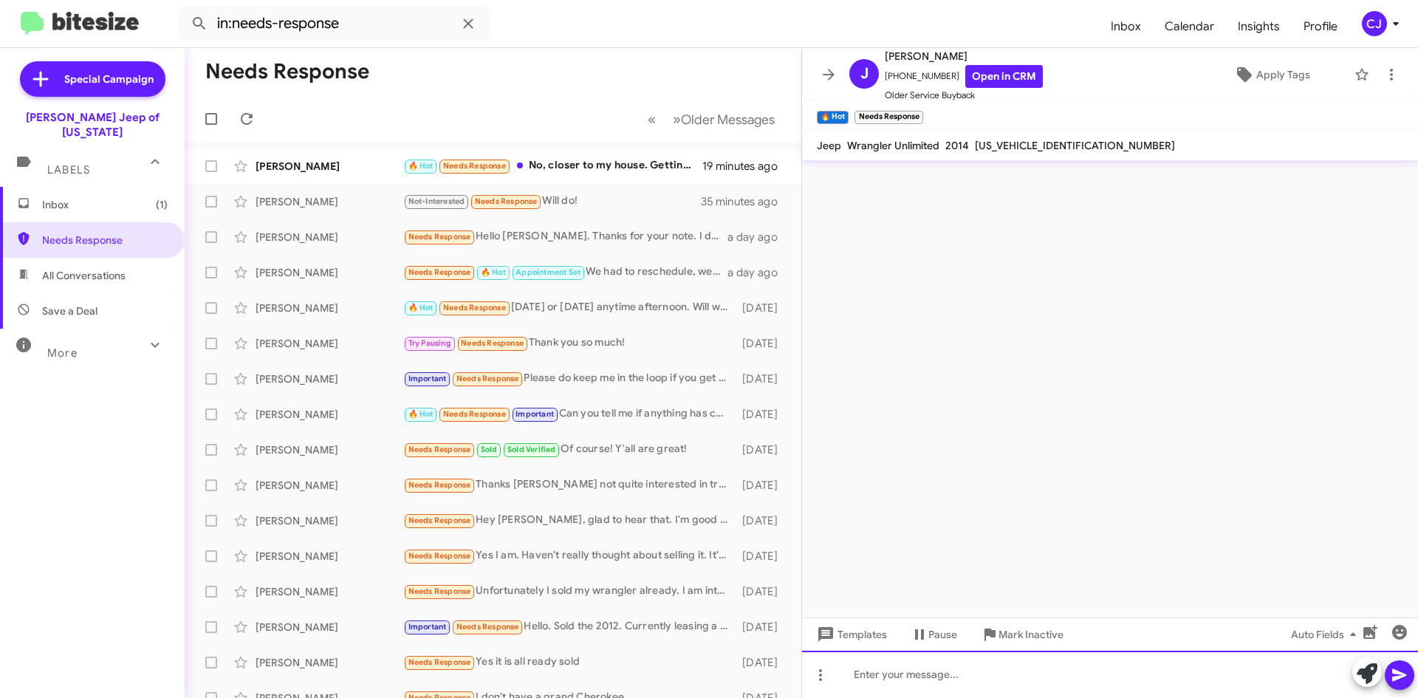
scroll to position [0, 0]
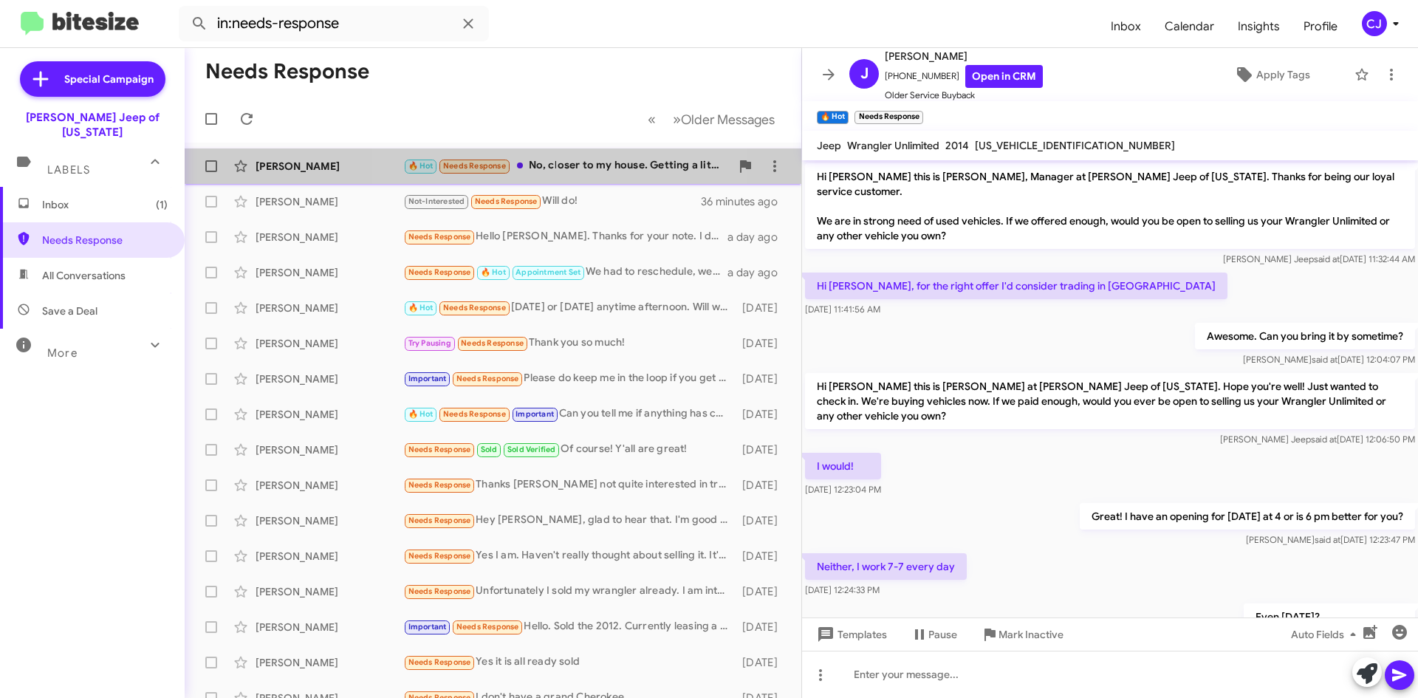
click at [567, 161] on div "🔥 Hot Needs Response No, closer to my house. Getting a little spot of clear coa…" at bounding box center [566, 165] width 327 height 17
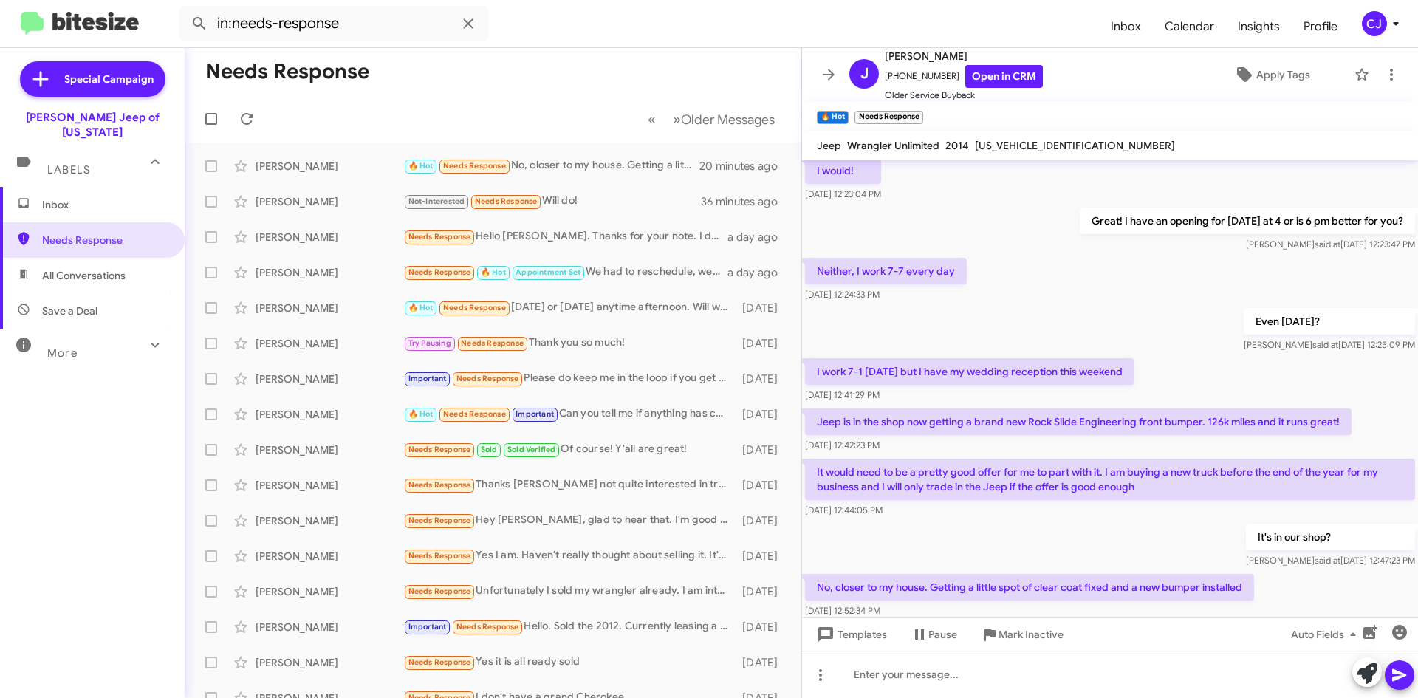
scroll to position [332, 0]
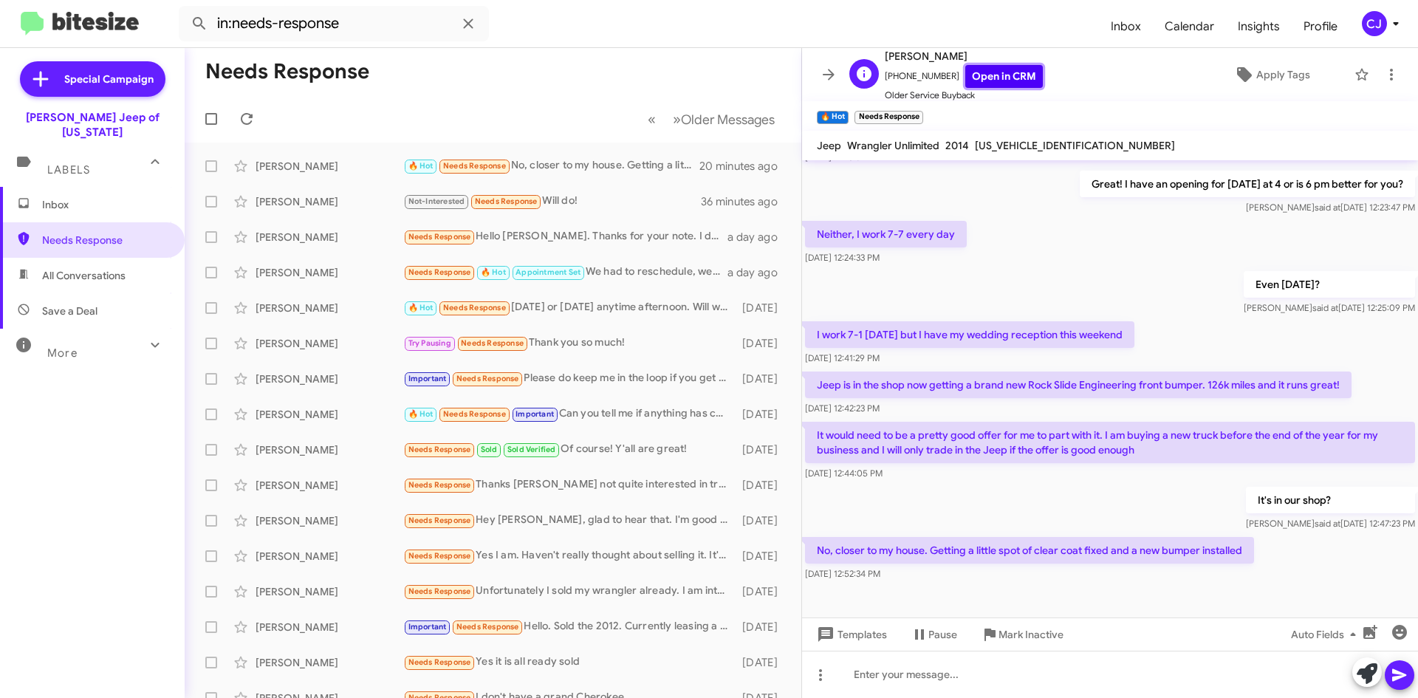
click at [997, 75] on link "Open in CRM" at bounding box center [1004, 76] width 78 height 23
click at [620, 169] on div "🔥 Hot Needs Response No, closer to my house. Getting a little spot of clear coa…" at bounding box center [566, 165] width 327 height 17
click at [565, 230] on div "Needs Response Hello [PERSON_NAME]. Thanks for your note. I did have an interes…" at bounding box center [566, 236] width 327 height 17
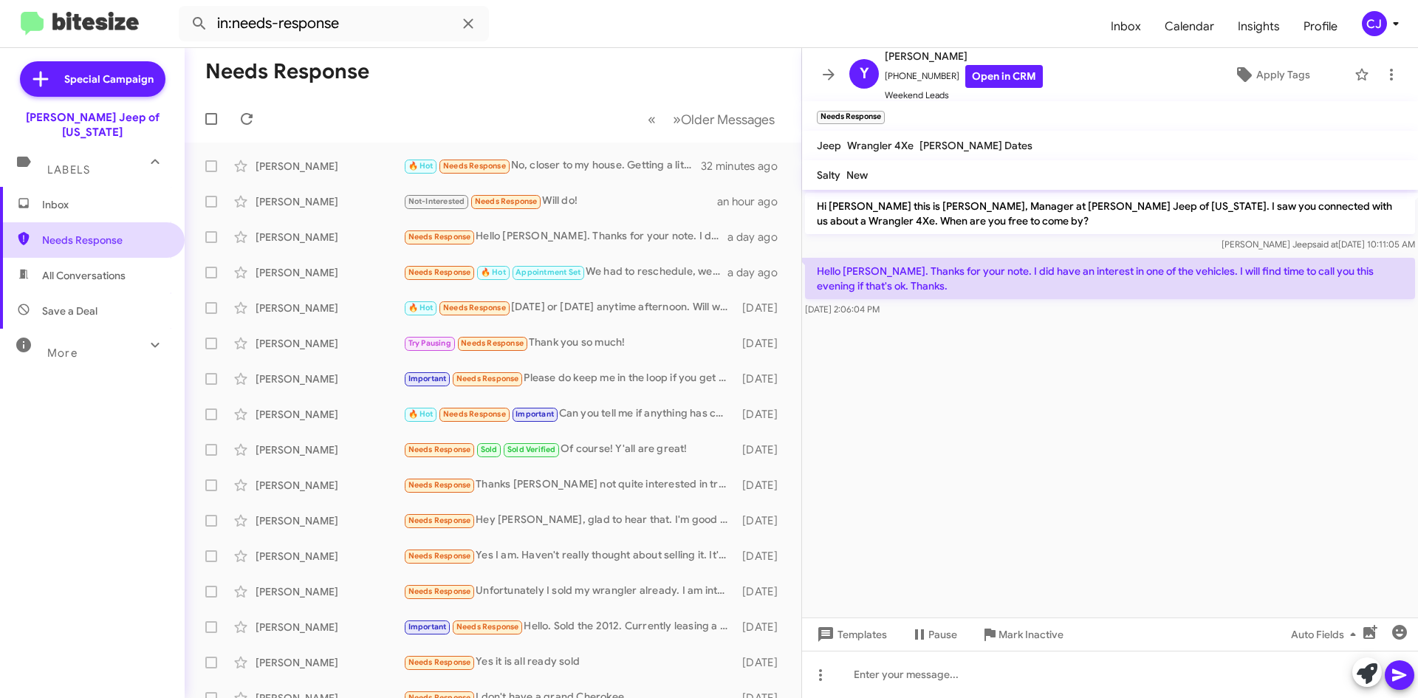
click at [124, 233] on span "Needs Response" at bounding box center [105, 240] width 126 height 15
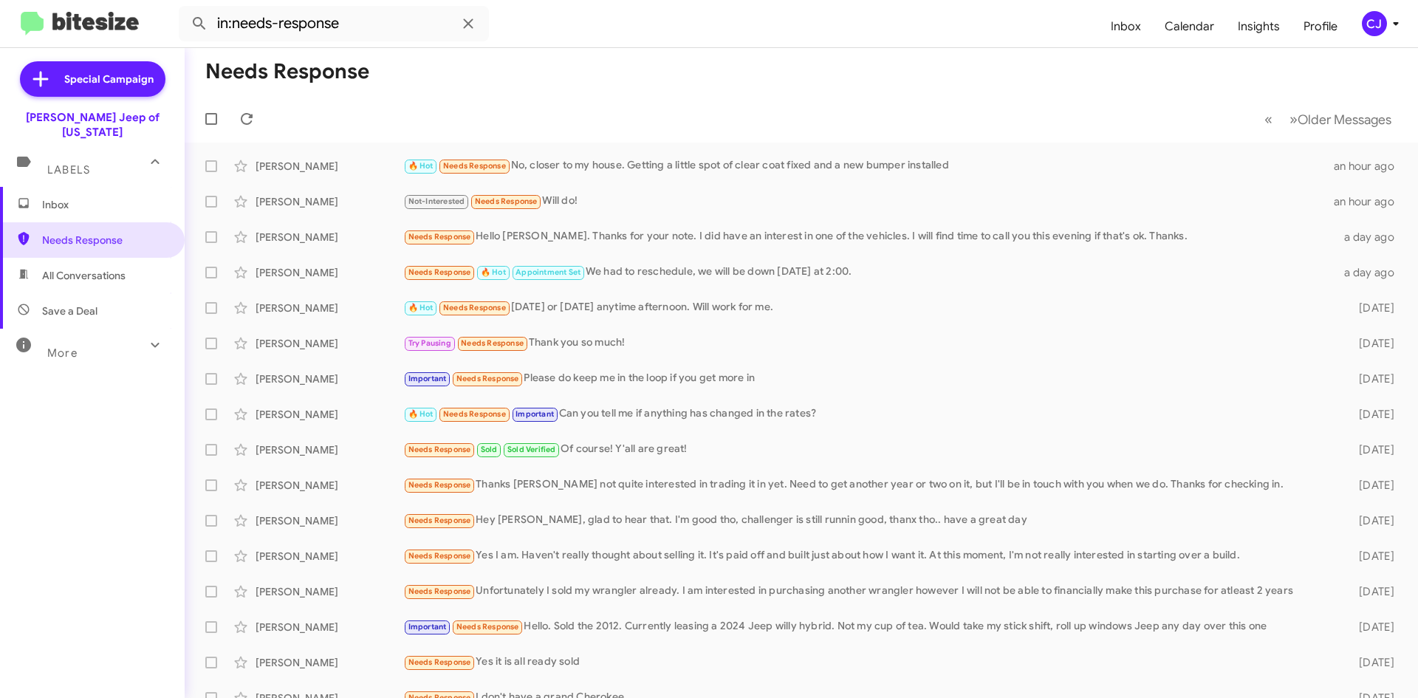
click at [100, 197] on span "Inbox" at bounding box center [105, 204] width 126 height 15
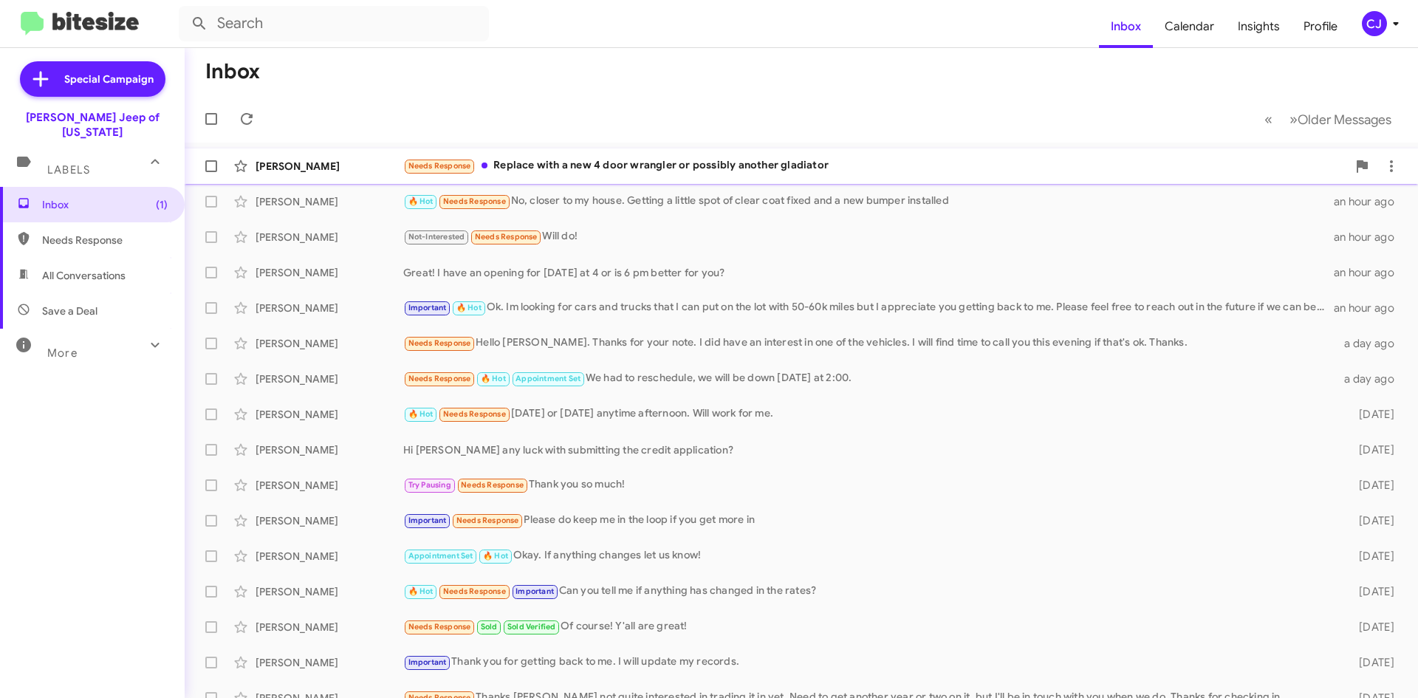
click at [708, 168] on div "Needs Response Replace with a new 4 door wrangler or possibly another gladiator" at bounding box center [875, 165] width 944 height 17
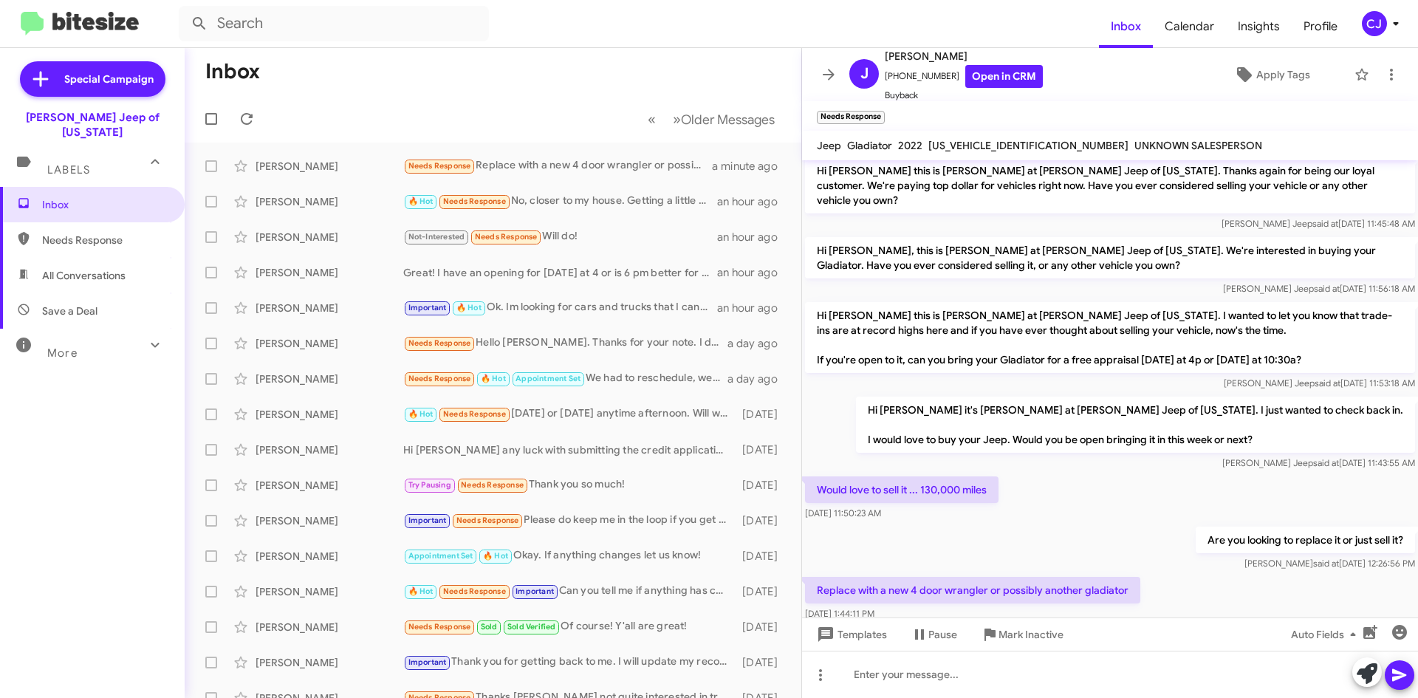
scroll to position [205, 0]
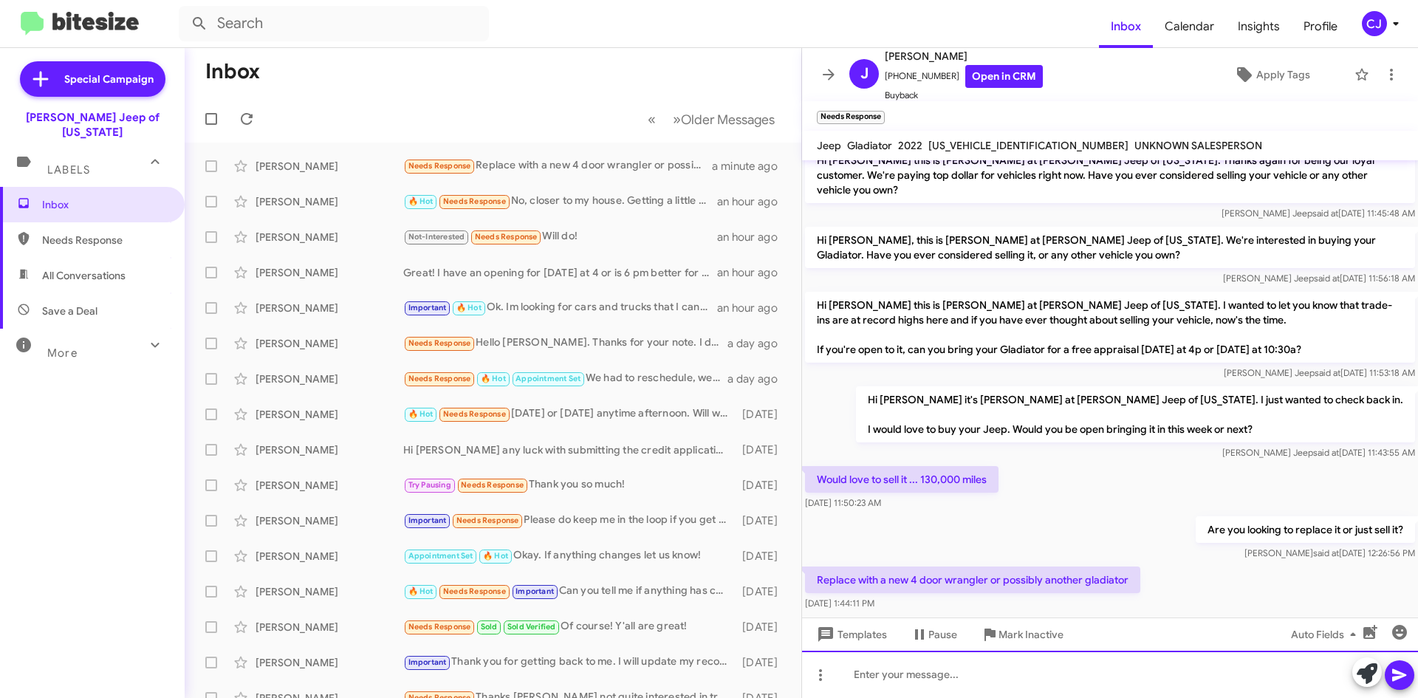
click at [889, 689] on div at bounding box center [1110, 674] width 616 height 47
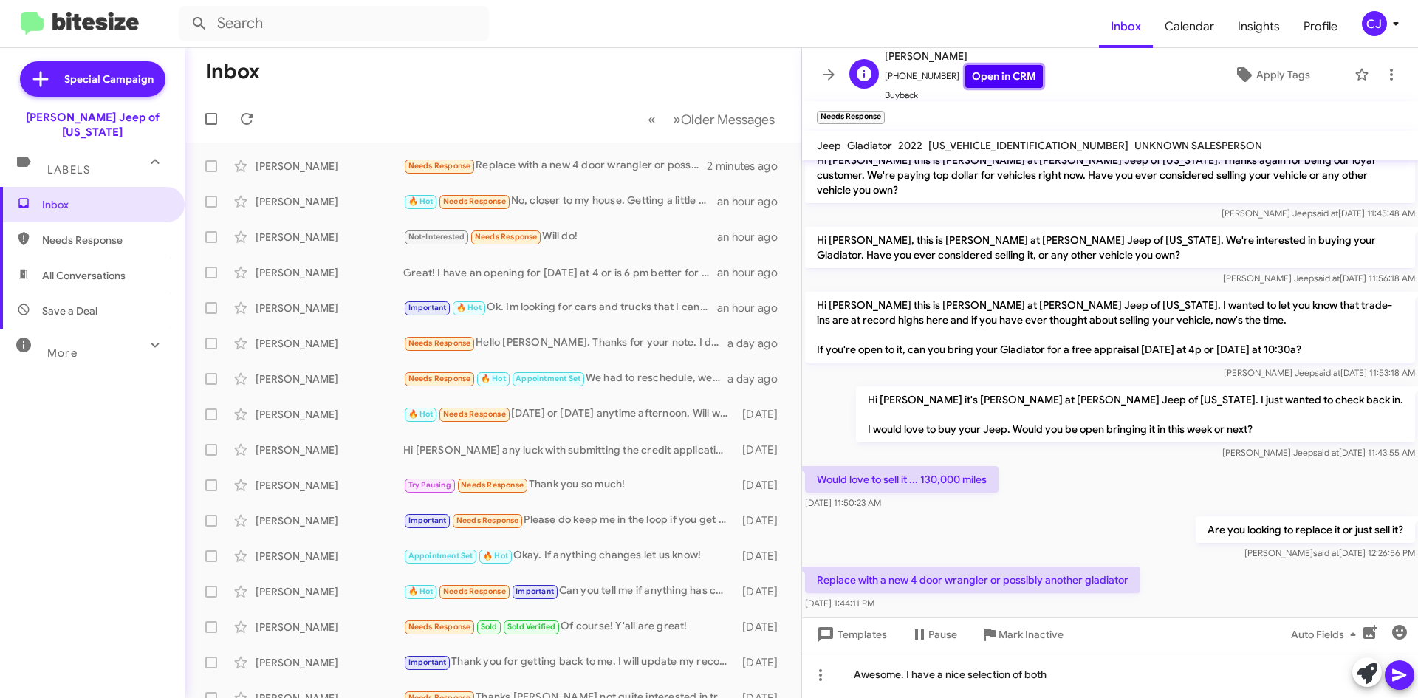
click at [987, 82] on link "Open in CRM" at bounding box center [1004, 76] width 78 height 23
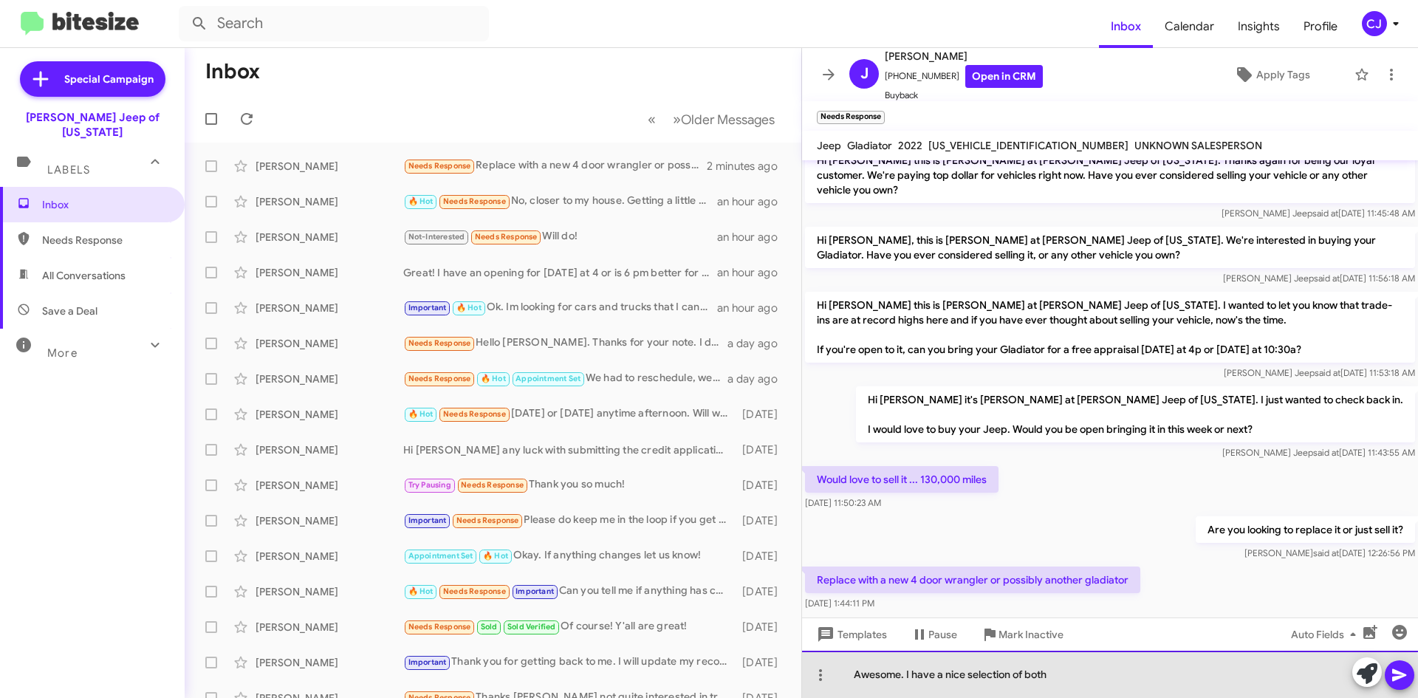
click at [1070, 678] on div "Awesome. I have a nice selection of both" at bounding box center [1110, 674] width 616 height 47
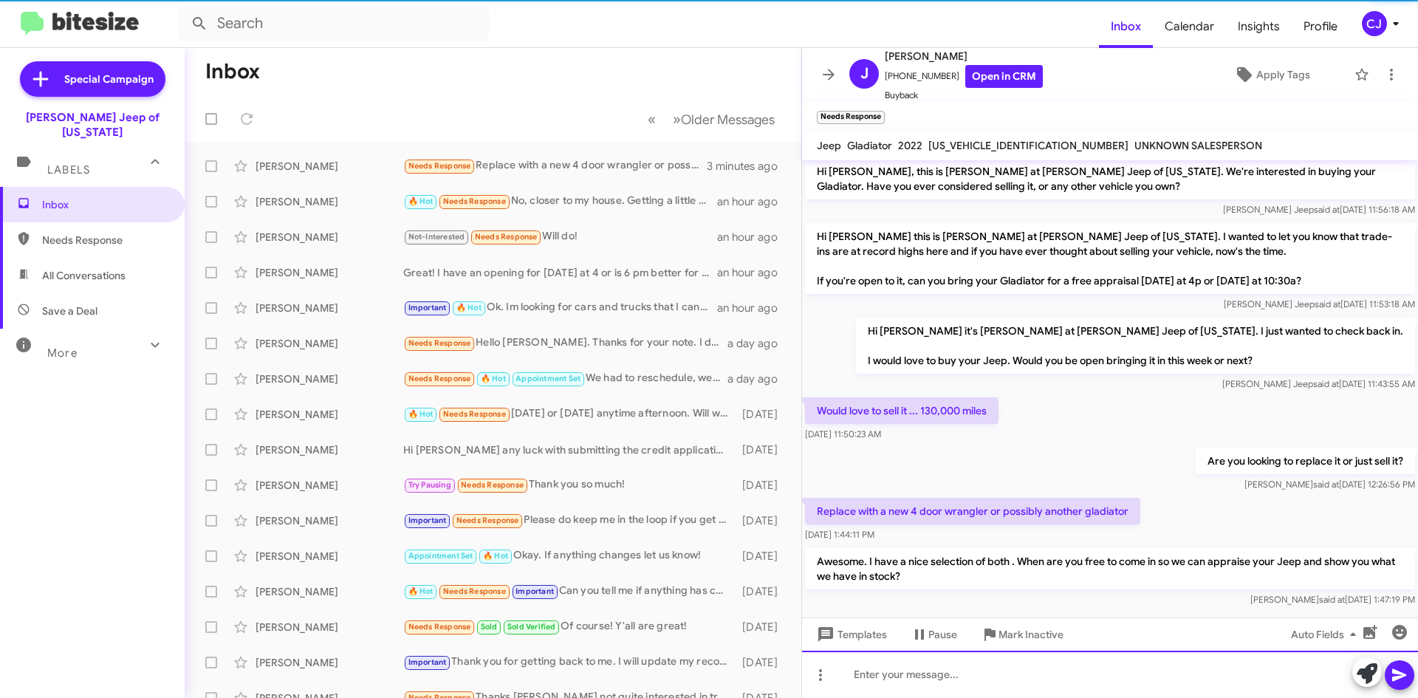
scroll to position [244, 0]
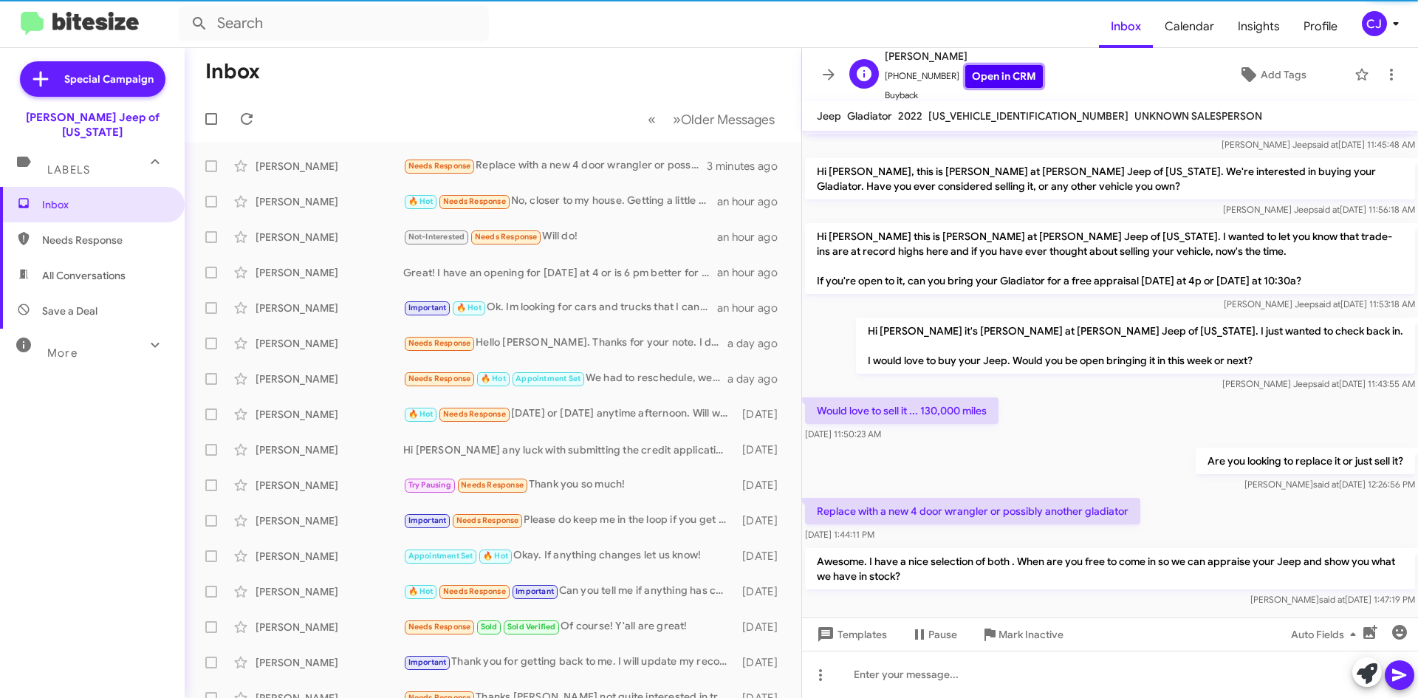
click at [998, 81] on link "Open in CRM" at bounding box center [1004, 76] width 78 height 23
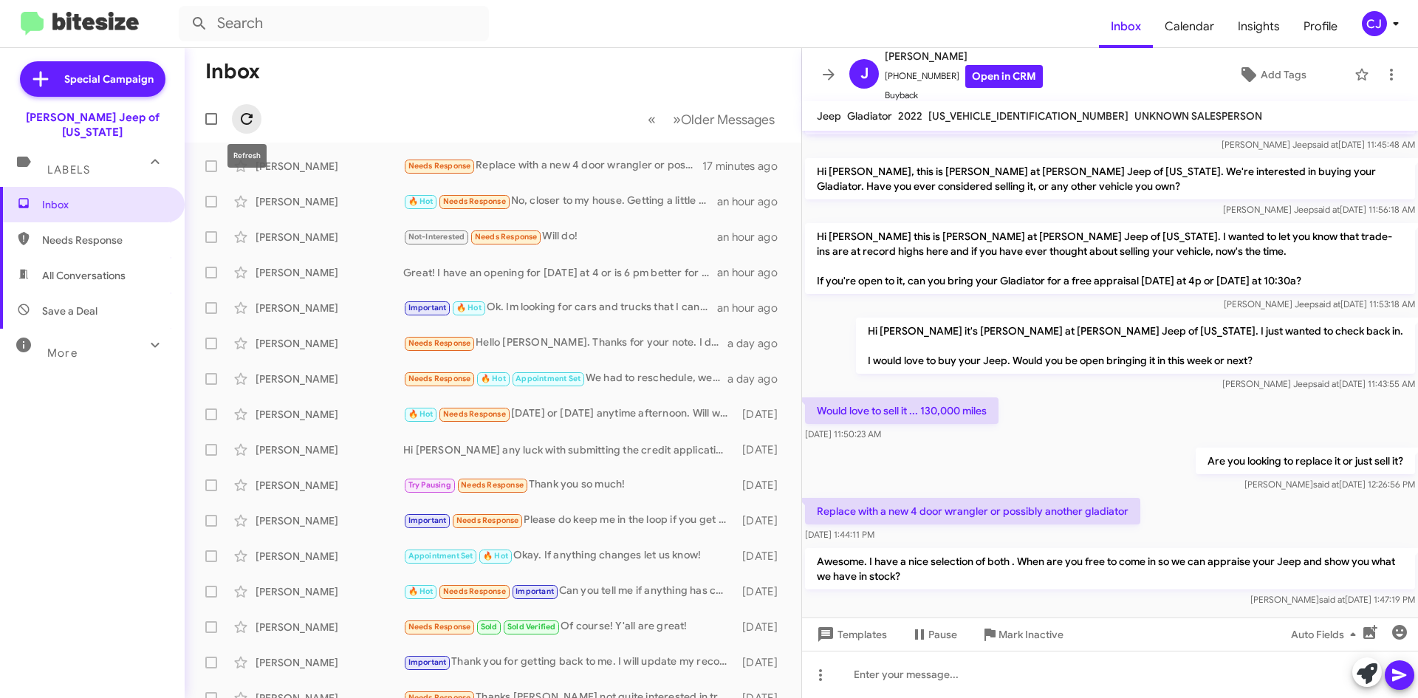
click at [245, 112] on icon at bounding box center [247, 119] width 18 height 18
click at [991, 72] on link "Open in CRM" at bounding box center [1004, 76] width 78 height 23
